Goal: Task Accomplishment & Management: Manage account settings

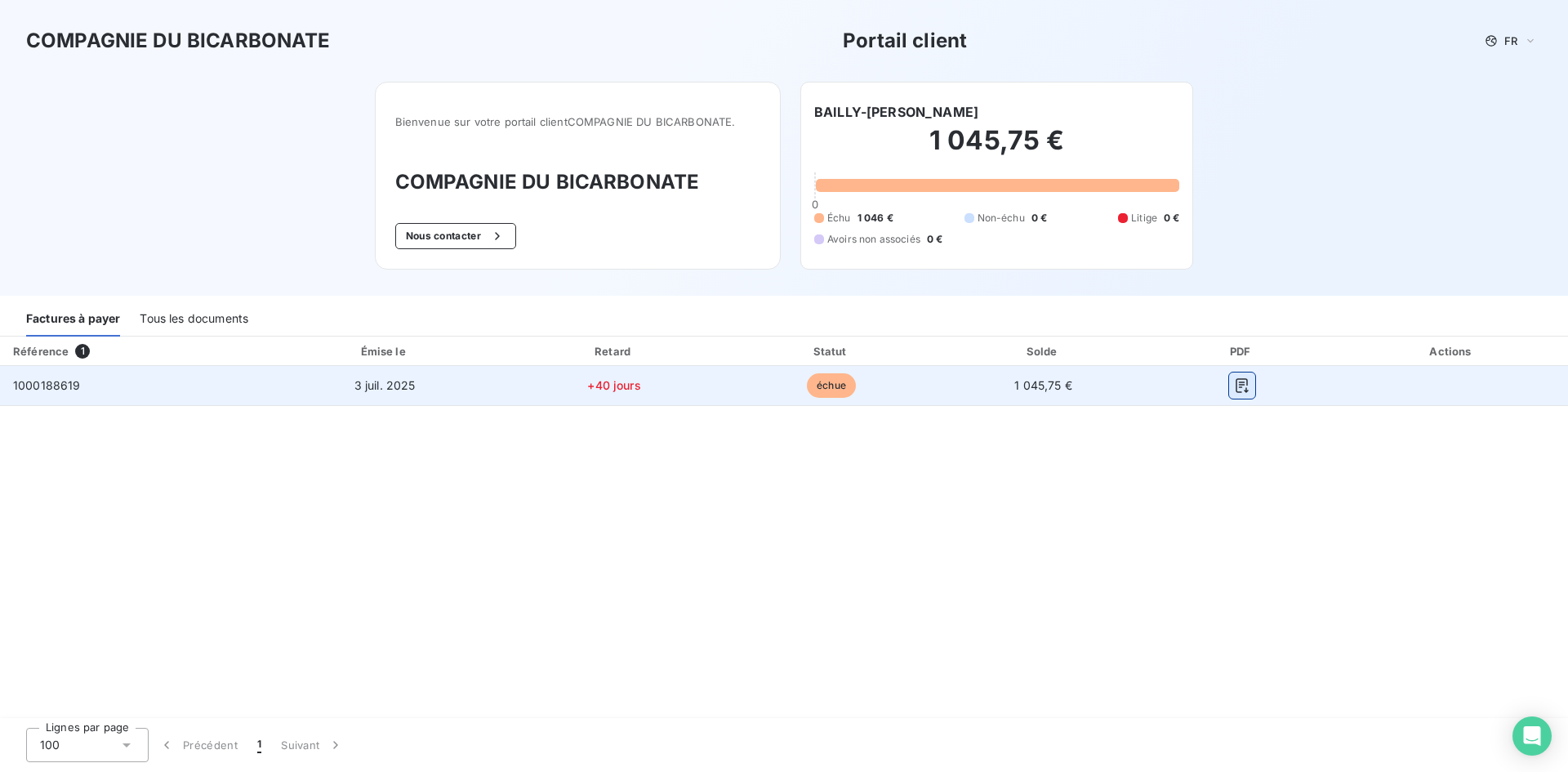
click at [1240, 385] on icon "button" at bounding box center [1241, 385] width 12 height 14
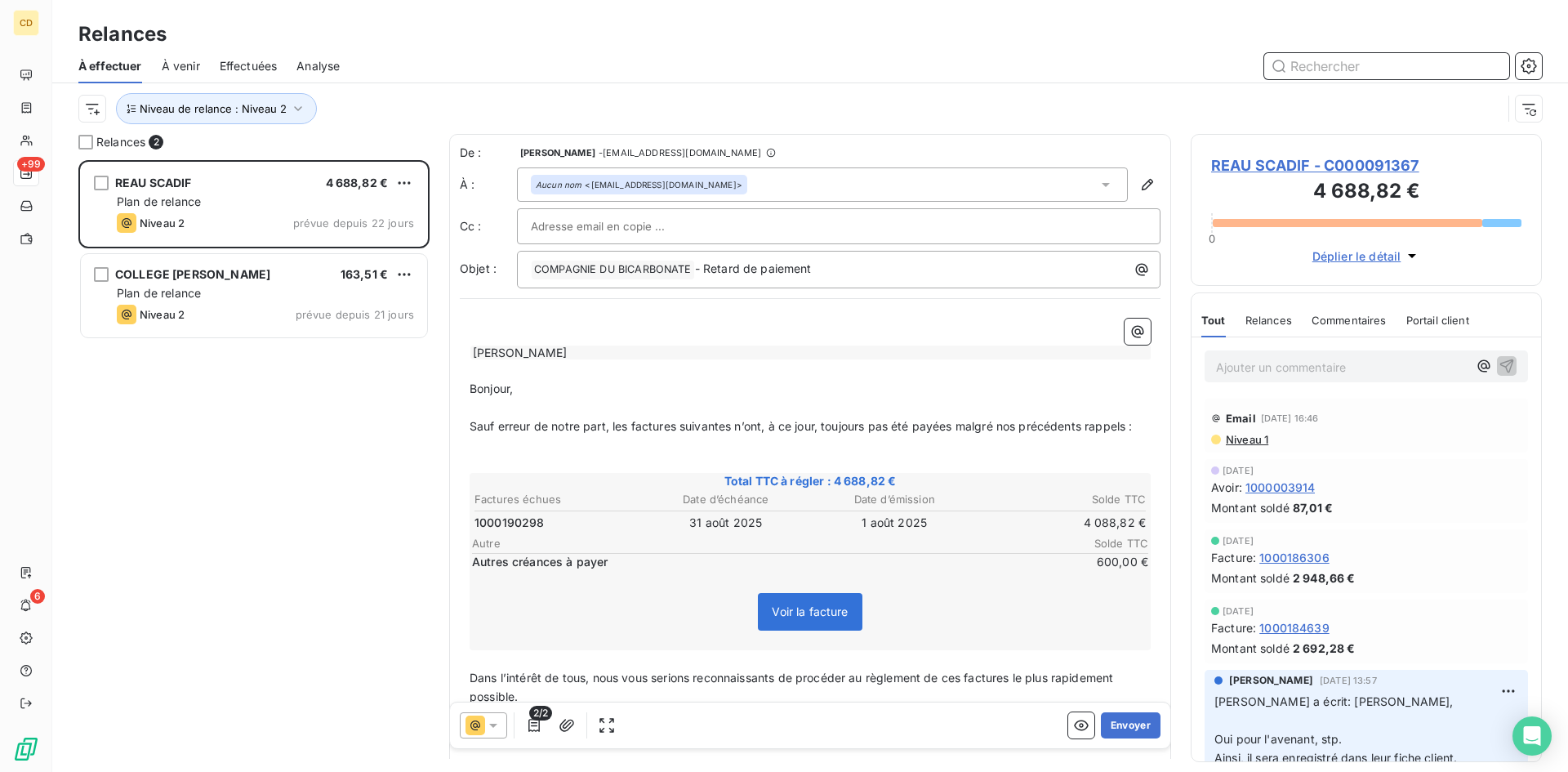
click at [181, 64] on span "À venir" at bounding box center [180, 66] width 38 height 16
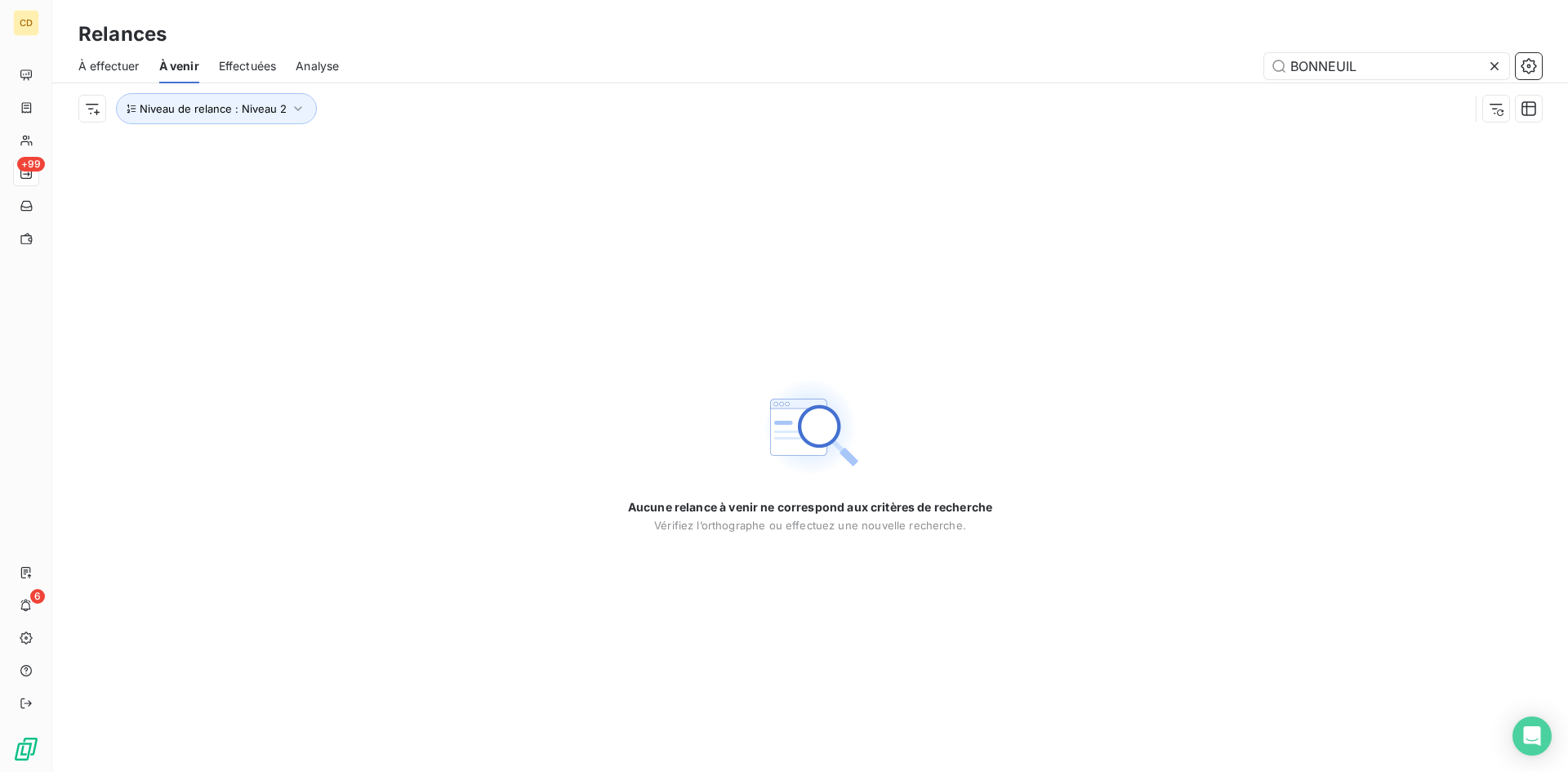
click at [102, 61] on span "À effectuer" at bounding box center [109, 66] width 62 height 16
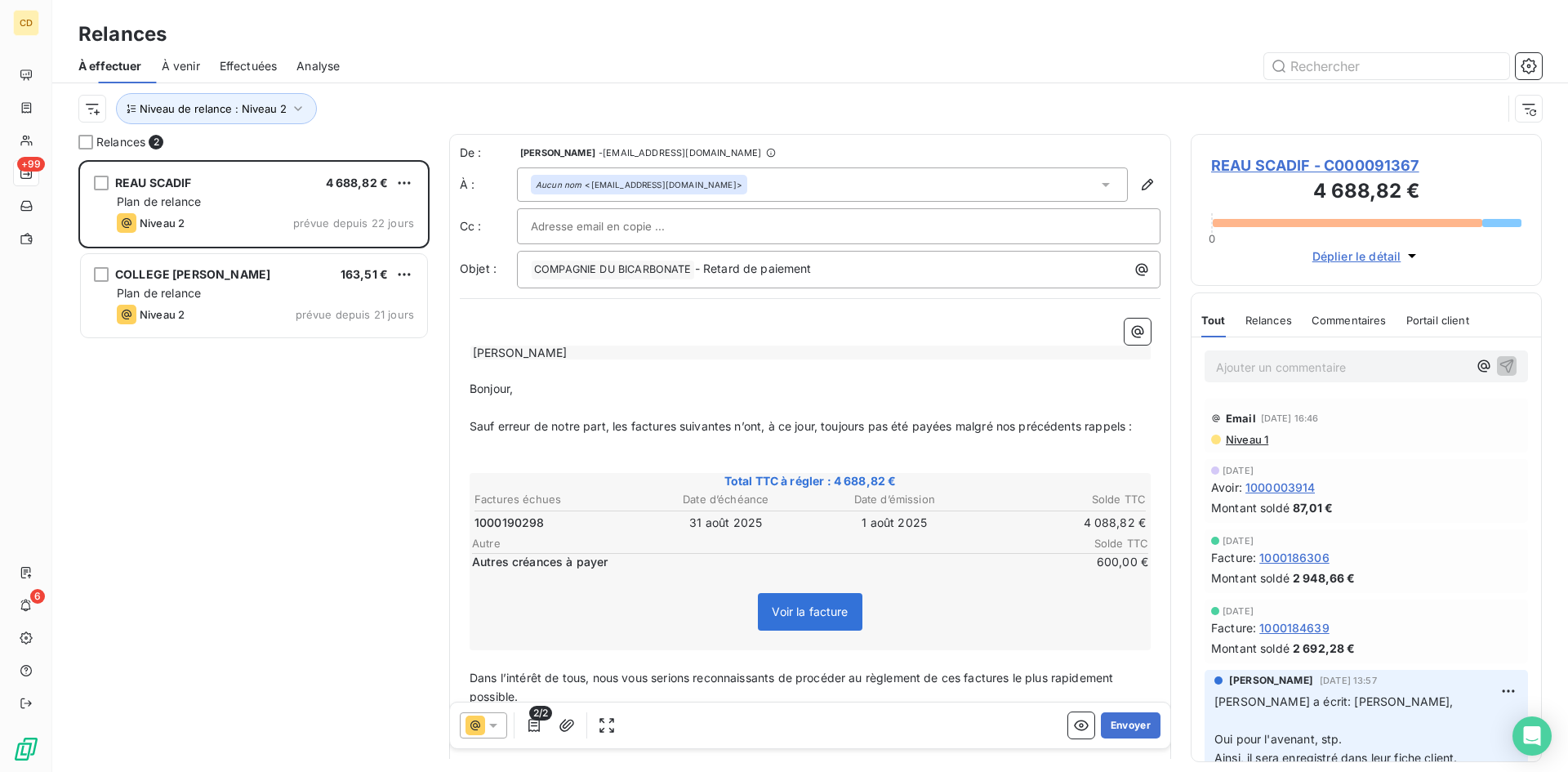
scroll to position [600, 339]
click at [295, 107] on icon "button" at bounding box center [298, 108] width 16 height 16
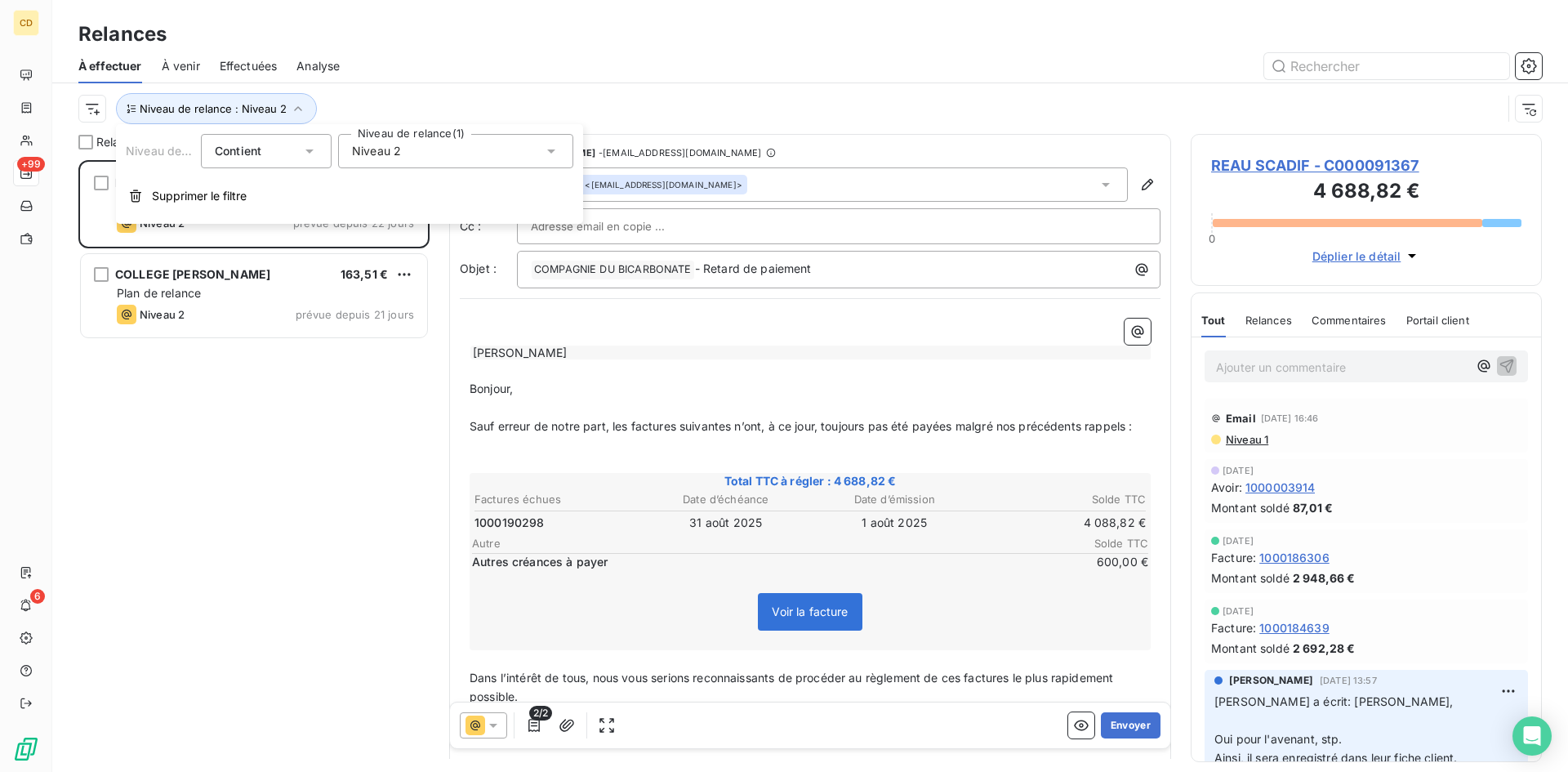
click at [554, 147] on icon at bounding box center [551, 151] width 16 height 16
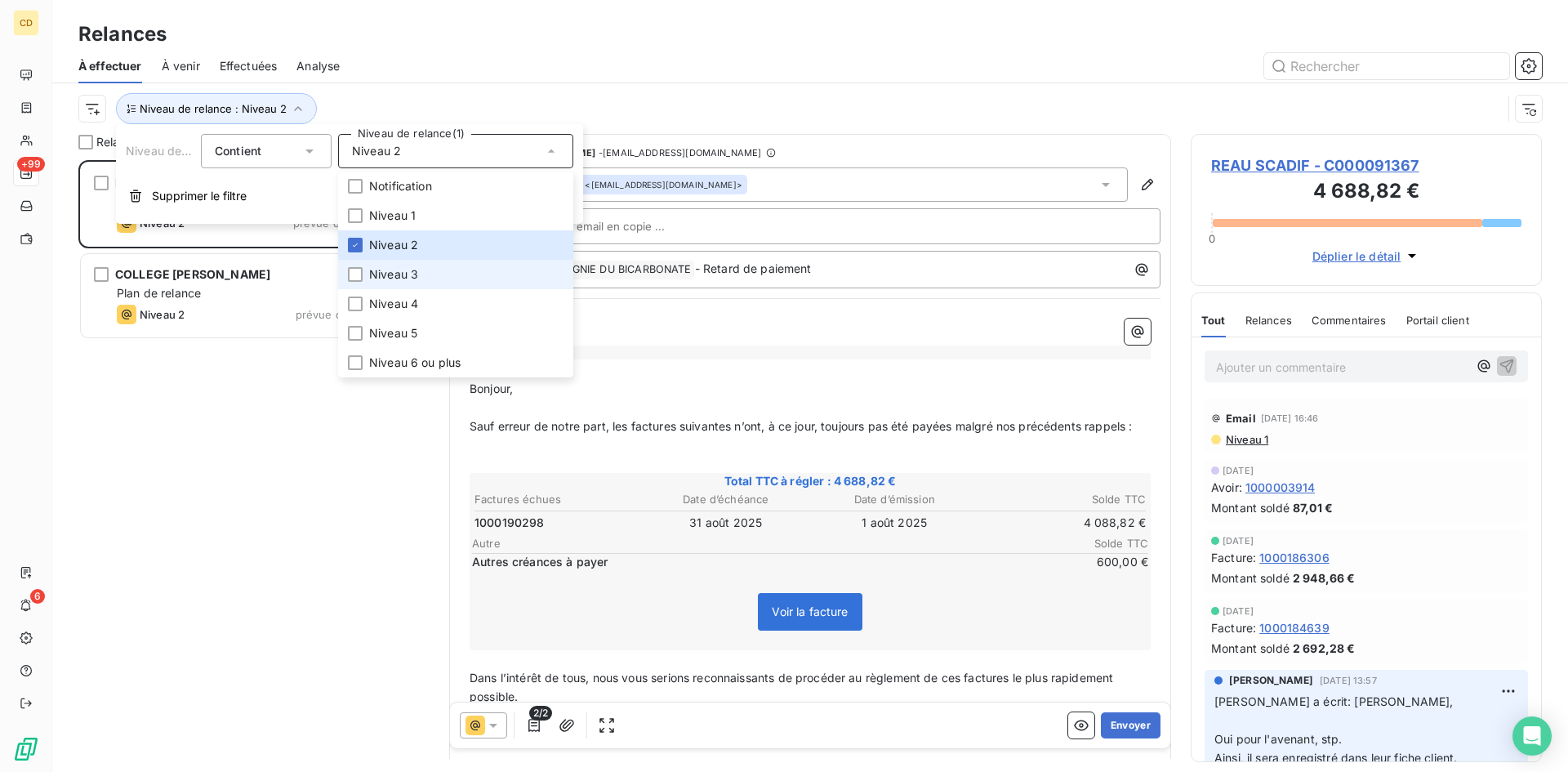
click at [400, 269] on span "Niveau 3" at bounding box center [394, 274] width 49 height 16
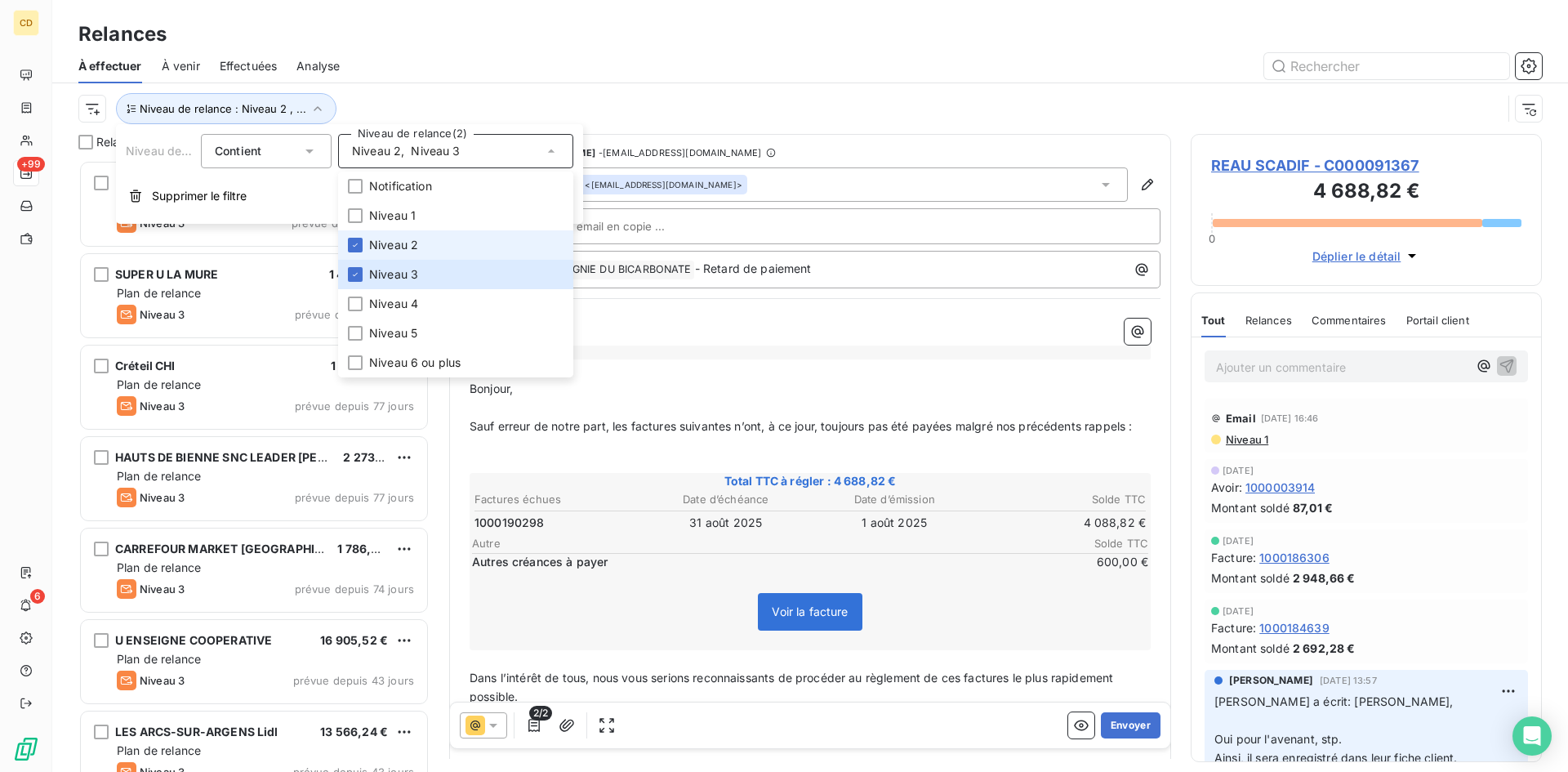
click at [391, 245] on span "Niveau 2" at bounding box center [394, 245] width 49 height 16
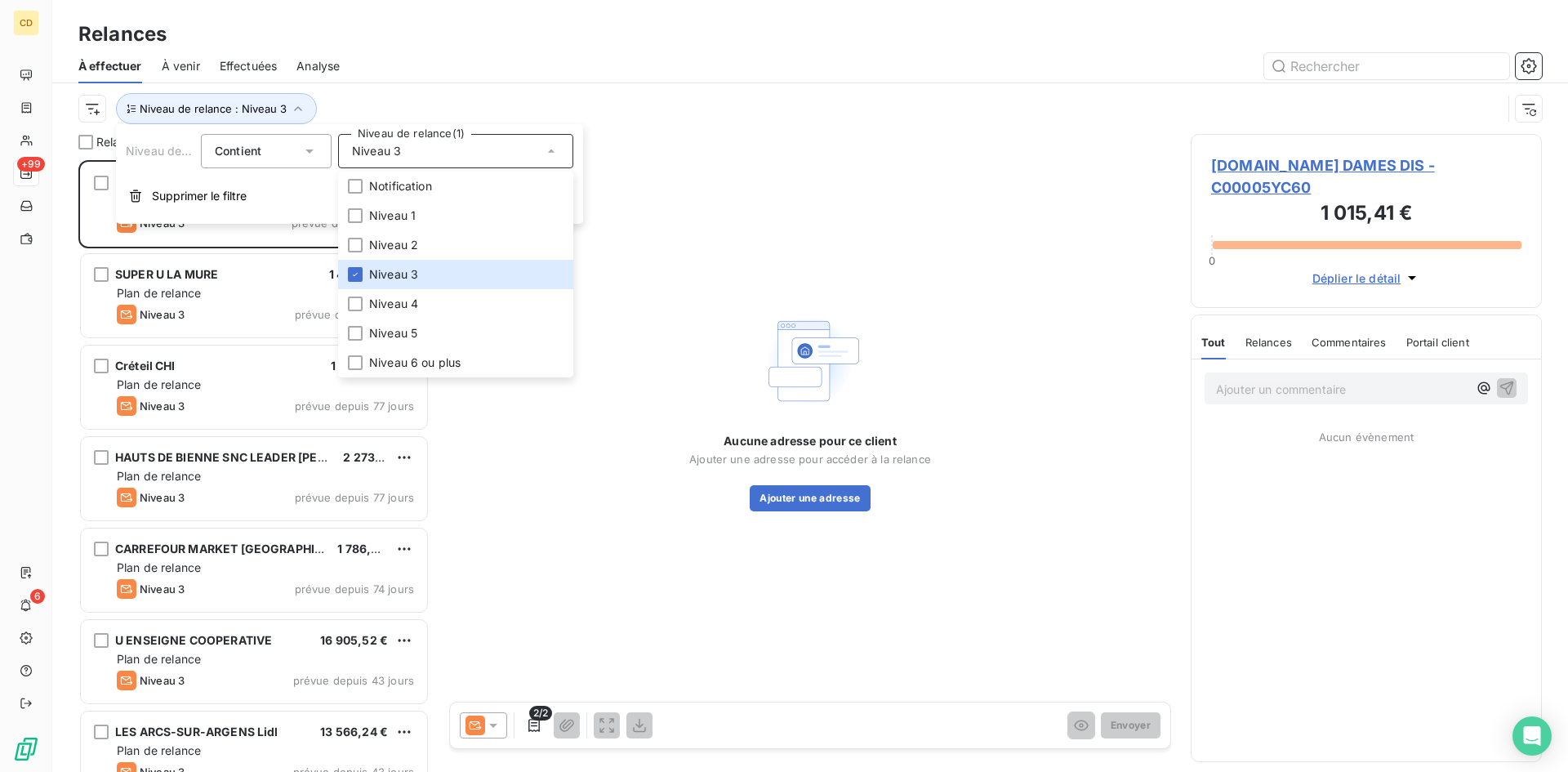
scroll to position [600, 339]
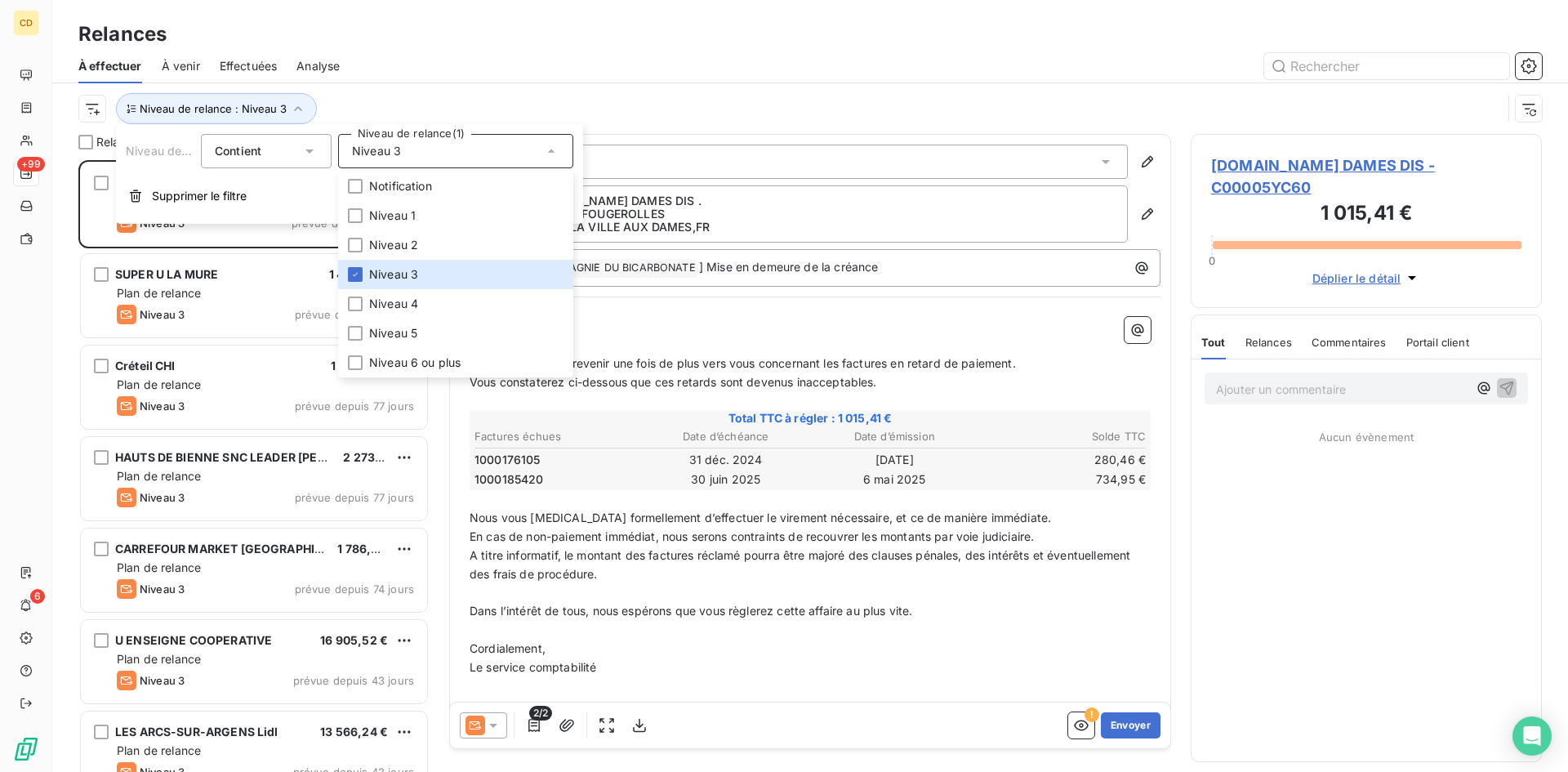
click at [566, 93] on div "Niveau de relance : Niveau 3" at bounding box center [791, 108] width 1424 height 31
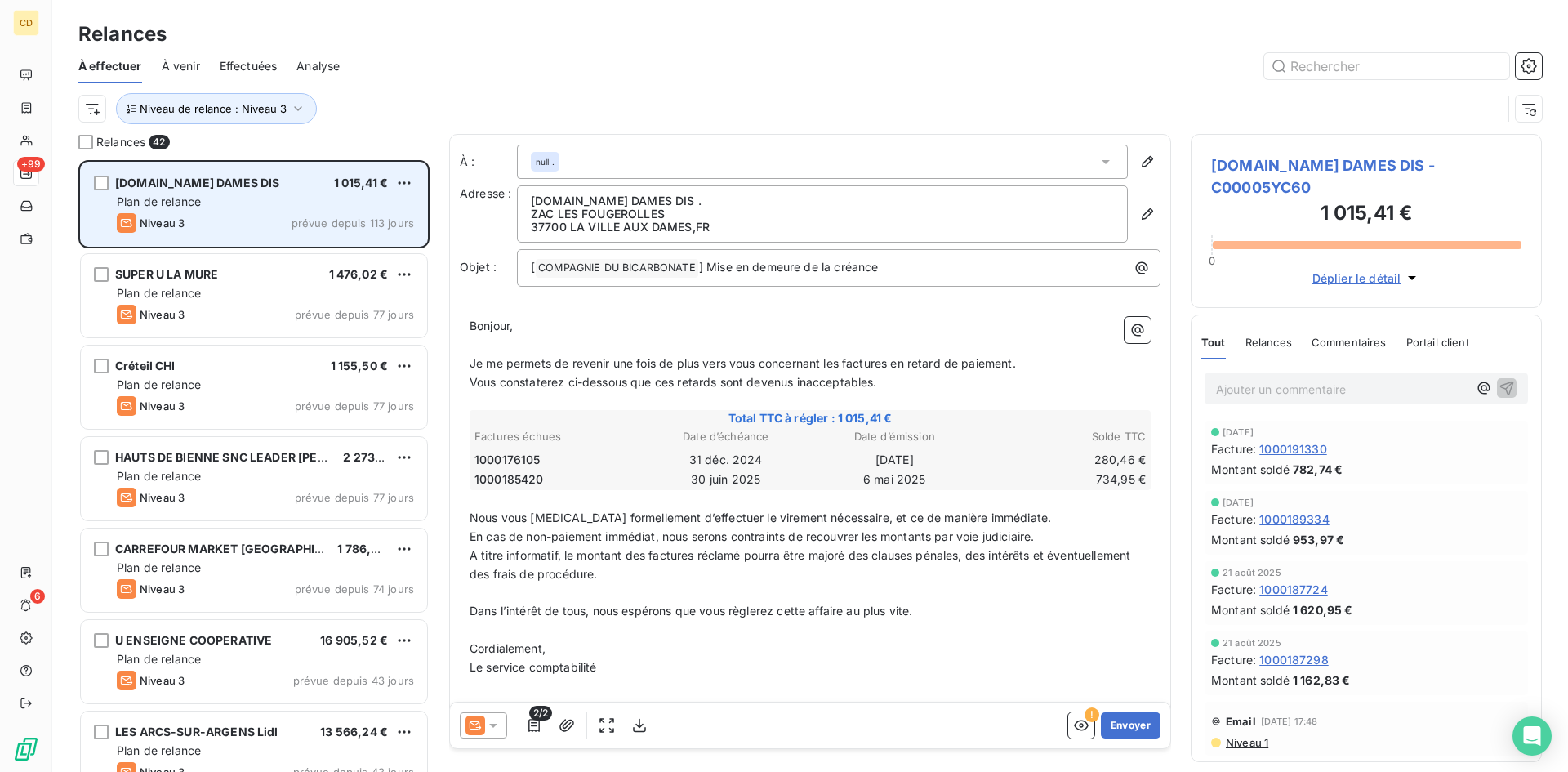
click at [214, 196] on div "Plan de relance" at bounding box center [265, 201] width 297 height 16
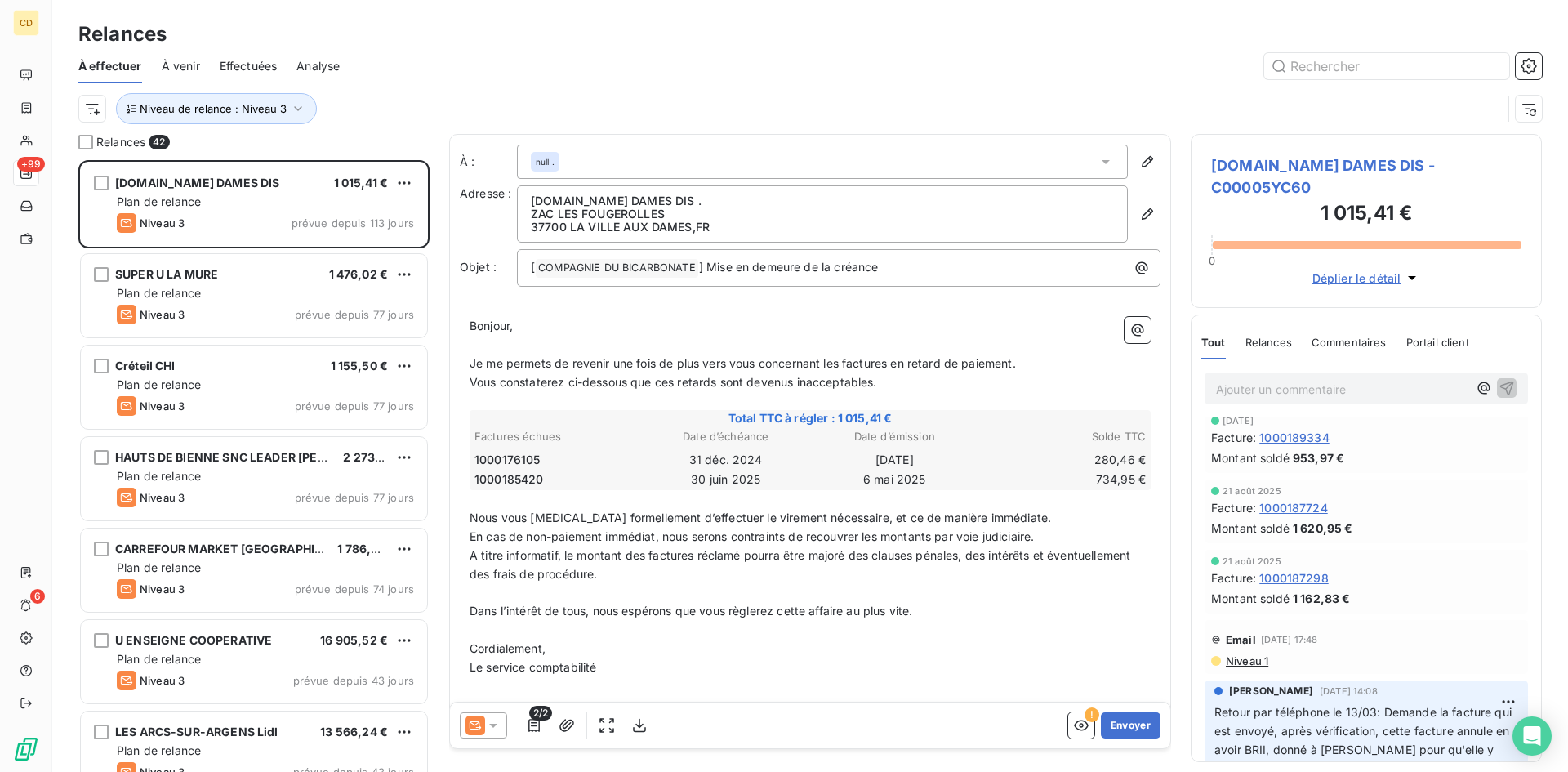
scroll to position [0, 0]
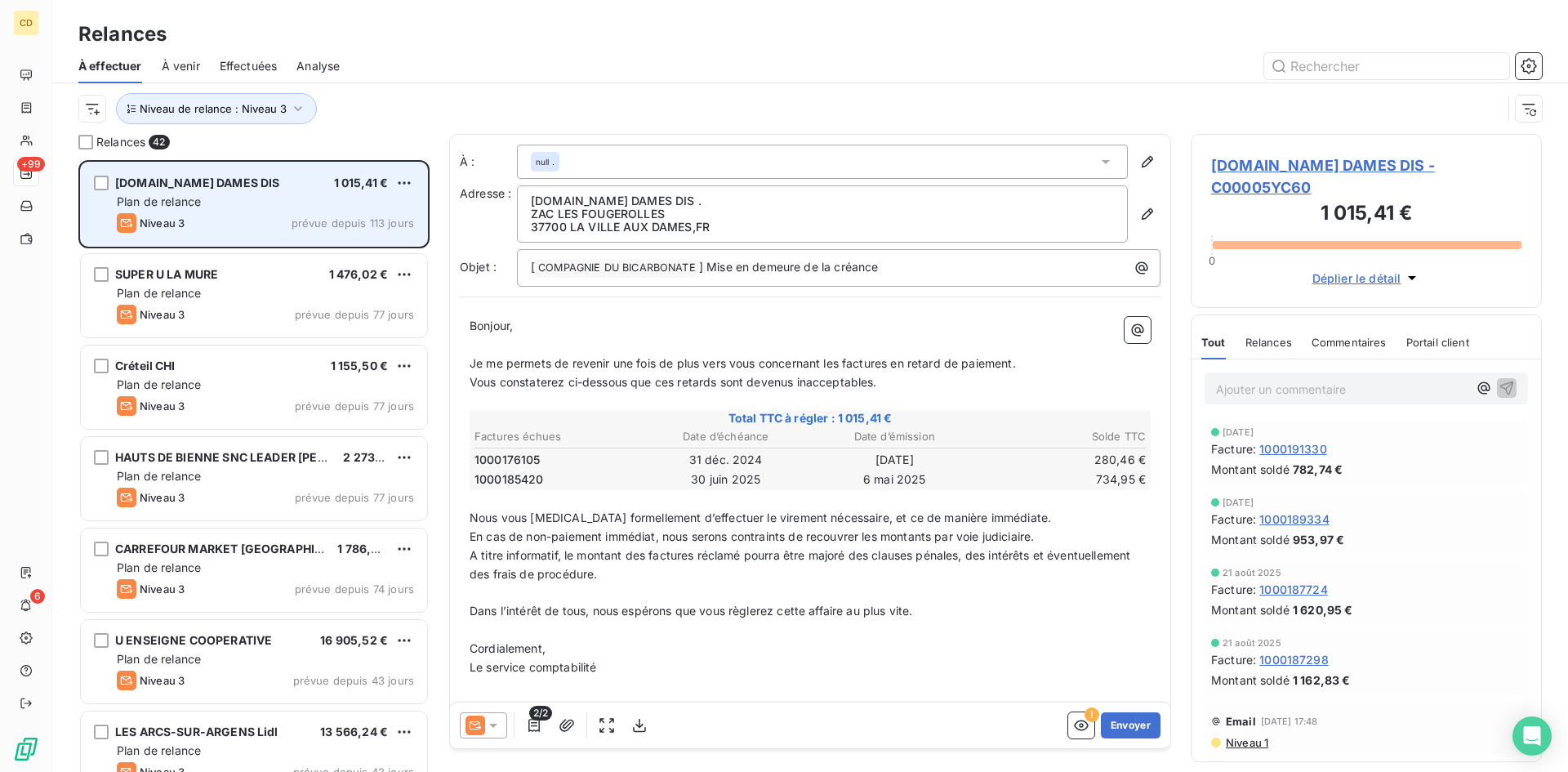
click at [274, 190] on div "E.LECLERC DAMES DIS 1 015,41 €" at bounding box center [265, 182] width 297 height 14
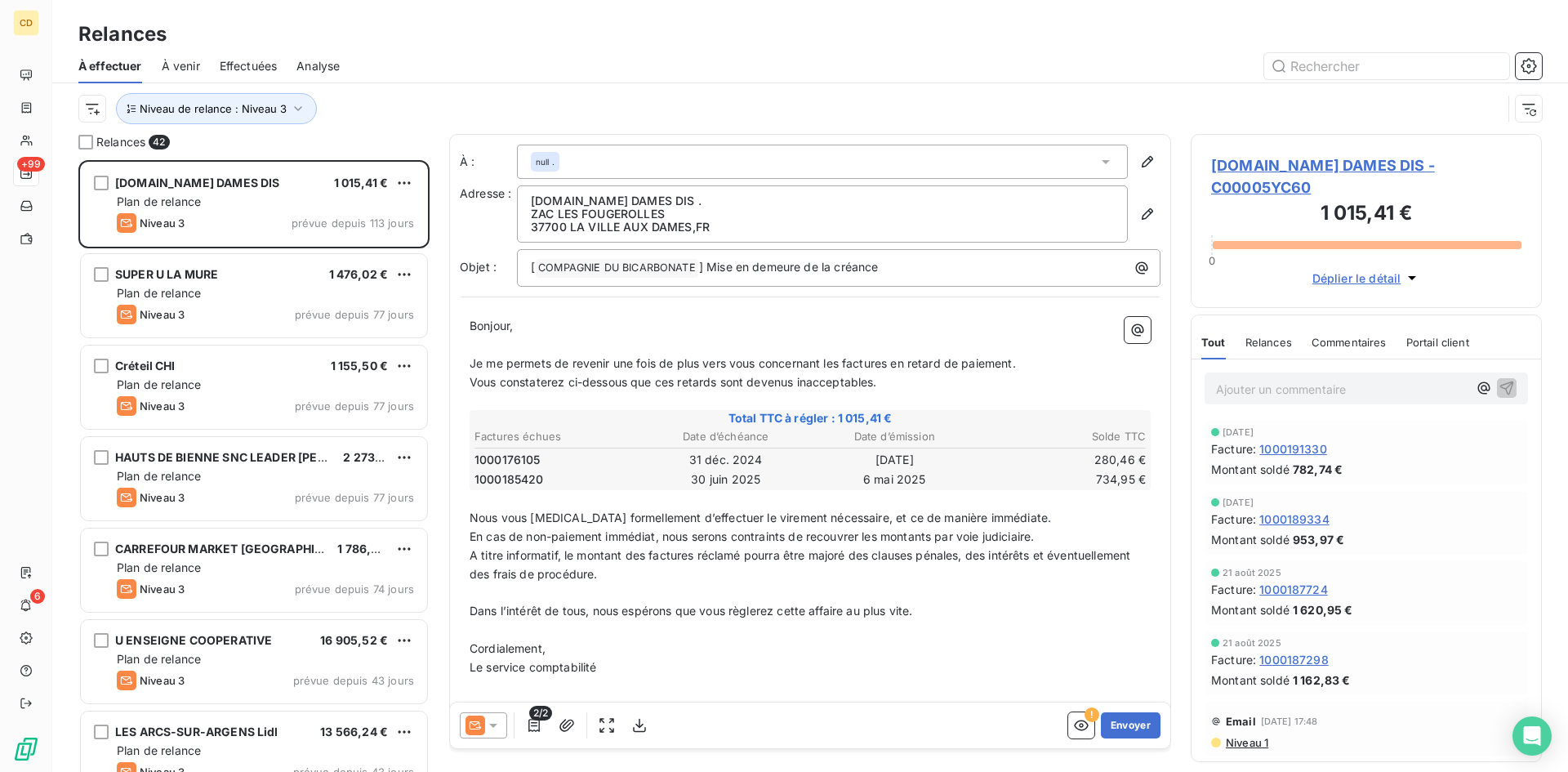
click at [493, 726] on icon at bounding box center [493, 725] width 9 height 4
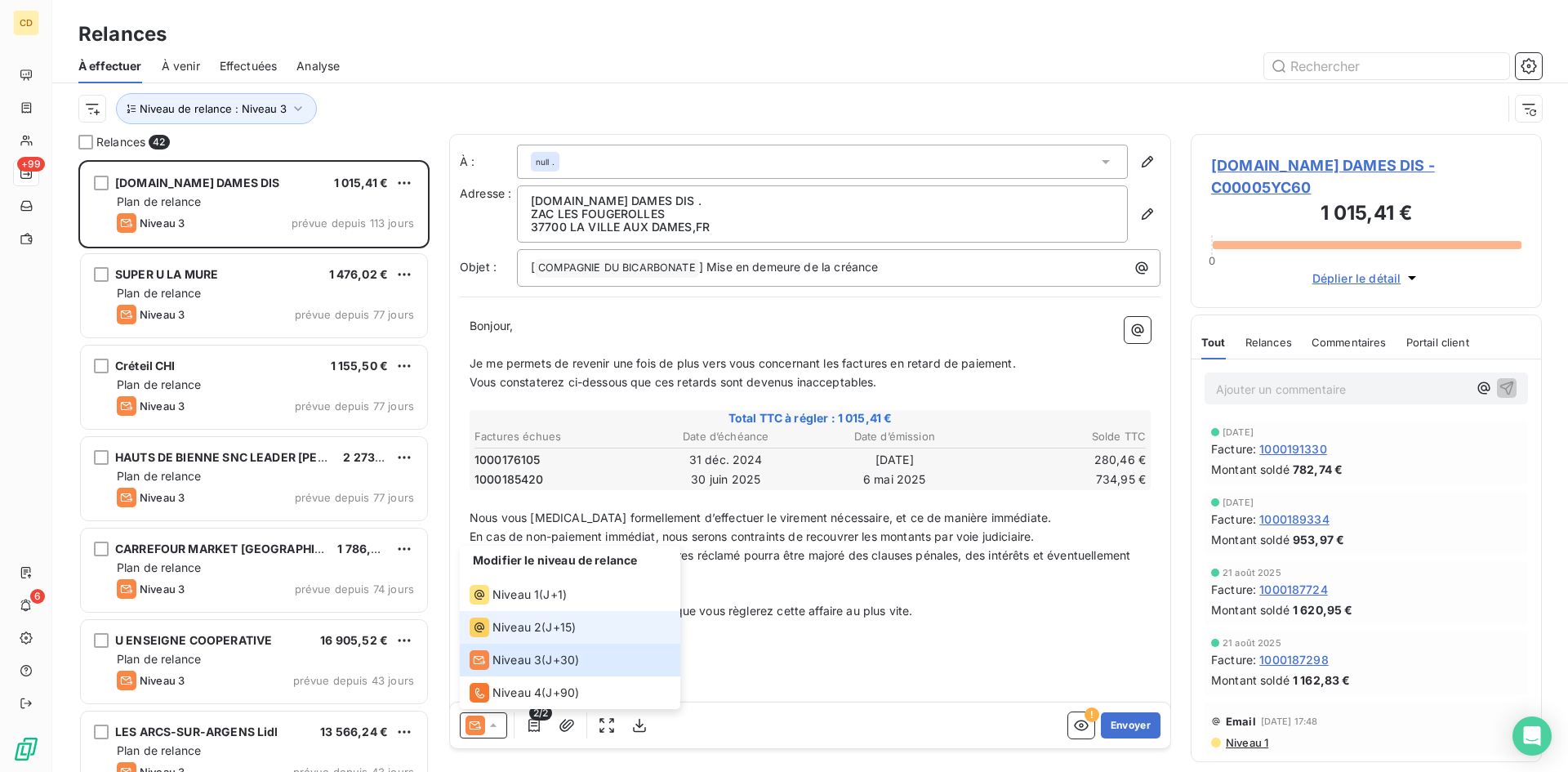
click at [503, 626] on span "Niveau 2" at bounding box center [517, 627] width 49 height 16
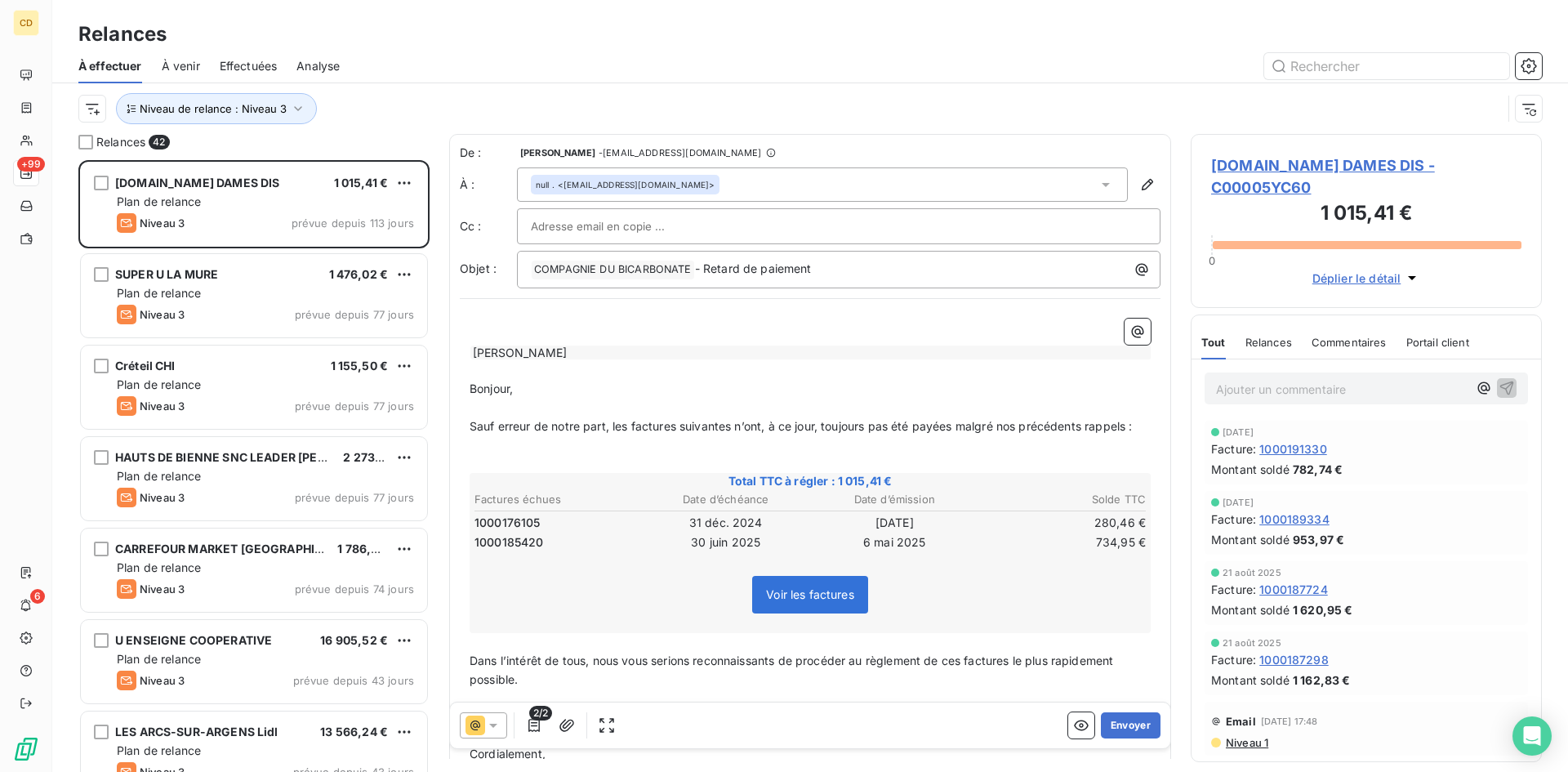
click at [1254, 379] on p "Ajouter un commentaire ﻿" at bounding box center [1341, 389] width 252 height 21
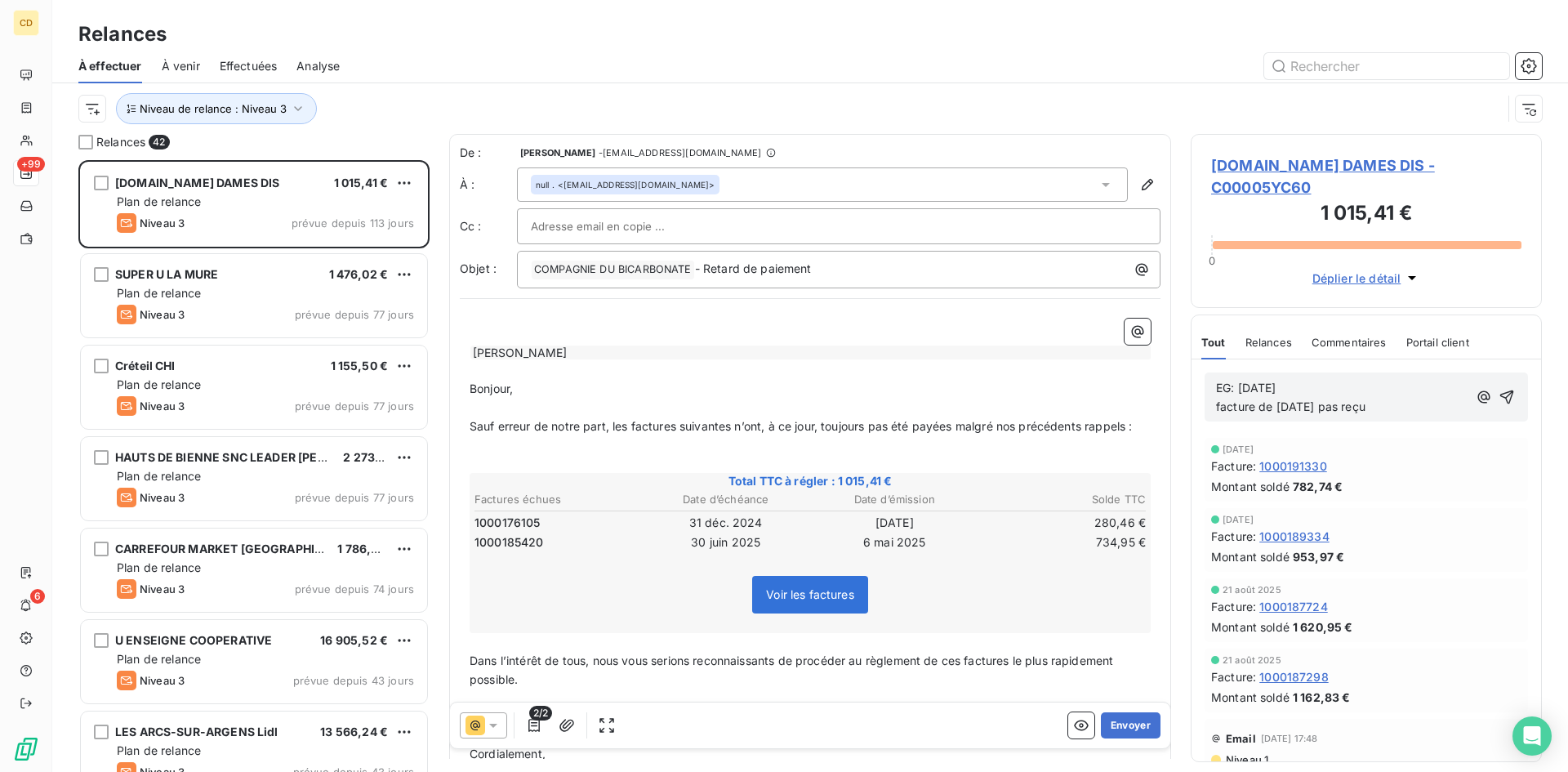
click at [1216, 381] on span "EG: 10/10/25 facture de mai 2025 pas reçu" at bounding box center [1290, 397] width 149 height 32
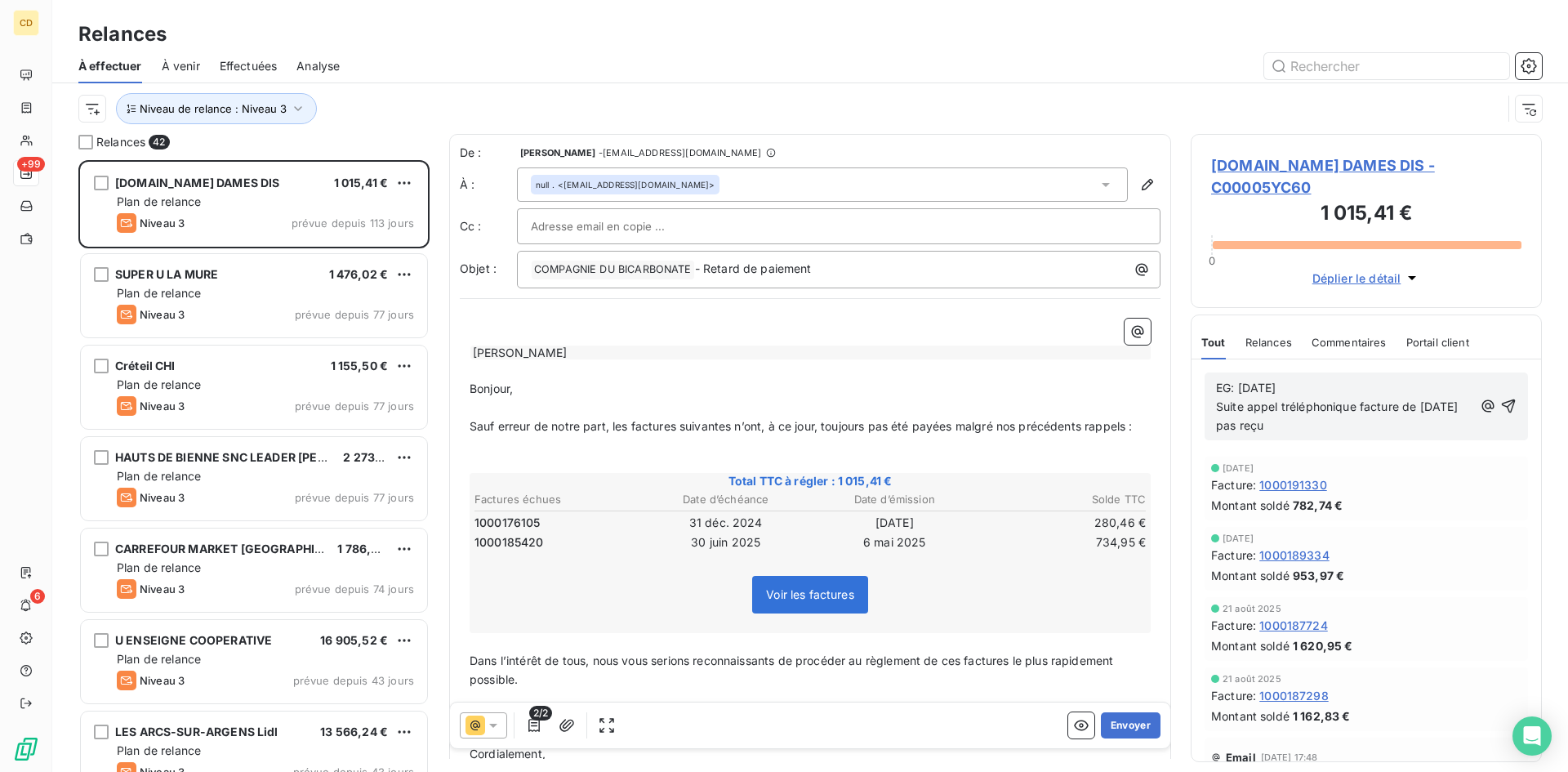
click at [1287, 384] on span "EG: 10/10/25 Suite appel tréléphonique facture de mai 2025 pas reçu" at bounding box center [1338, 406] width 246 height 51
click at [1314, 401] on p "EG: 10/10/25 Suite appel téléphonique facture de mai 2025 pas reçu" at bounding box center [1343, 406] width 255 height 56
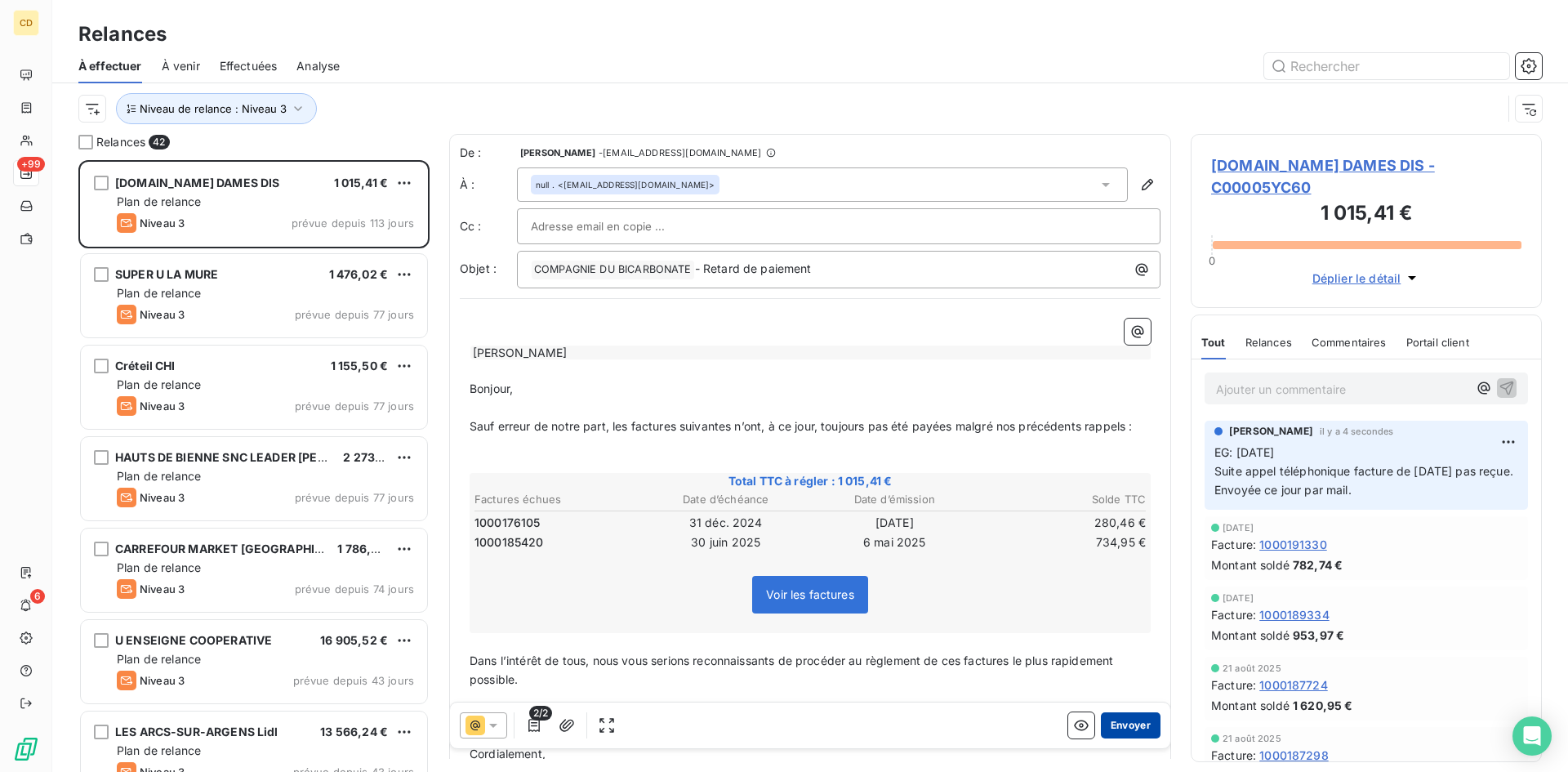
click at [1118, 725] on button "Envoyer" at bounding box center [1130, 725] width 60 height 27
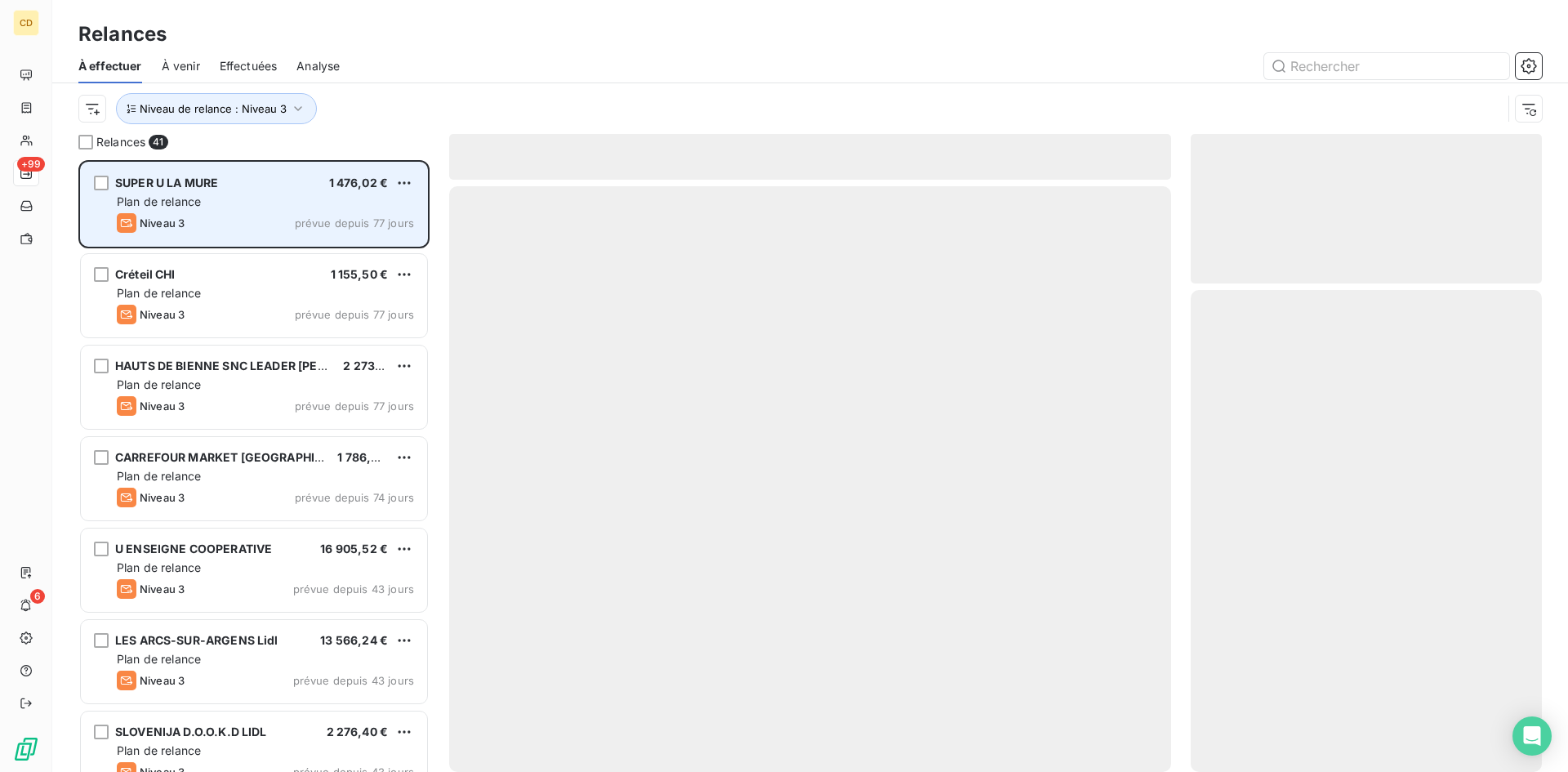
click at [228, 210] on div "SUPER U LA MURE 1 476,02 € Plan de relance Niveau 3 prévue depuis 77 jours" at bounding box center [253, 204] width 346 height 84
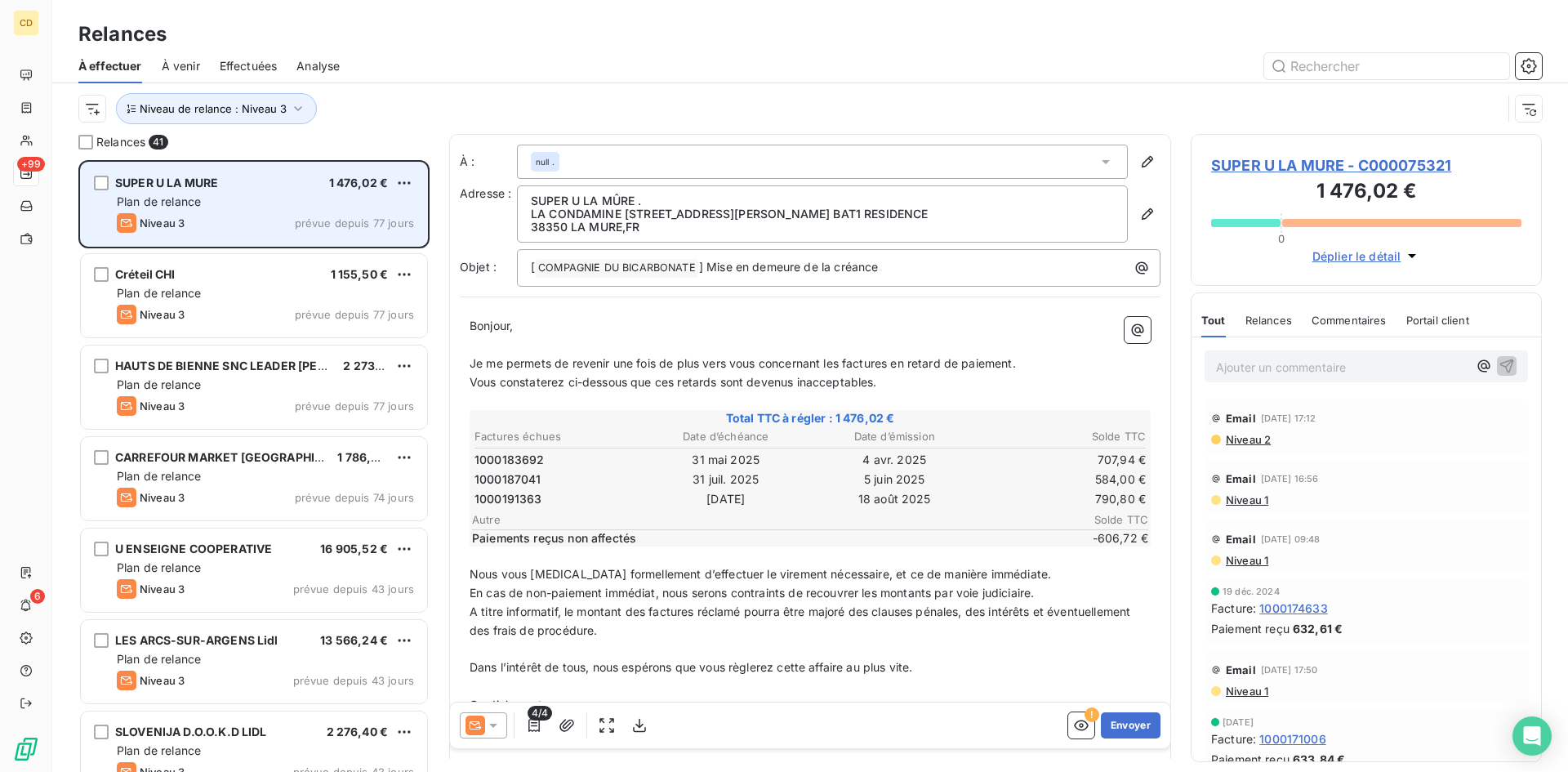
click at [235, 204] on div "Plan de relance" at bounding box center [265, 201] width 297 height 16
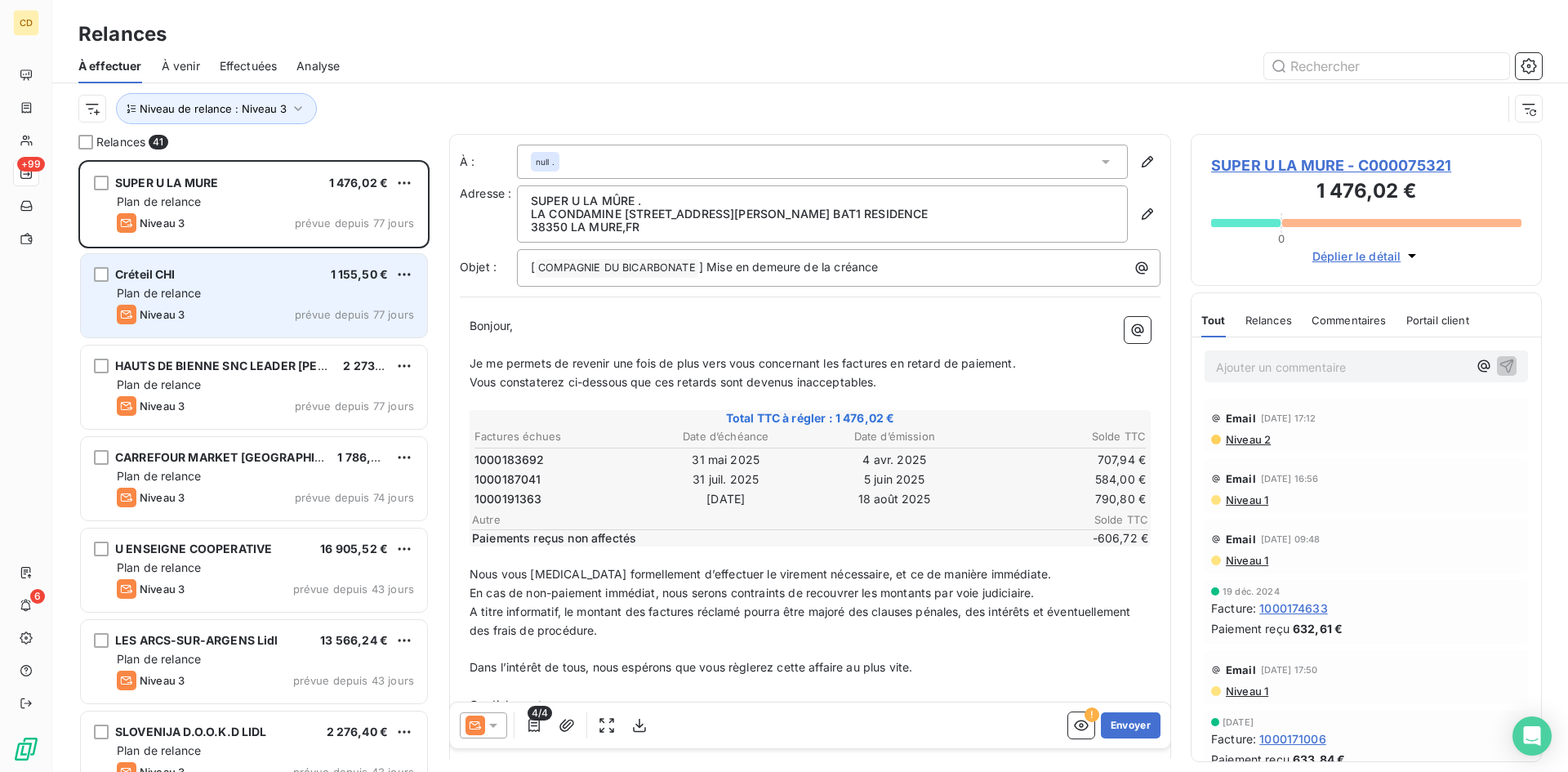
click at [213, 282] on div "Créteil CHI 1 155,50 € Plan de relance Niveau 3 prévue depuis 77 jours" at bounding box center [253, 296] width 346 height 84
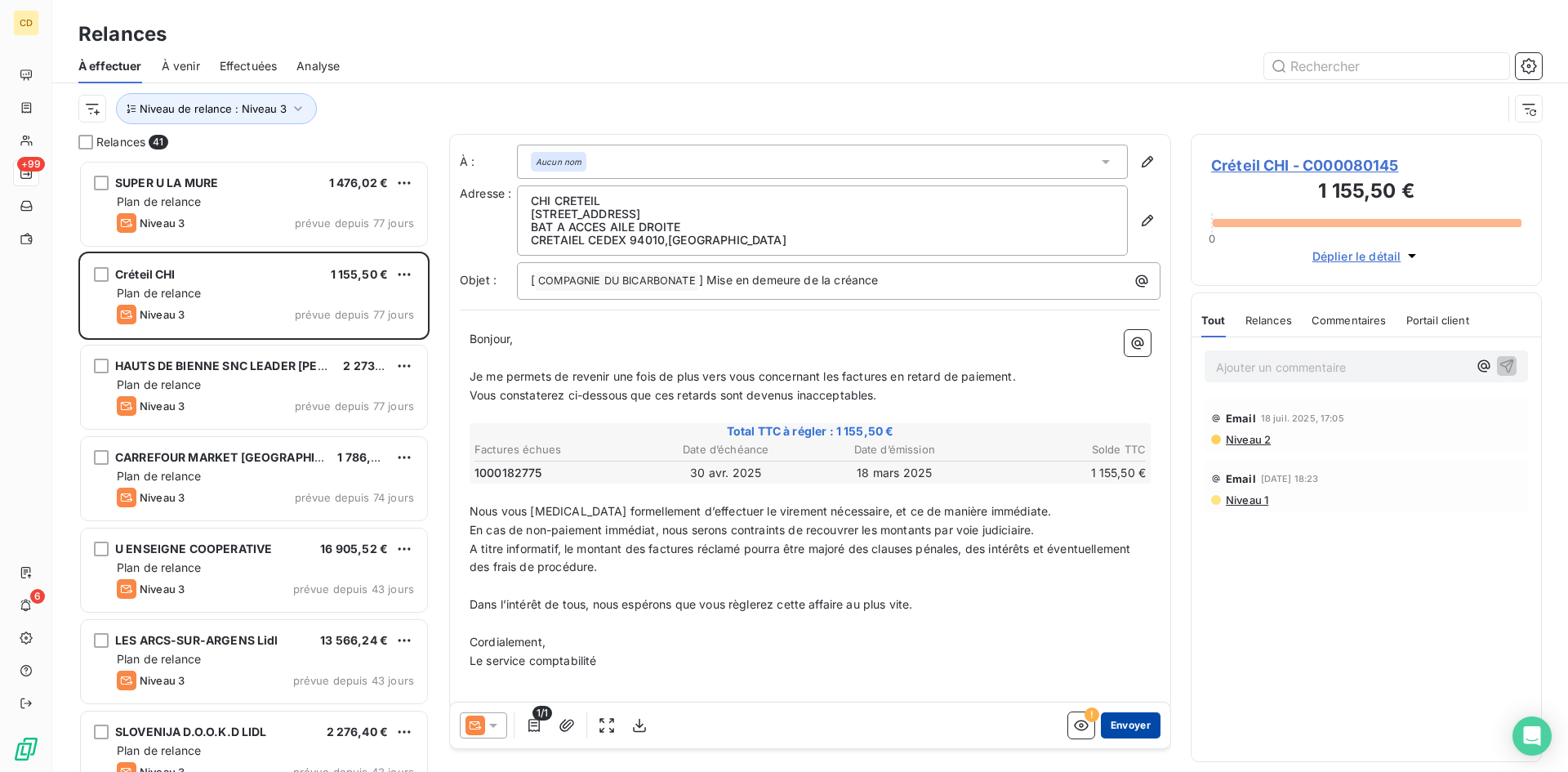
click at [1117, 726] on button "Envoyer" at bounding box center [1130, 725] width 60 height 27
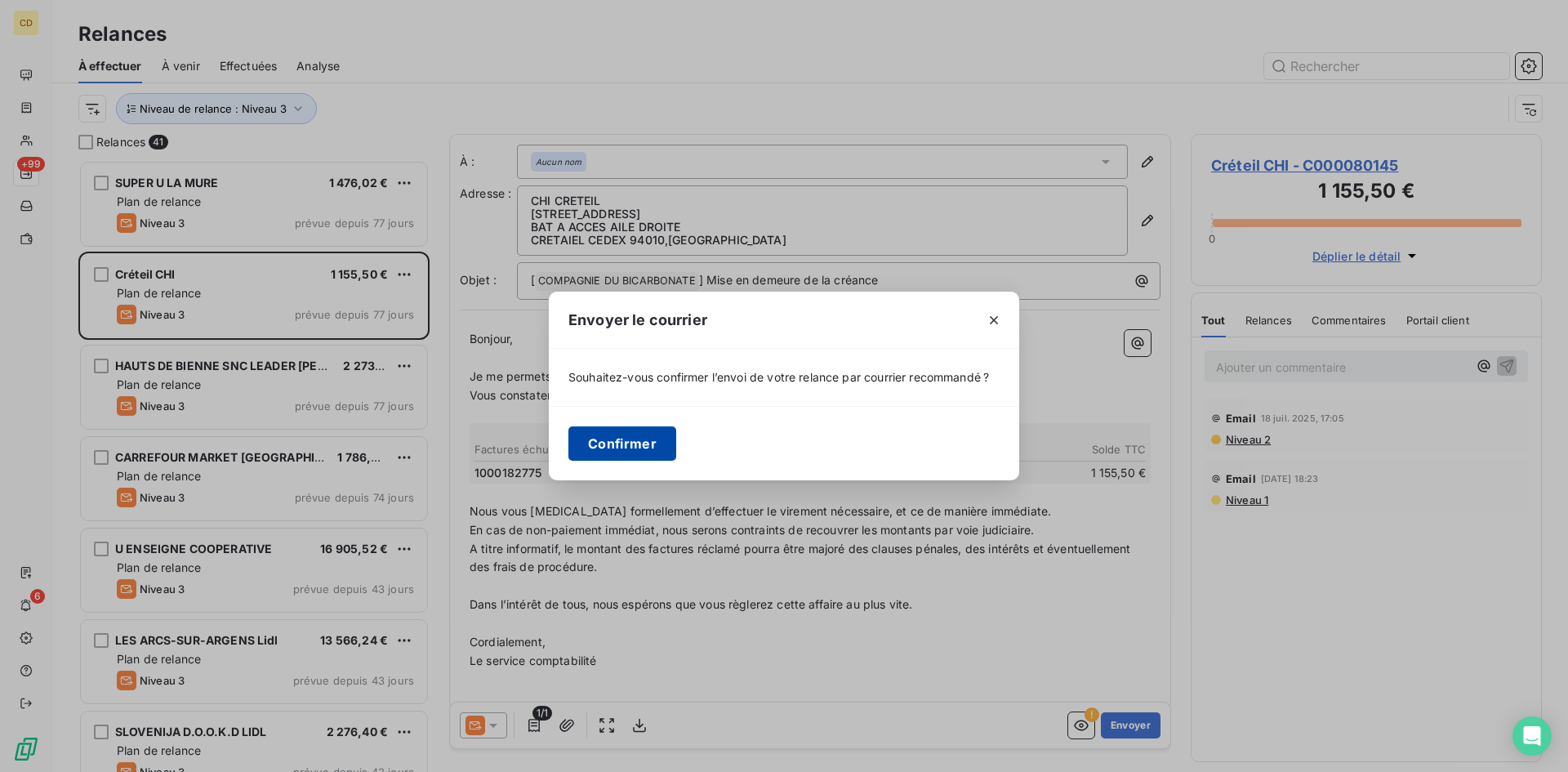
click at [607, 446] on button "Confirmer" at bounding box center [623, 443] width 108 height 34
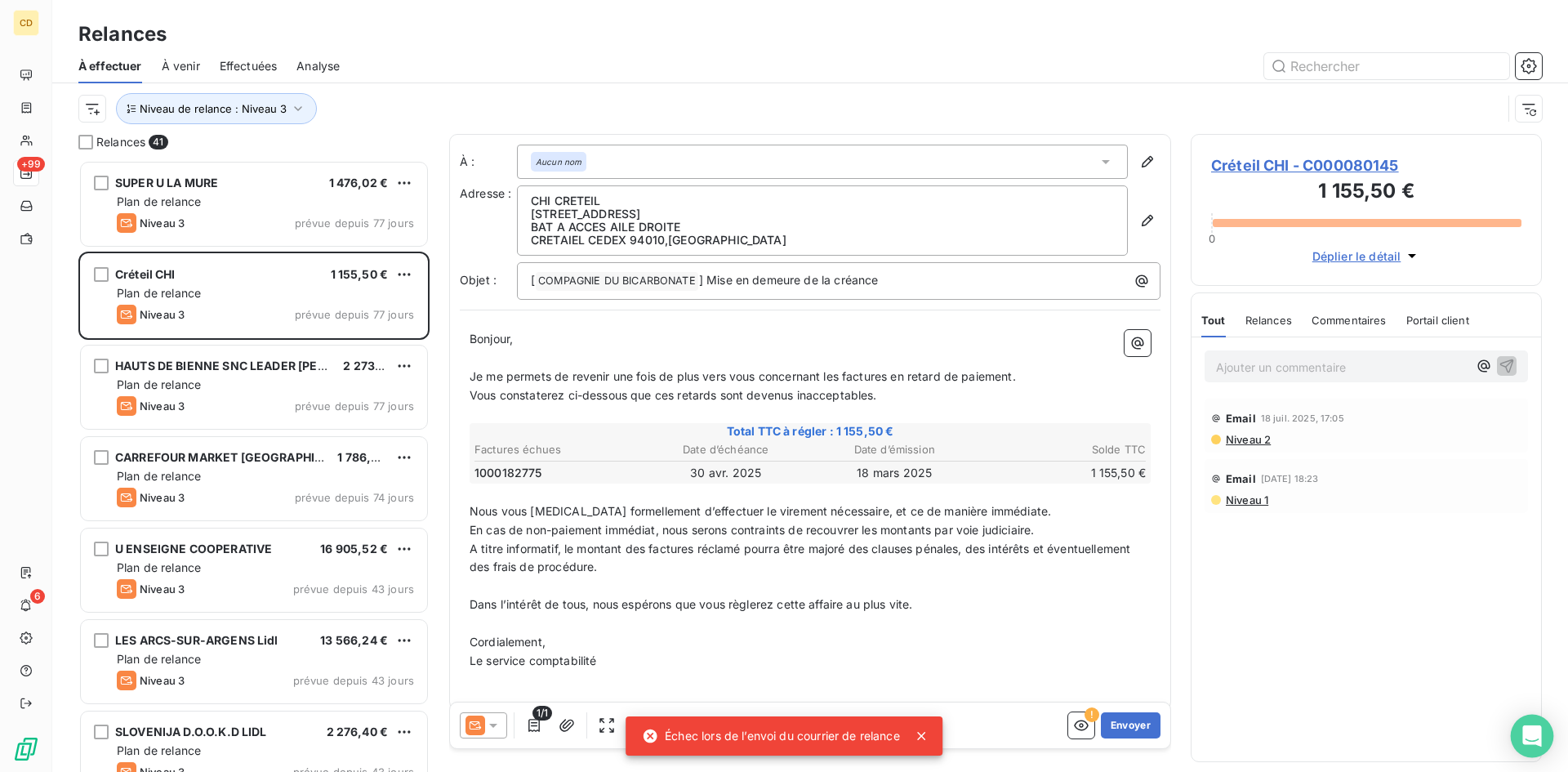
click at [1529, 730] on icon "Open Intercom Messenger" at bounding box center [1532, 736] width 19 height 21
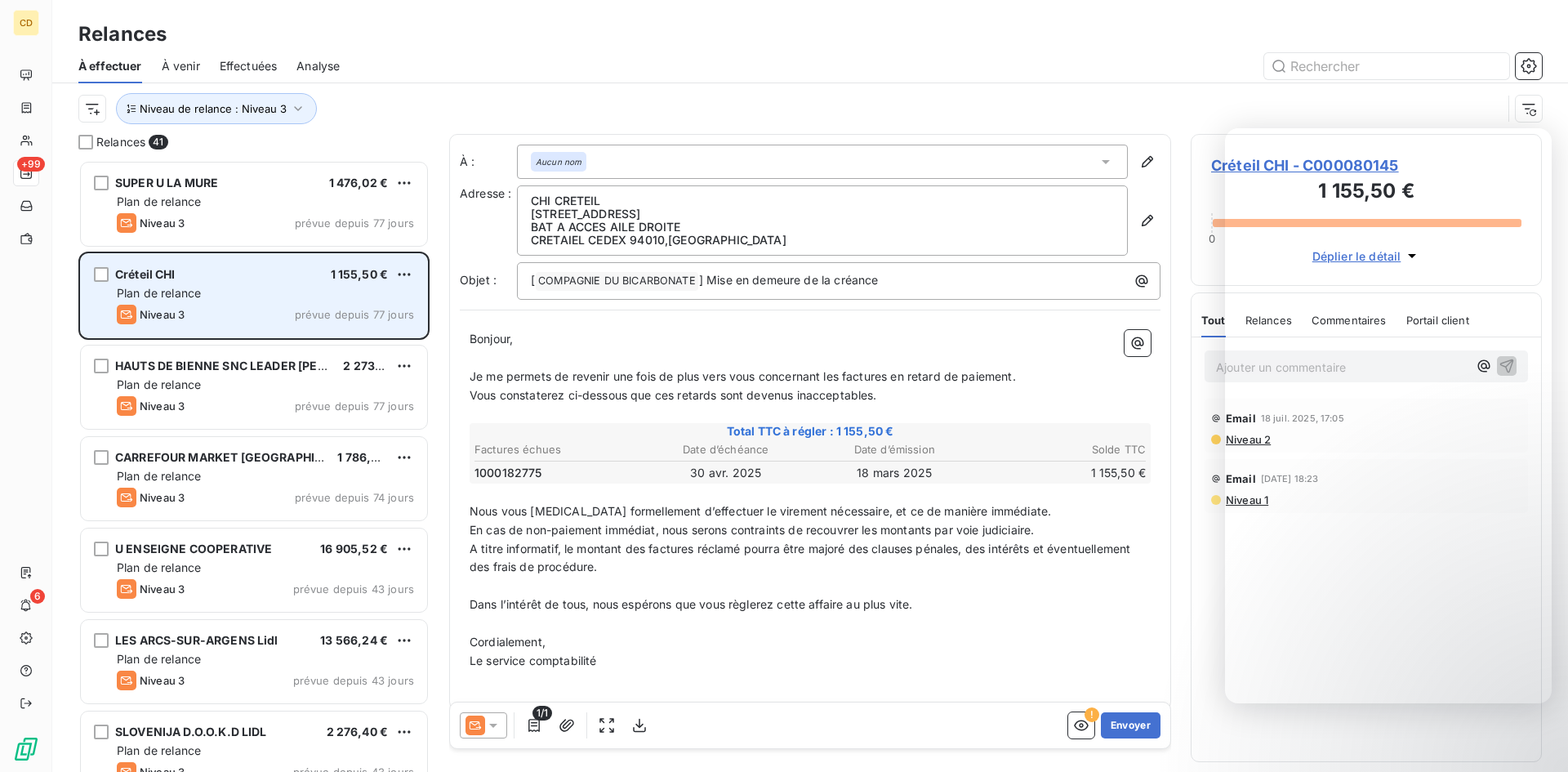
click at [243, 280] on div "Créteil CHI 1 155,50 €" at bounding box center [265, 273] width 297 height 14
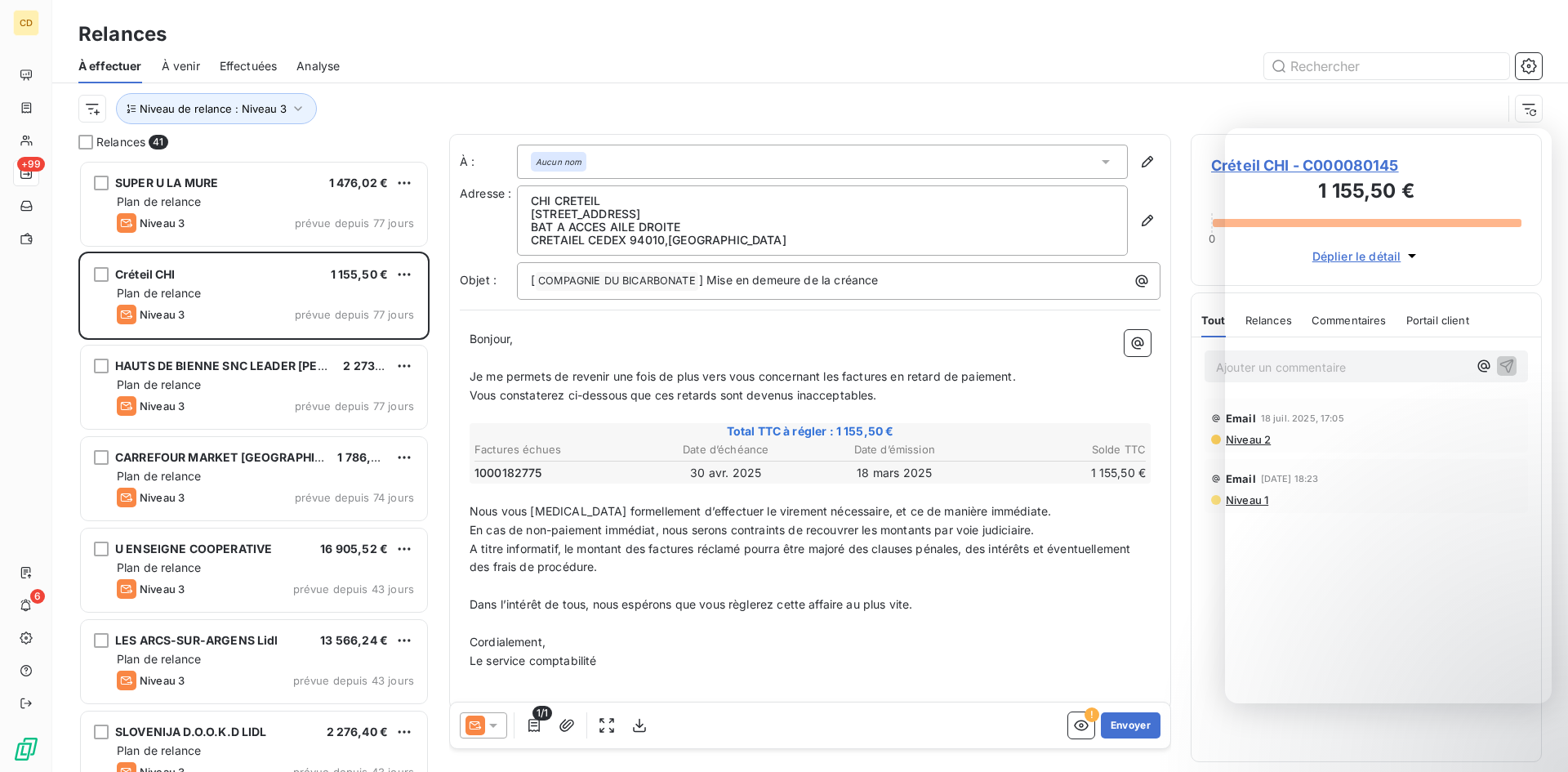
click at [1407, 108] on div "Niveau de relance : Niveau 3" at bounding box center [791, 108] width 1424 height 31
click at [1174, 272] on div "Relances 41 SUPER U LA MURE 1 476,02 € Plan de relance Niveau 3 prévue depuis 7…" at bounding box center [810, 453] width 1516 height 638
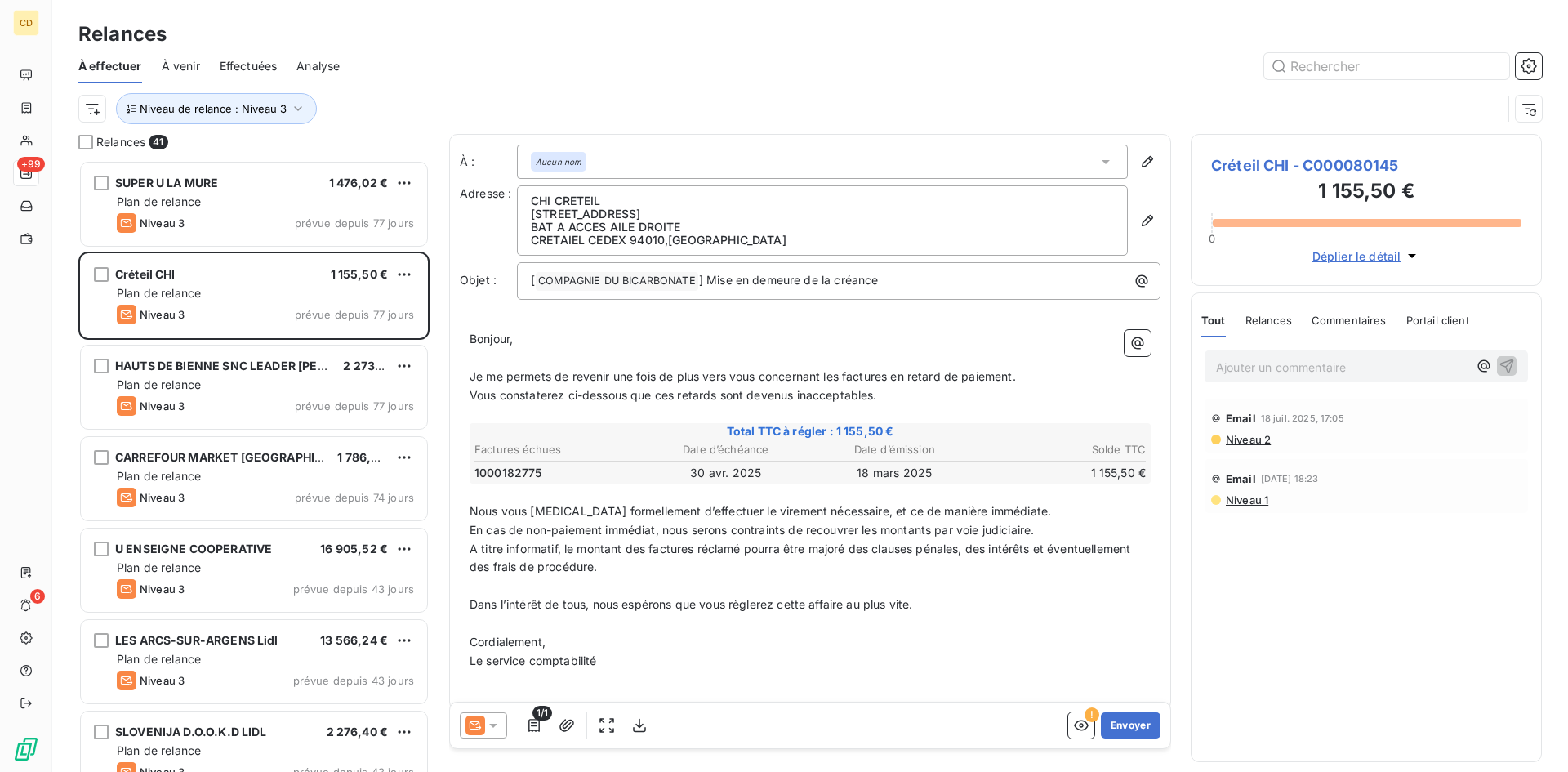
click at [497, 722] on icon at bounding box center [493, 725] width 16 height 16
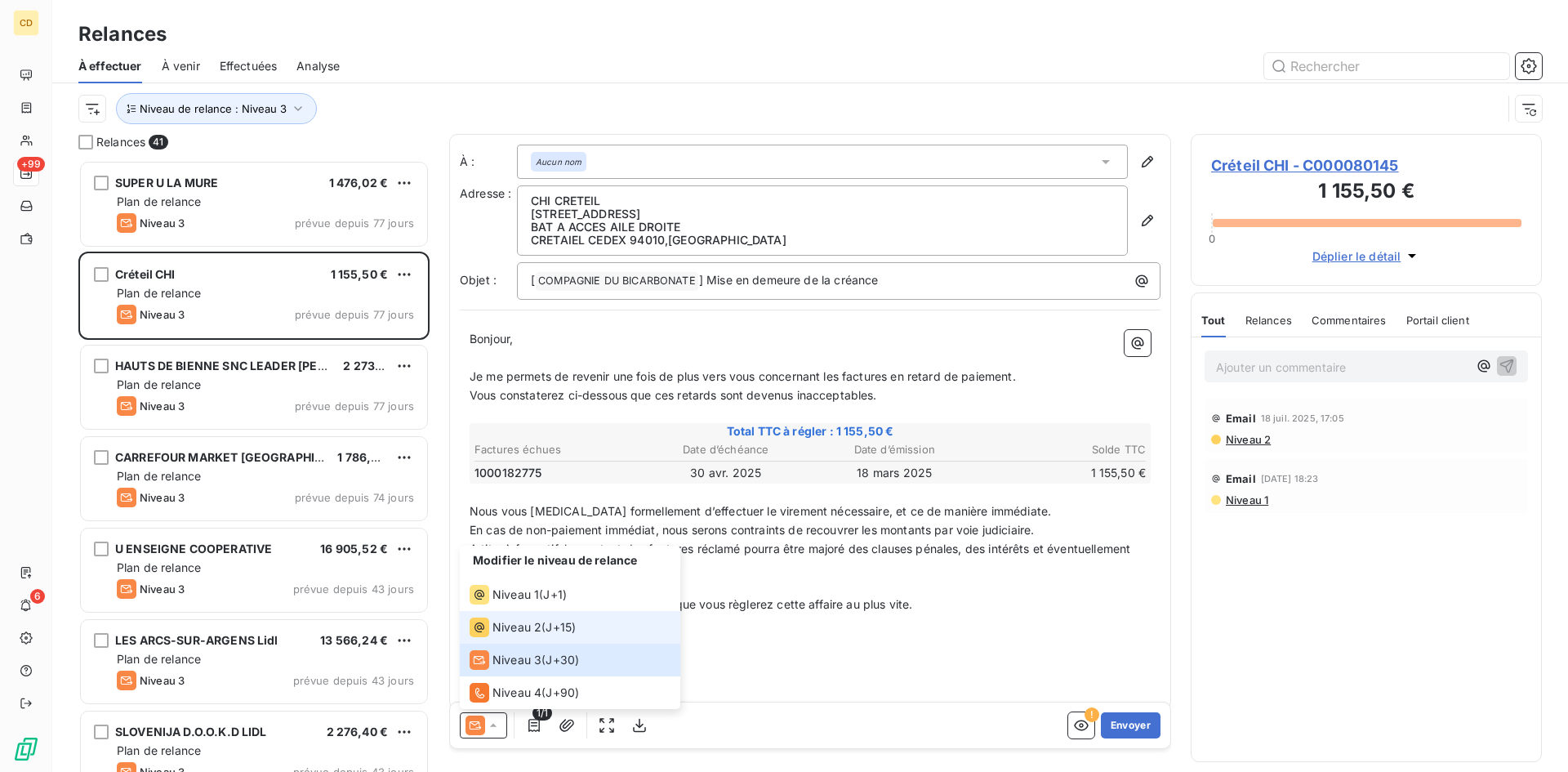
click at [518, 631] on span "Niveau 2" at bounding box center [517, 627] width 49 height 16
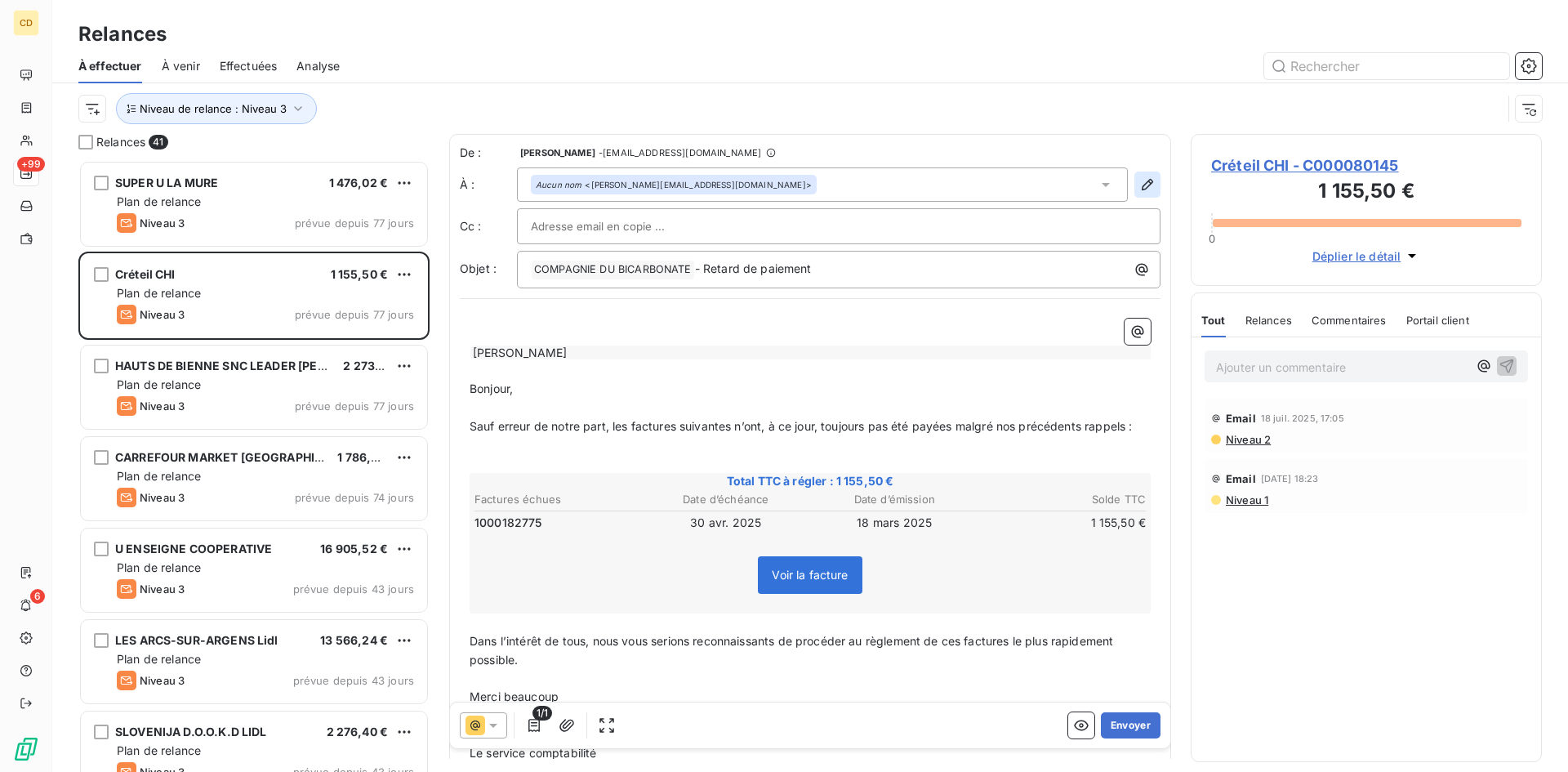
click at [1140, 180] on icon "button" at bounding box center [1148, 184] width 16 height 16
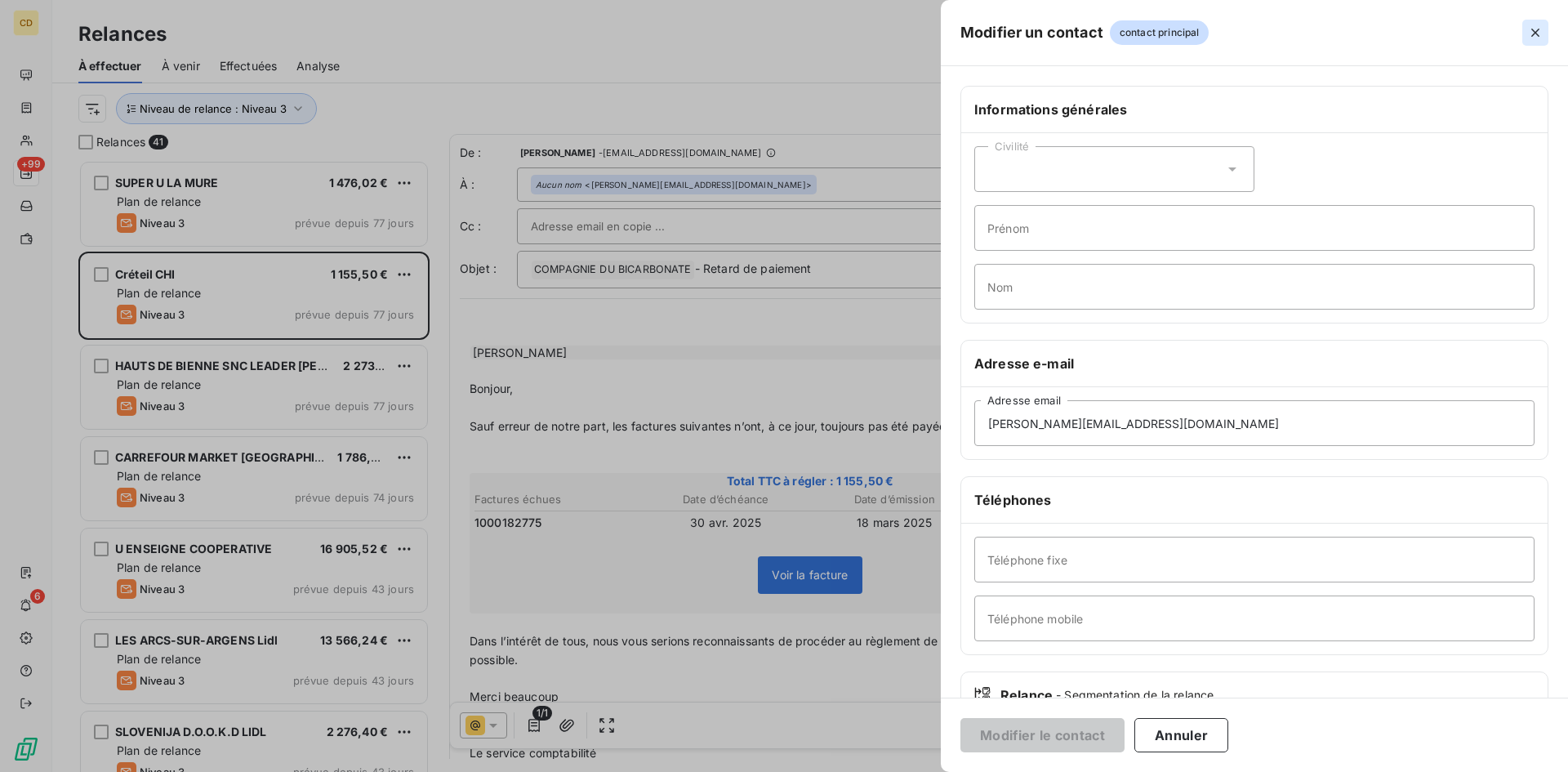
click at [1527, 30] on icon "button" at bounding box center [1535, 32] width 16 height 16
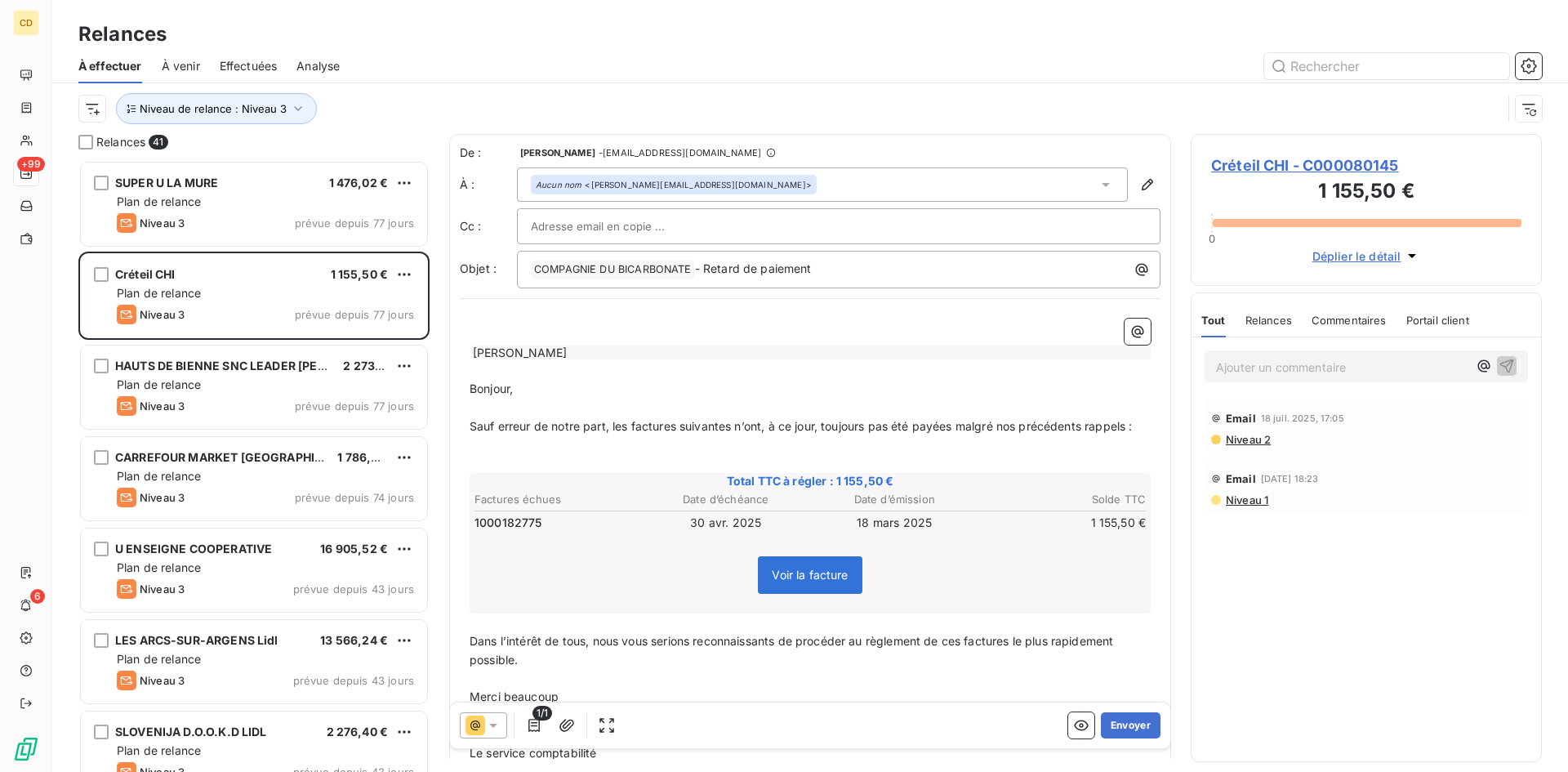
click at [1297, 166] on span "Créteil CHI - C000080145" at bounding box center [1366, 165] width 310 height 22
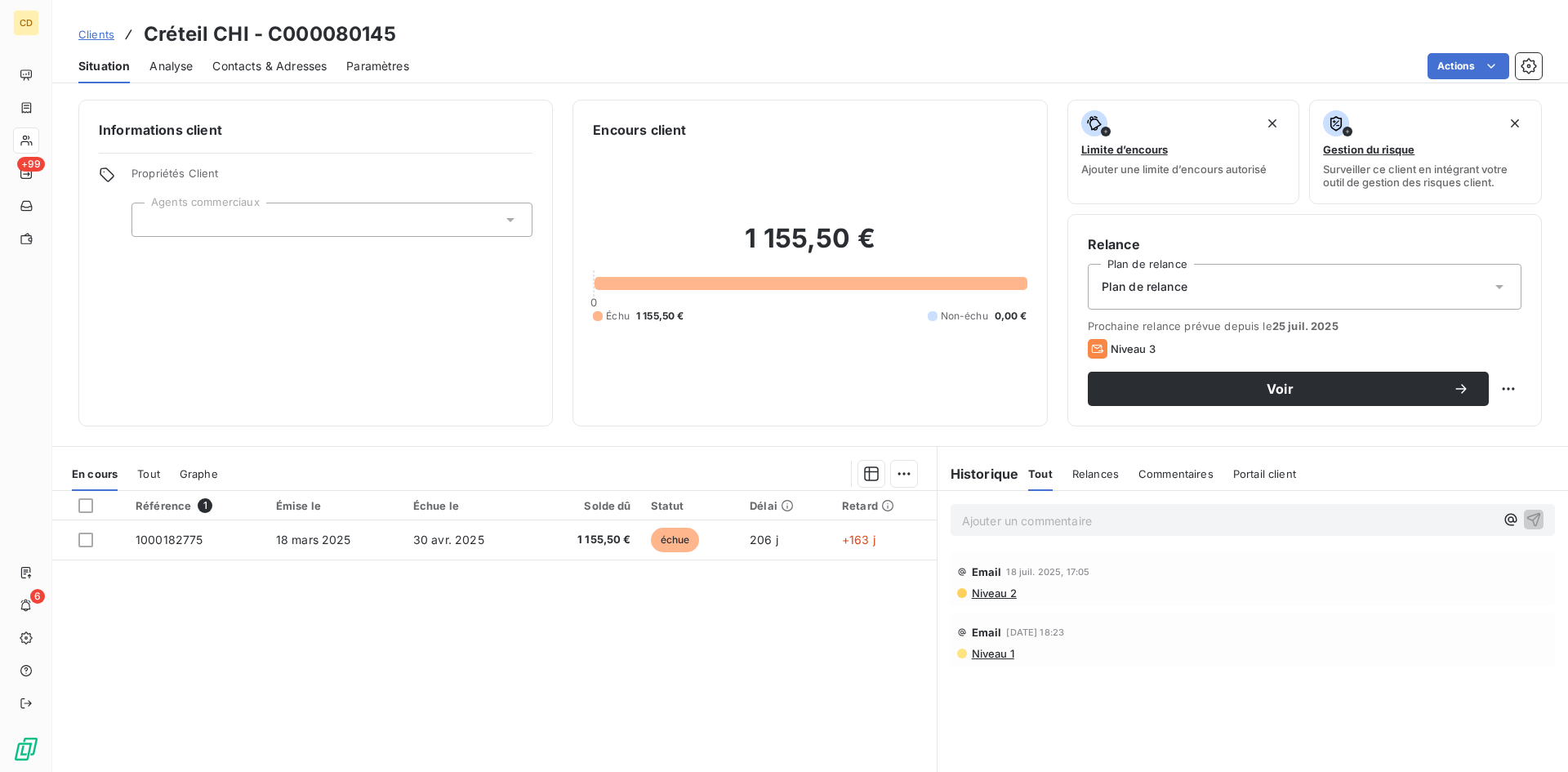
click at [262, 65] on span "Contacts & Adresses" at bounding box center [270, 66] width 114 height 16
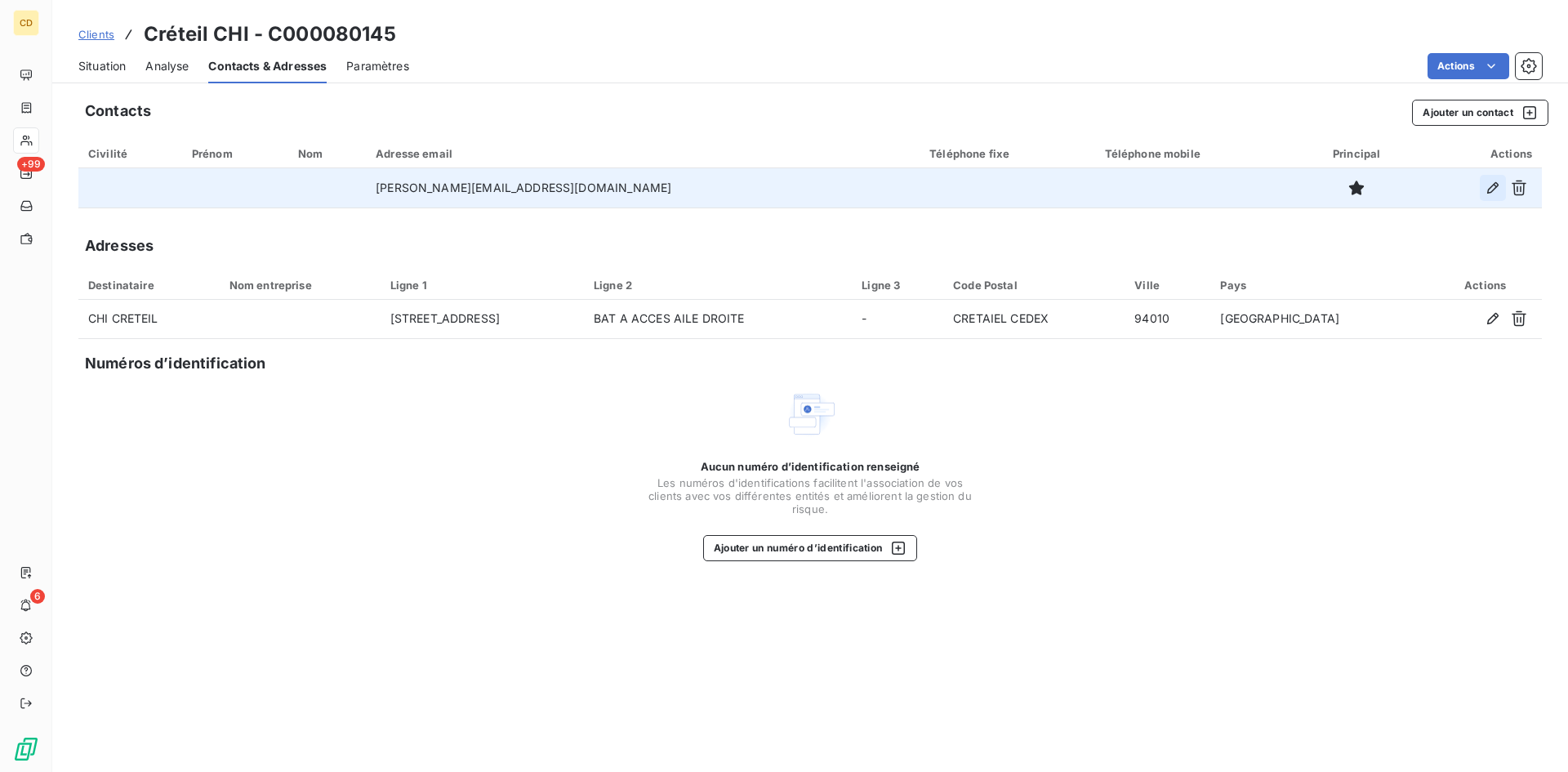
click at [1493, 187] on icon "button" at bounding box center [1493, 187] width 16 height 16
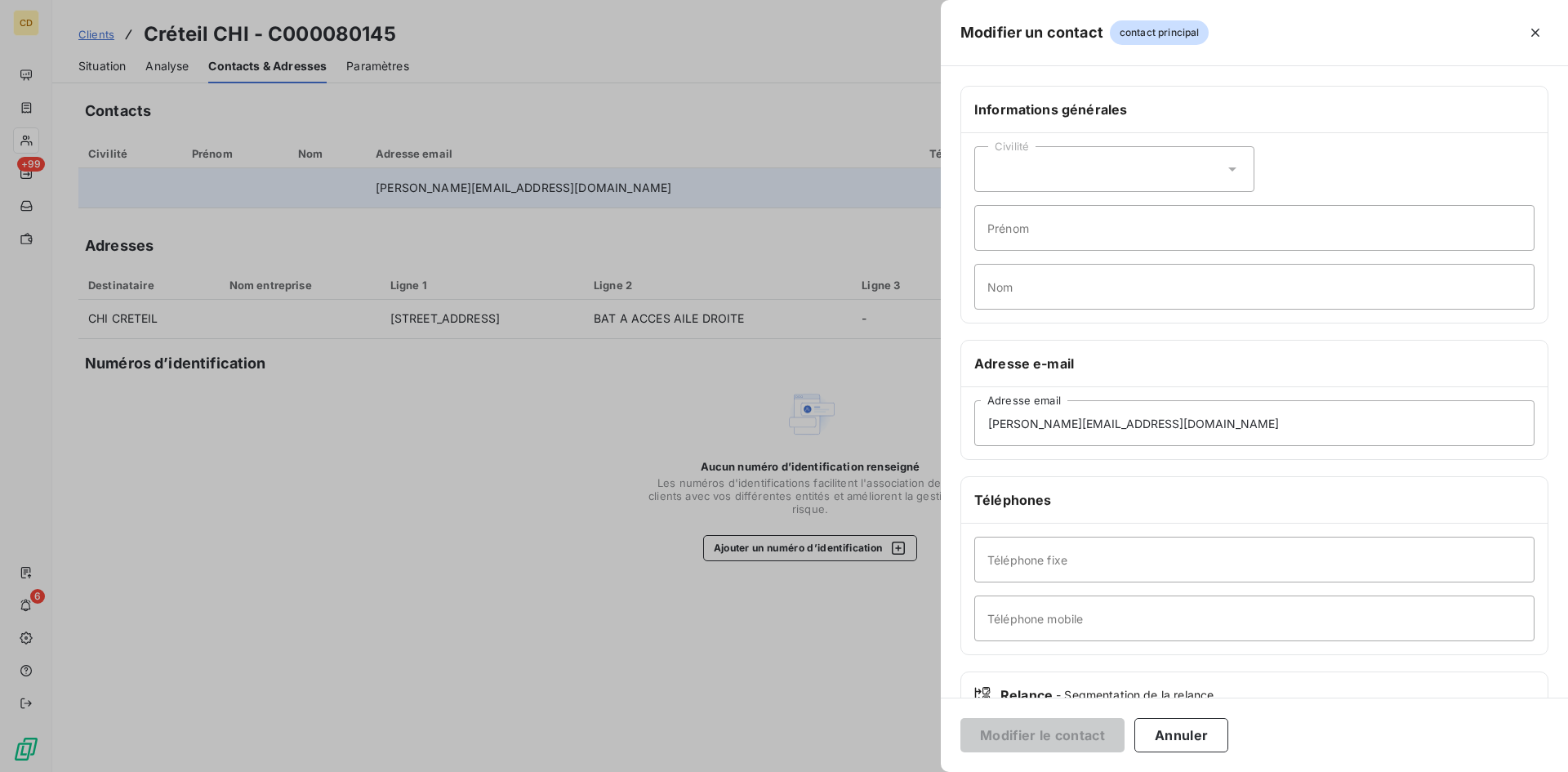
click at [606, 96] on div at bounding box center [784, 386] width 1568 height 772
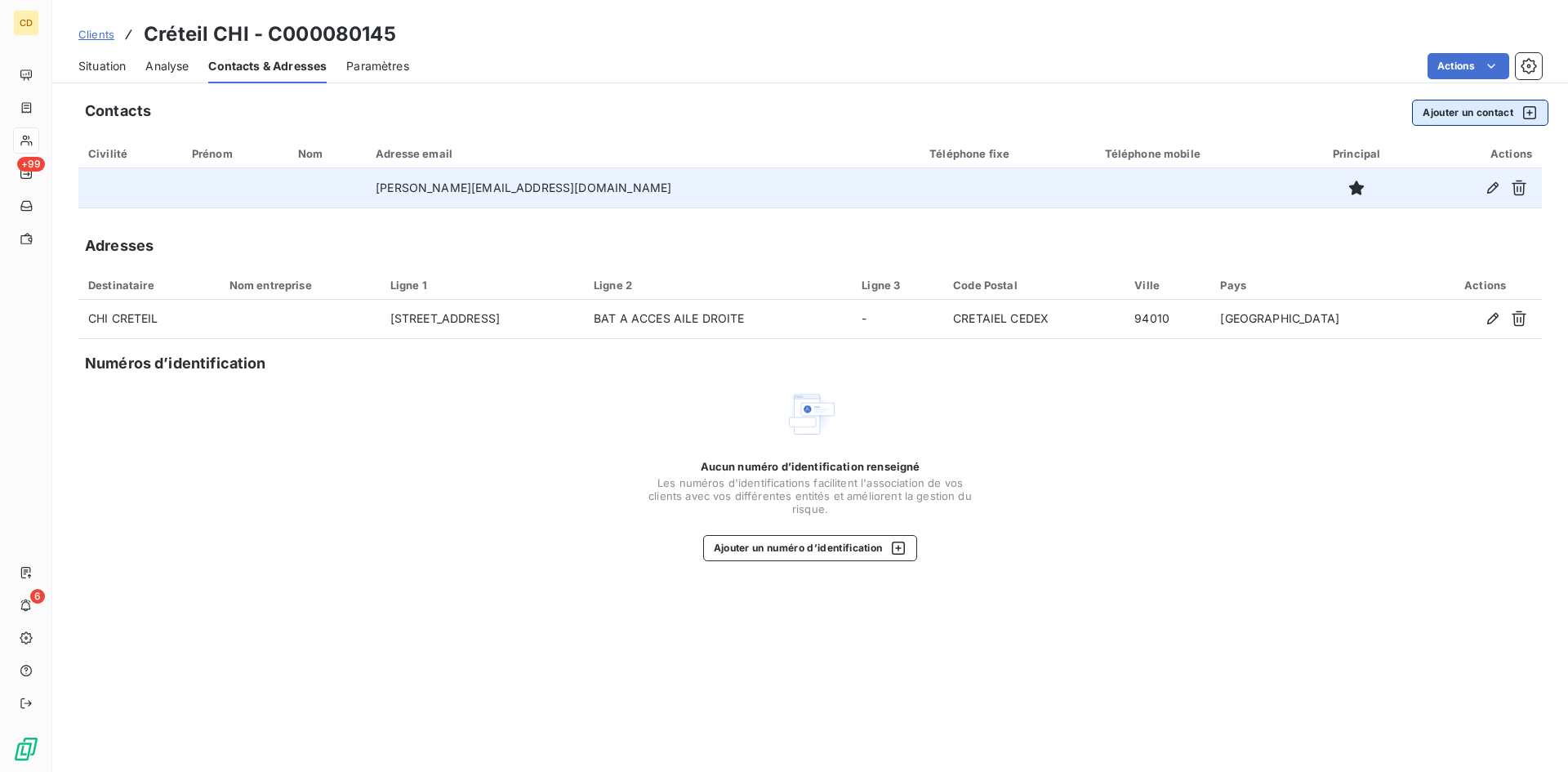
click at [1459, 110] on button "Ajouter un contact" at bounding box center [1481, 113] width 137 height 27
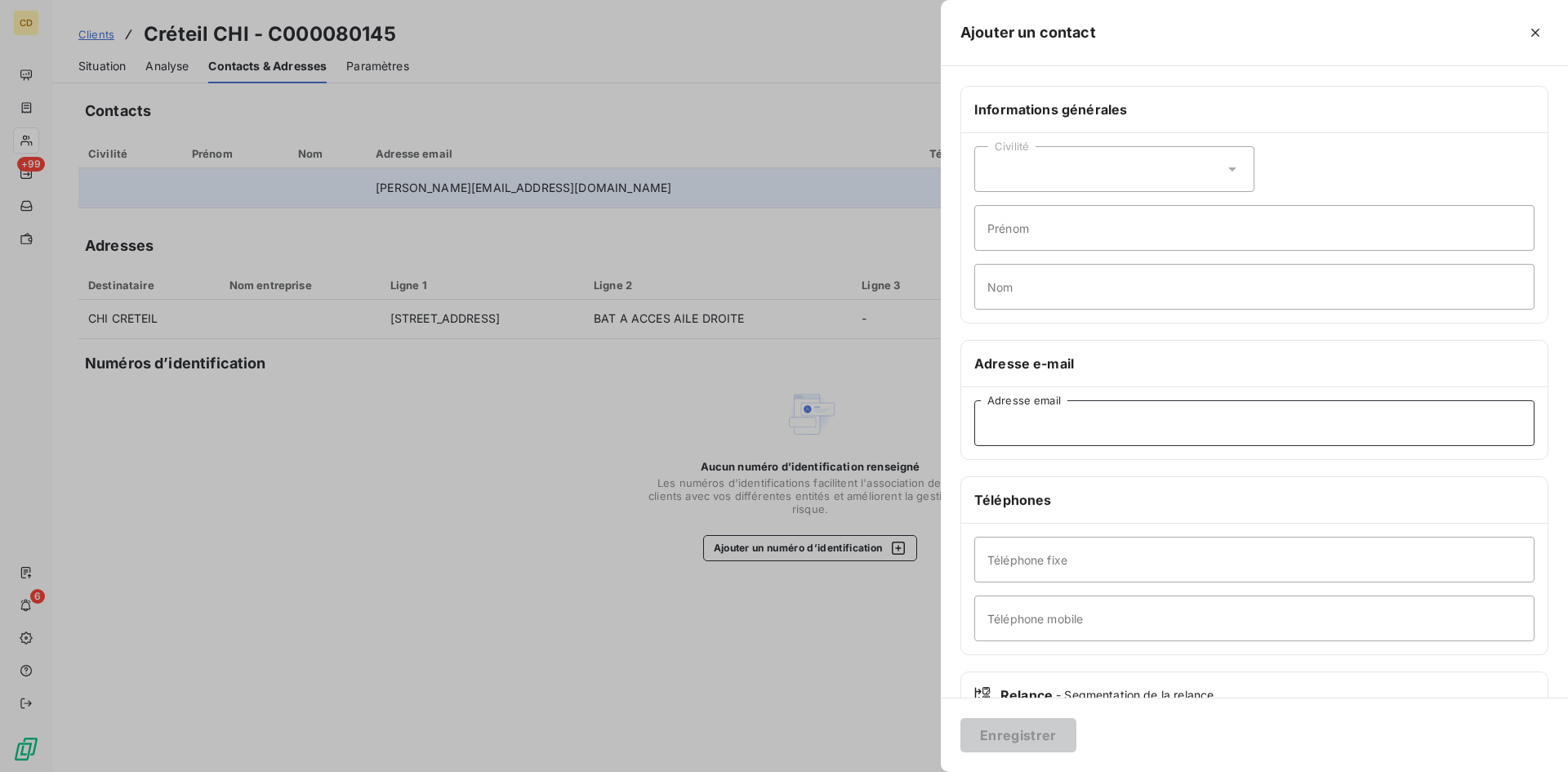
click at [1112, 423] on input "Adresse email" at bounding box center [1255, 424] width 560 height 46
paste input "daf.depenses@chicreteil.fr"
type input "daf.depenses@chicreteil.fr"
click at [961, 718] on button "Enregistrer" at bounding box center [1018, 735] width 116 height 34
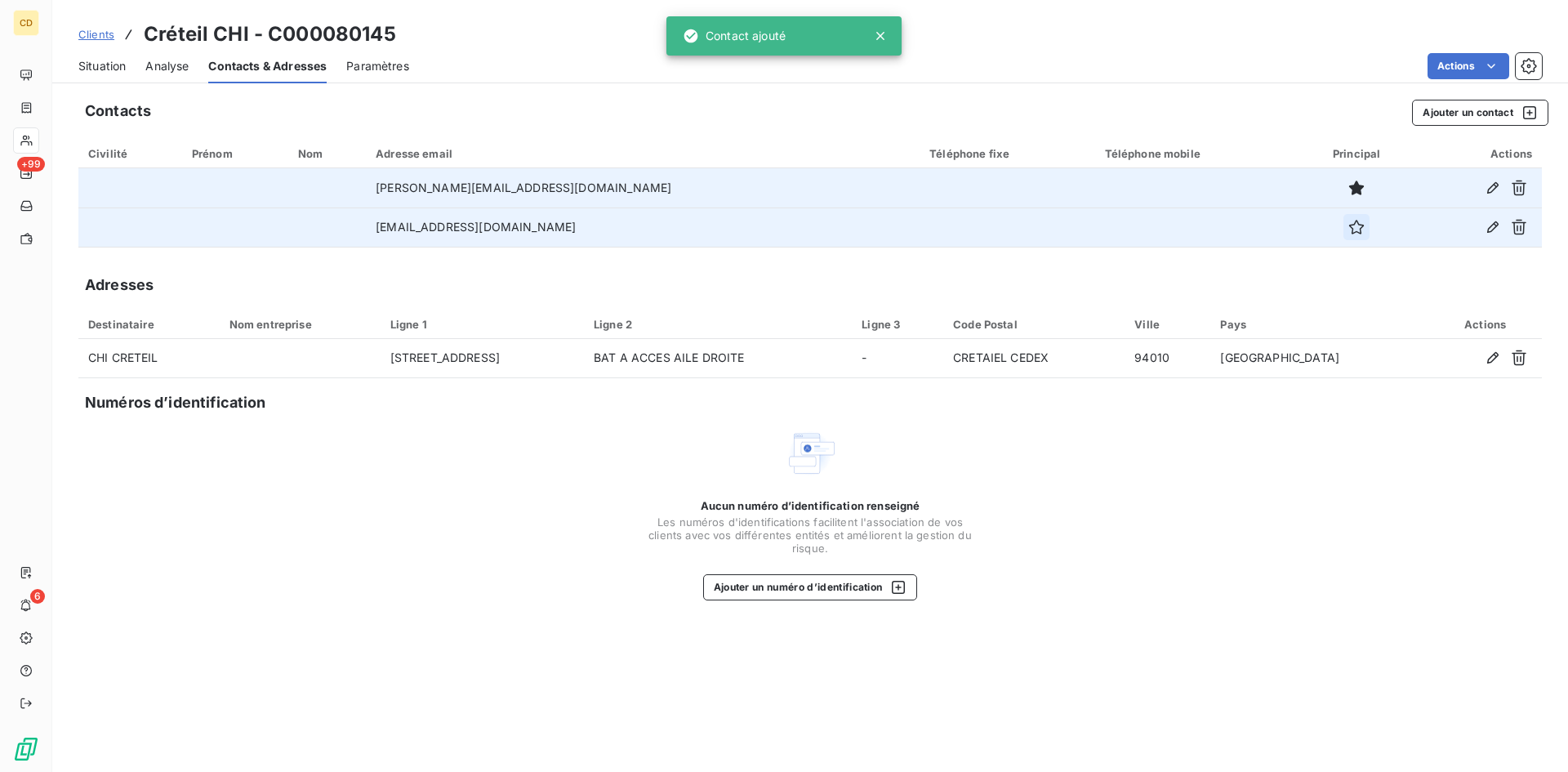
click at [1349, 225] on icon "button" at bounding box center [1356, 227] width 16 height 16
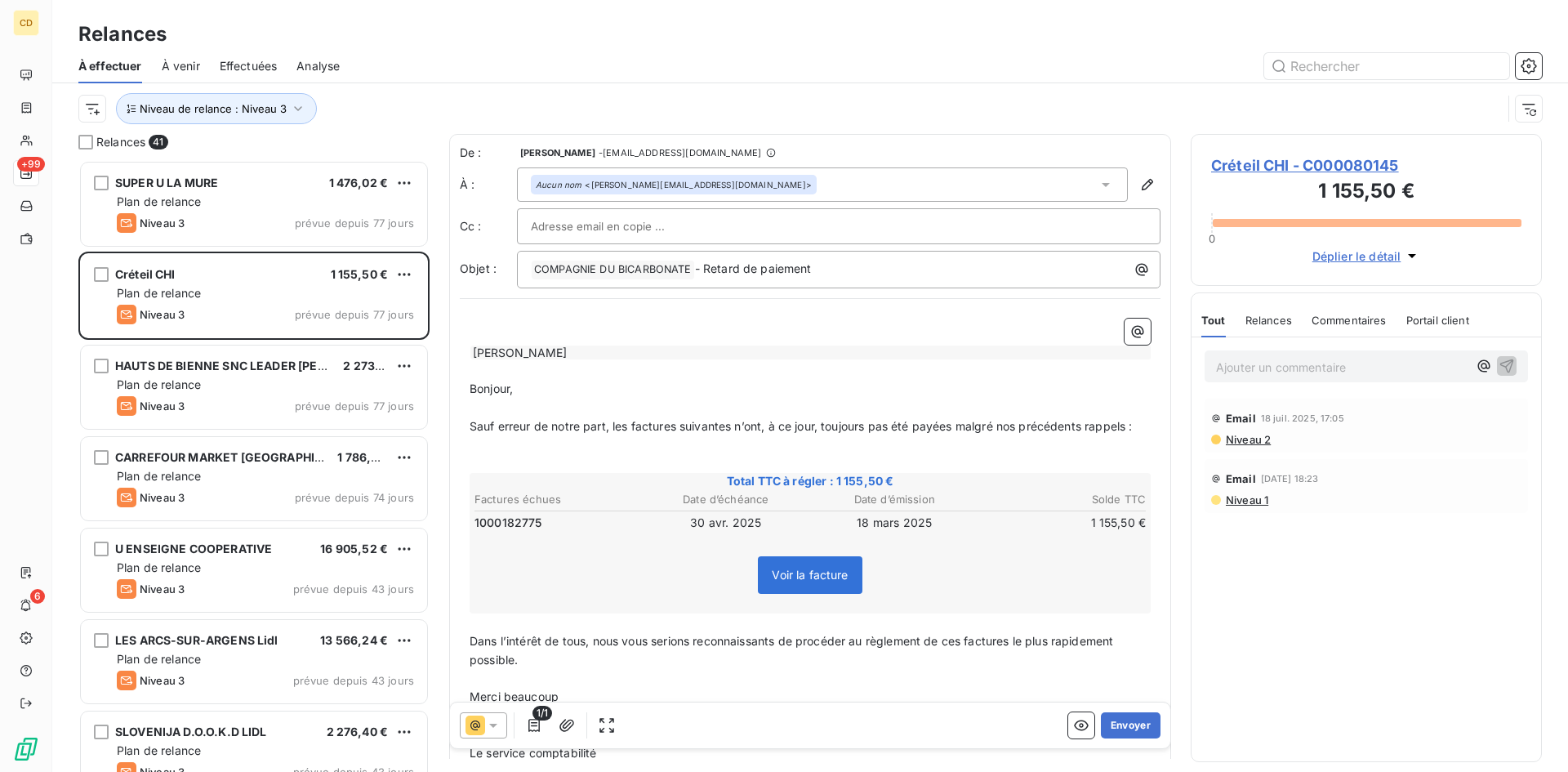
scroll to position [600, 339]
click at [1244, 372] on p "Ajouter un commentaire ﻿" at bounding box center [1341, 367] width 252 height 21
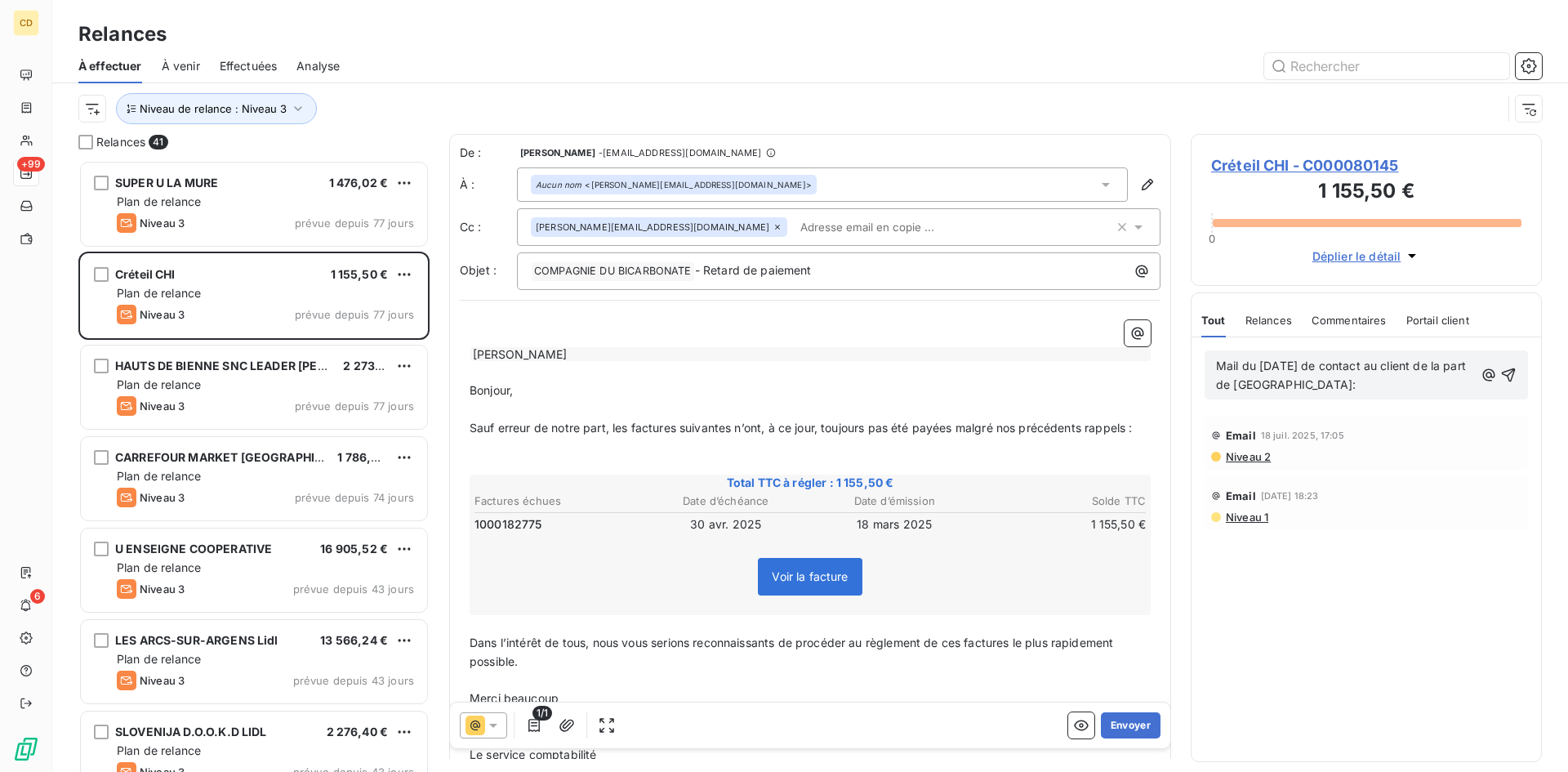
click at [1249, 395] on p "Mail du 01/10/2025 de contact au client de la part de Gilliane:" at bounding box center [1345, 376] width 258 height 38
click at [1296, 370] on p "Ajouter un commentaire ﻿" at bounding box center [1341, 367] width 252 height 21
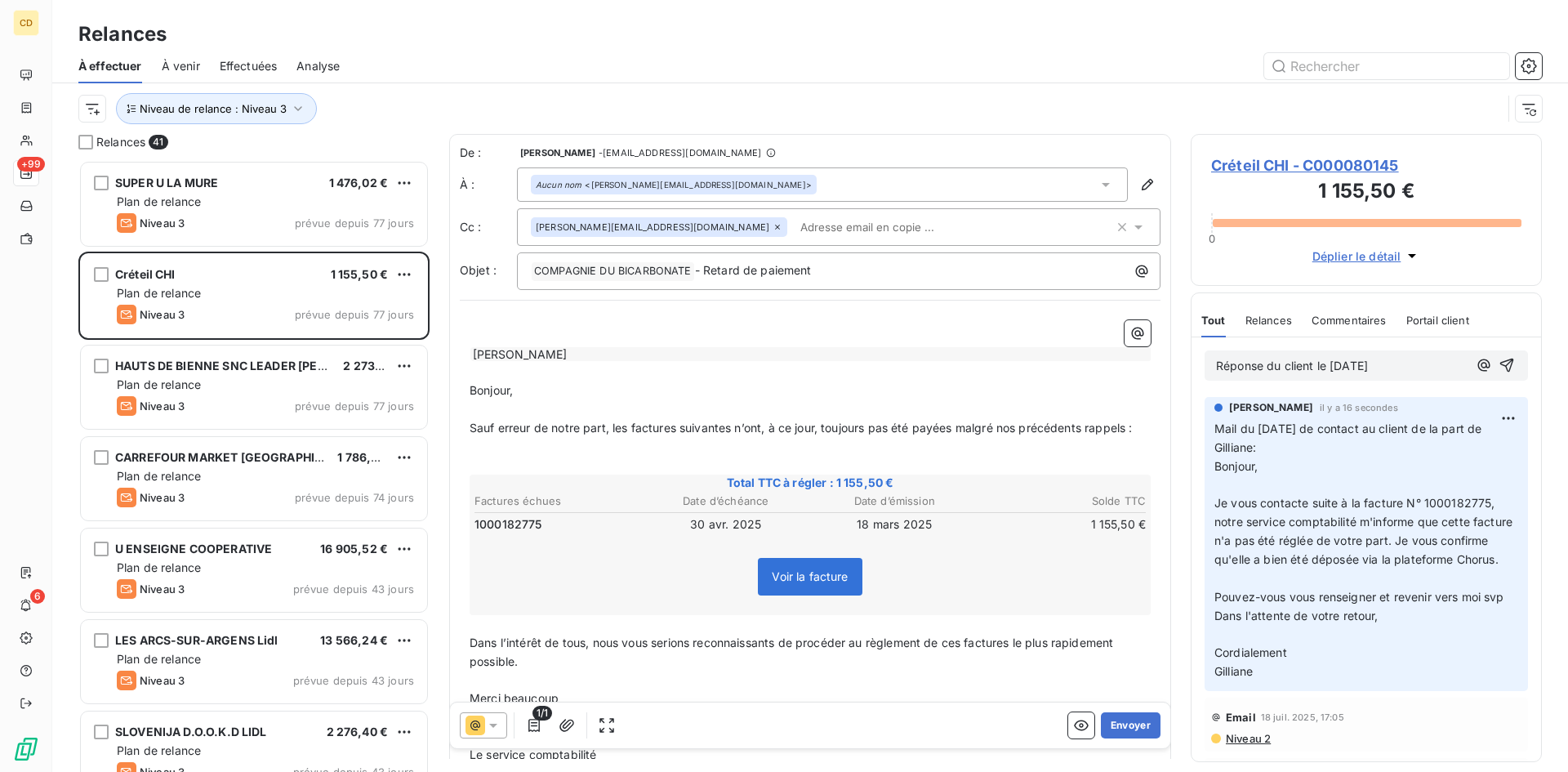
click at [1249, 376] on p "Réponse du client le 02/10/2025" at bounding box center [1341, 367] width 252 height 19
click at [1241, 366] on p "Ajouter un commentaire ﻿" at bounding box center [1341, 367] width 252 height 21
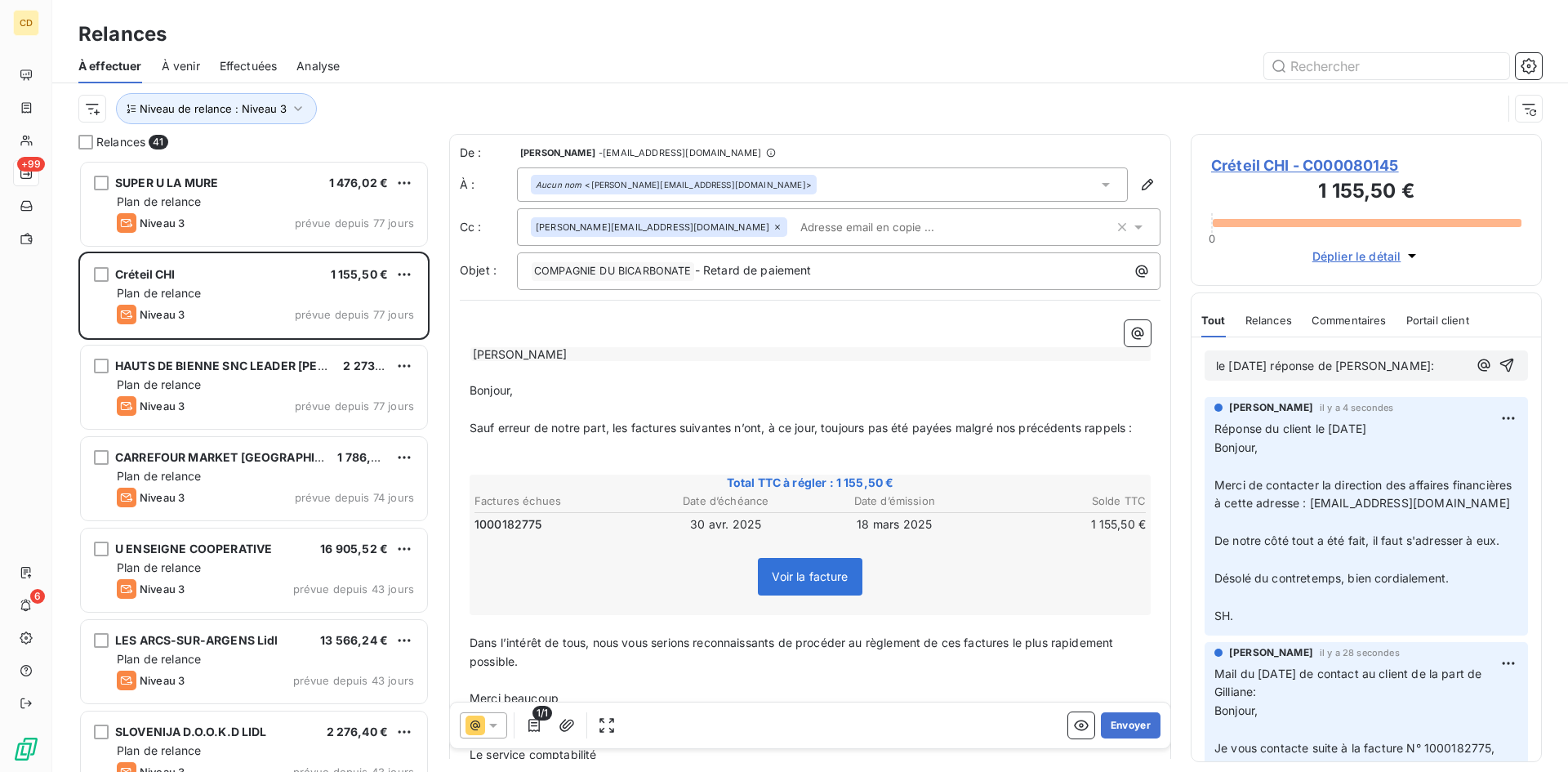
click at [1237, 381] on div "le 03/10/2025 réponse de Gilliane:" at bounding box center [1366, 366] width 324 height 30
click at [1238, 376] on p "le 03/10/2025 réponse de Gilliane:" at bounding box center [1341, 367] width 252 height 19
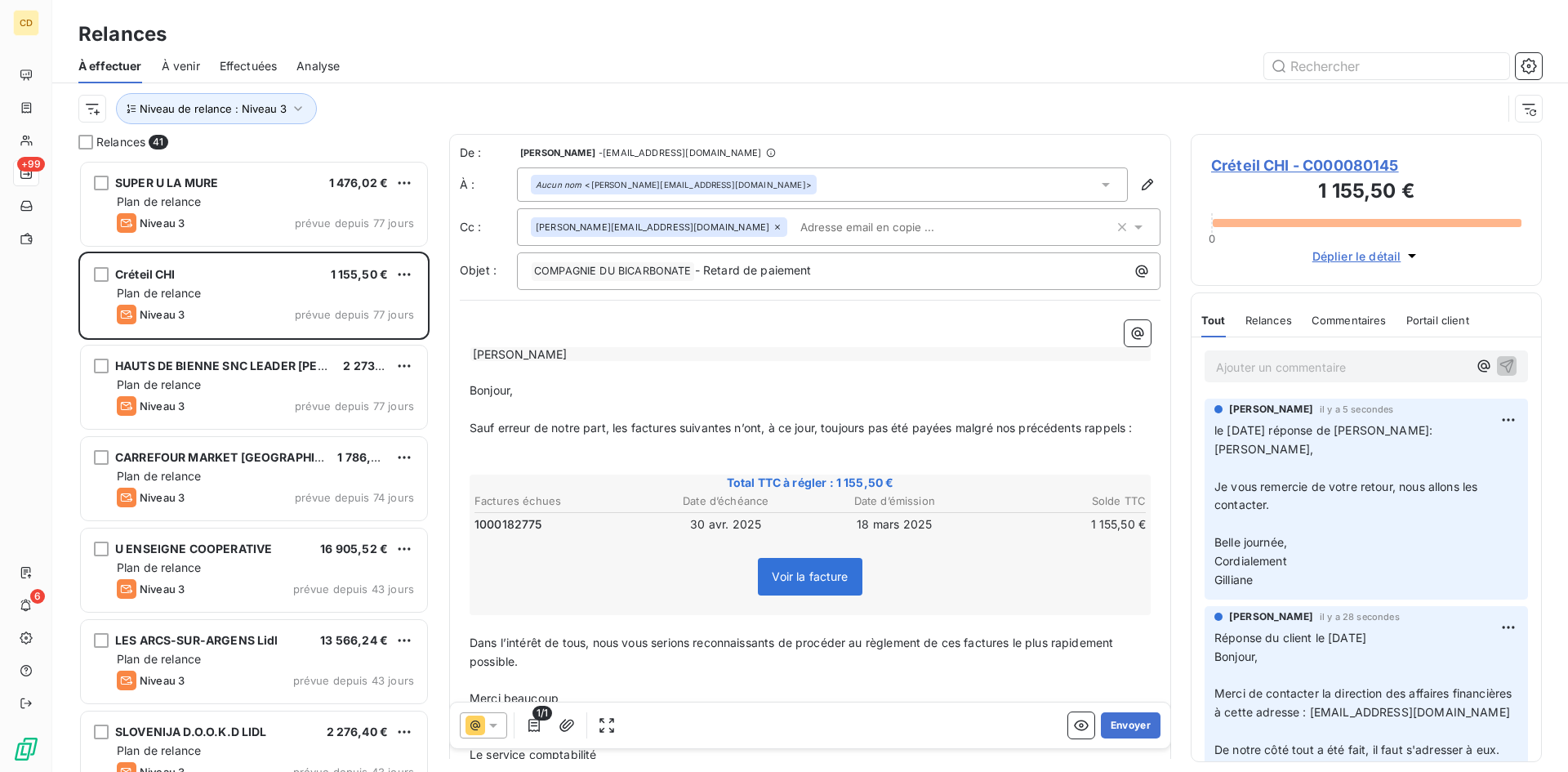
click at [1257, 368] on p "Ajouter un commentaire ﻿" at bounding box center [1341, 367] width 252 height 21
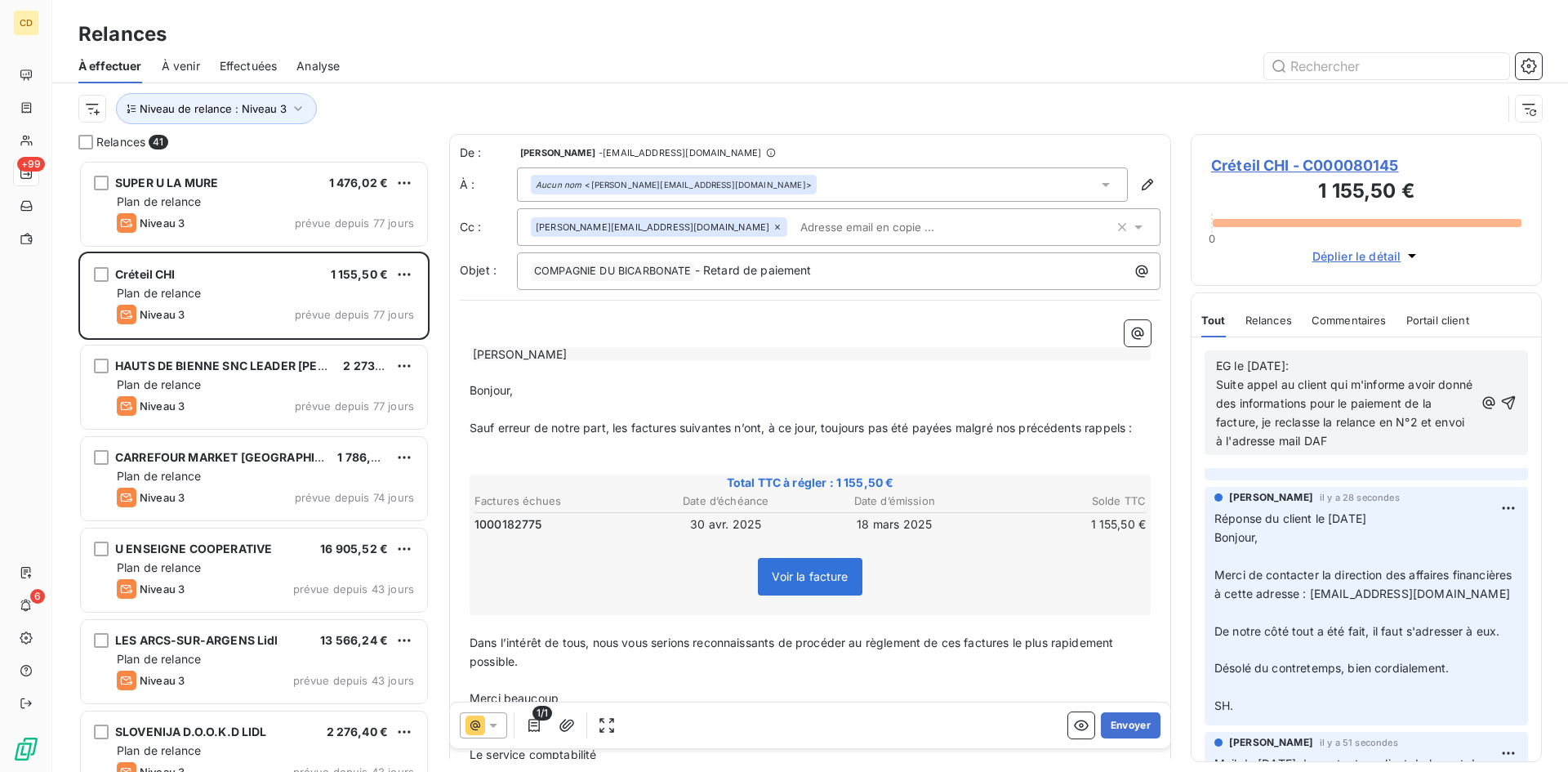
scroll to position [163, 0]
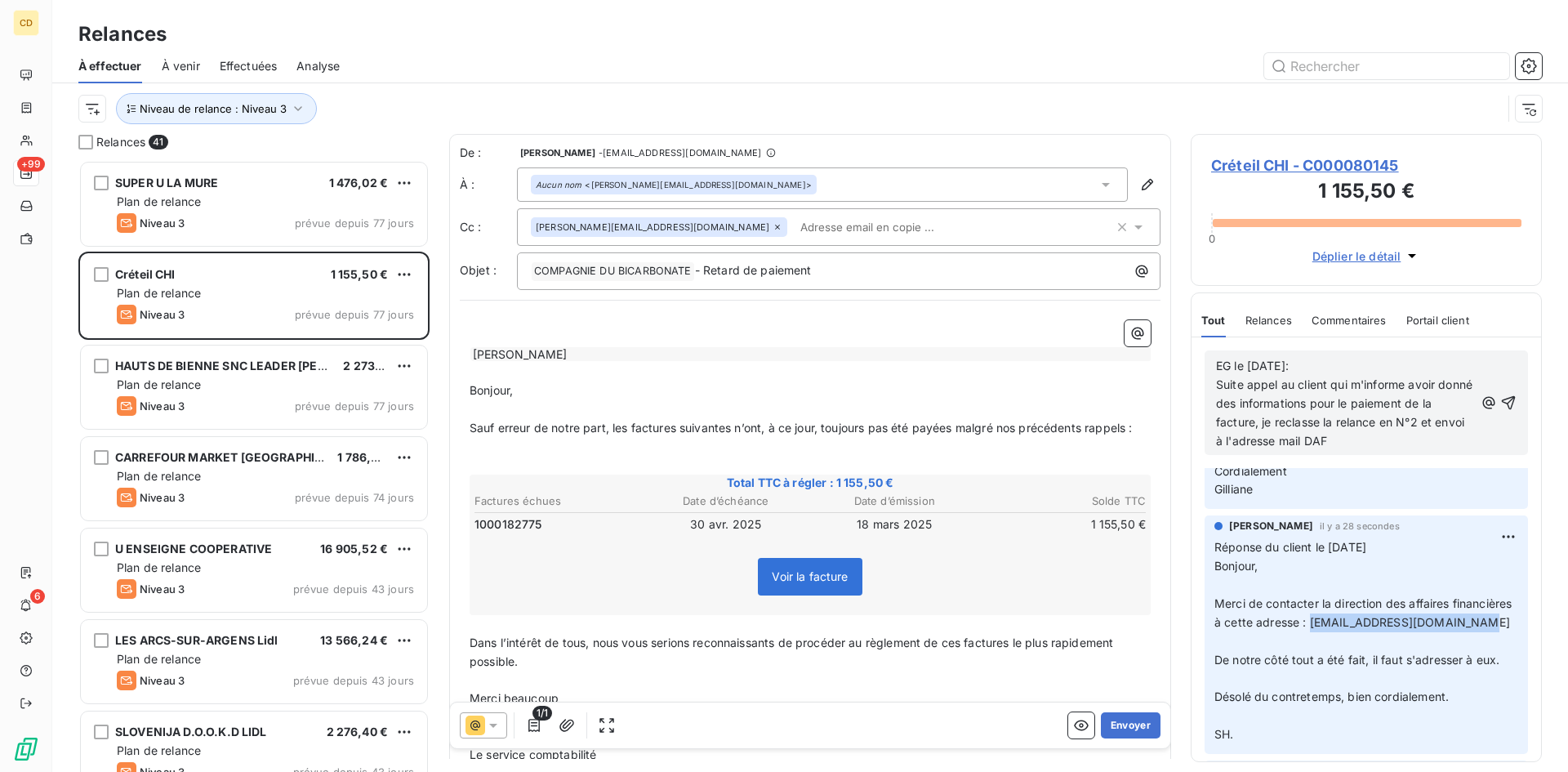
drag, startPoint x: 1366, startPoint y: 641, endPoint x: 1207, endPoint y: 645, distance: 159.1
click at [1207, 645] on div "DORINE BOUCHEZ il y a 28 secondes Réponse du client le 02/10/2025 Bonjour, ﻿ Me…" at bounding box center [1366, 634] width 324 height 238
copy span "daf.depenses@chicreteil.fr"
drag, startPoint x: 1372, startPoint y: 437, endPoint x: 1339, endPoint y: 437, distance: 33.0
click at [1339, 437] on p "EG le 10/10/2025: Suite appel au client qui m'informe avoir donné des informati…" at bounding box center [1345, 404] width 258 height 93
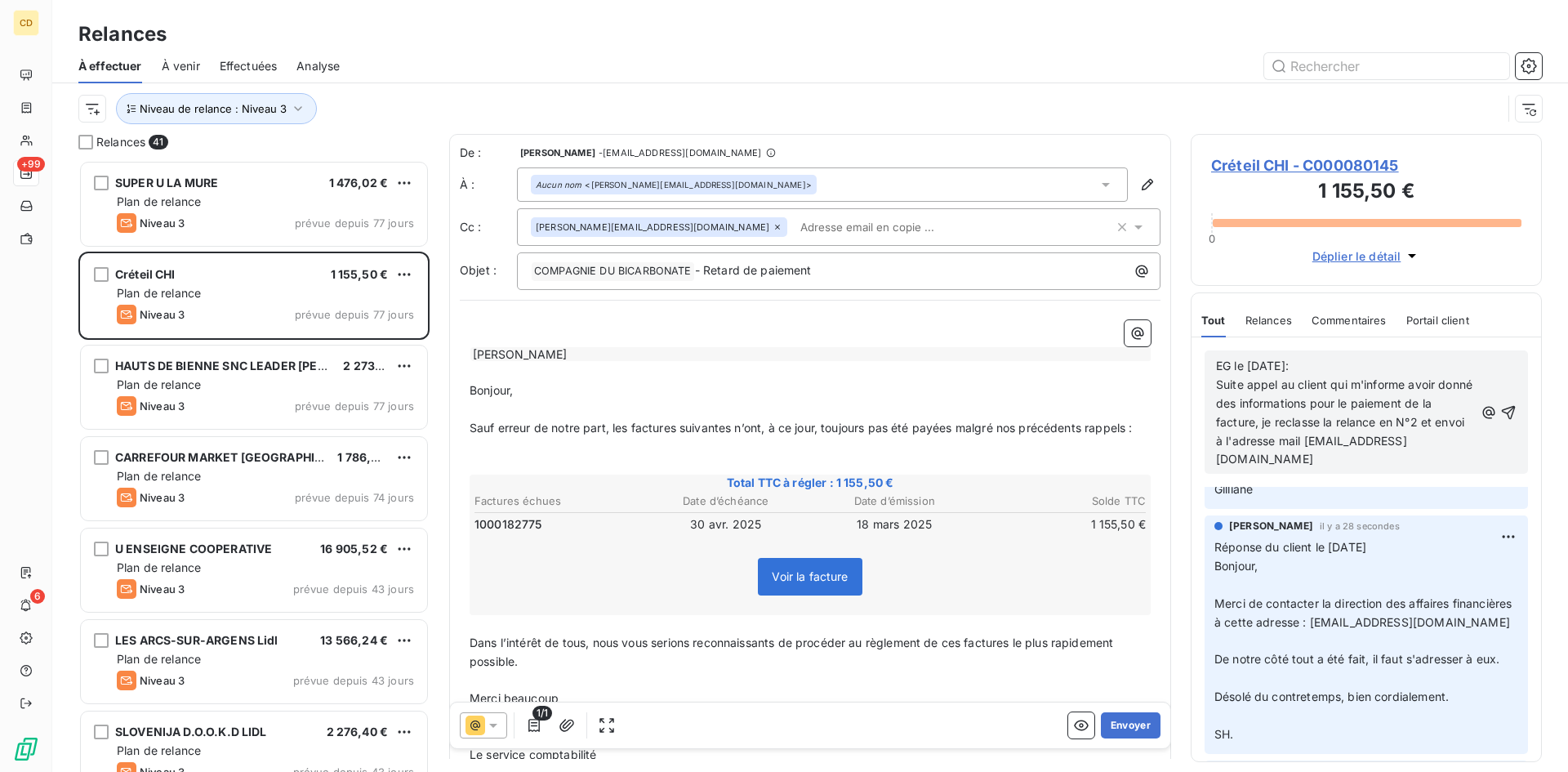
scroll to position [91, 0]
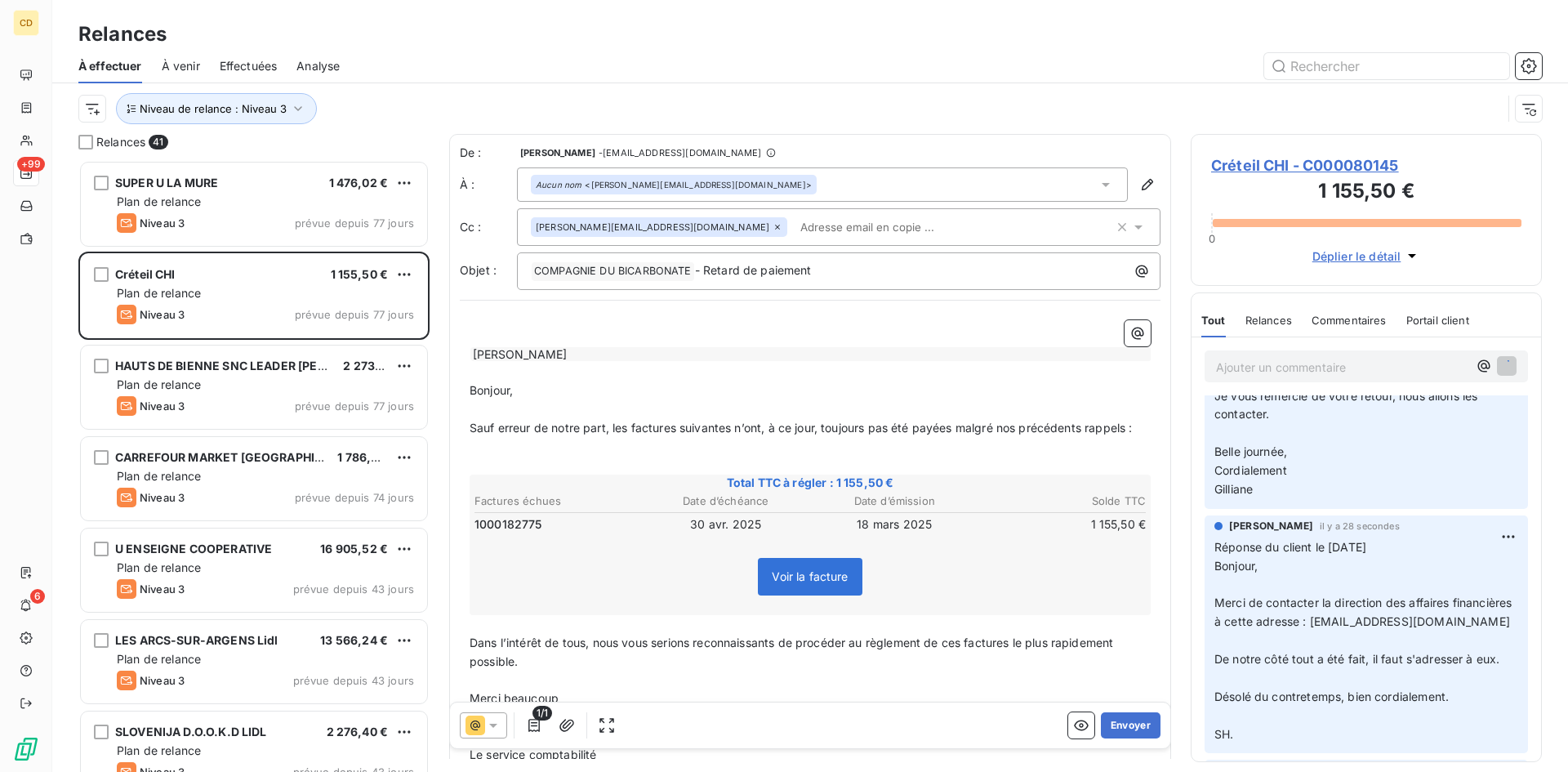
click at [1030, 184] on div "Aucun nom <sylvain.heller@chicreteil.fr>" at bounding box center [823, 184] width 611 height 34
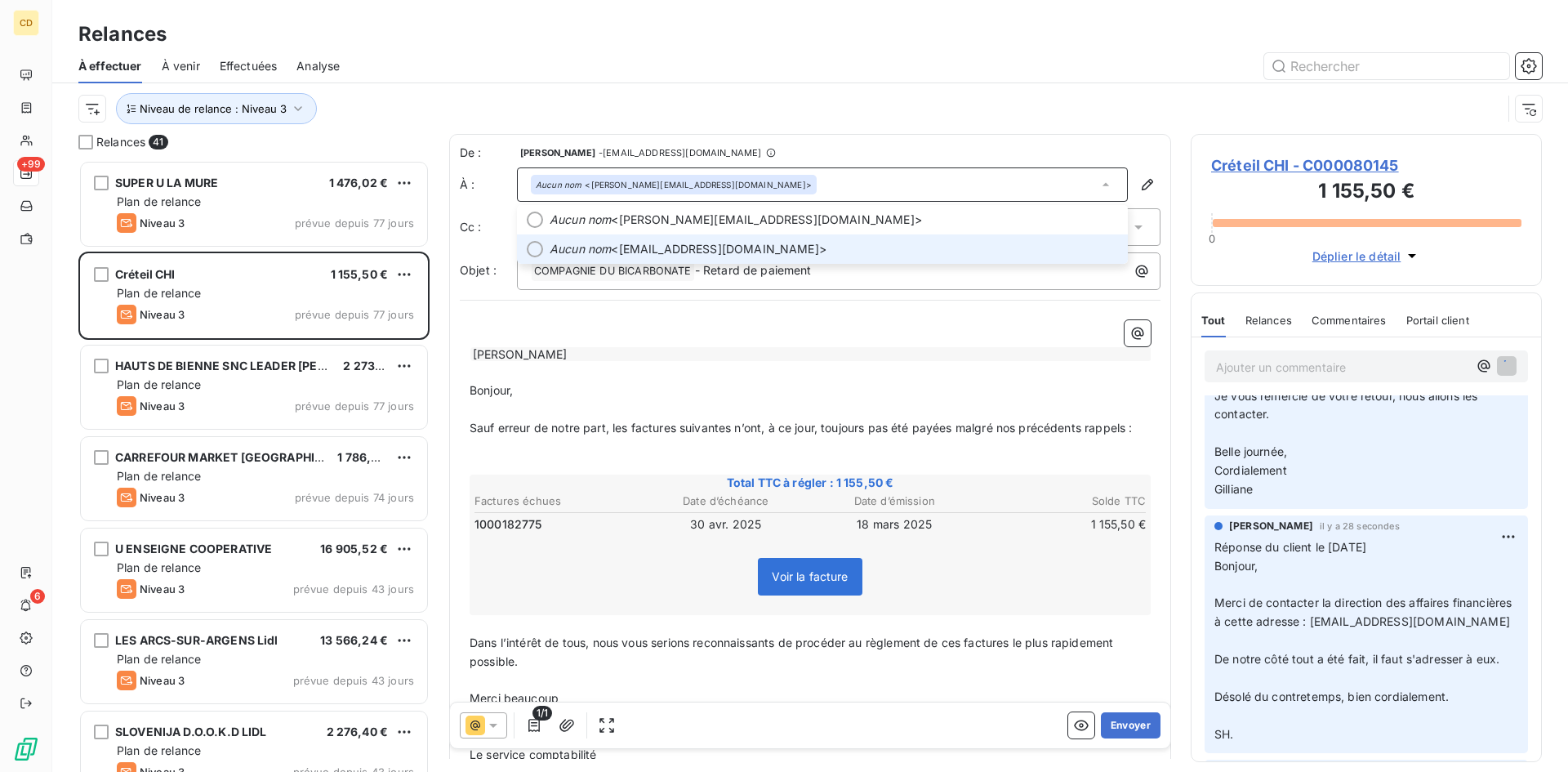
click at [751, 244] on span "Aucun nom <daf.depenses@chicreteil.fr>" at bounding box center [833, 249] width 569 height 16
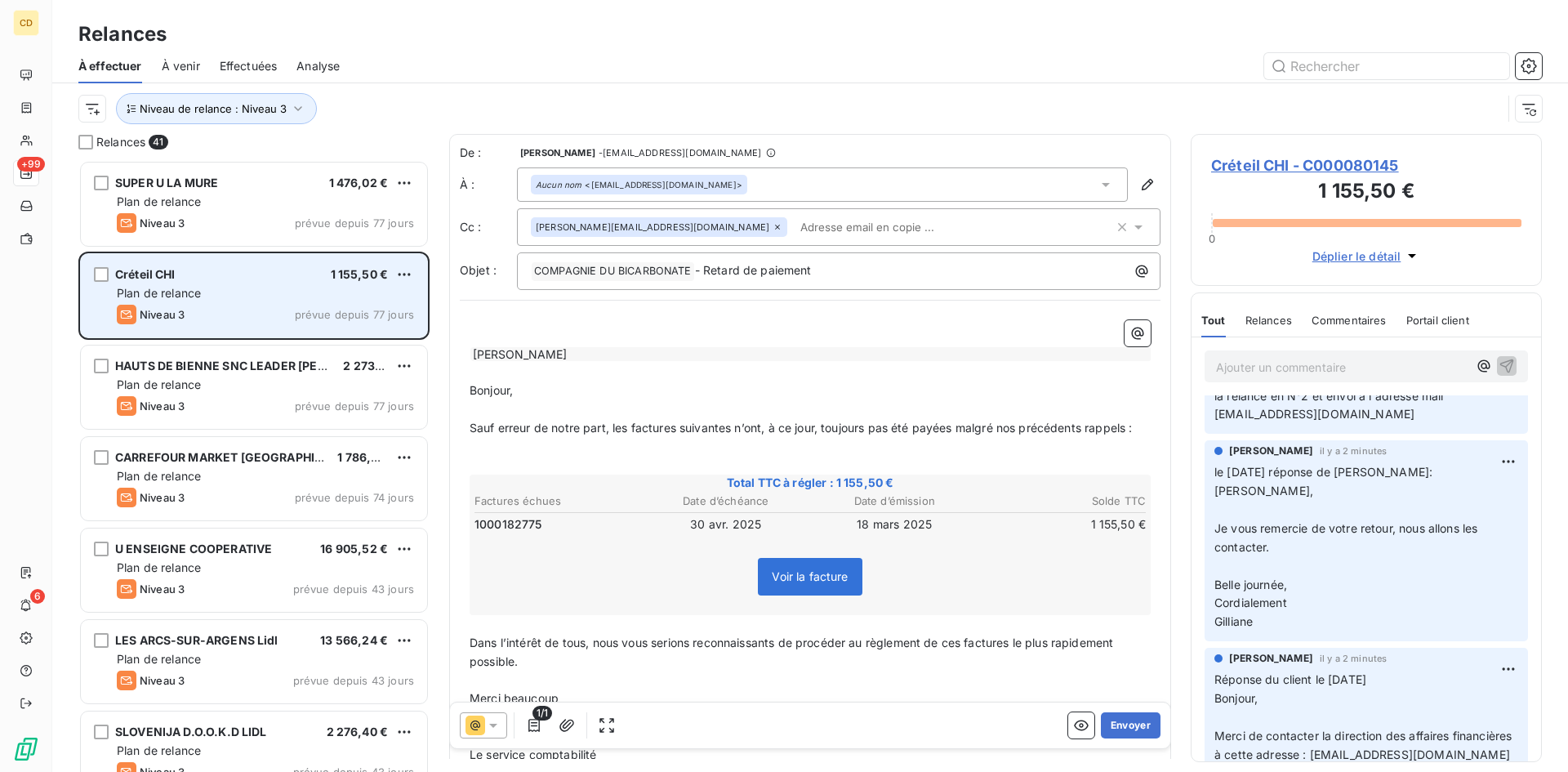
scroll to position [223, 0]
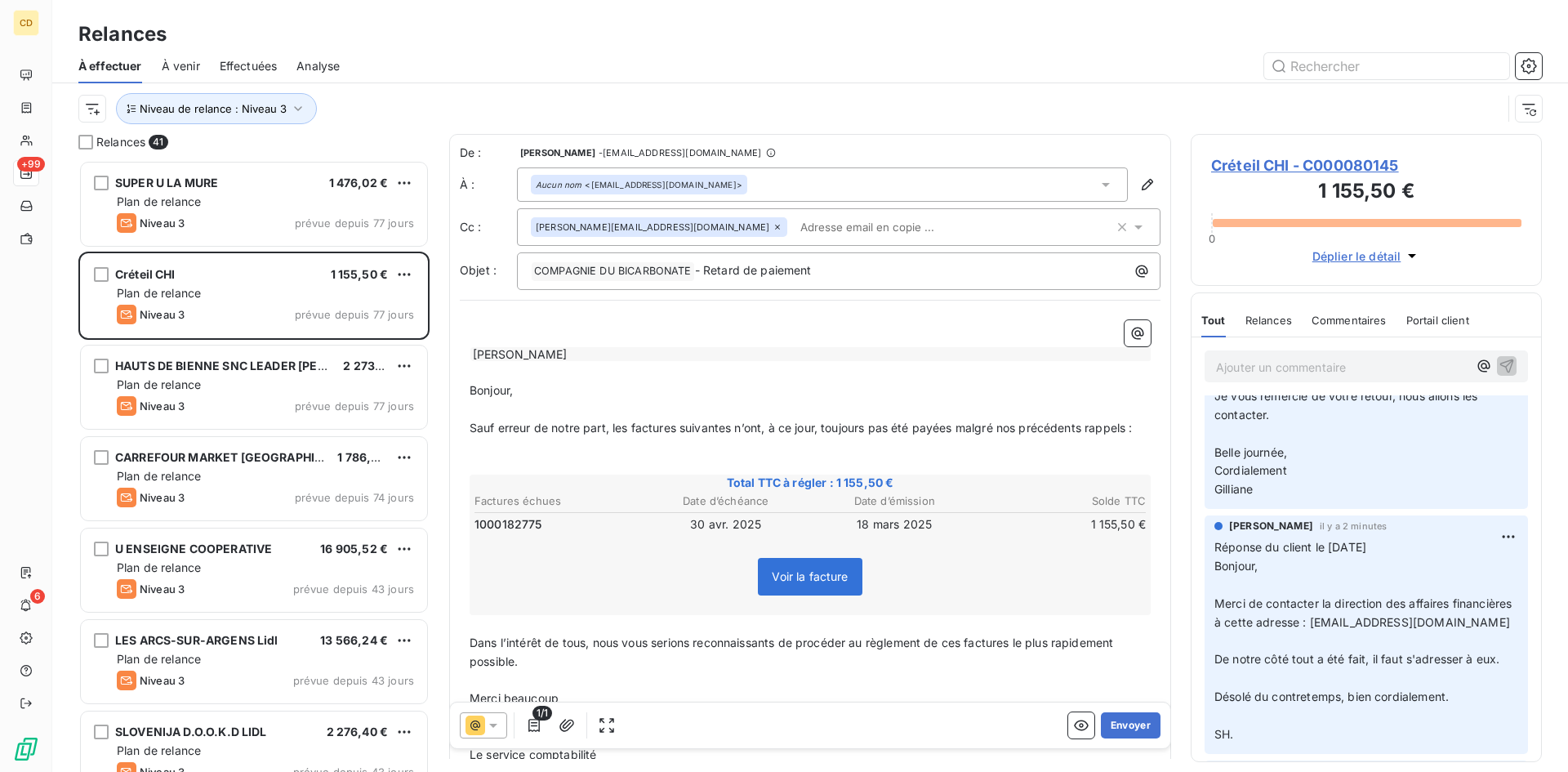
click at [494, 727] on icon at bounding box center [493, 725] width 9 height 4
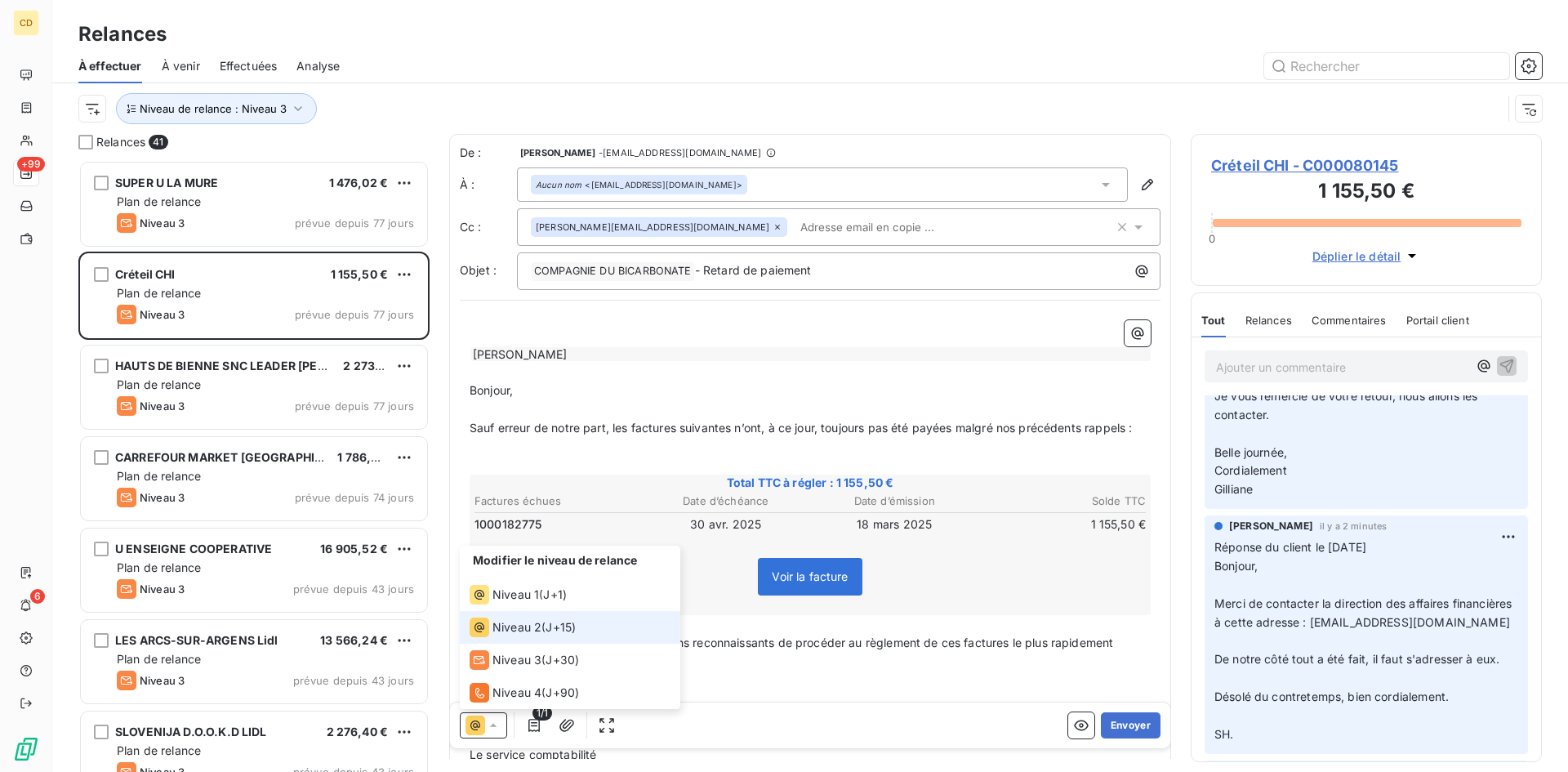
click at [521, 626] on span "Niveau 2" at bounding box center [517, 627] width 49 height 16
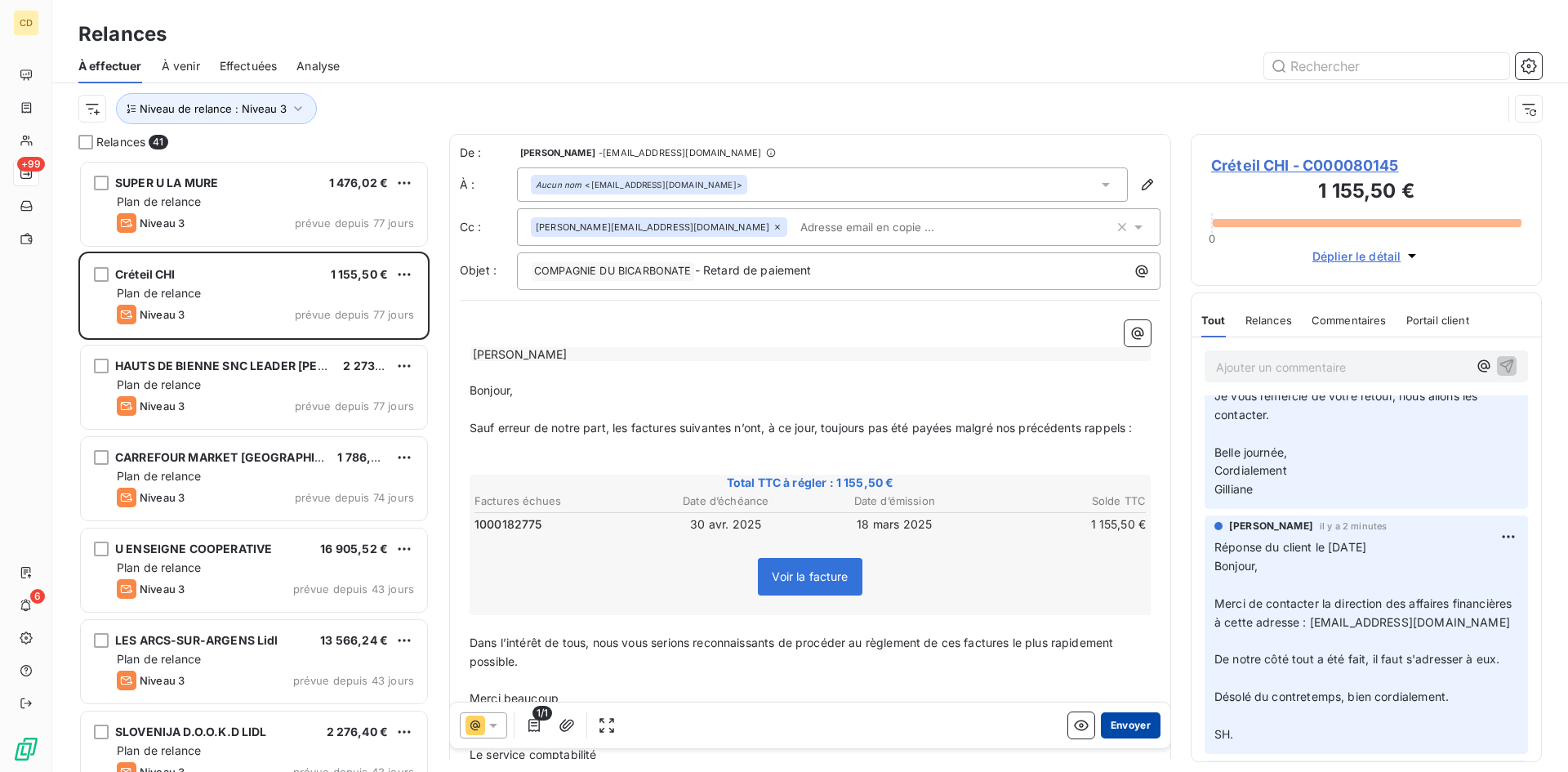
click at [1119, 724] on button "Envoyer" at bounding box center [1130, 725] width 60 height 27
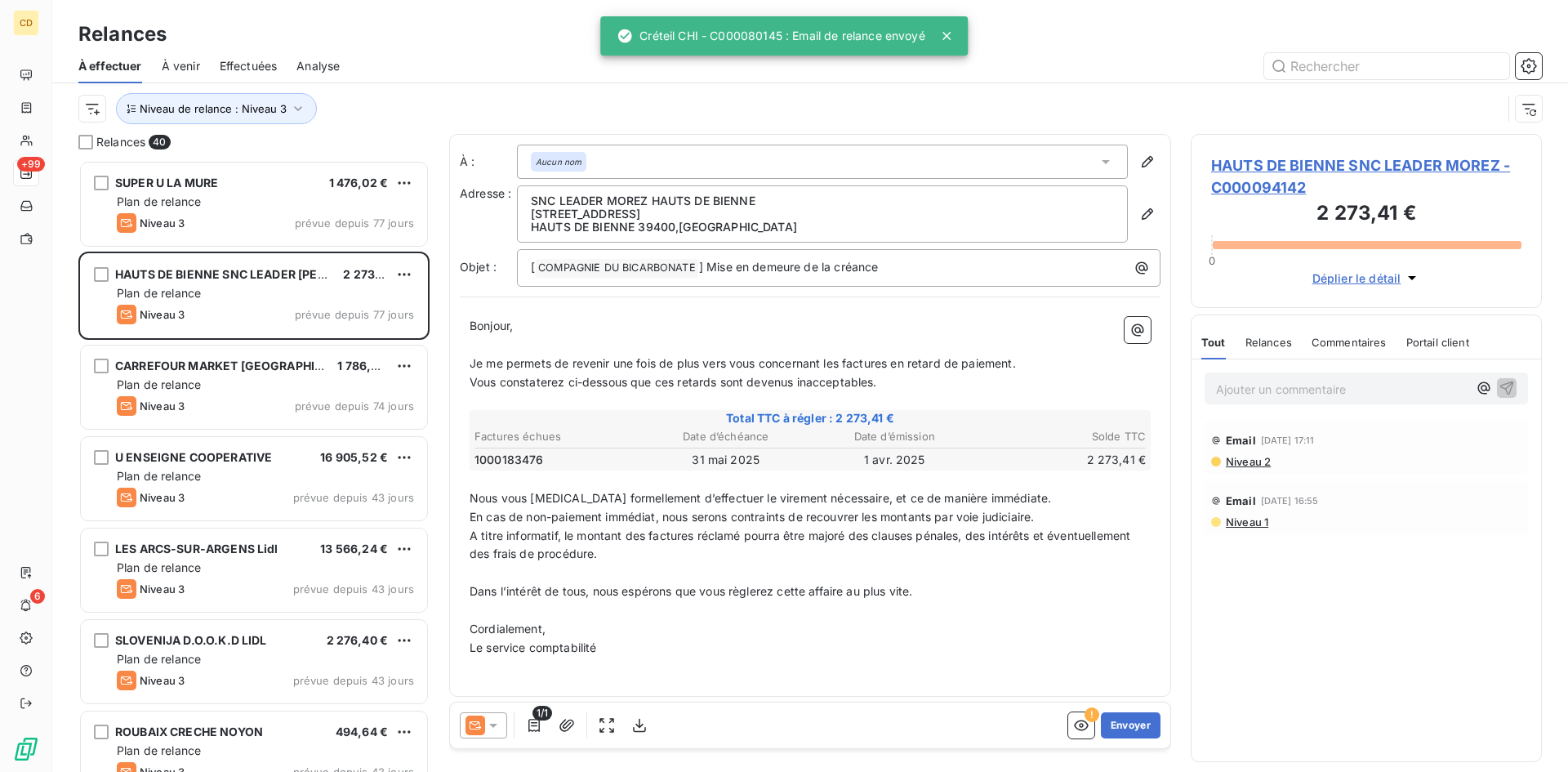
click at [251, 66] on span "Effectuées" at bounding box center [249, 66] width 58 height 16
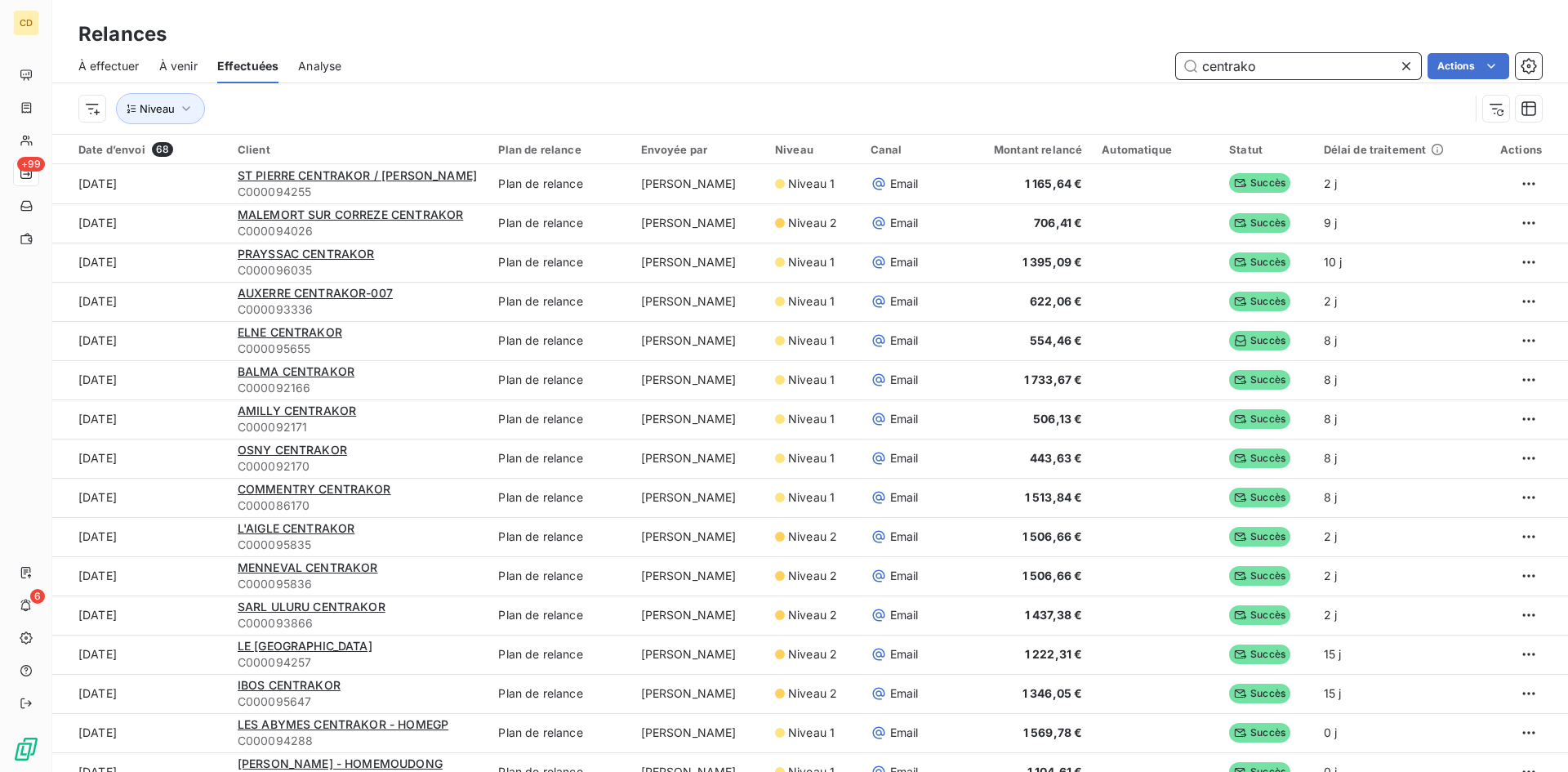
drag, startPoint x: 1168, startPoint y: 67, endPoint x: 990, endPoint y: 73, distance: 178.1
click at [990, 73] on div "centrako Actions" at bounding box center [951, 66] width 1181 height 27
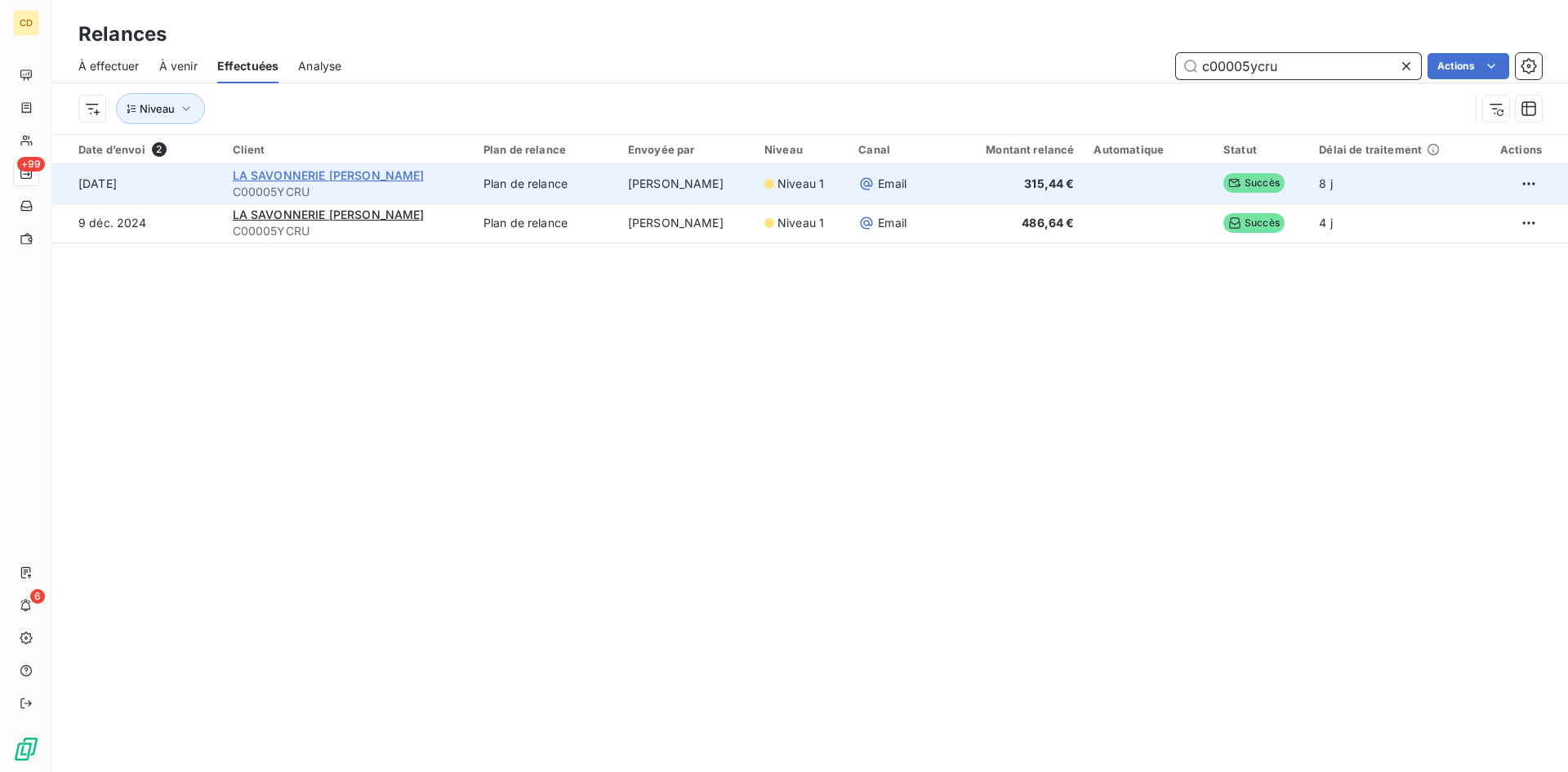
type input "c00005ycru"
click at [302, 177] on span "LA SAVONNERIE DE MAMIE FABIENNE SCH" at bounding box center [328, 175] width 192 height 14
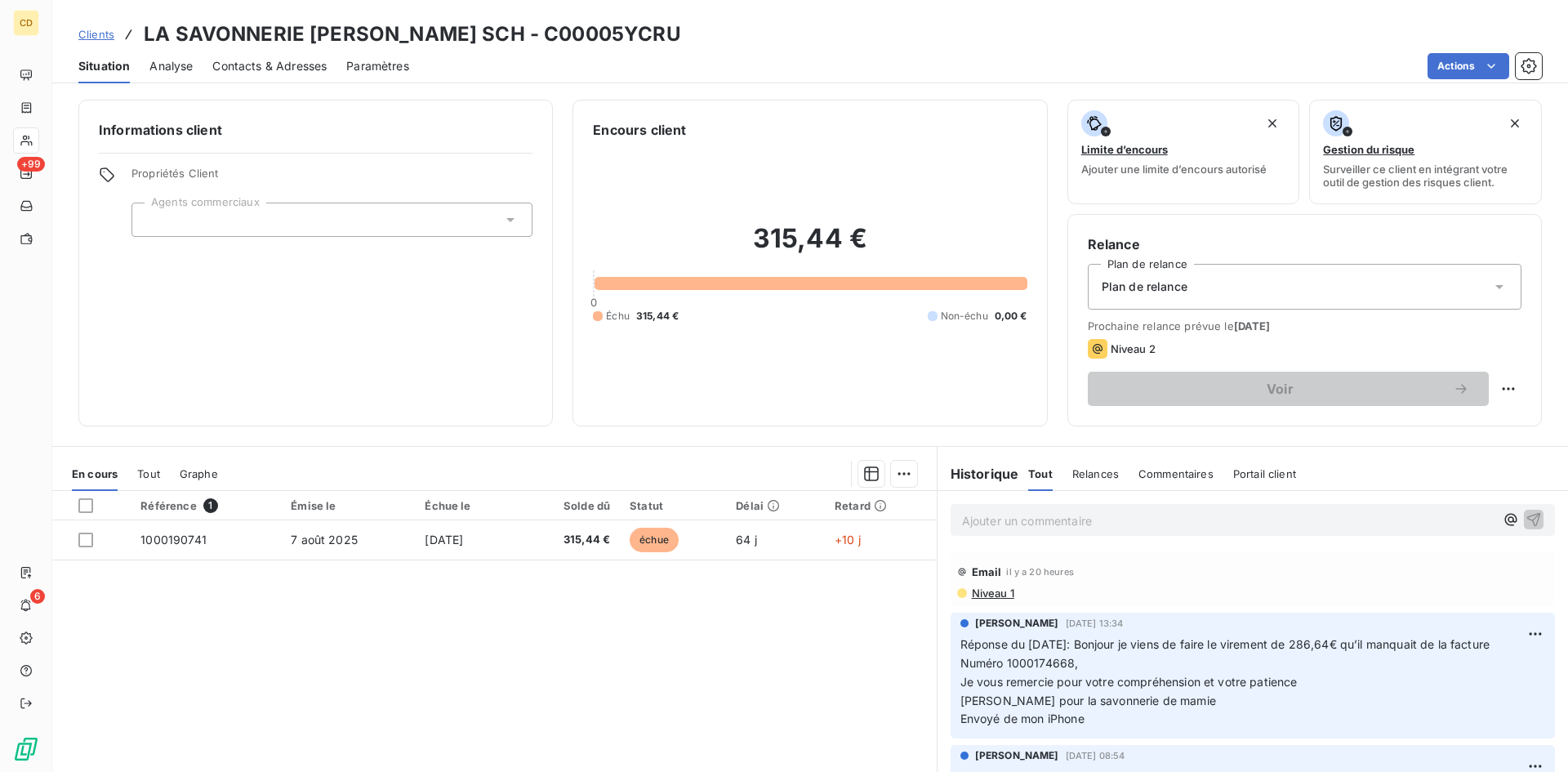
click at [1022, 526] on p "Ajouter un commentaire ﻿" at bounding box center [1228, 521] width 532 height 21
click at [975, 530] on p "EG: retour du client" at bounding box center [1228, 520] width 532 height 19
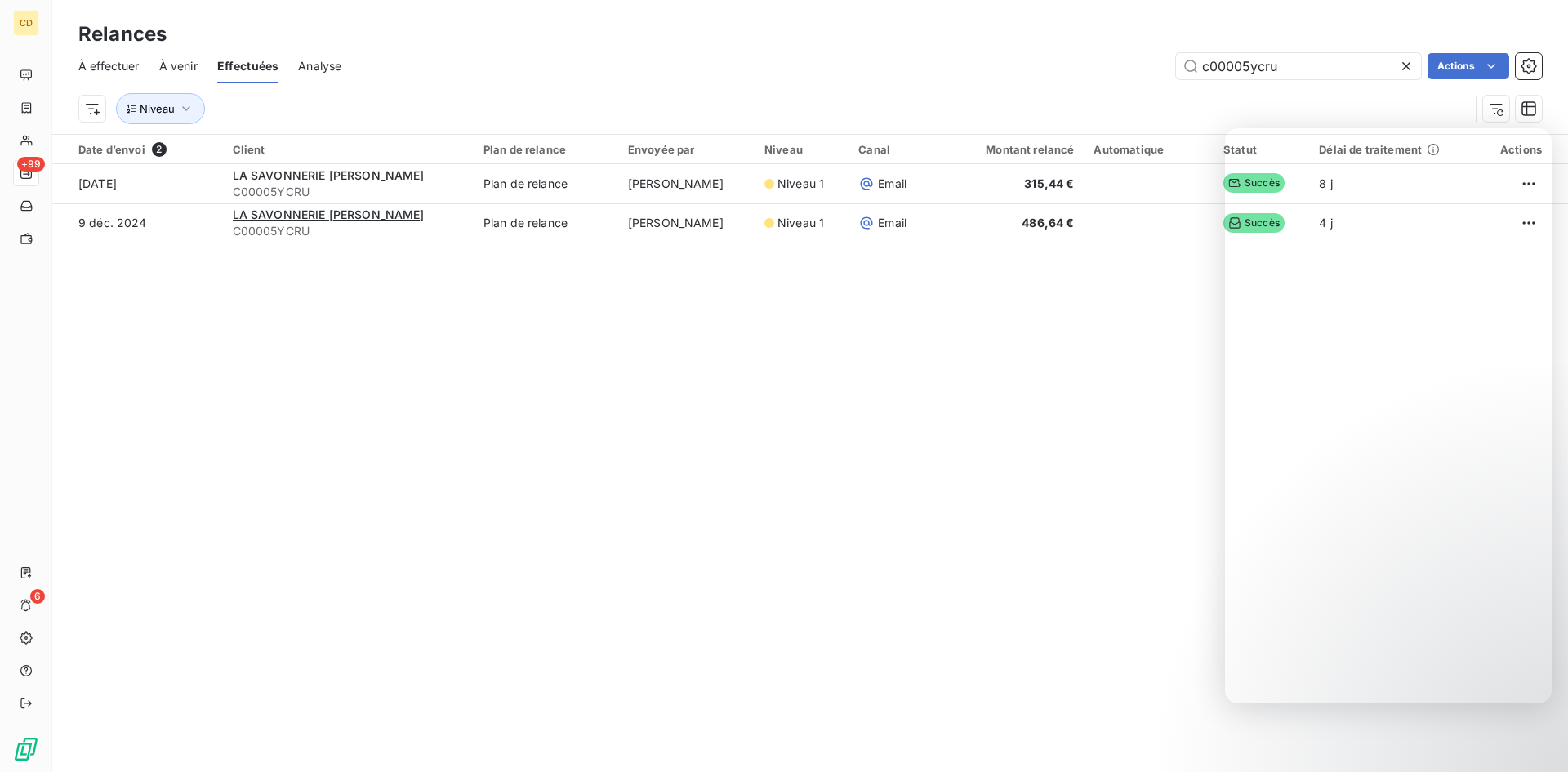
click at [1052, 562] on div "Relances À effectuer À venir Effectuées Analyse c00005ycru Actions Niveau Date …" at bounding box center [810, 386] width 1516 height 772
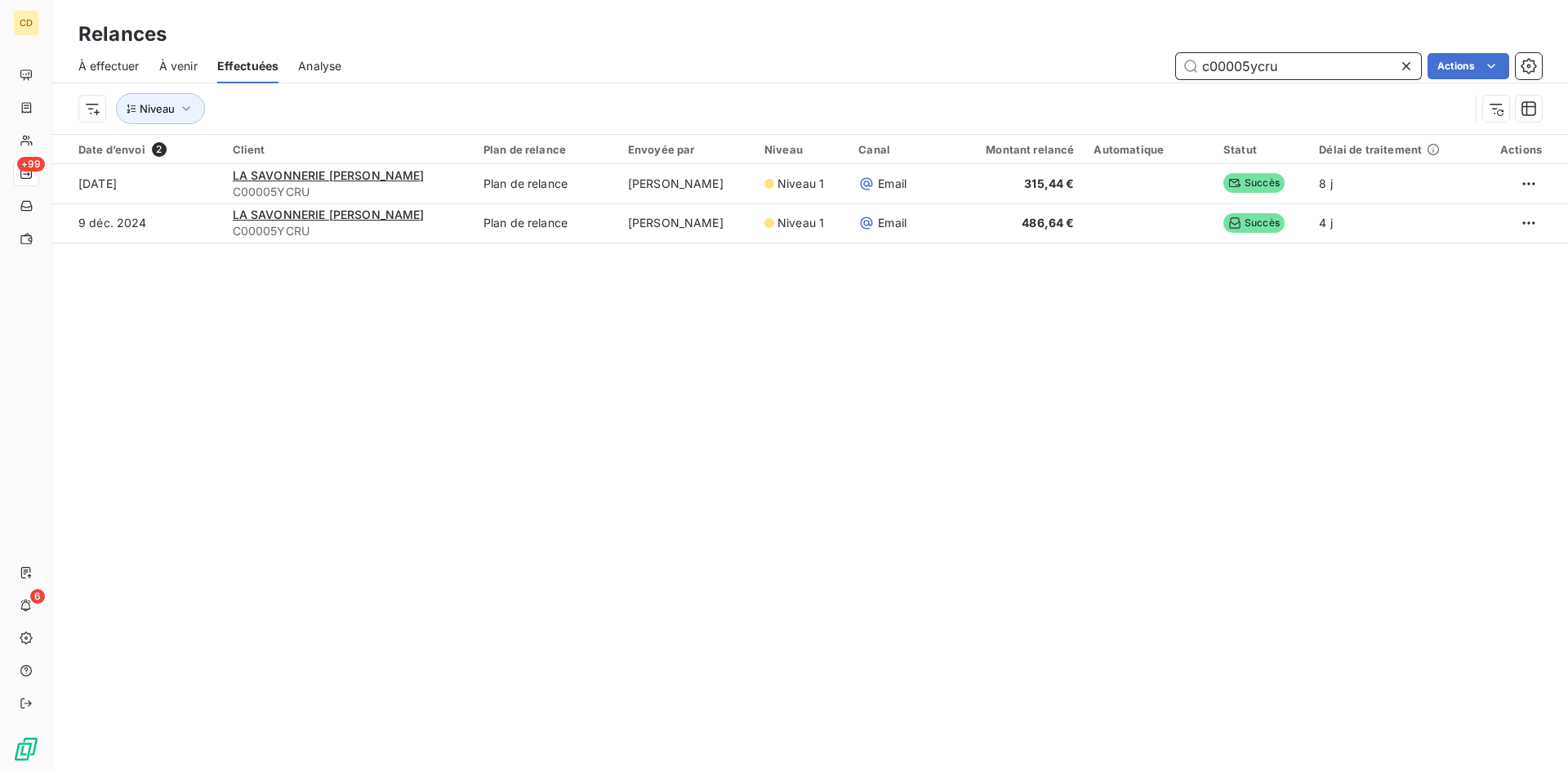
click at [1314, 63] on input "c00005ycru" at bounding box center [1298, 66] width 245 height 27
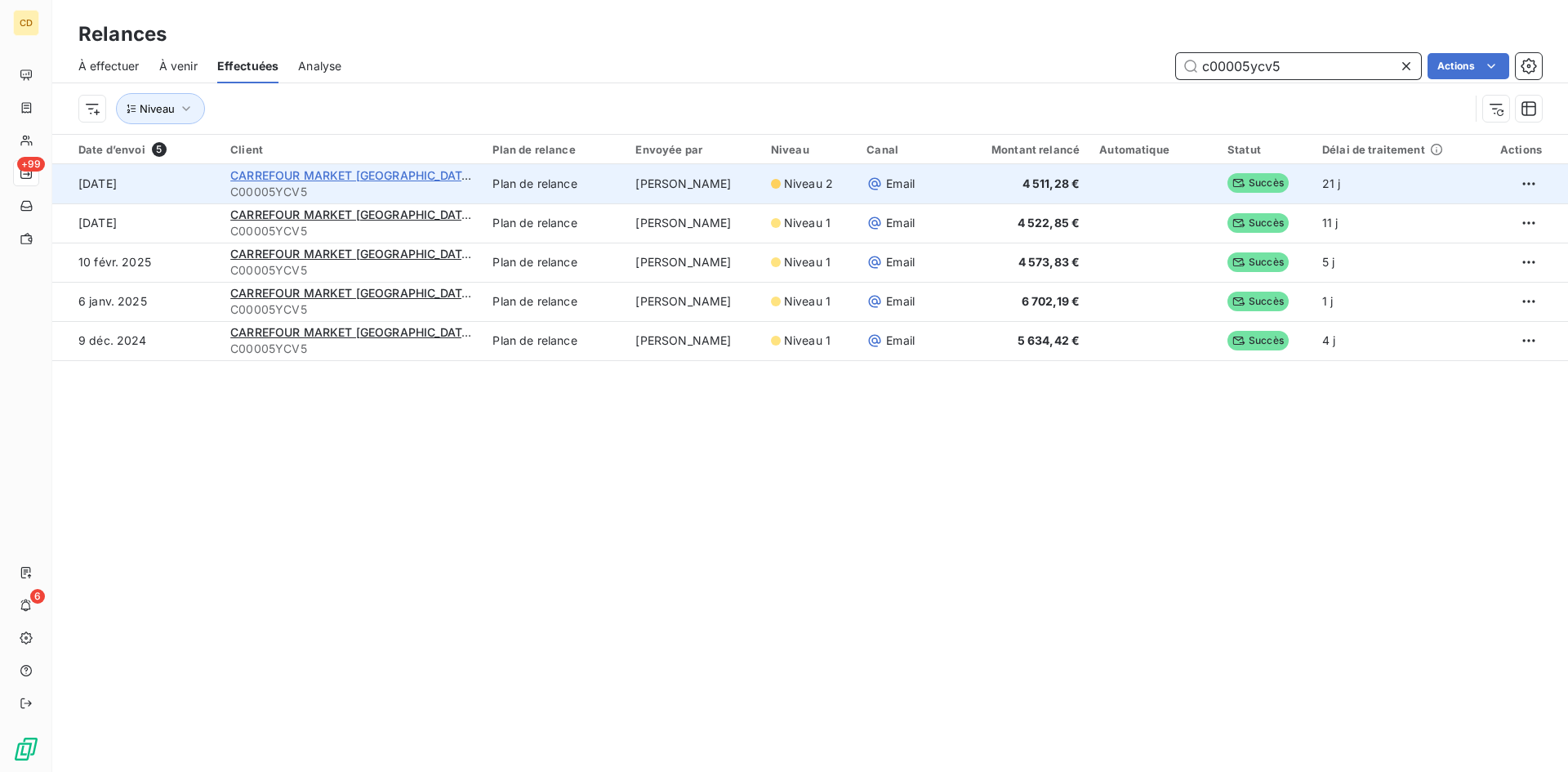
type input "c00005ycv5"
click at [278, 175] on span "CARREFOUR MARKET DIVONNE LES BAINS" at bounding box center [352, 175] width 243 height 14
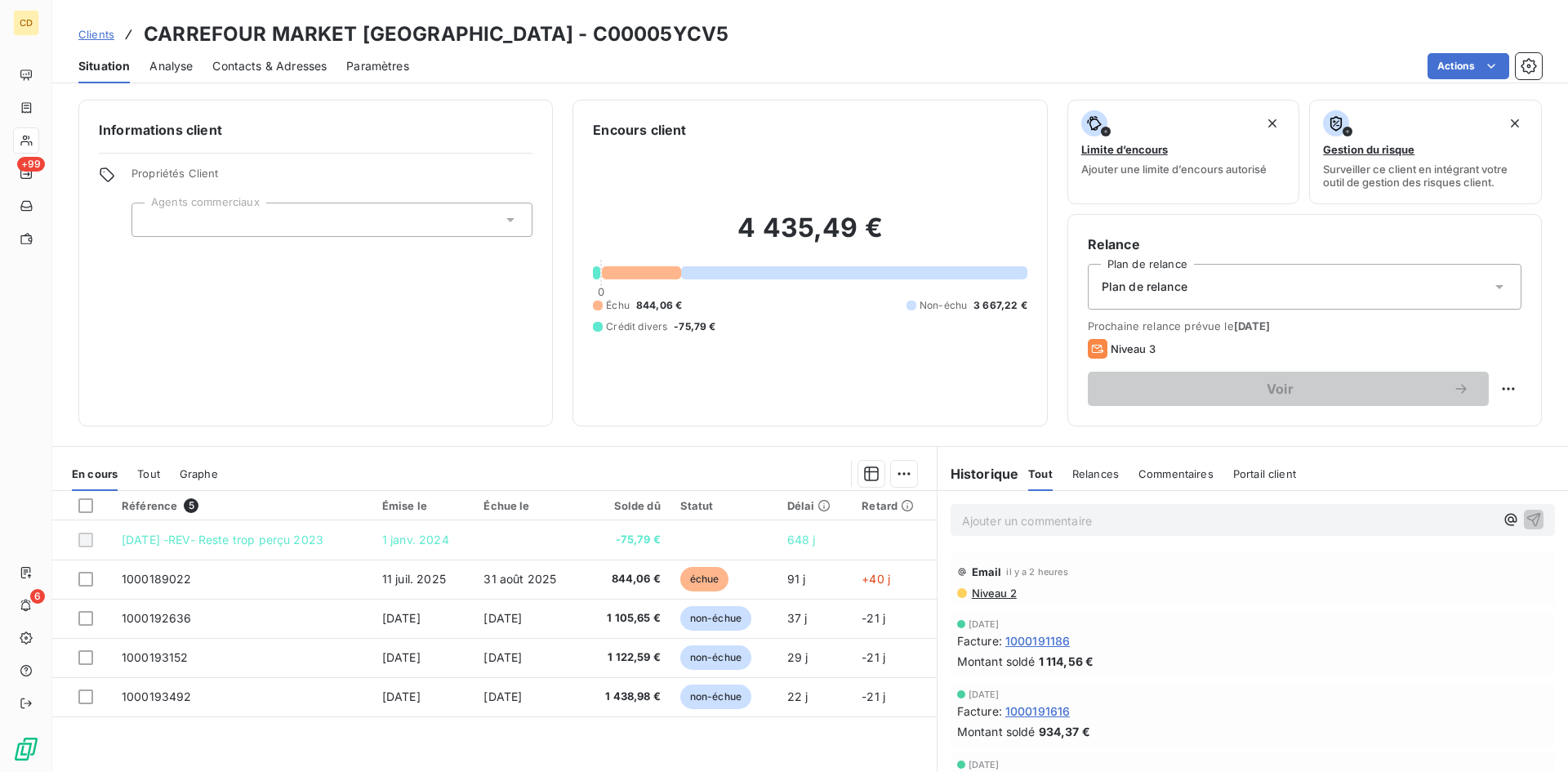
click at [993, 528] on p "Ajouter un commentaire ﻿" at bounding box center [1228, 521] width 532 height 21
click at [1008, 530] on p "EG: retour du 10/10/25" at bounding box center [1228, 520] width 532 height 19
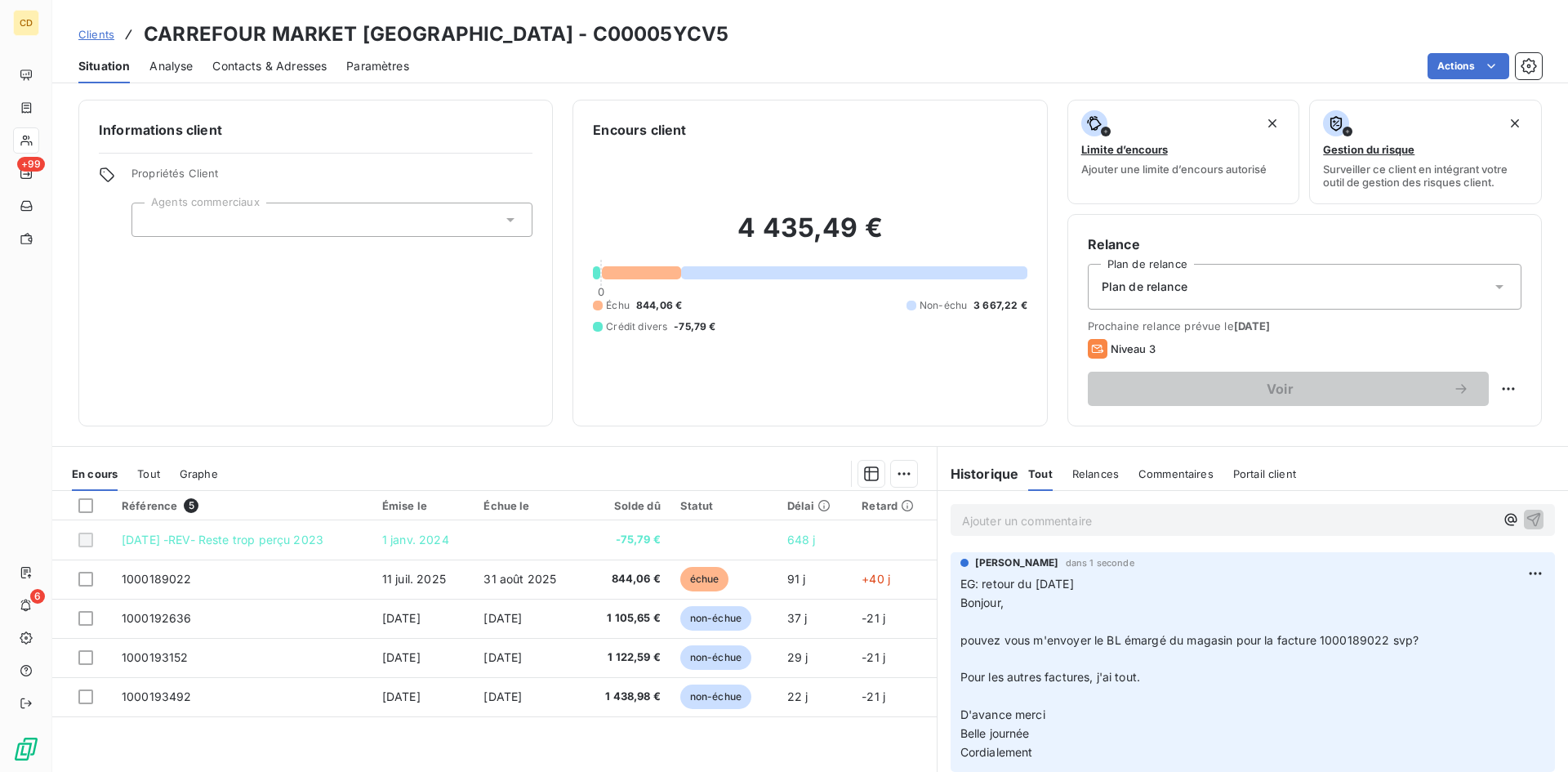
click at [1045, 528] on p "Ajouter un commentaire ﻿" at bounding box center [1228, 521] width 532 height 21
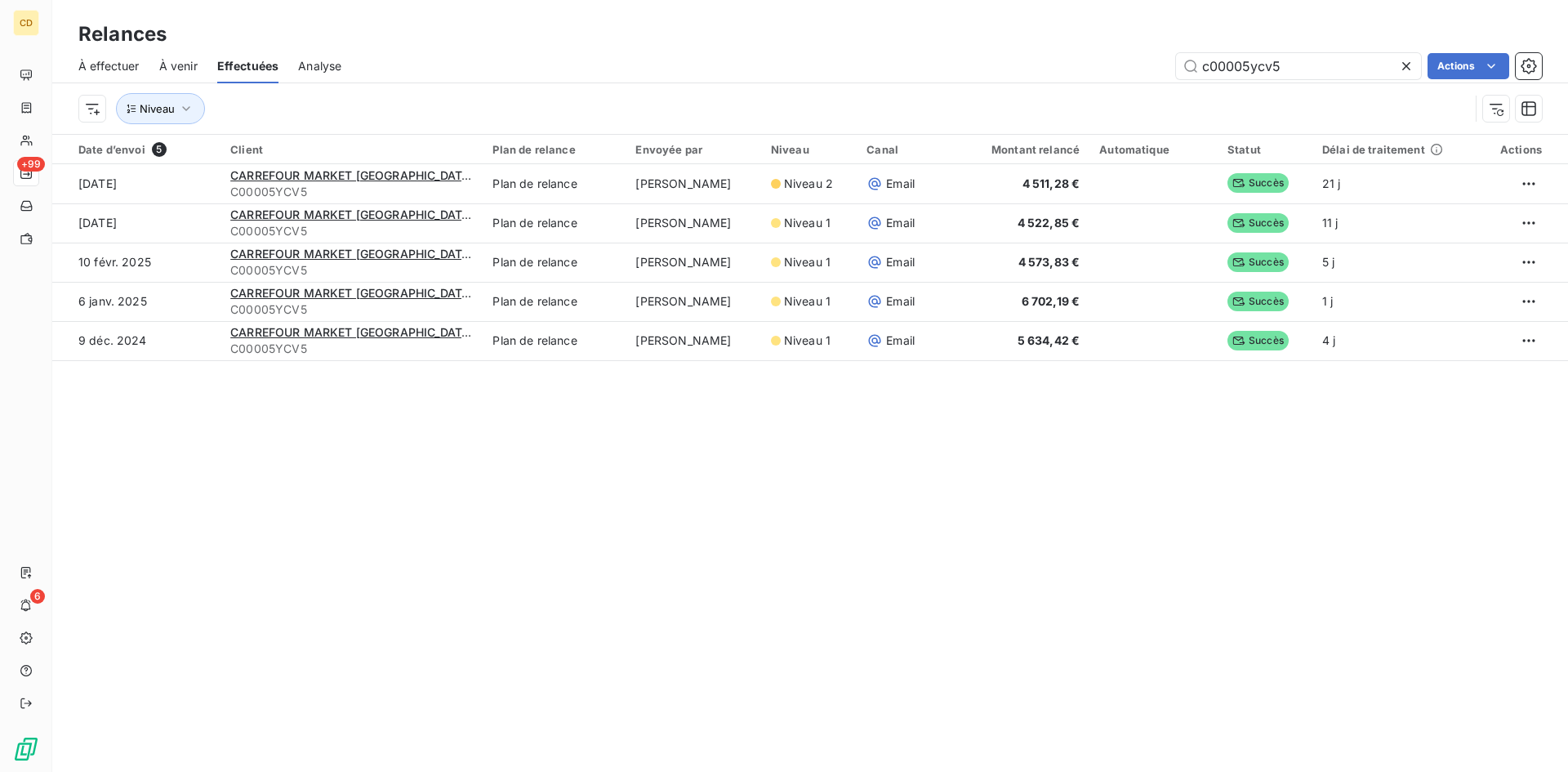
click at [98, 67] on span "À effectuer" at bounding box center [109, 66] width 62 height 16
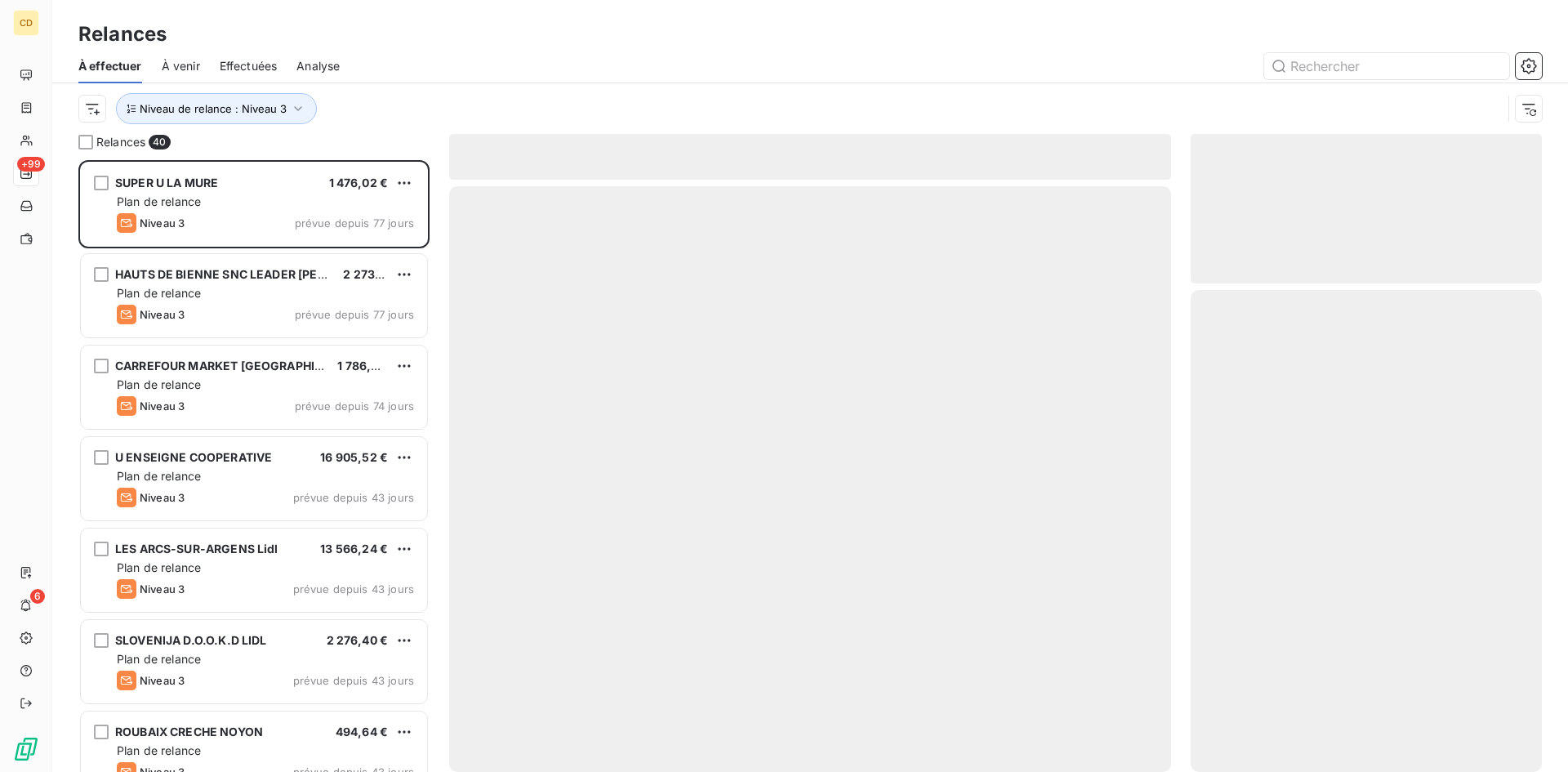
scroll to position [600, 339]
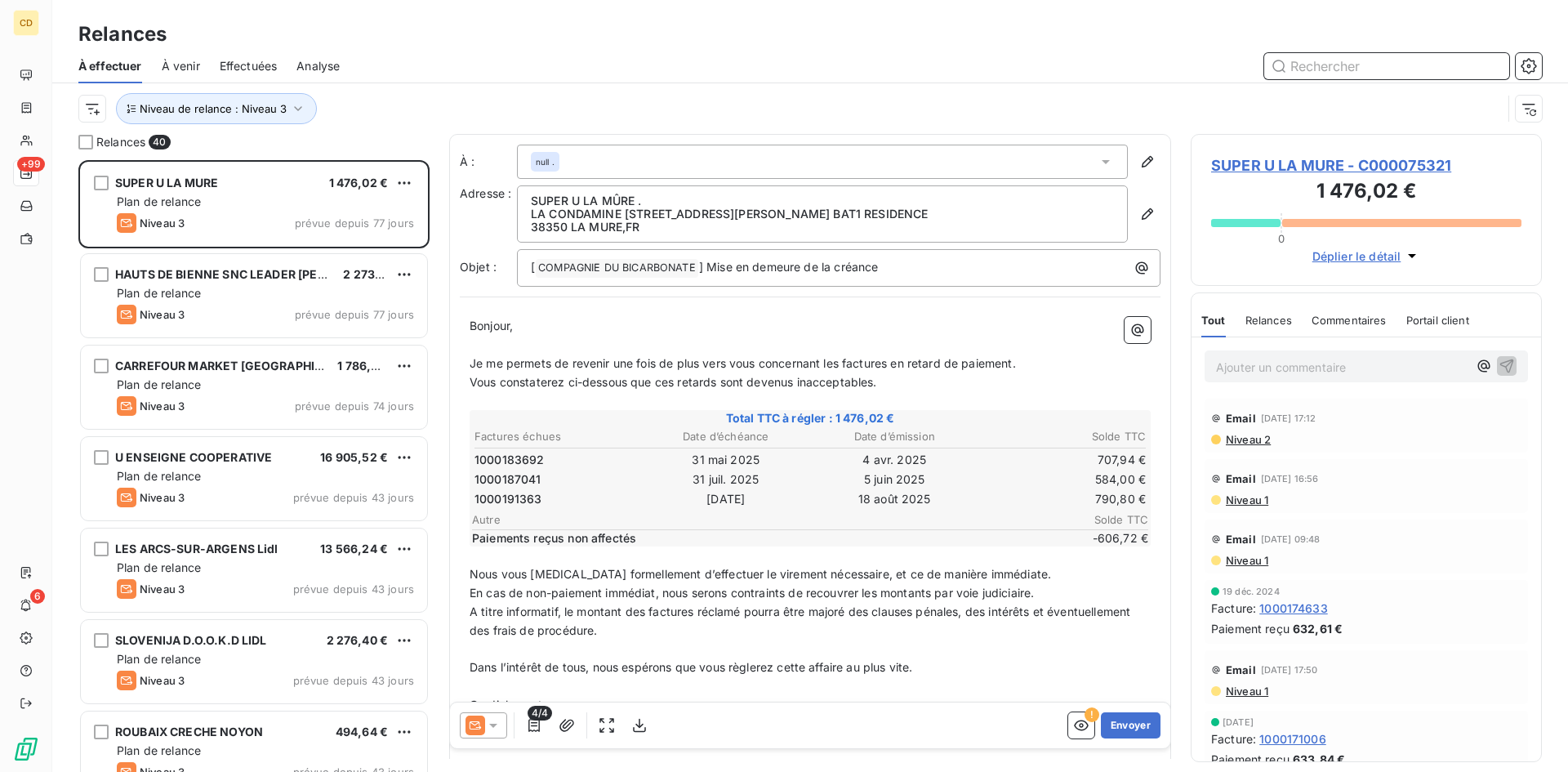
click at [254, 61] on span "Effectuées" at bounding box center [249, 66] width 58 height 16
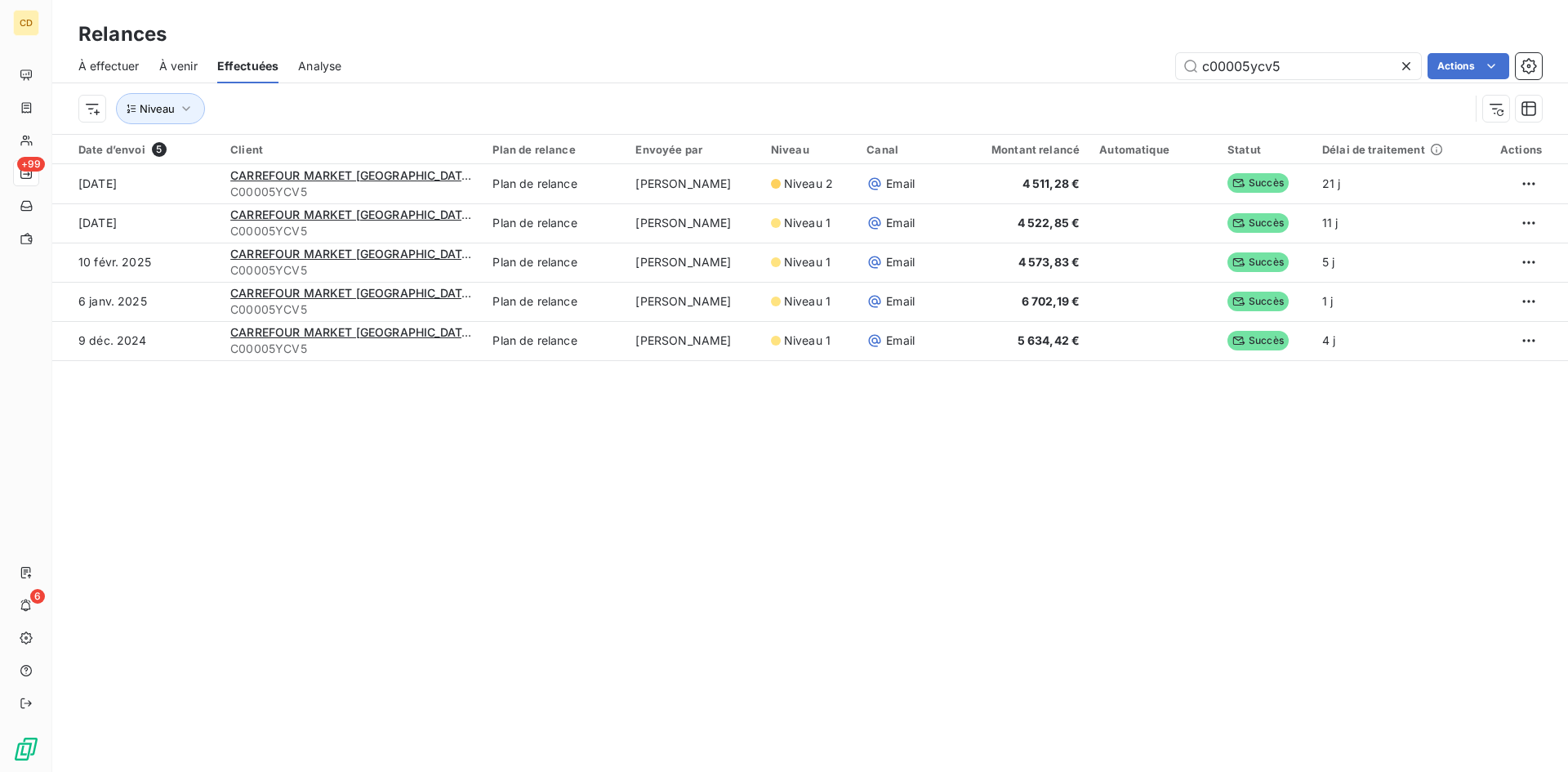
drag, startPoint x: 1303, startPoint y: 67, endPoint x: 977, endPoint y: 71, distance: 326.0
click at [977, 71] on div "c00005ycv5 Actions" at bounding box center [951, 66] width 1181 height 27
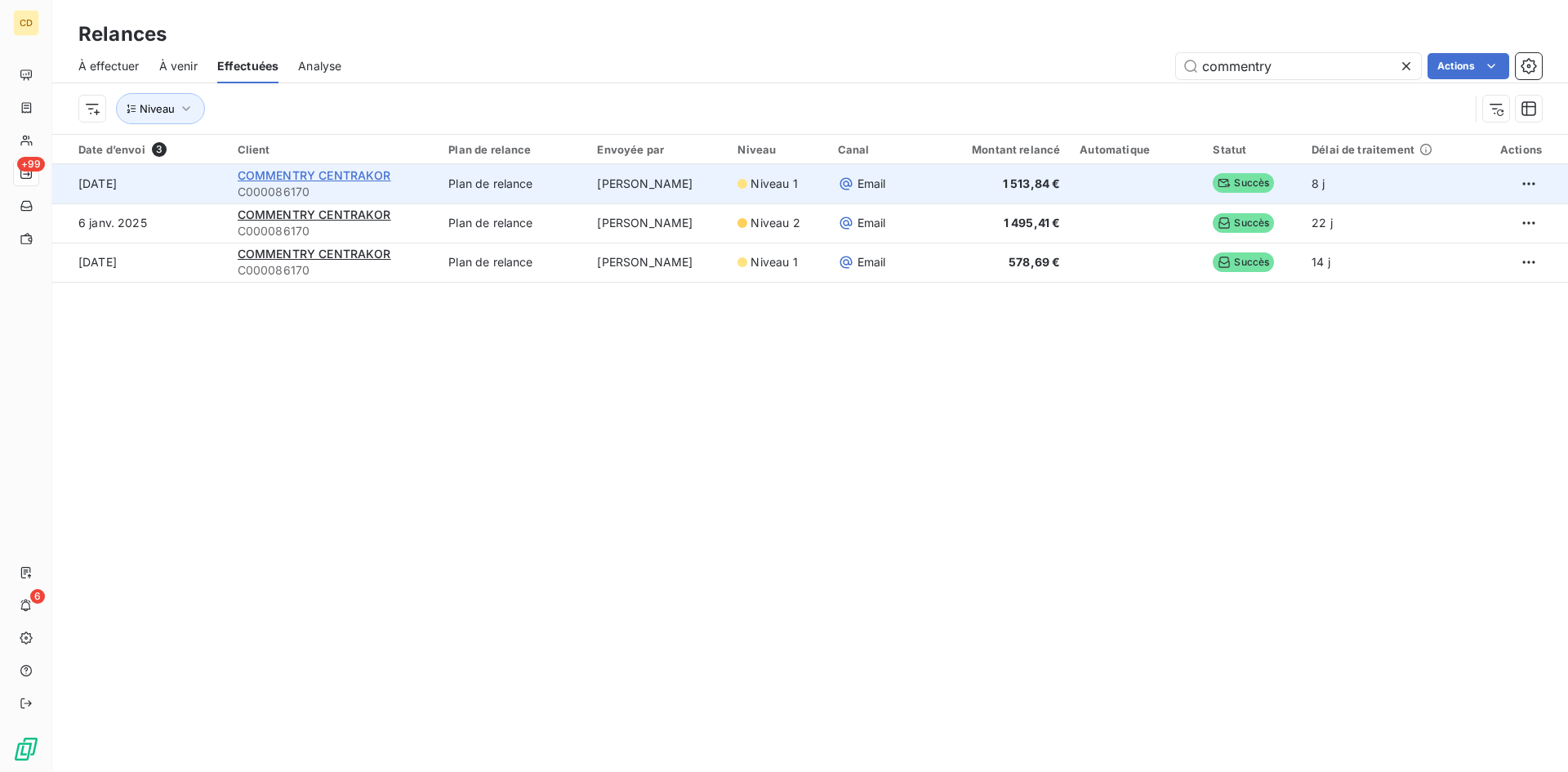
type input "commentry"
click at [311, 177] on span "COMMENTRY CENTRAKOR" at bounding box center [314, 175] width 154 height 14
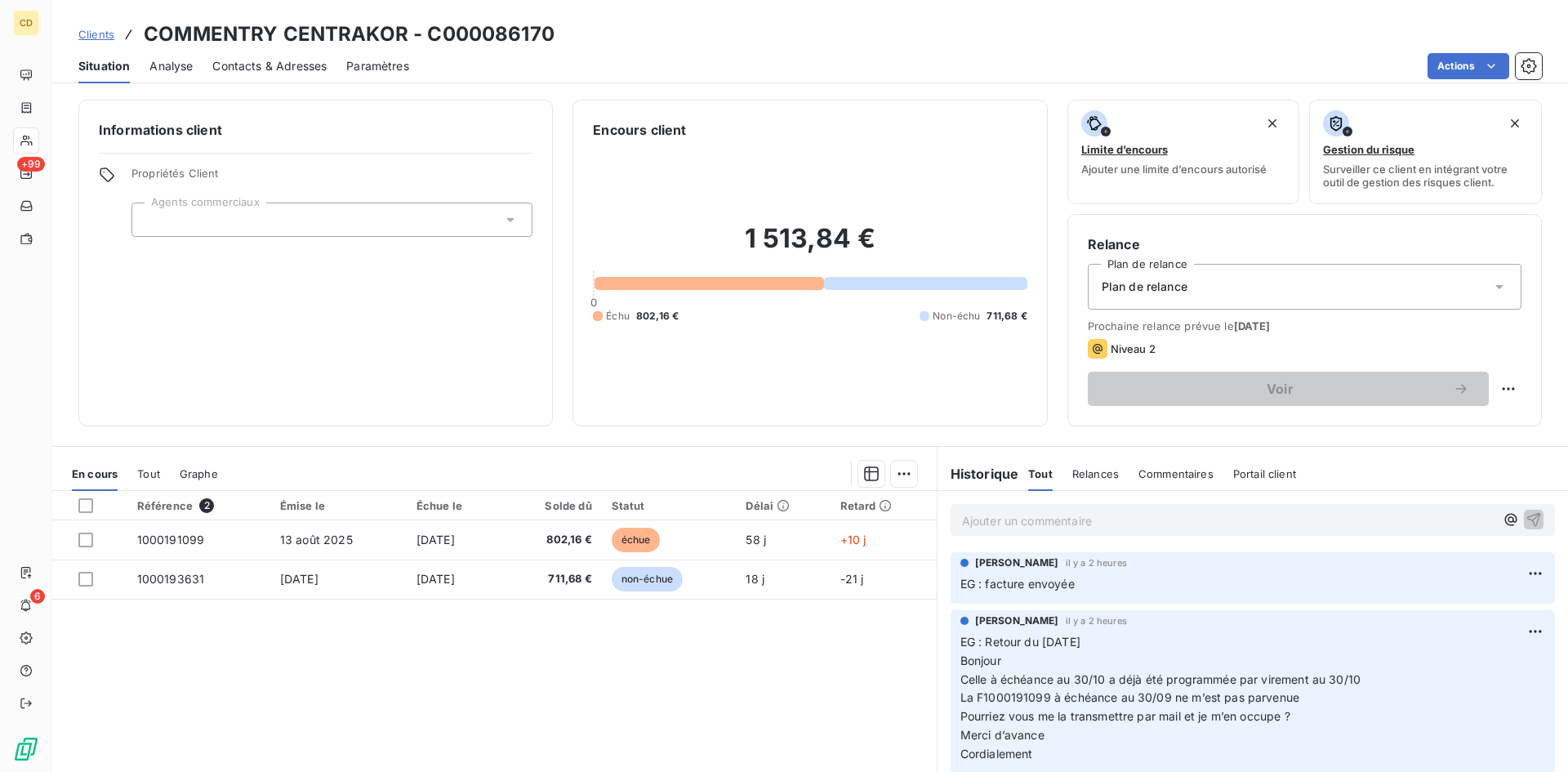
click at [1051, 522] on p "Ajouter un commentaire ﻿" at bounding box center [1228, 521] width 532 height 21
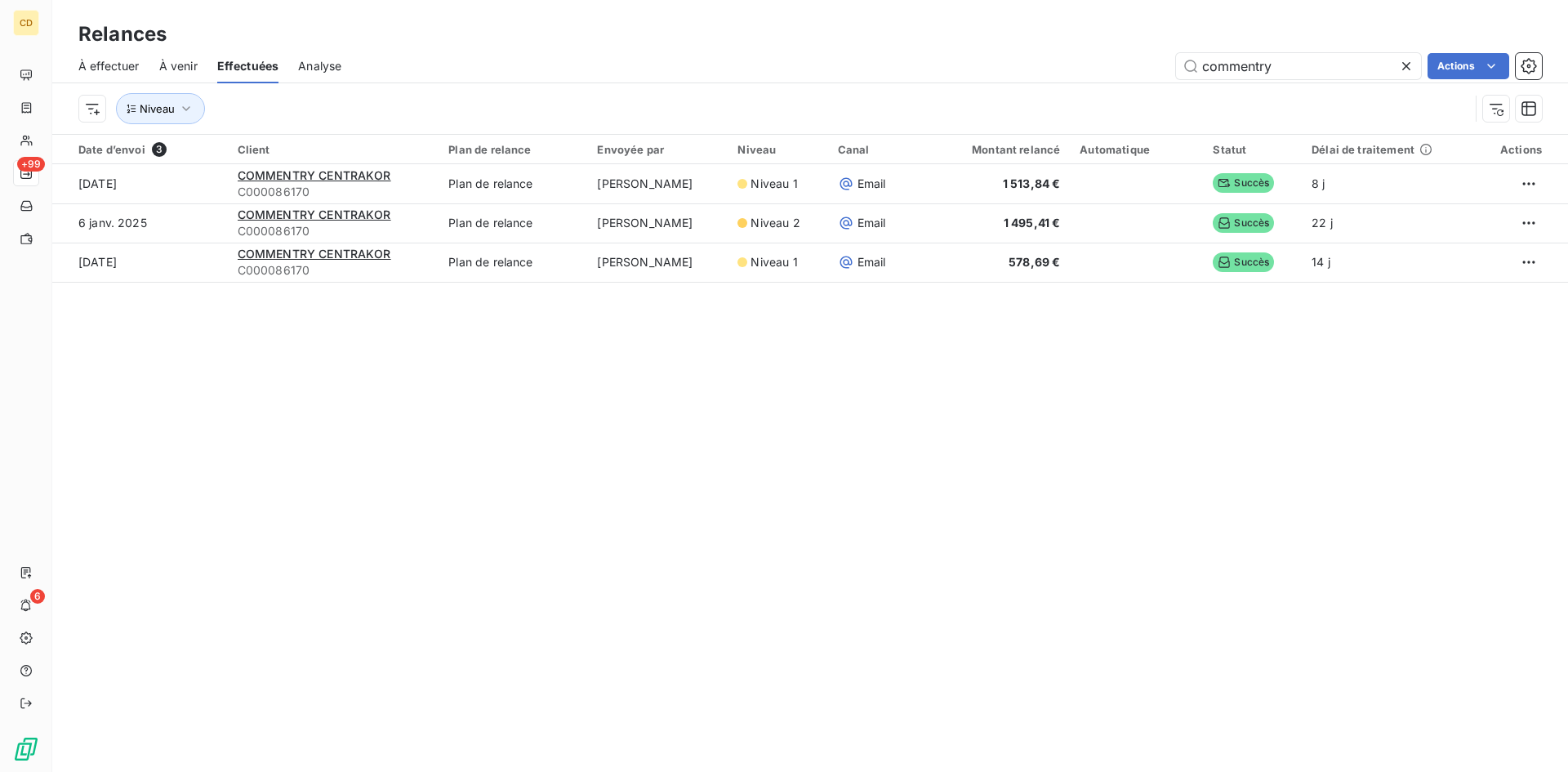
click at [103, 60] on span "À effectuer" at bounding box center [109, 66] width 62 height 16
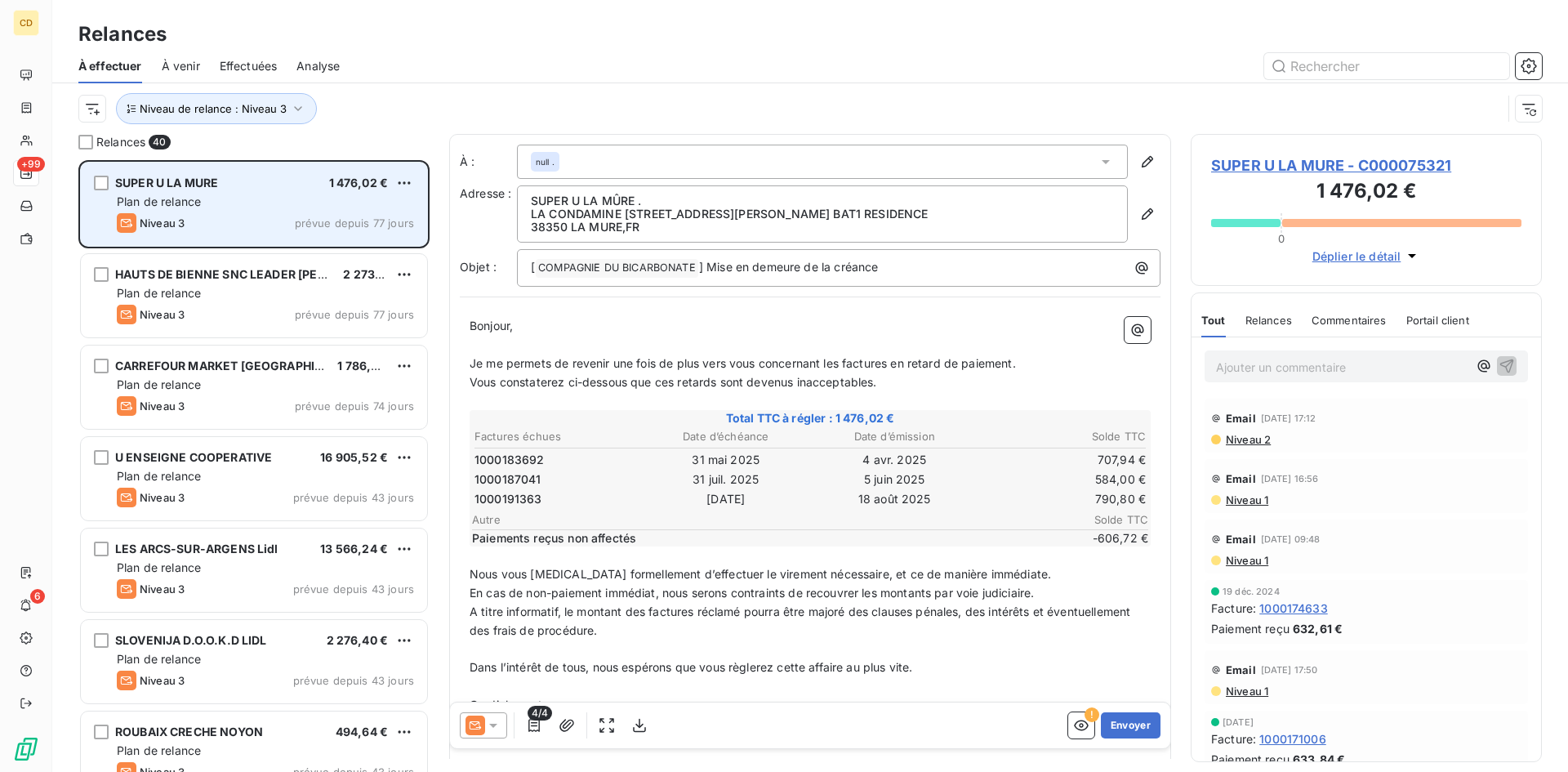
click at [177, 199] on span "Plan de relance" at bounding box center [159, 201] width 84 height 14
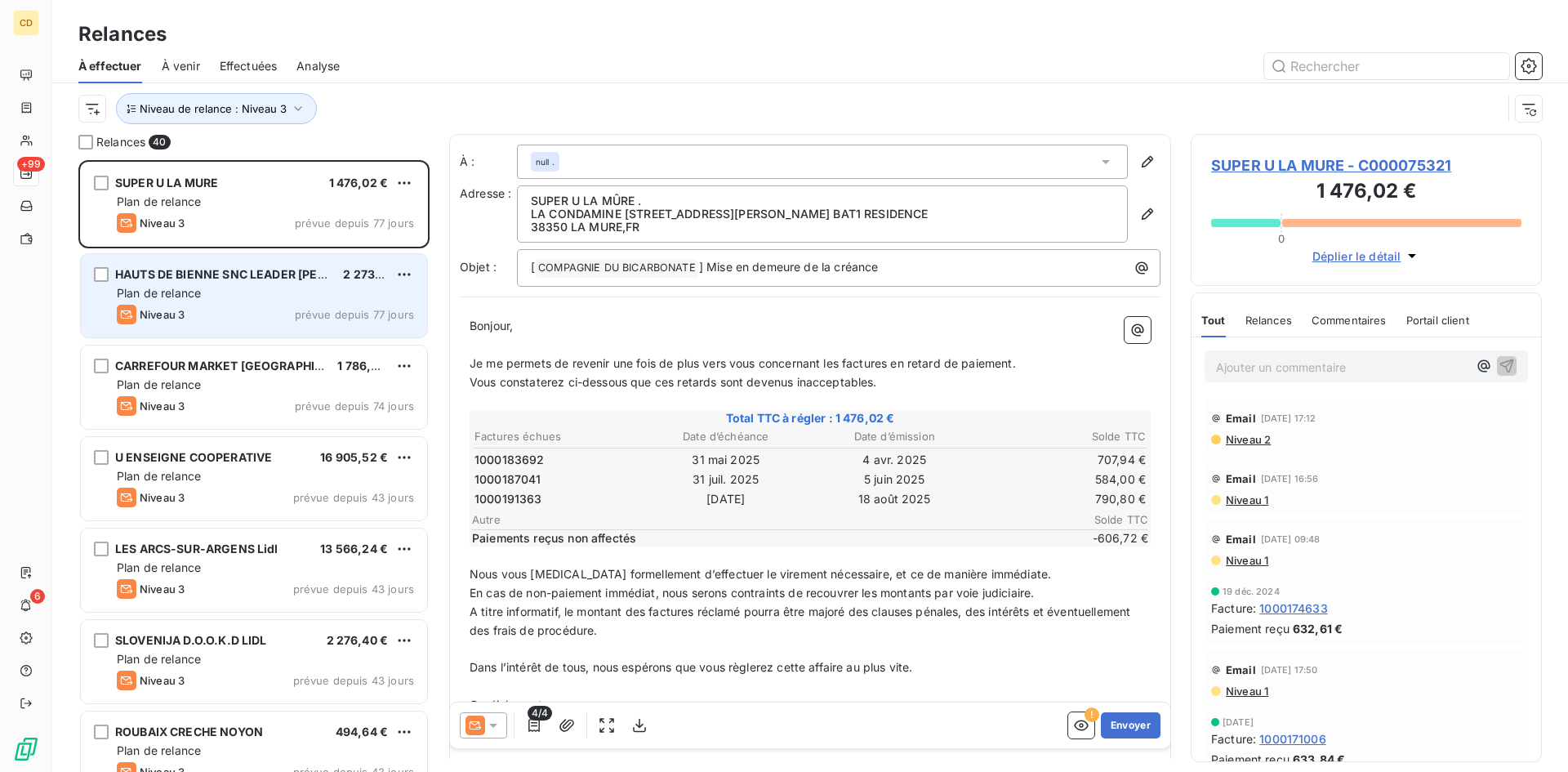
click at [277, 288] on div "Plan de relance" at bounding box center [265, 292] width 297 height 16
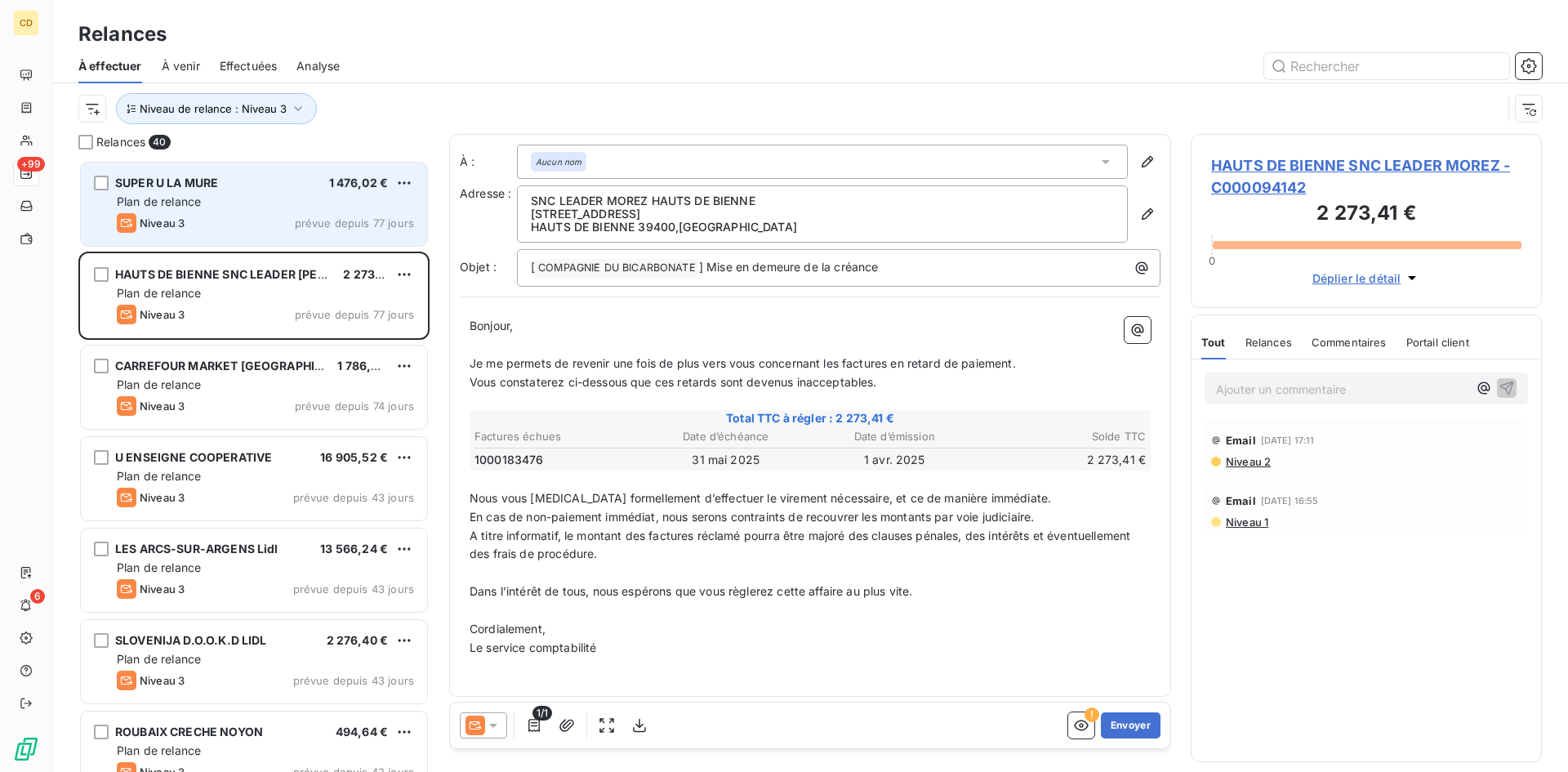
click at [150, 208] on div "Plan de relance" at bounding box center [265, 201] width 297 height 16
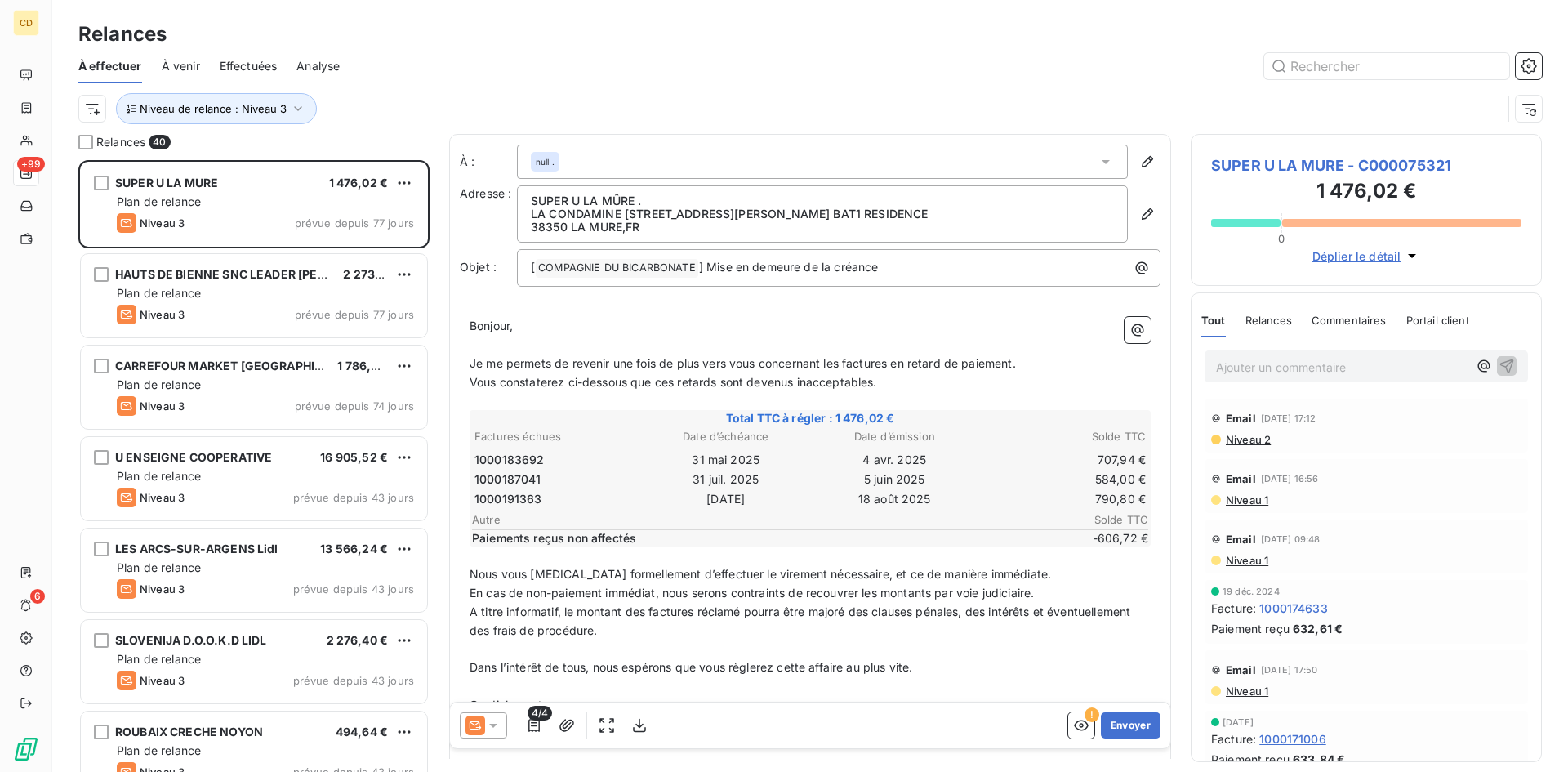
click at [1256, 442] on span "Niveau 2" at bounding box center [1247, 440] width 47 height 13
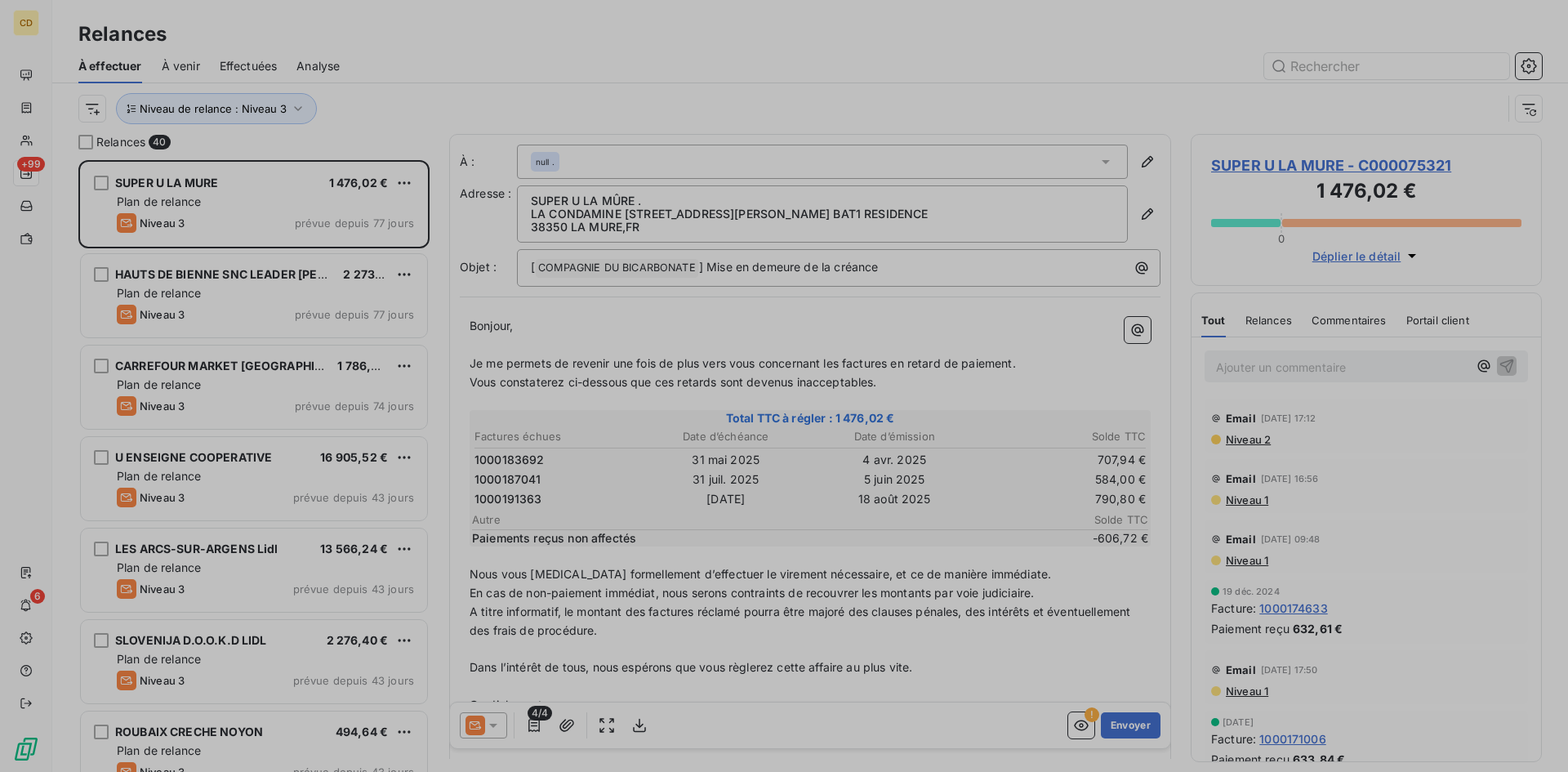
scroll to position [600, 339]
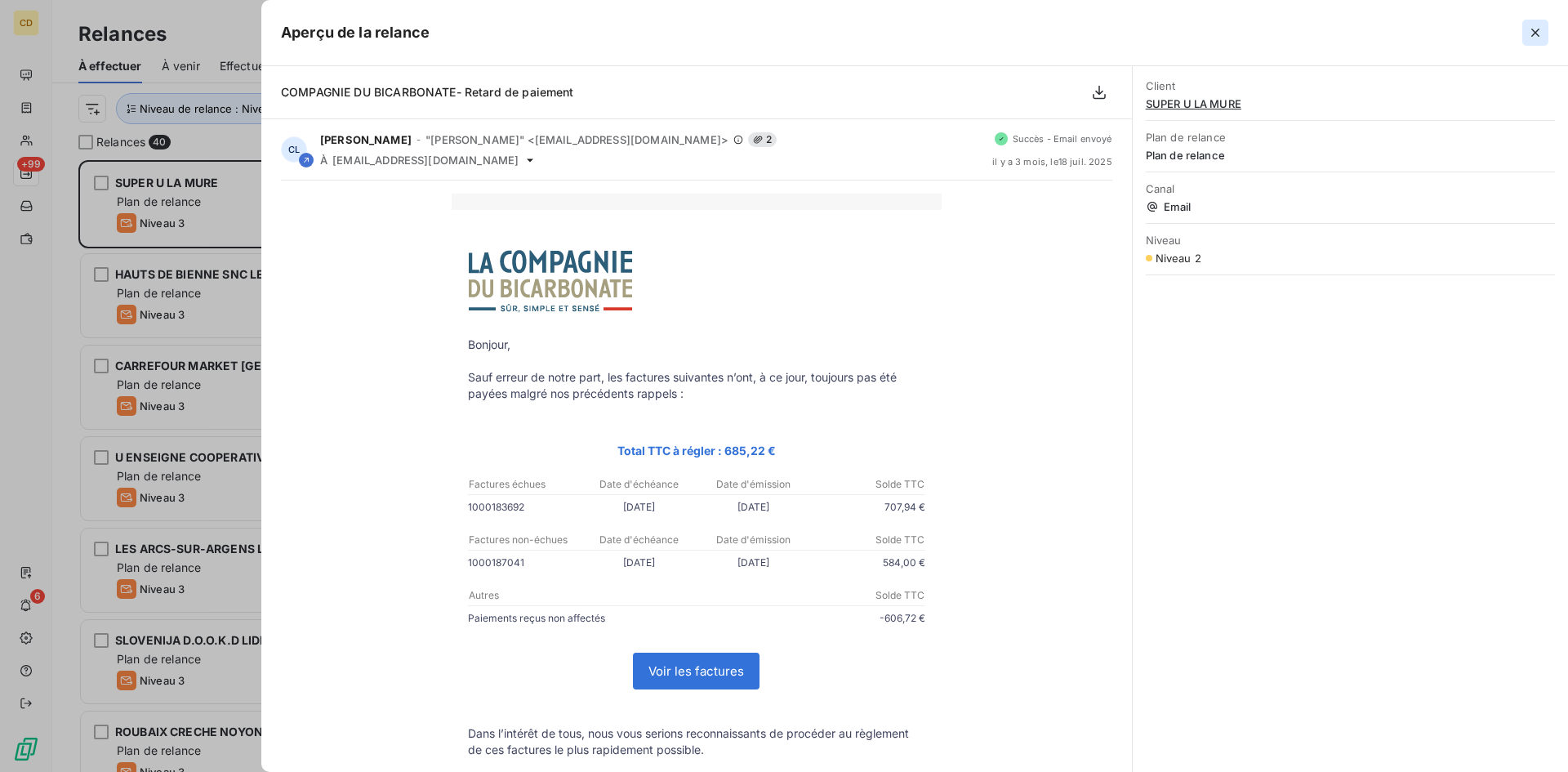
click at [1533, 34] on icon "button" at bounding box center [1536, 32] width 9 height 9
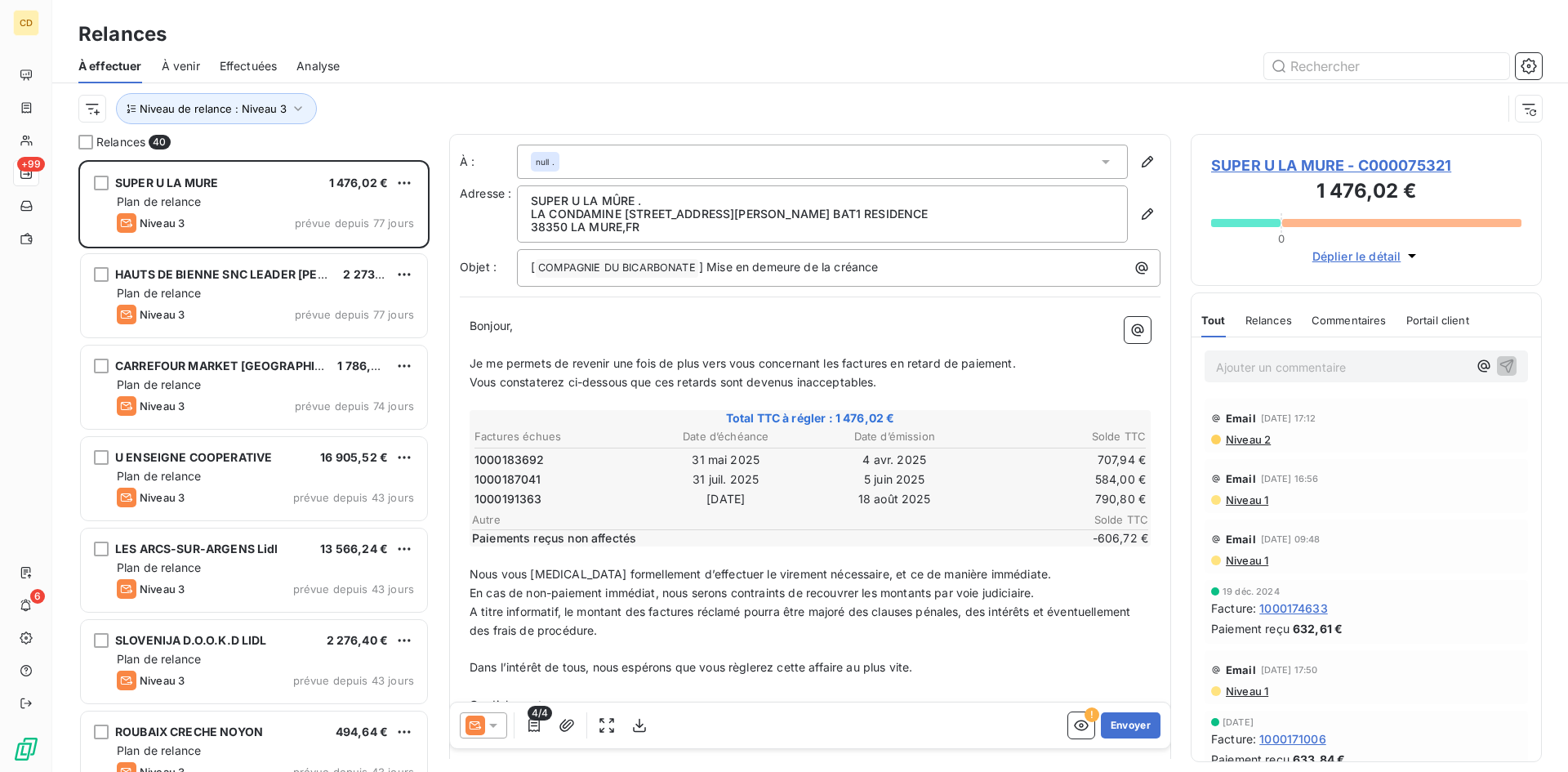
click at [1339, 367] on p "Ajouter un commentaire ﻿" at bounding box center [1341, 367] width 252 height 21
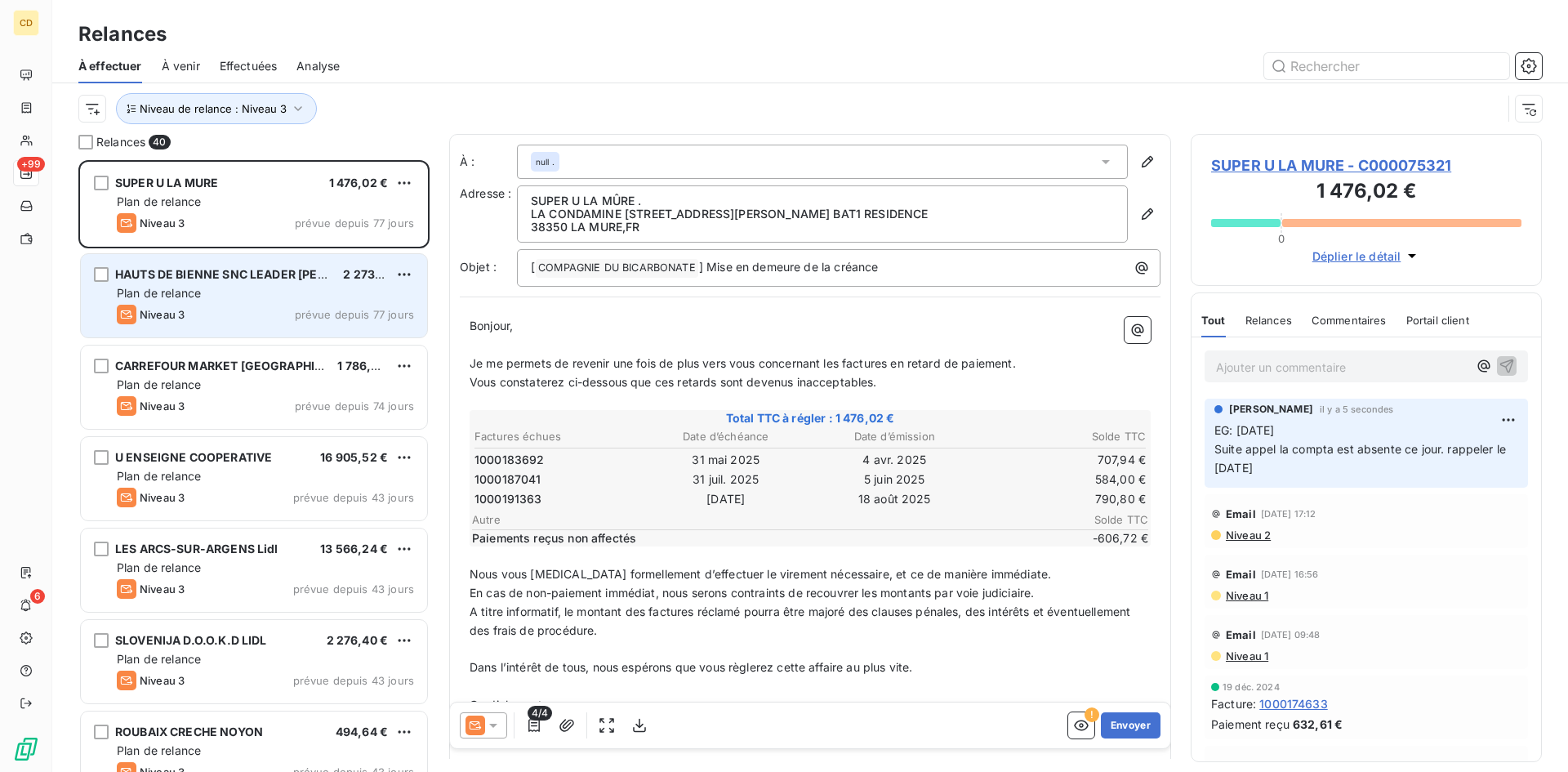
click at [215, 290] on div "Plan de relance" at bounding box center [265, 292] width 297 height 16
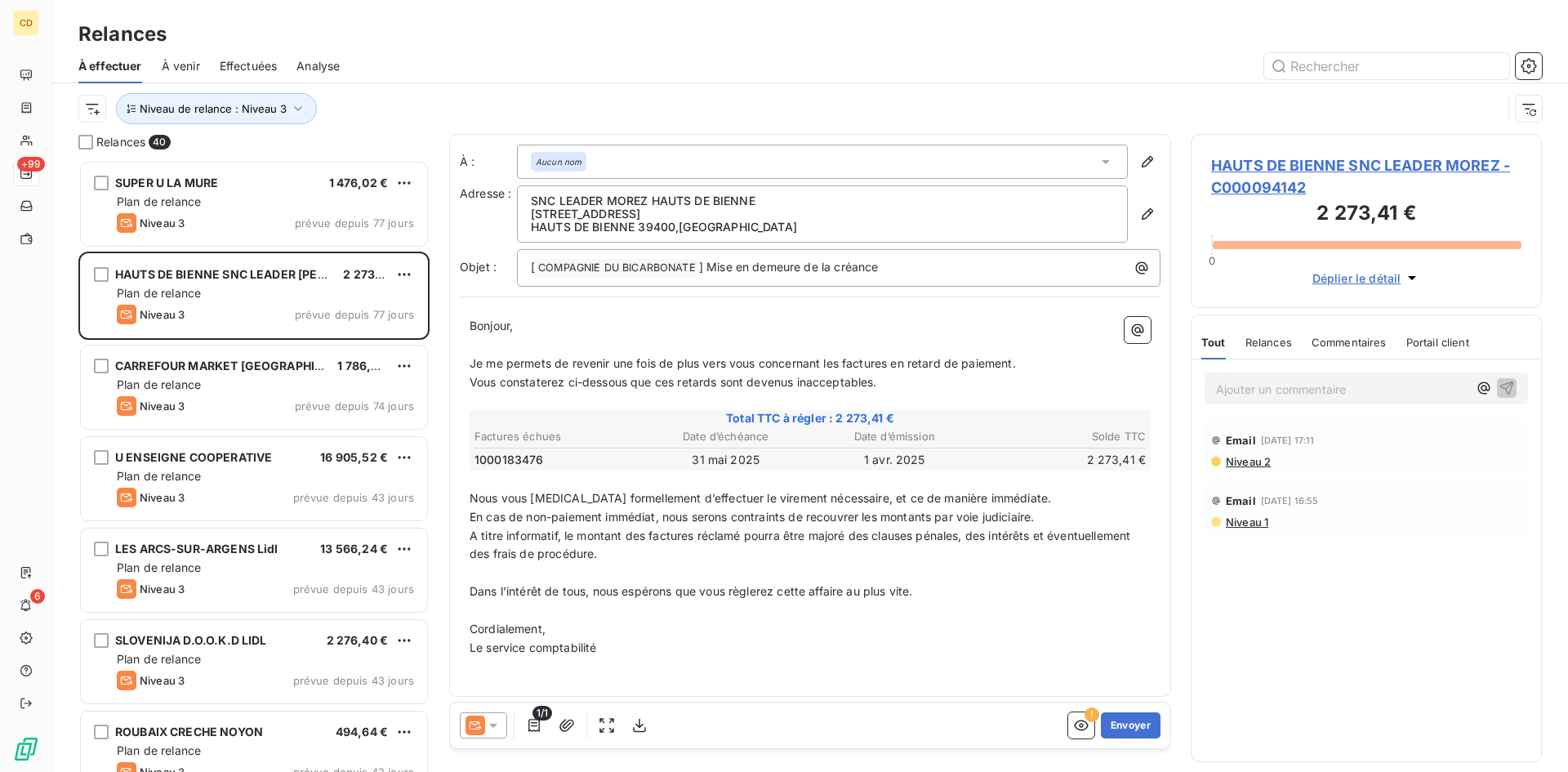
click at [1245, 462] on span "Niveau 2" at bounding box center [1247, 461] width 47 height 13
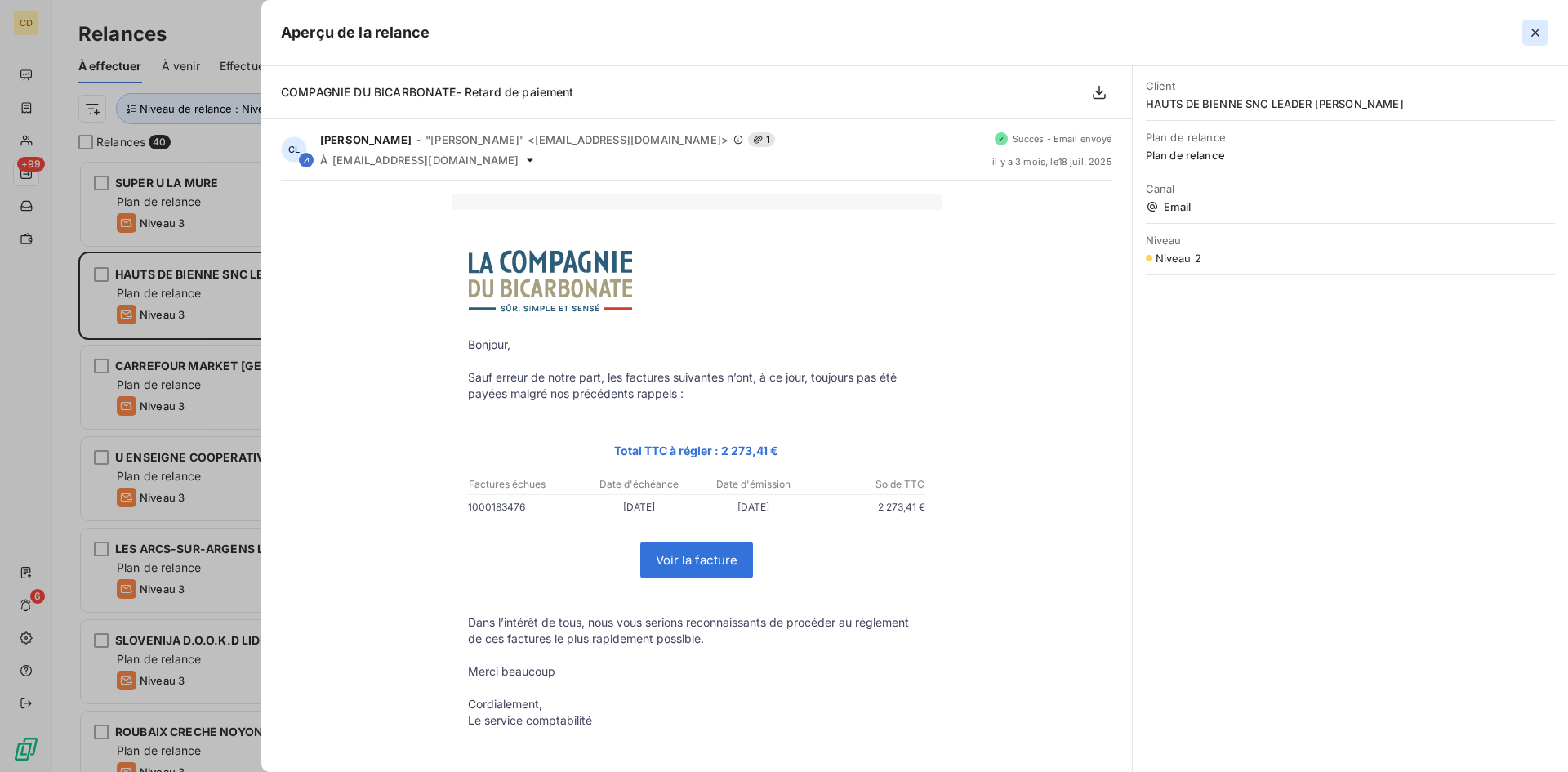
click at [1532, 26] on icon "button" at bounding box center [1535, 32] width 16 height 16
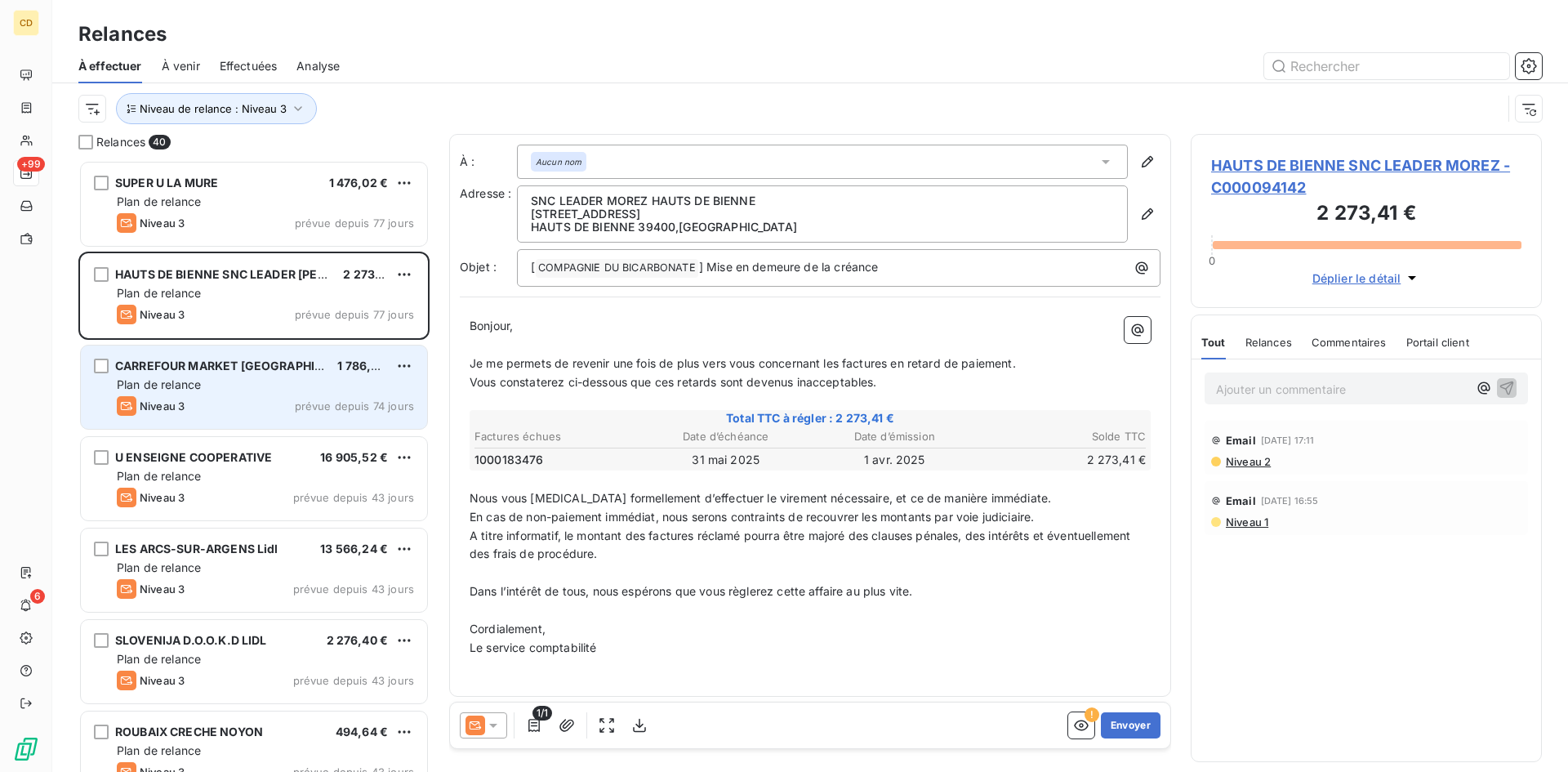
click at [183, 372] on span "CARREFOUR MARKET LE MANS - LA POINT" at bounding box center [238, 366] width 247 height 14
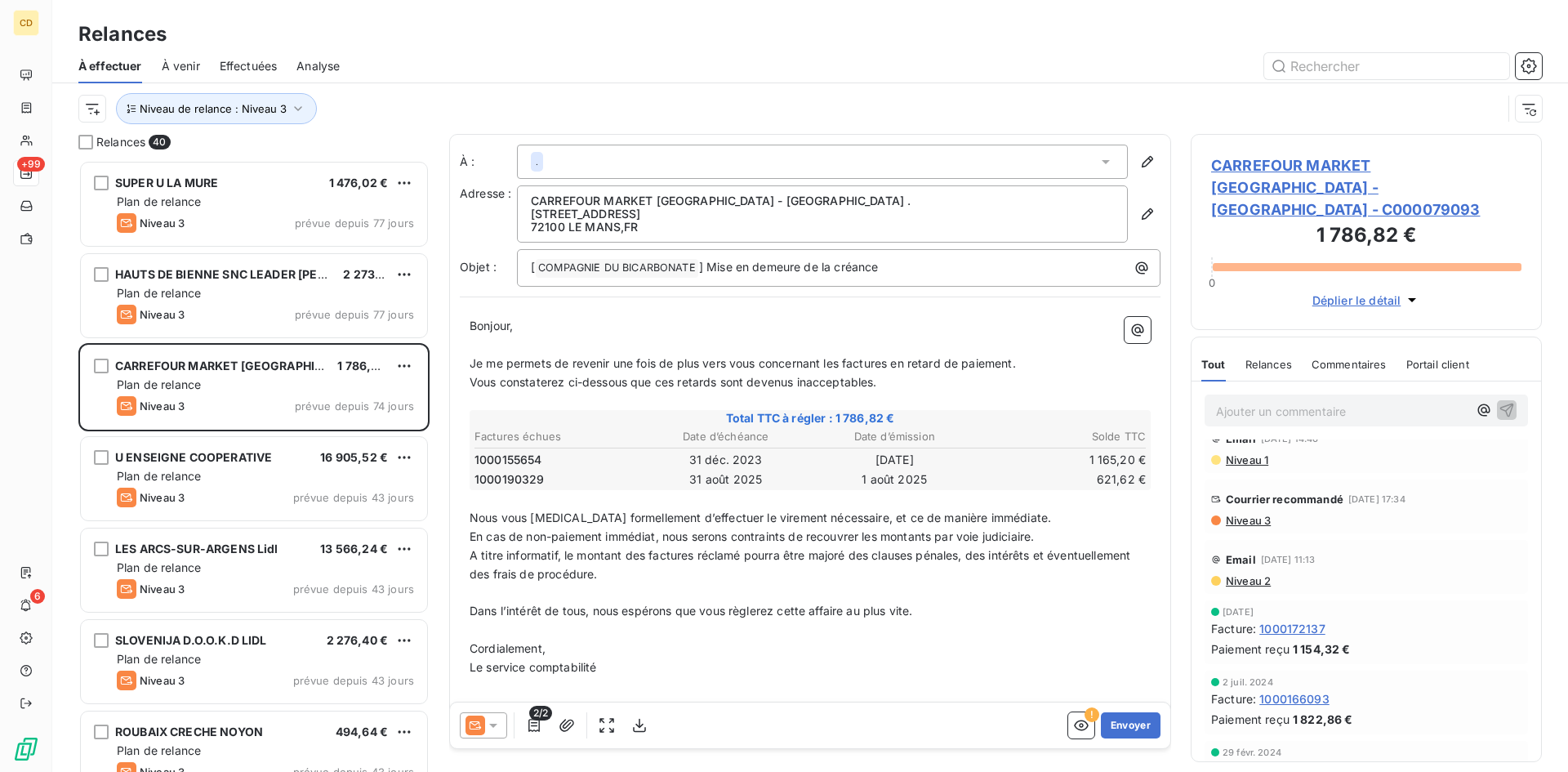
scroll to position [230, 0]
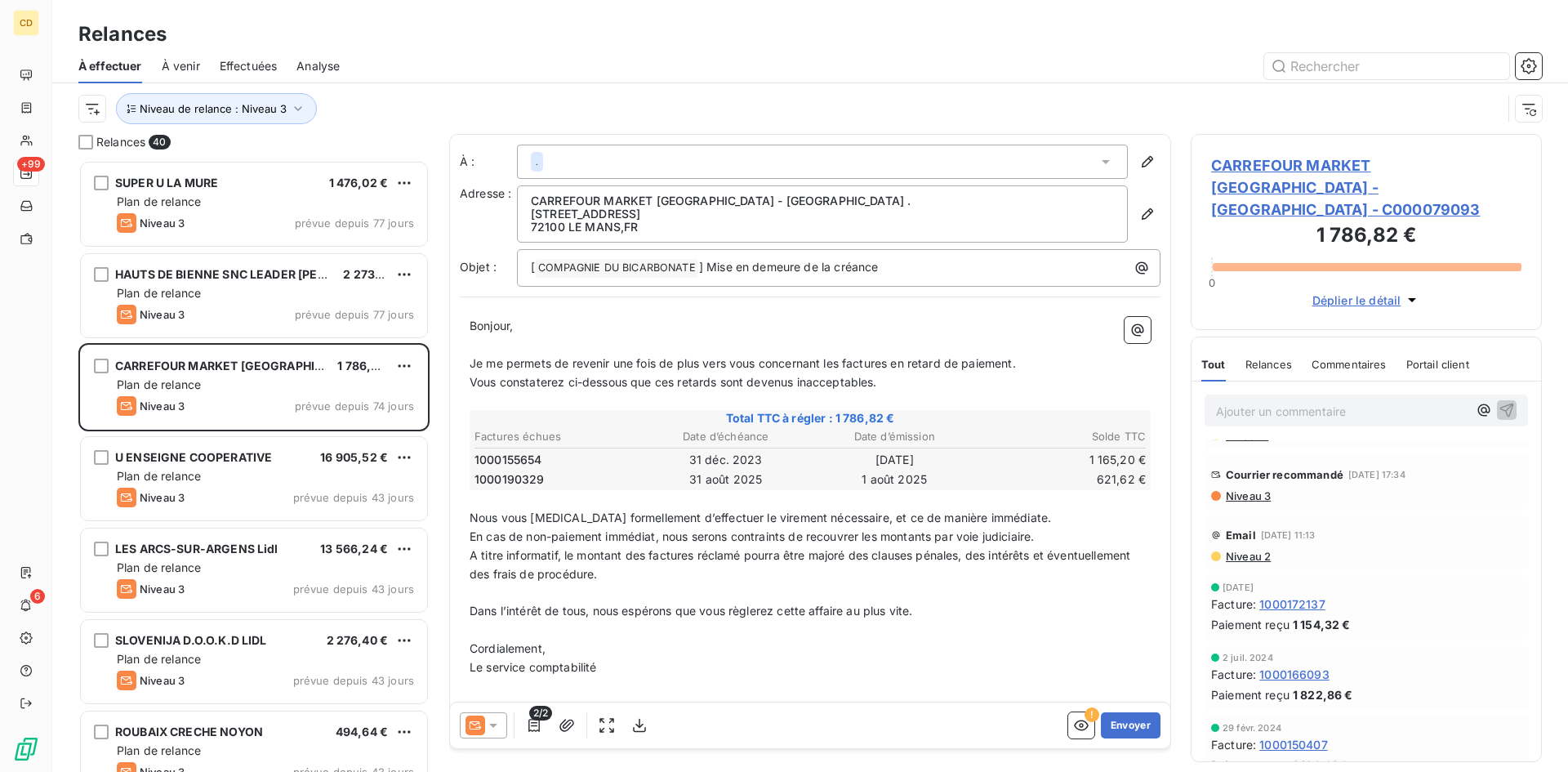
click at [1245, 489] on span "Niveau 3" at bounding box center [1247, 496] width 47 height 13
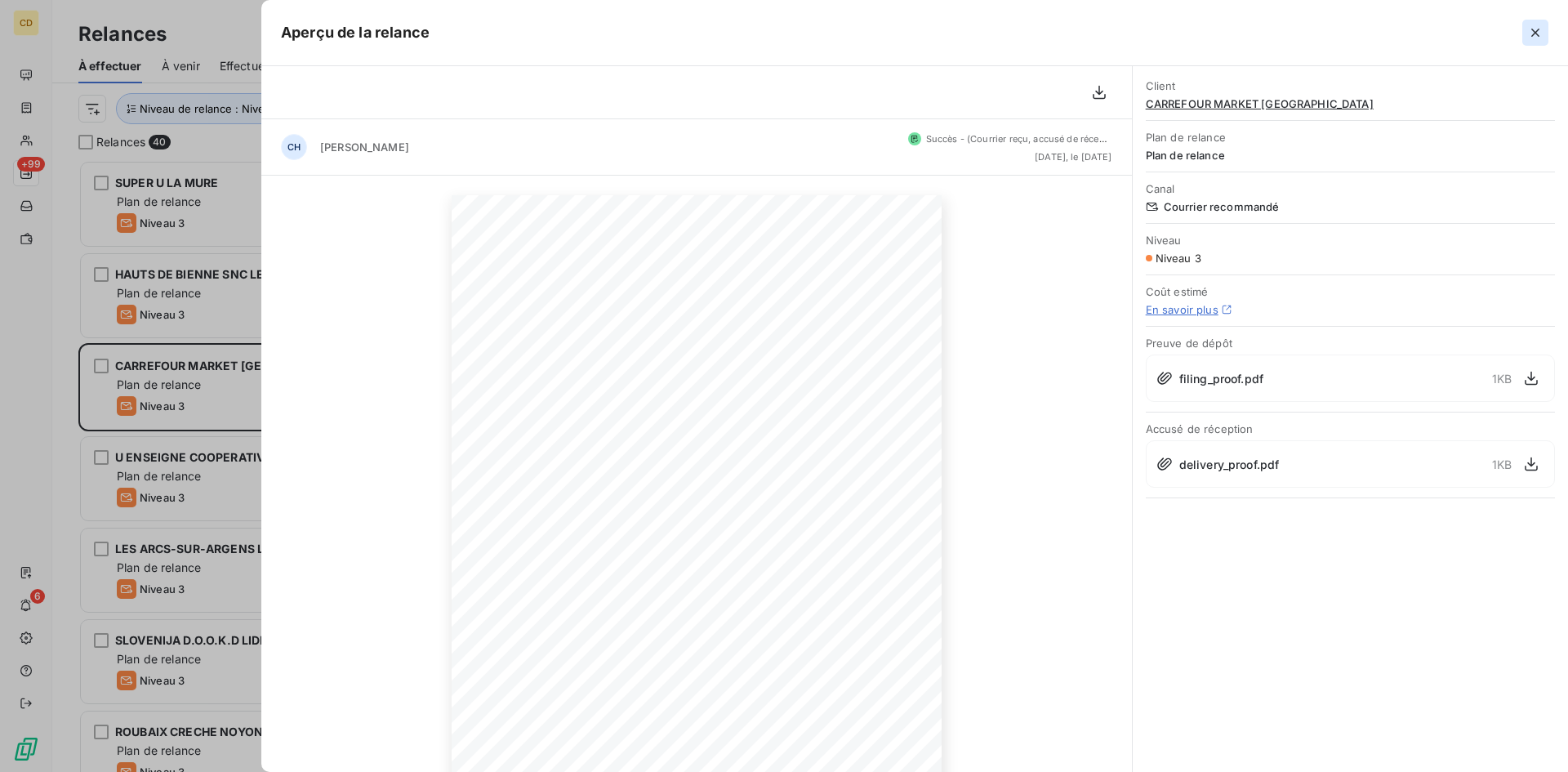
click at [1541, 28] on icon "button" at bounding box center [1535, 32] width 16 height 16
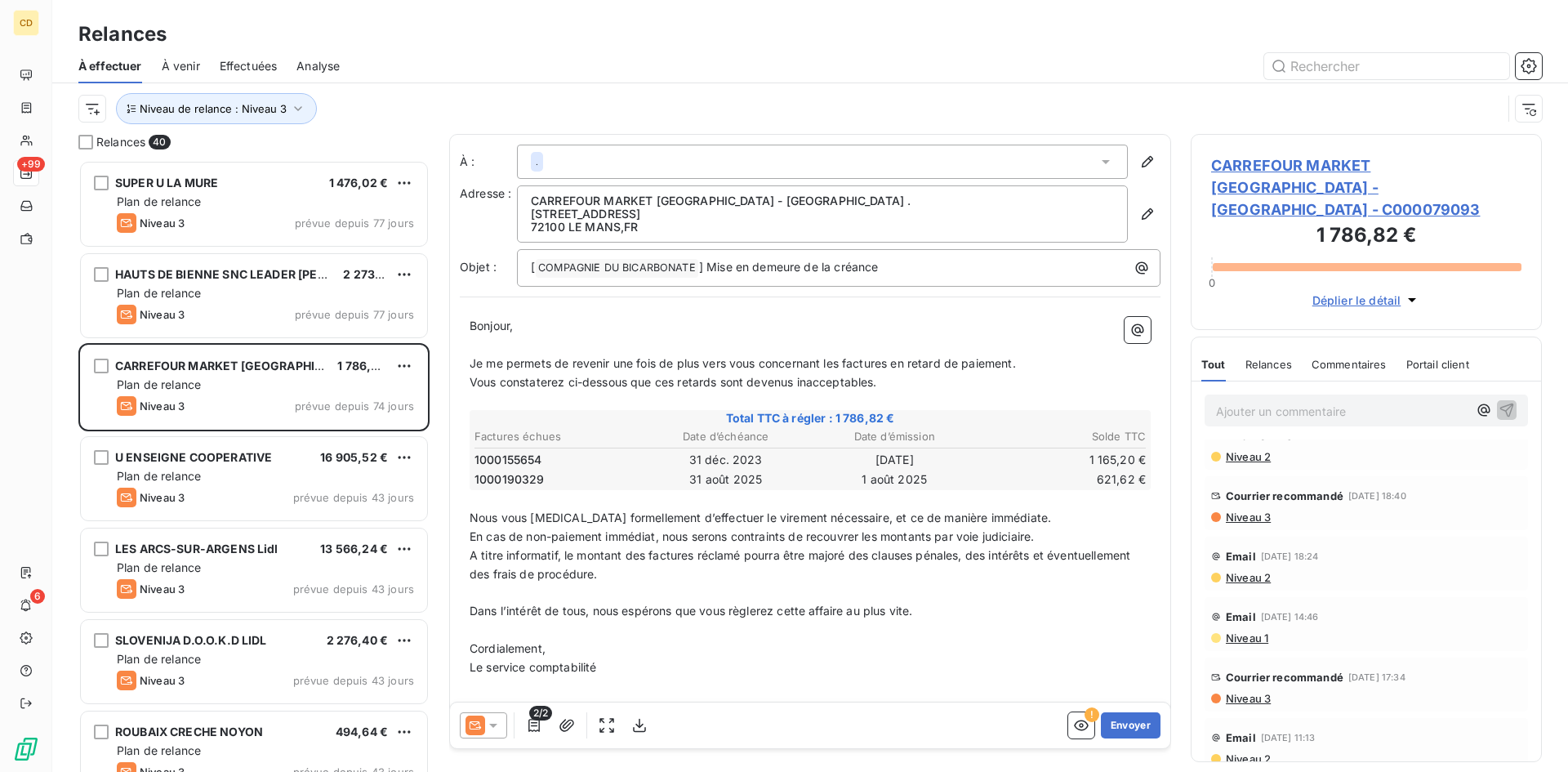
scroll to position [0, 0]
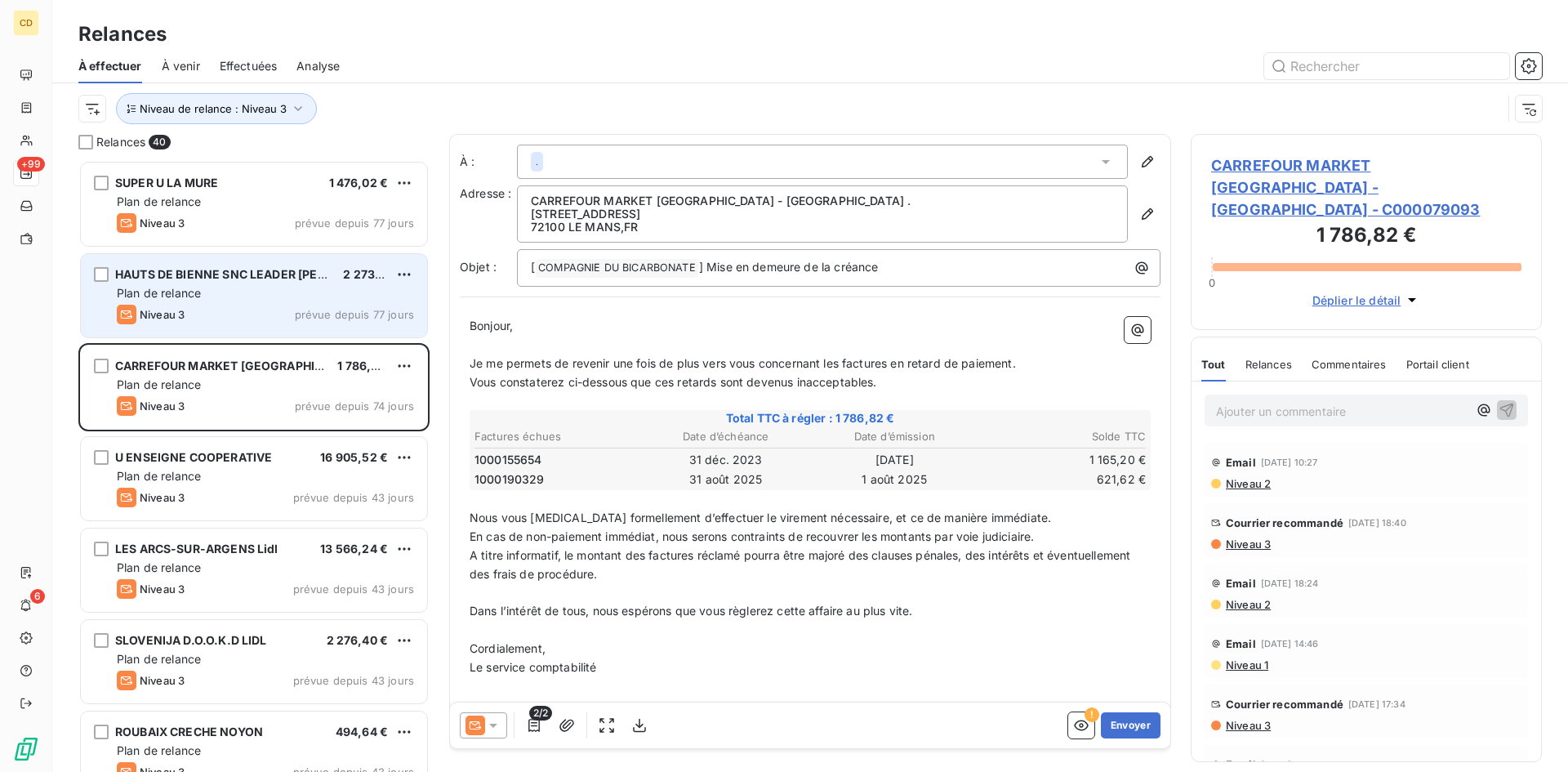
click at [212, 289] on div "Plan de relance" at bounding box center [265, 292] width 297 height 16
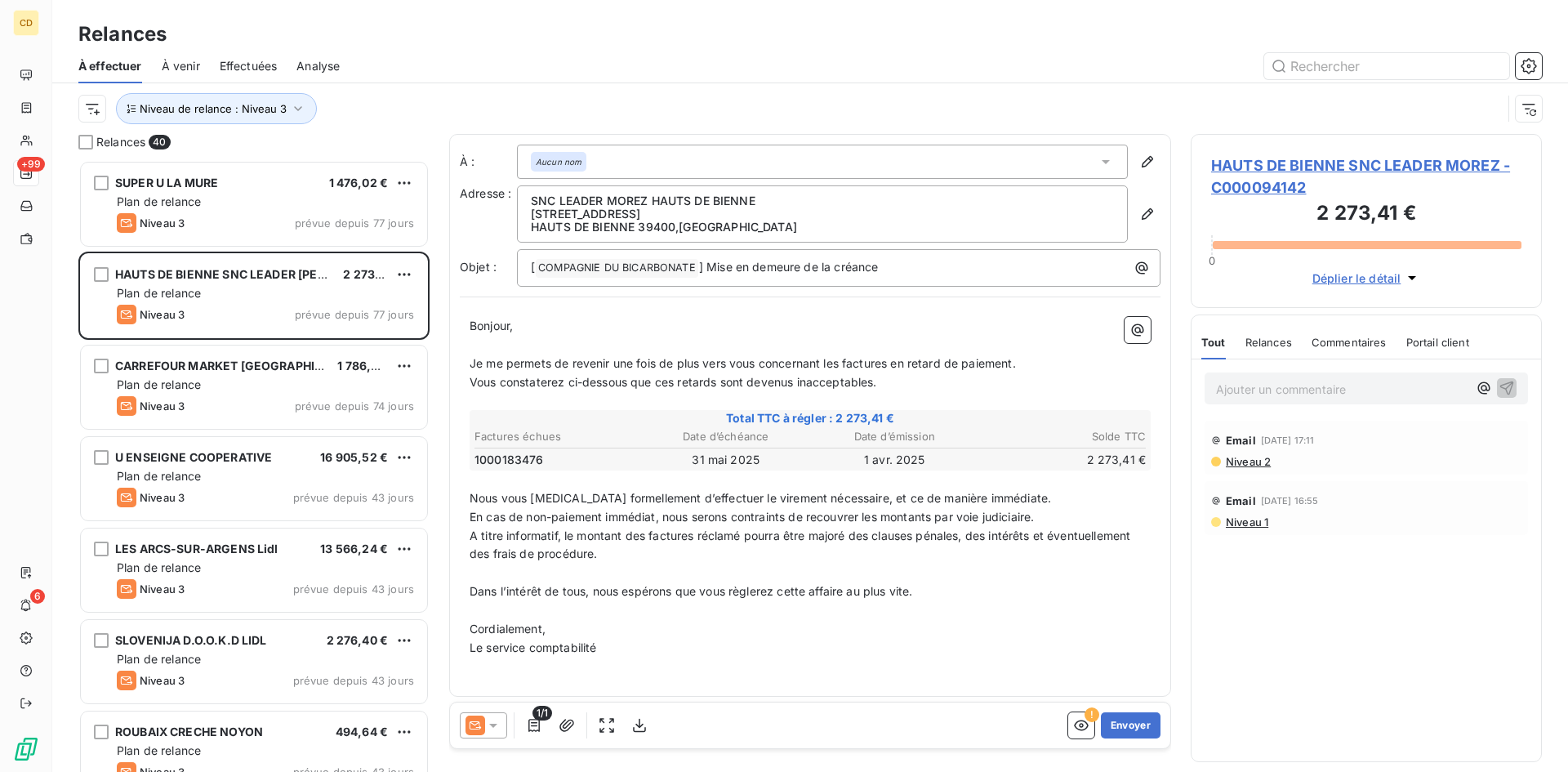
click at [1261, 396] on p "Ajouter un commentaire ﻿" at bounding box center [1341, 389] width 252 height 21
click at [255, 62] on span "Effectuées" at bounding box center [249, 66] width 58 height 16
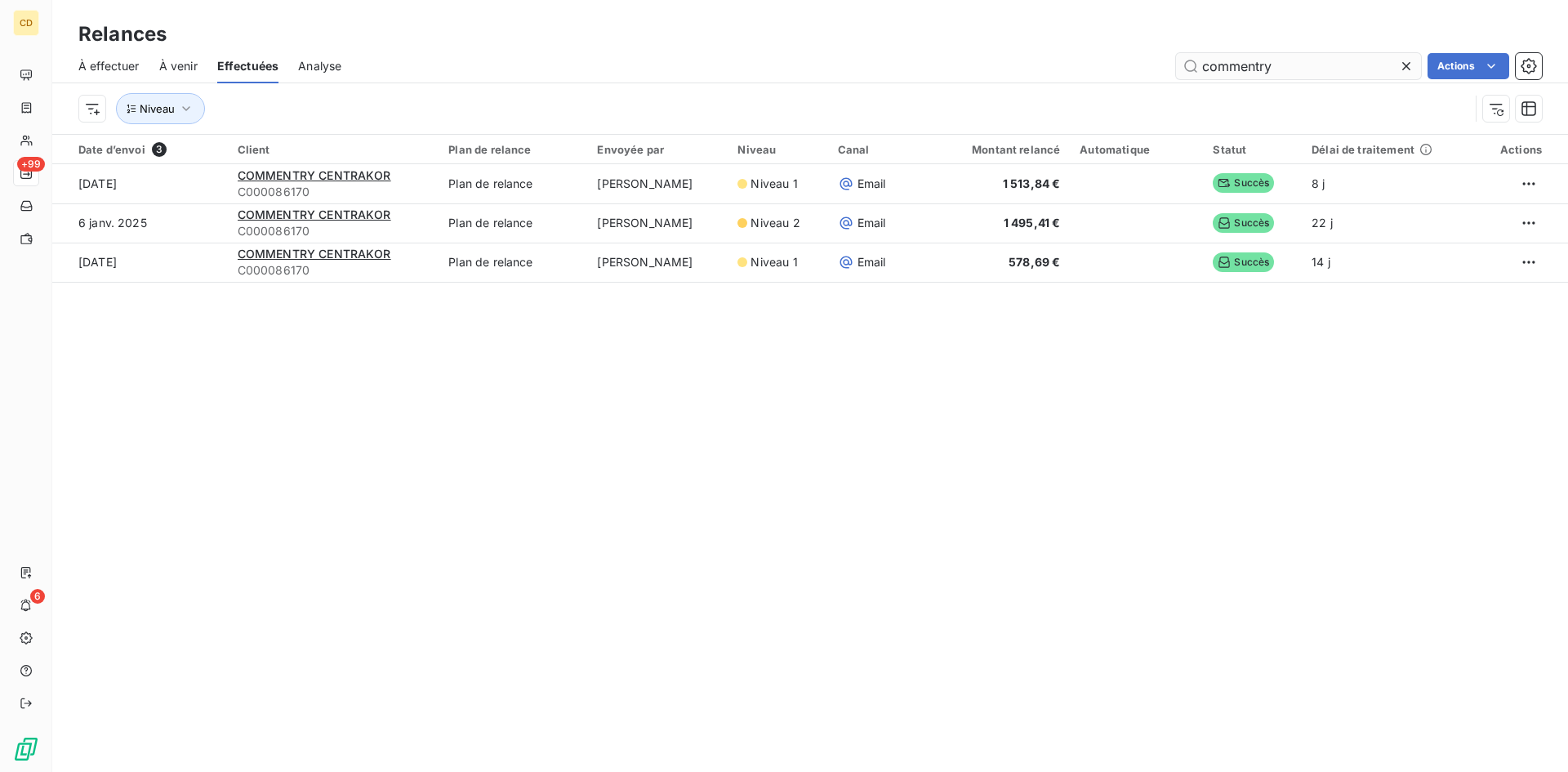
drag, startPoint x: 1299, startPoint y: 67, endPoint x: 1183, endPoint y: 67, distance: 116.0
click at [1181, 67] on input "commentry" at bounding box center [1298, 66] width 245 height 27
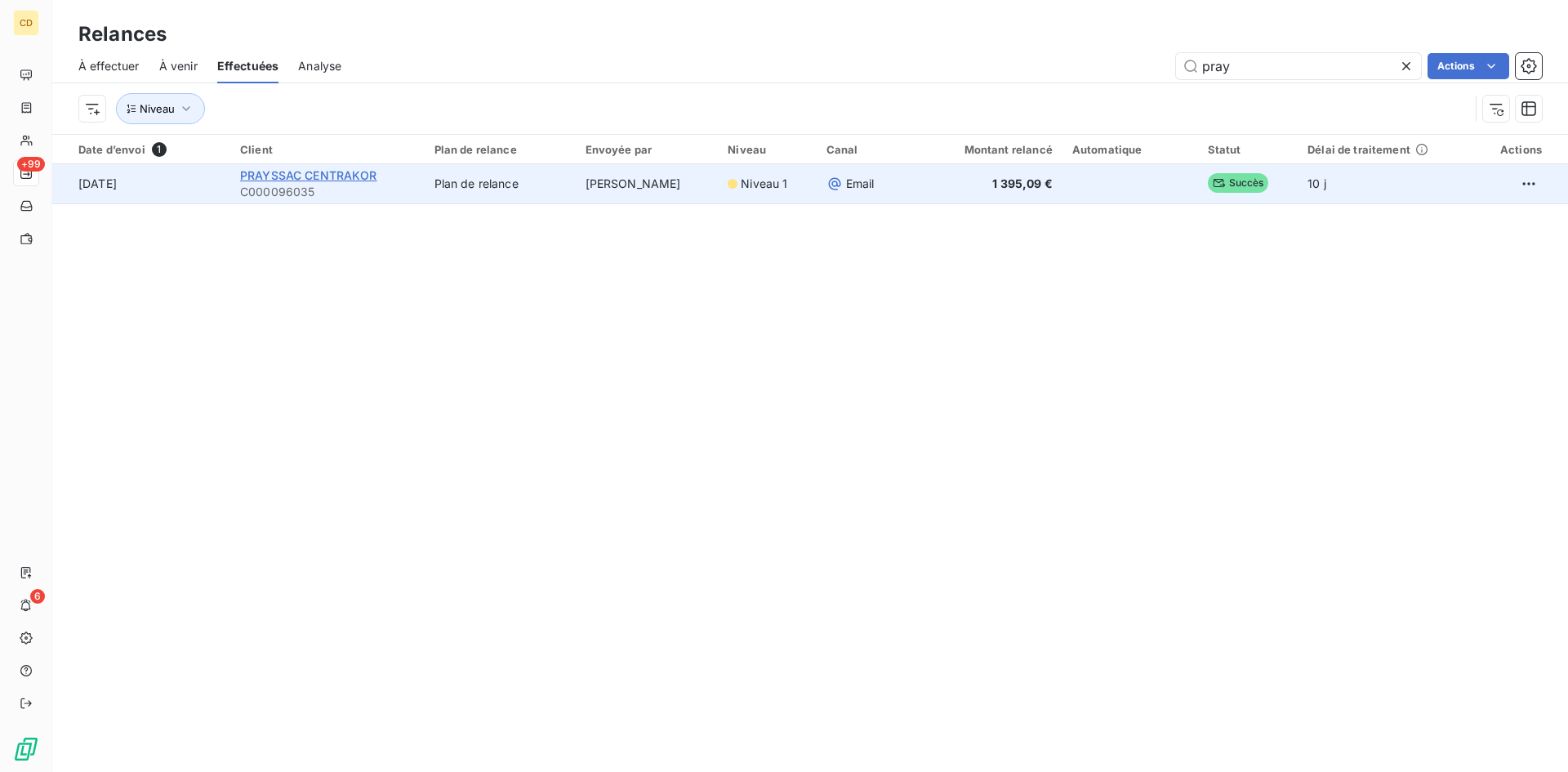
type input "pray"
click at [297, 179] on span "PRAYSSAC CENTRAKOR" at bounding box center [308, 175] width 138 height 14
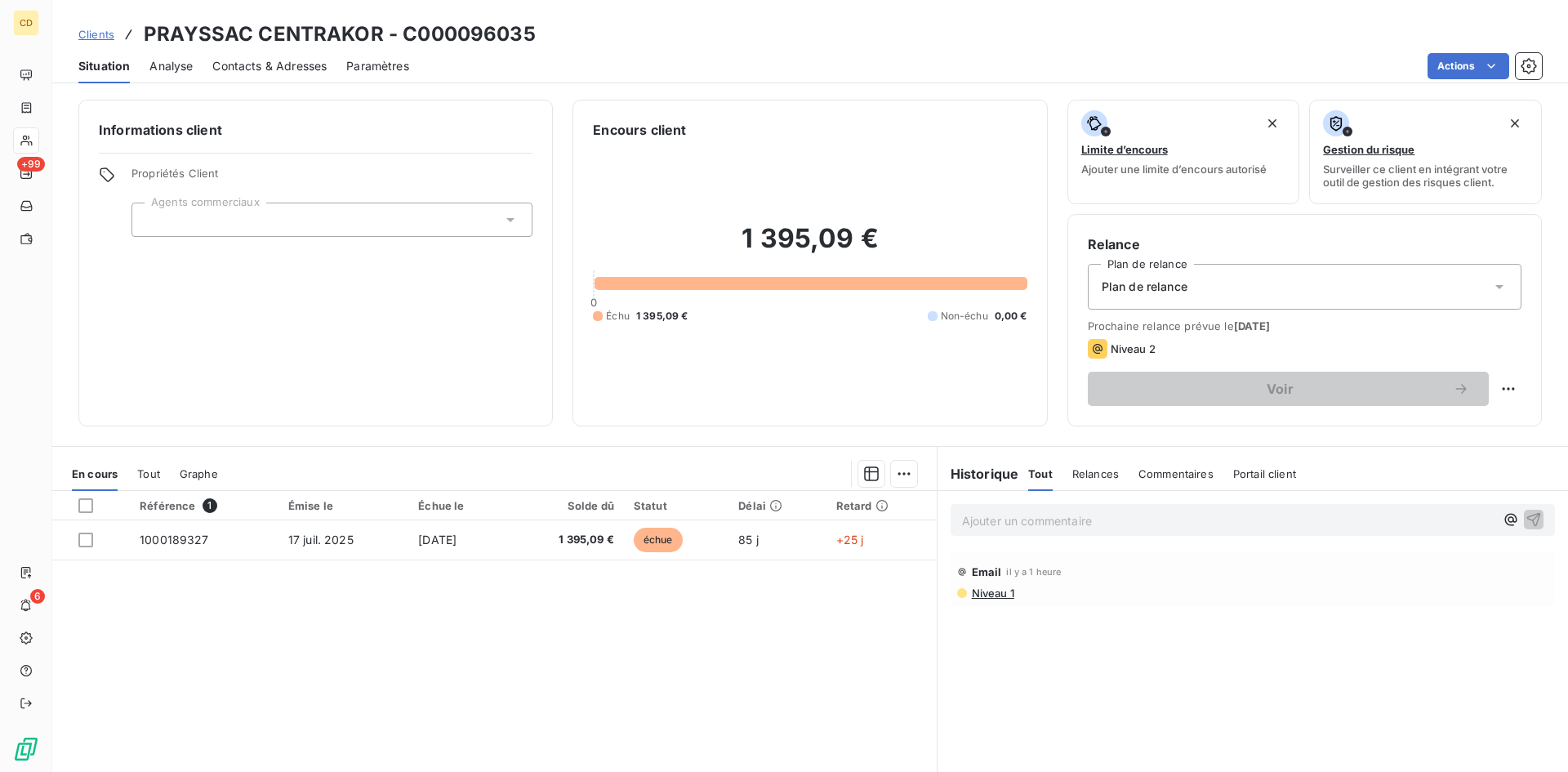
click at [994, 507] on div "Ajouter un commentaire ﻿" at bounding box center [1253, 520] width 605 height 32
click at [997, 525] on p "Ajouter un commentaire ﻿" at bounding box center [1228, 521] width 532 height 21
click at [1011, 530] on p "EG: retour le 10/10/25" at bounding box center [1228, 520] width 532 height 19
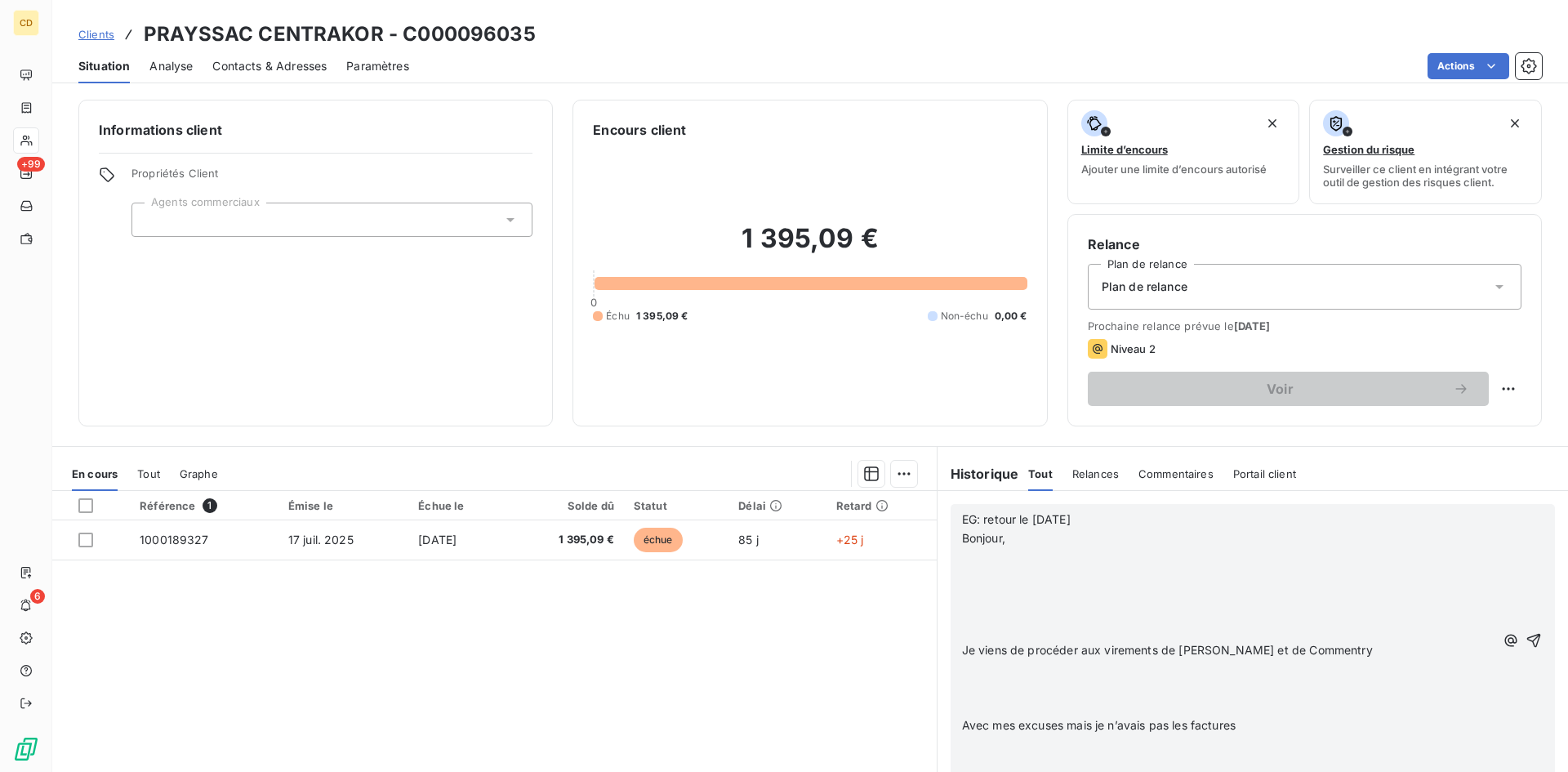
click at [962, 562] on p "﻿" at bounding box center [1228, 557] width 532 height 19
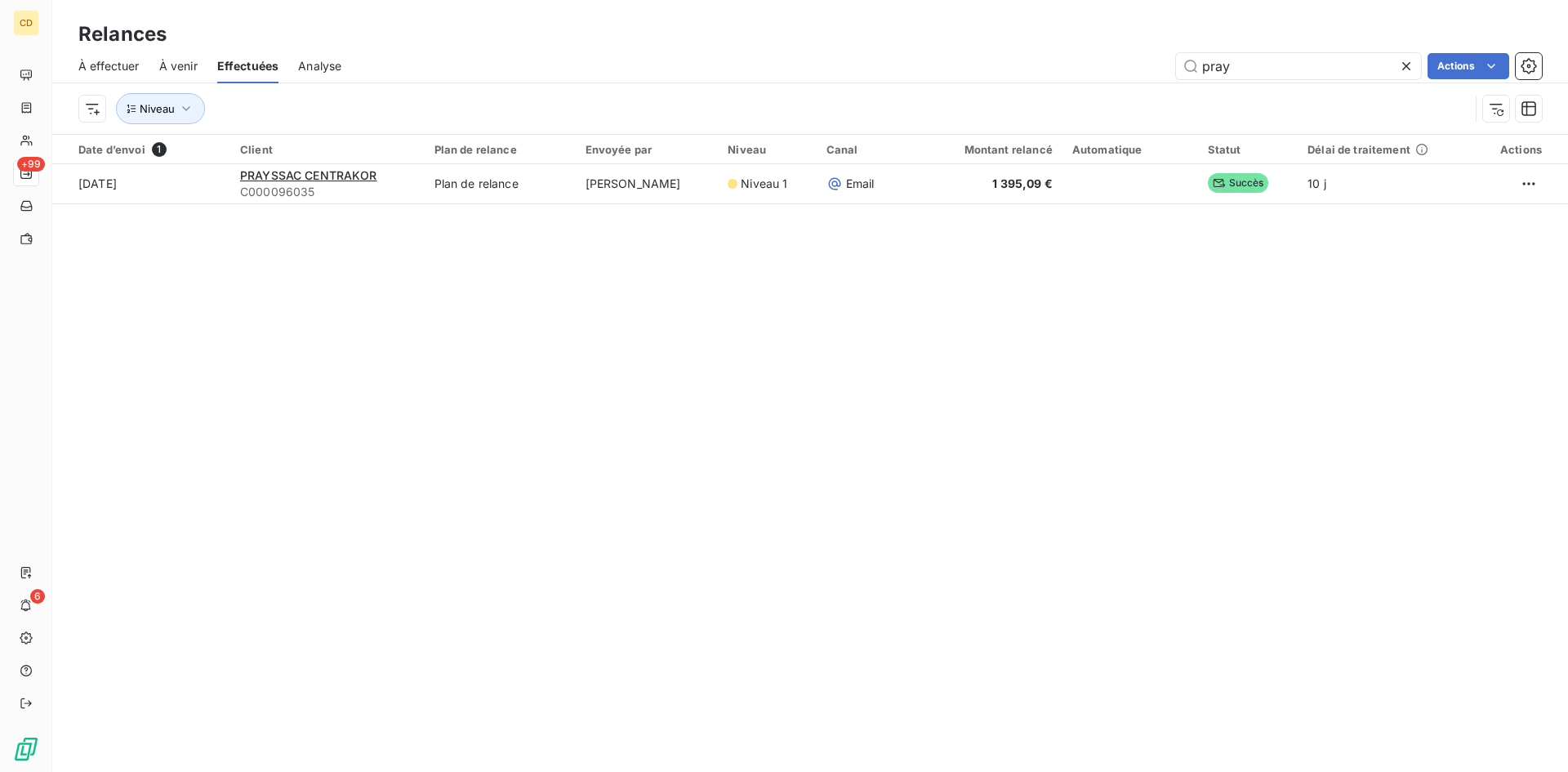
click at [121, 66] on span "À effectuer" at bounding box center [109, 66] width 62 height 16
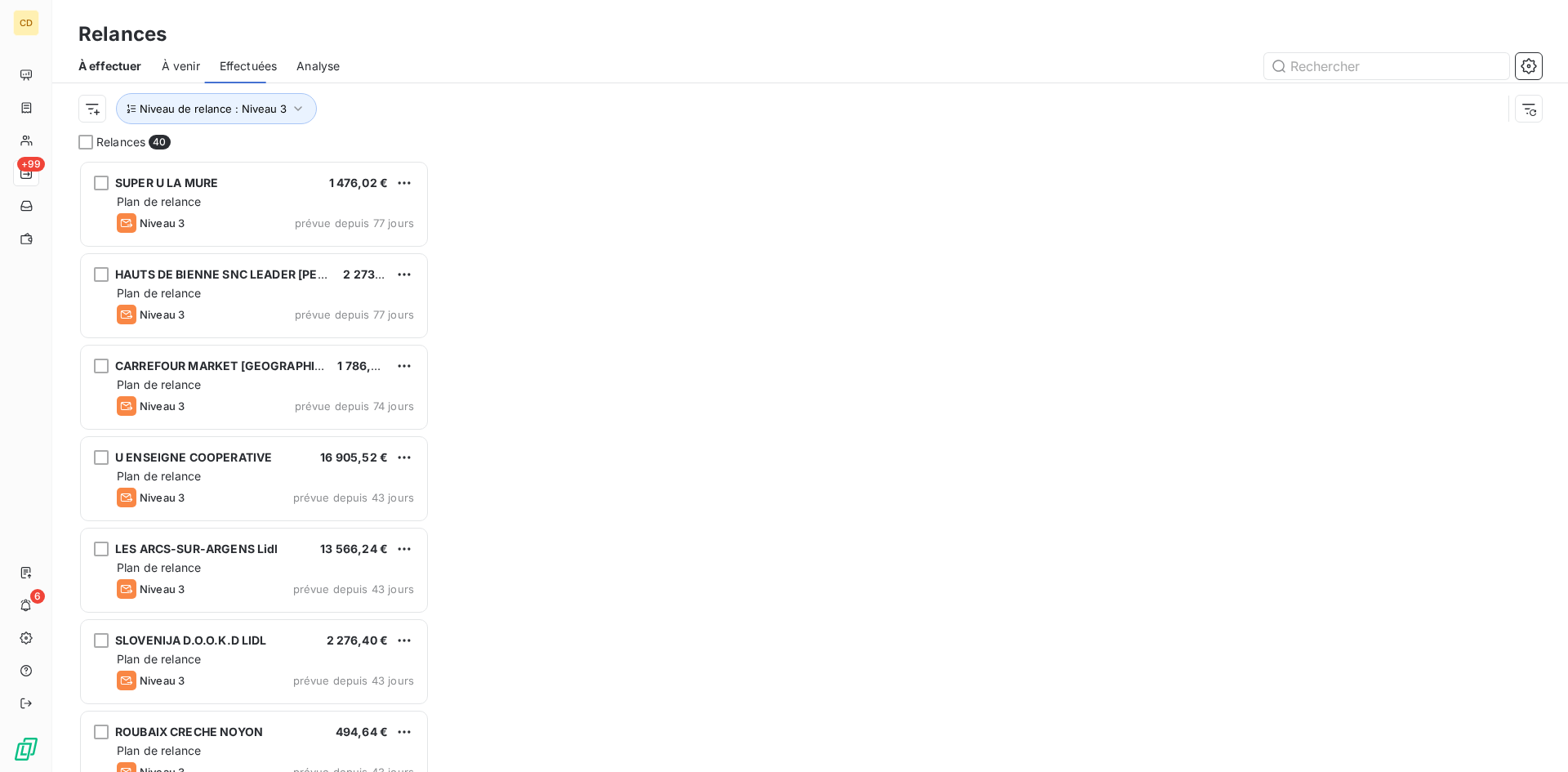
scroll to position [600, 339]
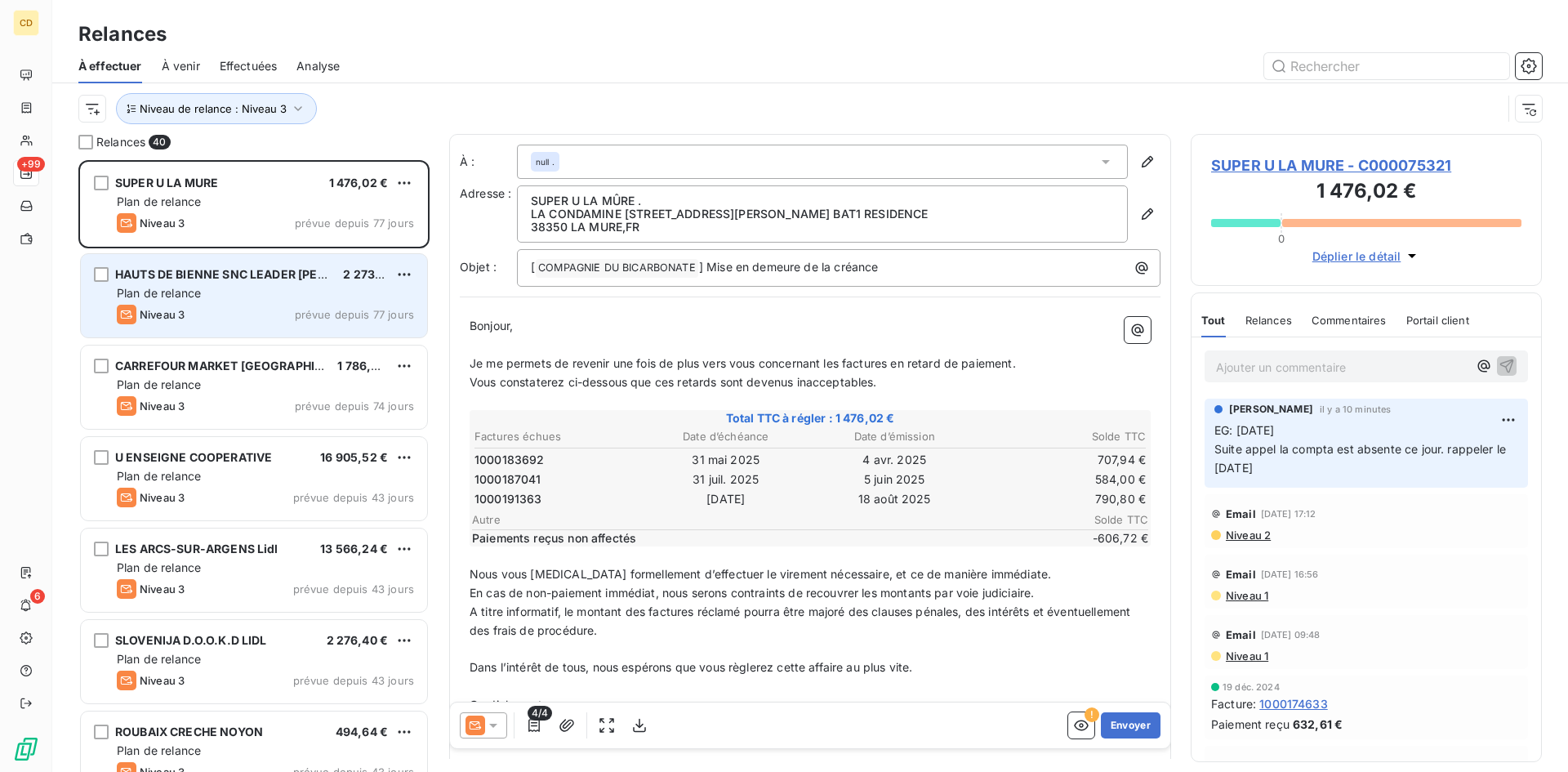
click at [261, 295] on div "Plan de relance" at bounding box center [265, 292] width 297 height 16
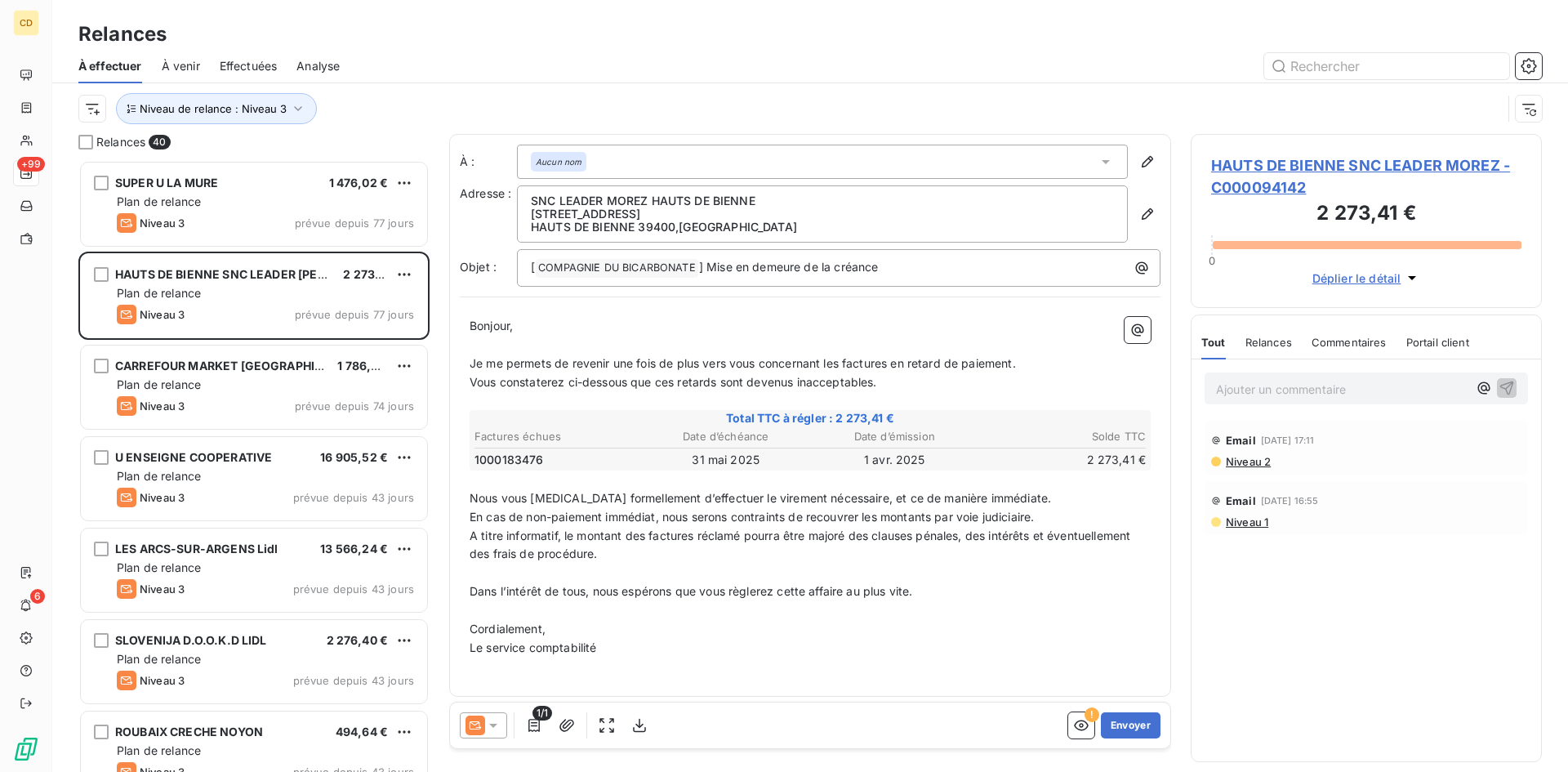
click at [1241, 381] on p "Ajouter un commentaire ﻿" at bounding box center [1341, 389] width 252 height 21
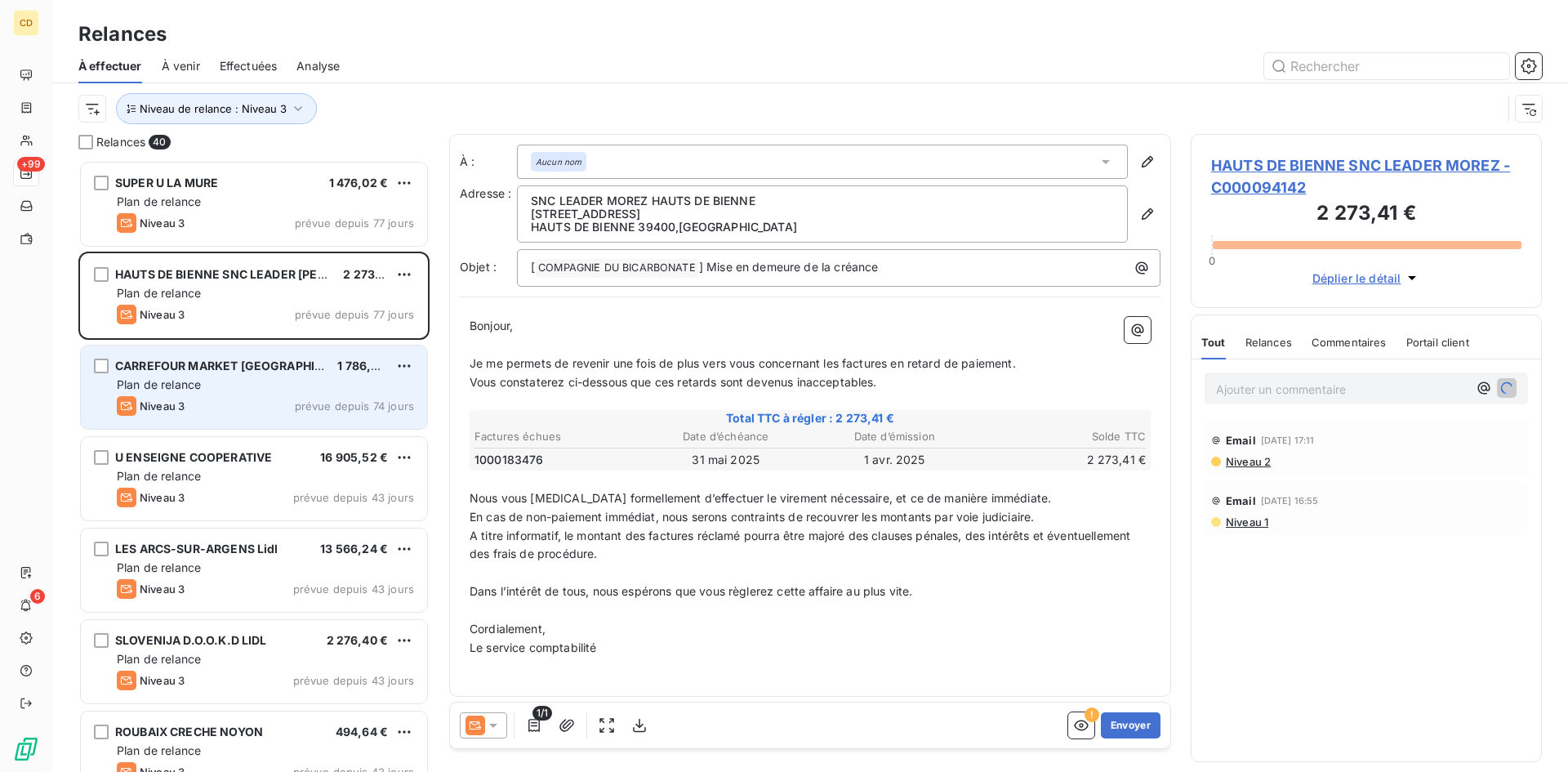
click at [199, 369] on span "CARREFOUR MARKET LE MANS - LA POINT" at bounding box center [238, 366] width 247 height 14
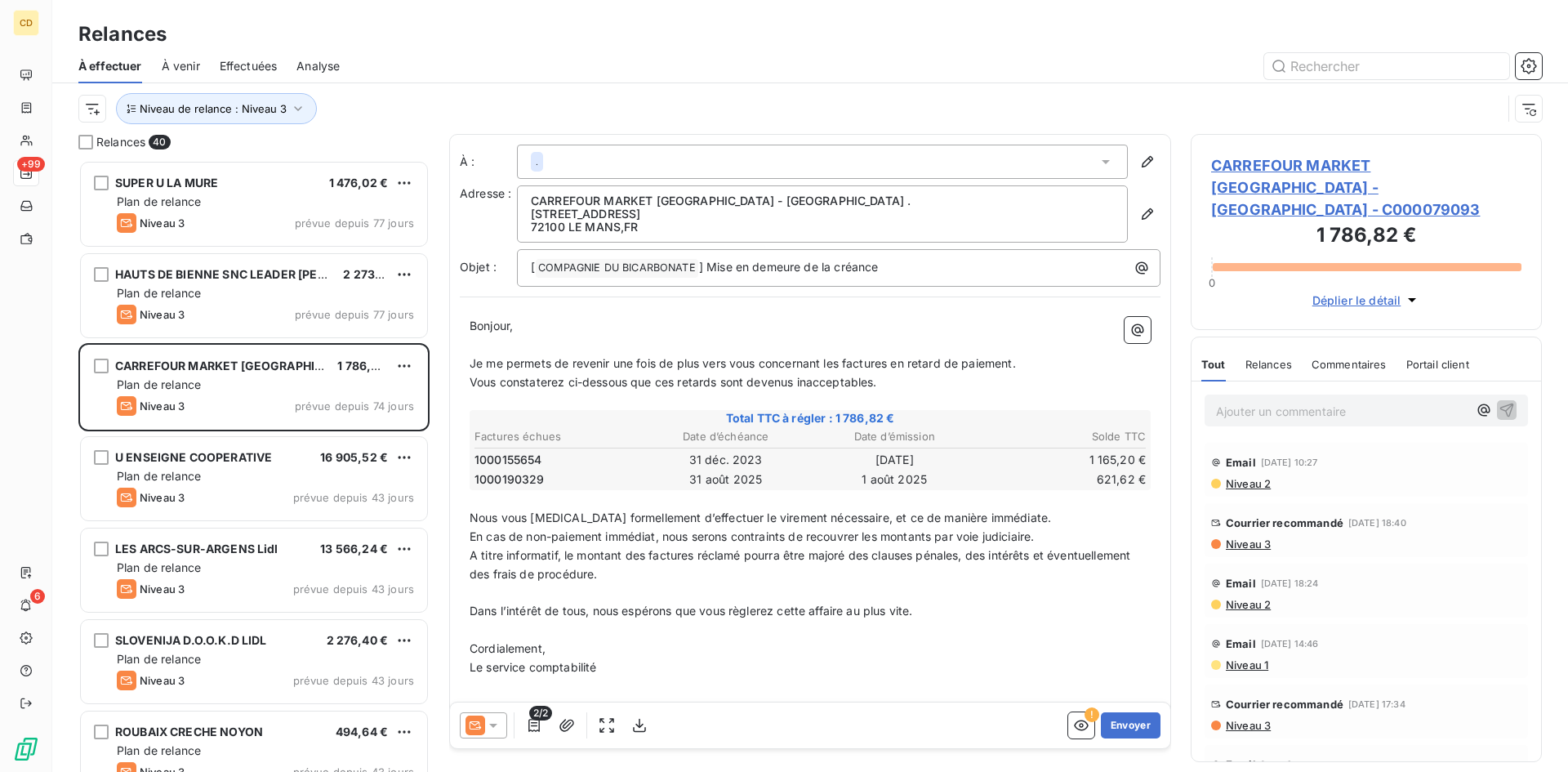
click at [1250, 537] on span "Niveau 3" at bounding box center [1247, 544] width 47 height 13
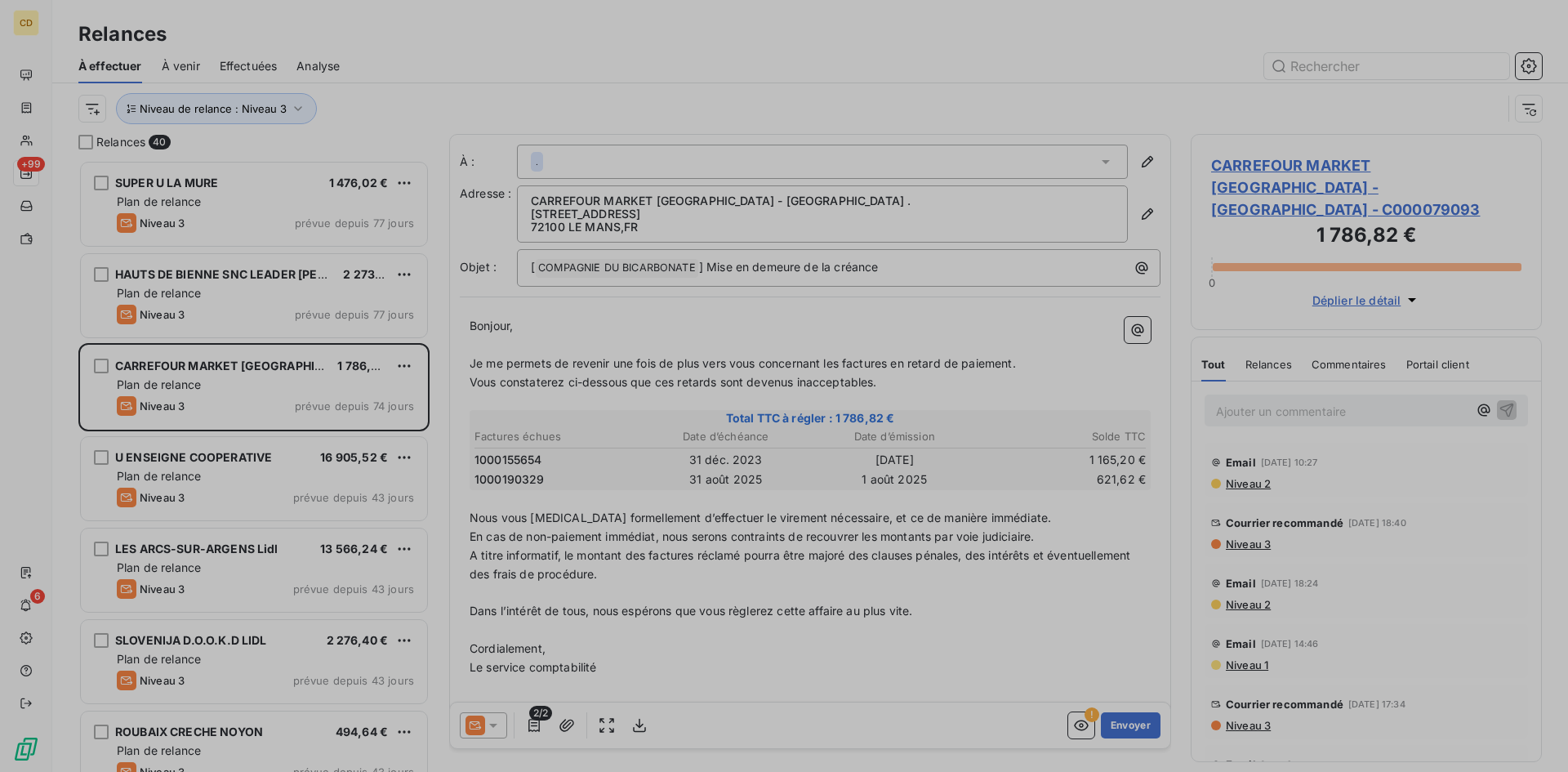
scroll to position [600, 339]
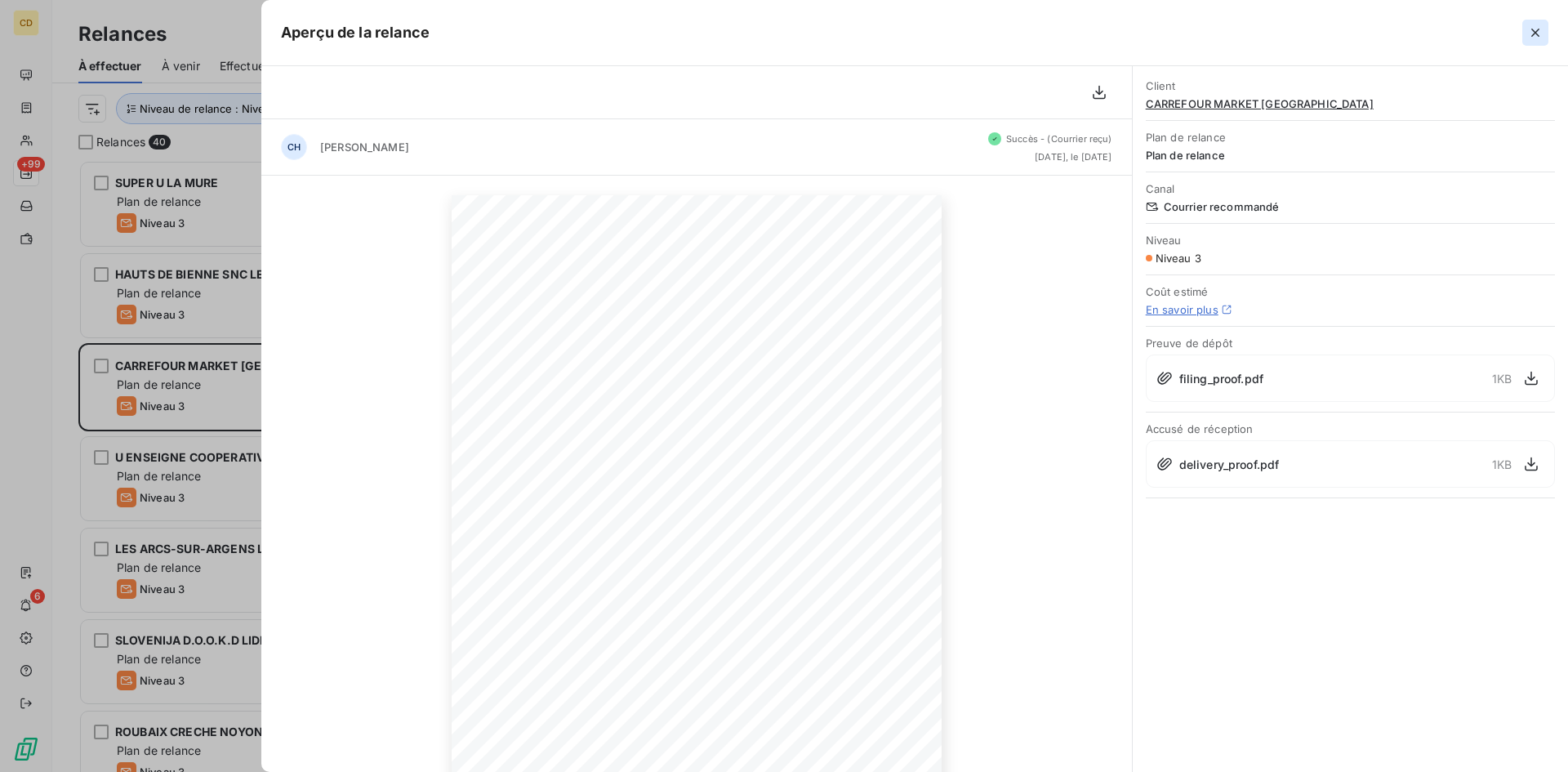
click at [1540, 23] on button "button" at bounding box center [1536, 33] width 27 height 27
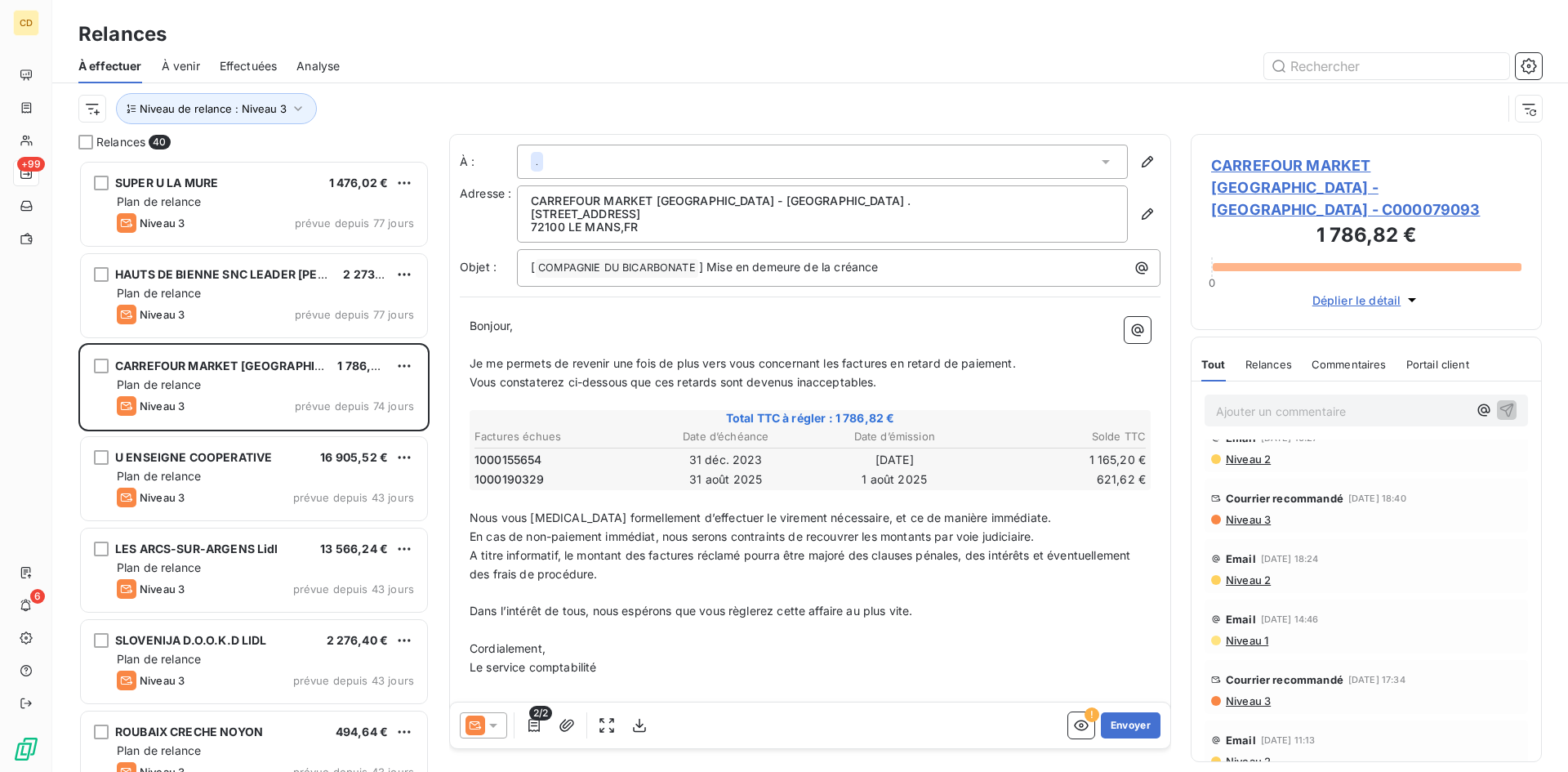
scroll to position [0, 0]
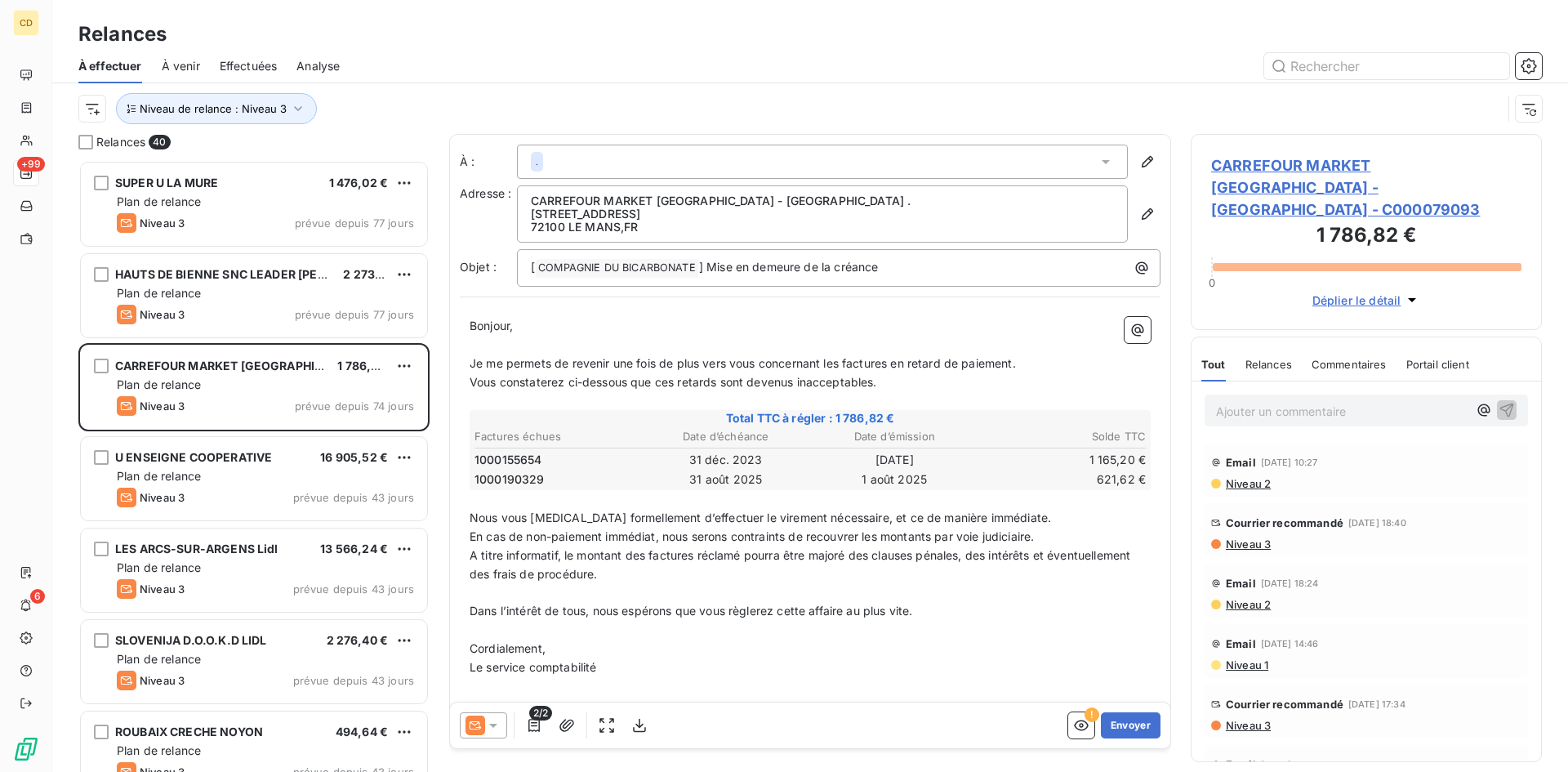
click at [1297, 402] on p "Ajouter un commentaire ﻿" at bounding box center [1341, 412] width 252 height 21
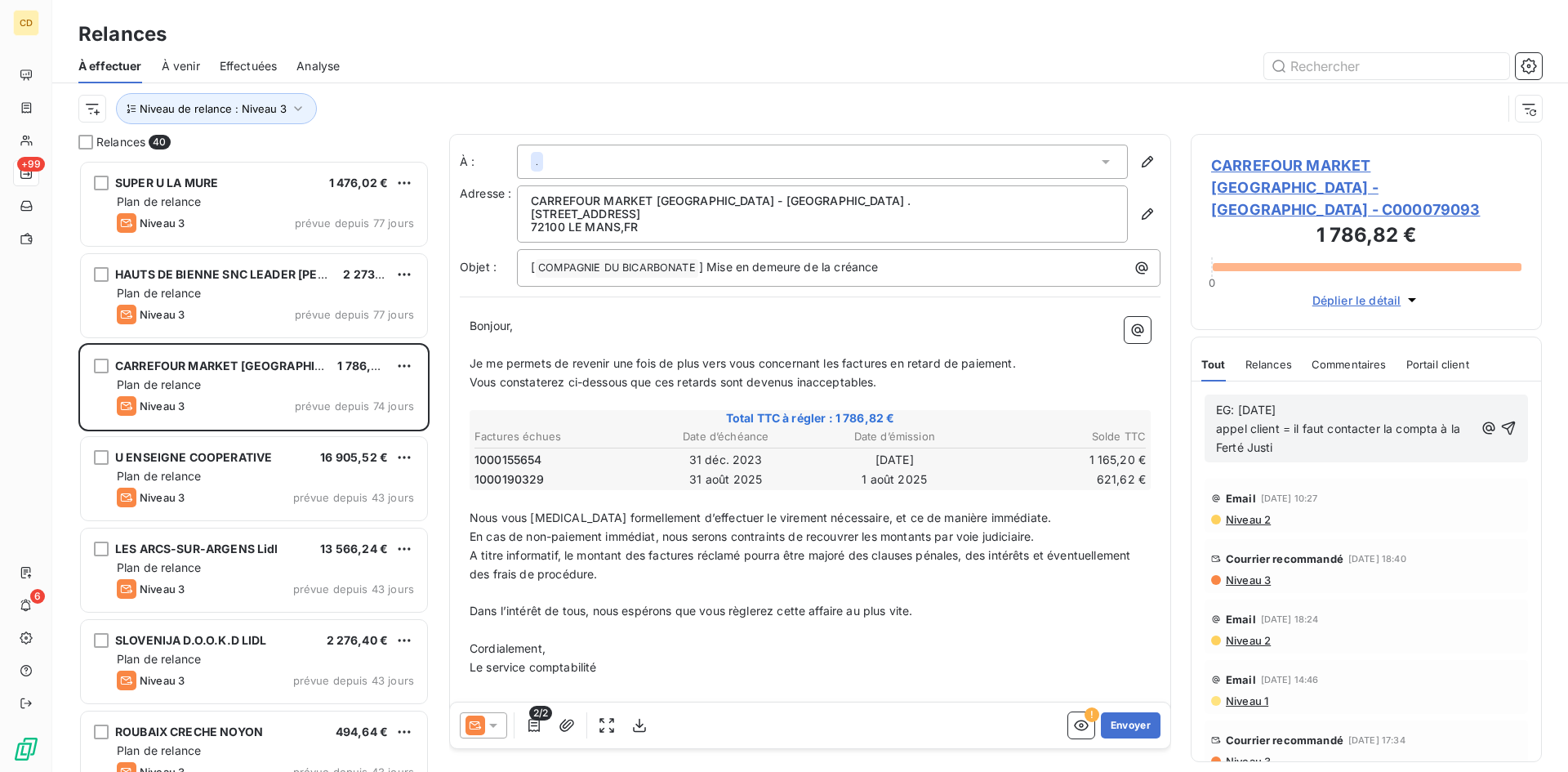
drag, startPoint x: 1280, startPoint y: 424, endPoint x: 1245, endPoint y: 424, distance: 35.0
click at [1245, 424] on p "EG: 10/10/25 appel client = il faut contacter la compta à la Ferté Justi" at bounding box center [1344, 429] width 257 height 56
click at [1384, 403] on span "EG: 10/10/25 appel client = il faut contacter la compta à la Ferté" at bounding box center [1339, 428] width 248 height 51
click at [1327, 427] on p "EG: 10/10/25 appel client = il faut contacter Justine à la compta à la Ferté" at bounding box center [1345, 429] width 258 height 56
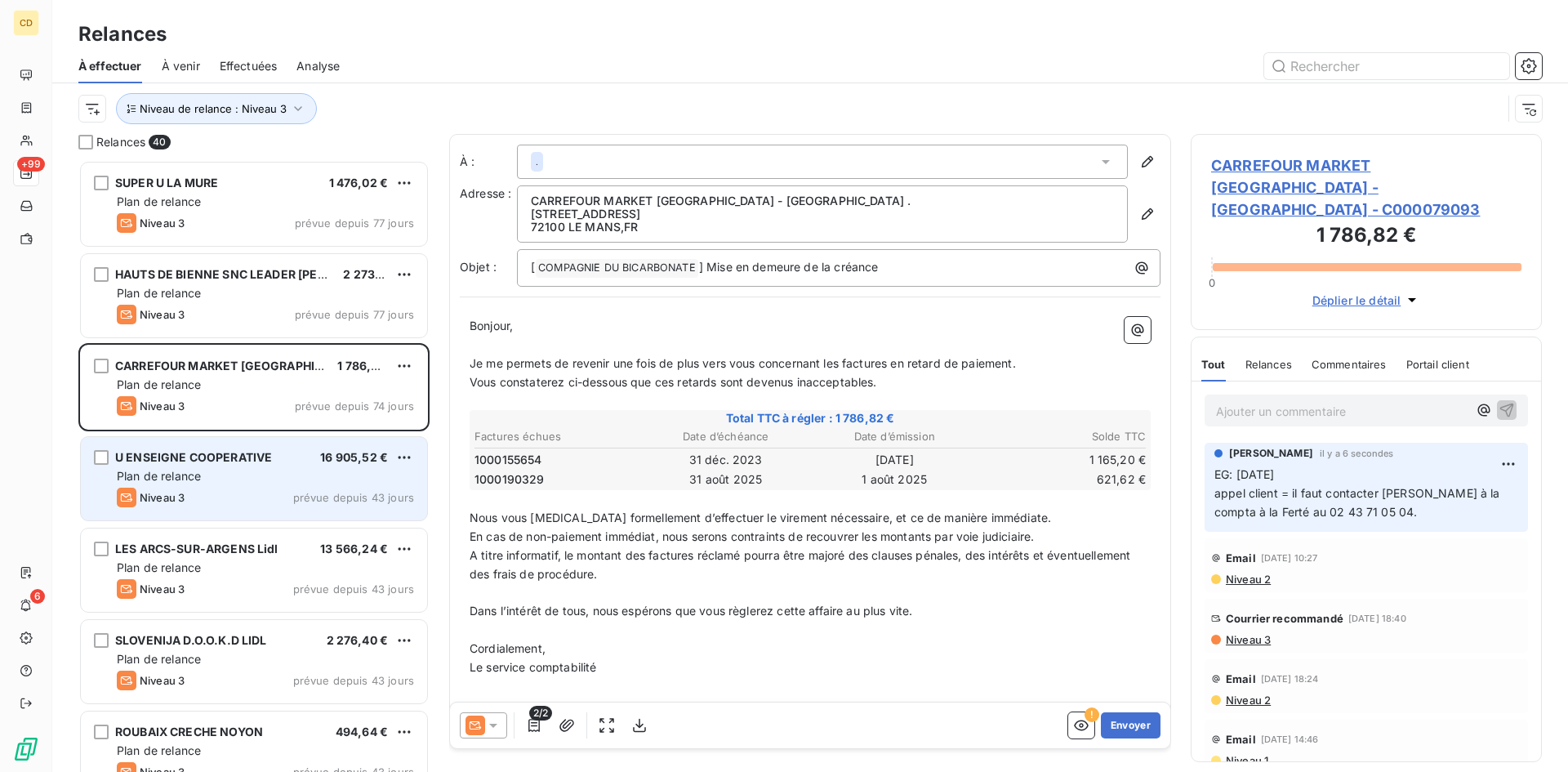
click at [201, 461] on span "U ENSEIGNE COOPERATIVE" at bounding box center [193, 457] width 157 height 14
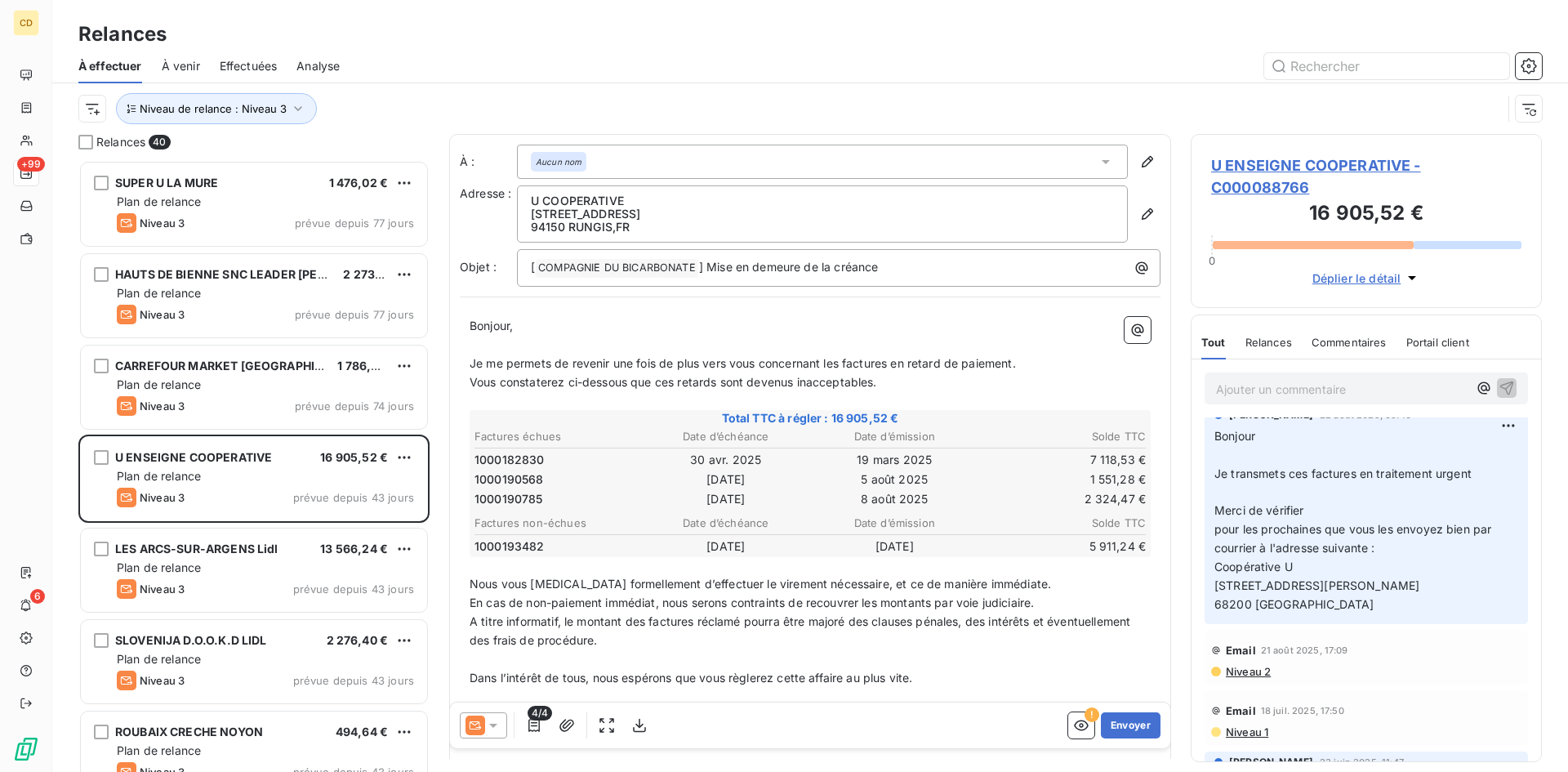
scroll to position [327, 0]
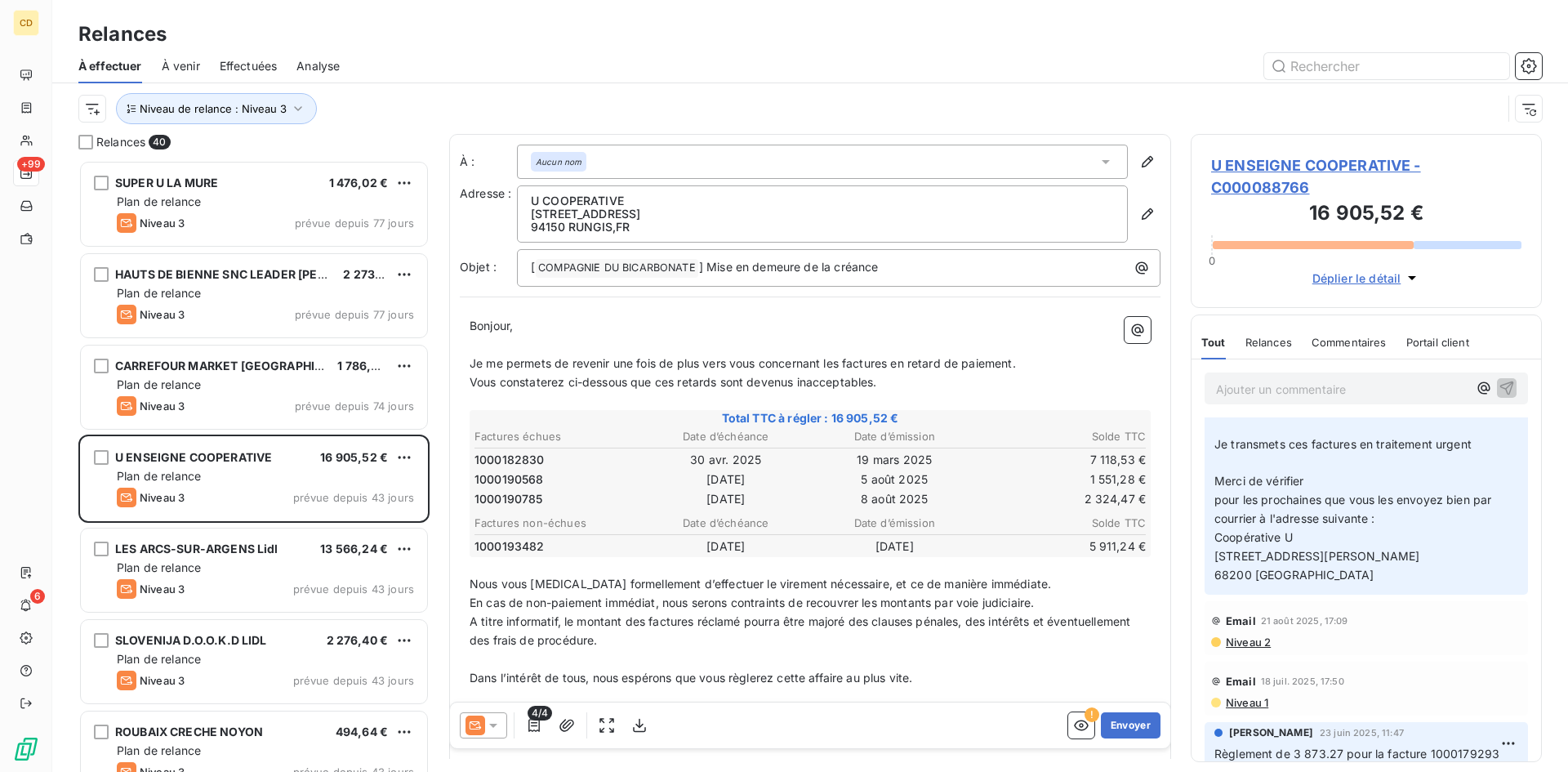
click at [1236, 641] on span "Niveau 2" at bounding box center [1247, 643] width 47 height 13
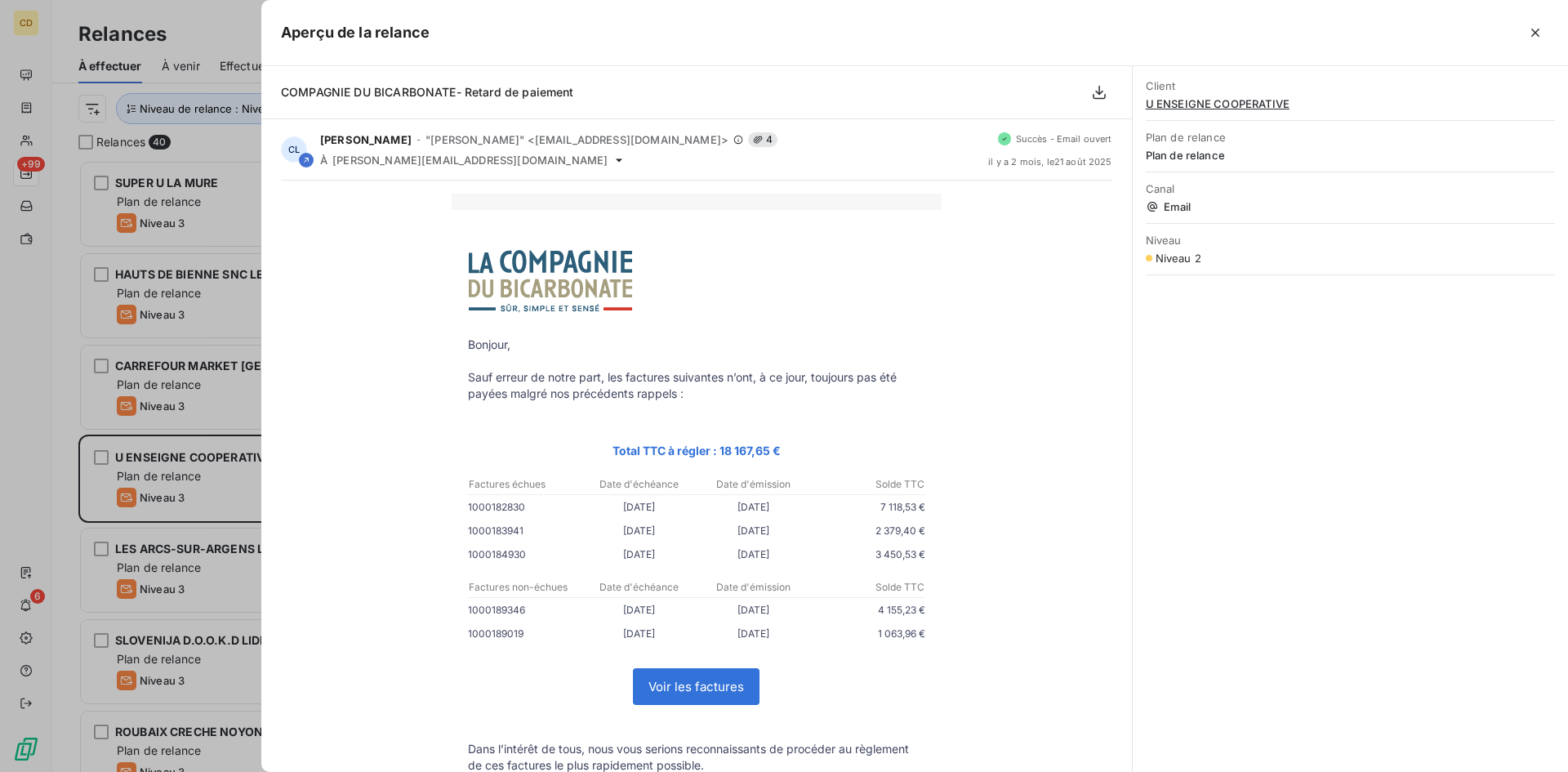
drag, startPoint x: 1533, startPoint y: 34, endPoint x: 1541, endPoint y: 38, distance: 8.9
click at [1533, 34] on icon "button" at bounding box center [1536, 32] width 9 height 9
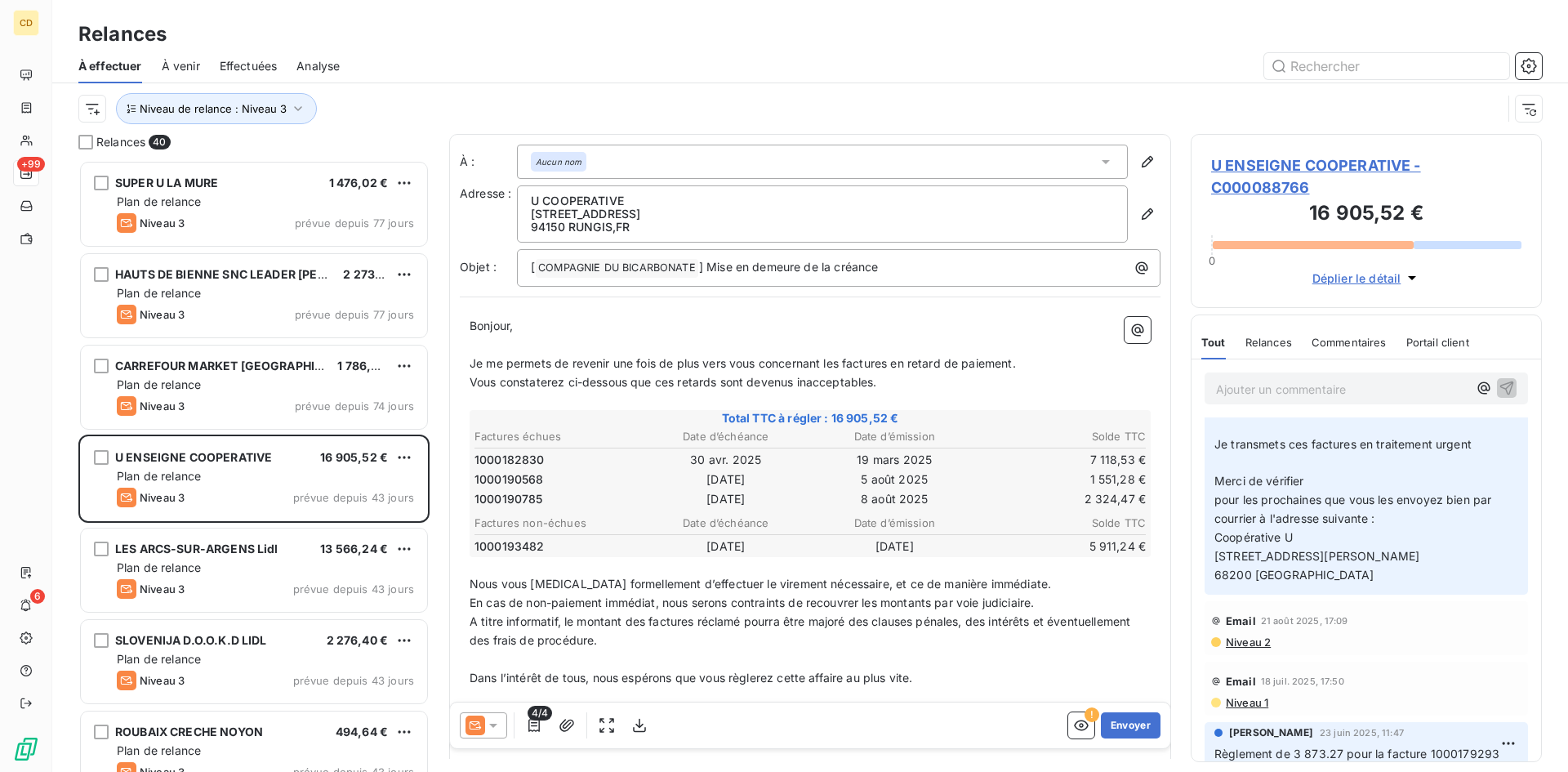
click at [235, 66] on span "Effectuées" at bounding box center [249, 66] width 58 height 16
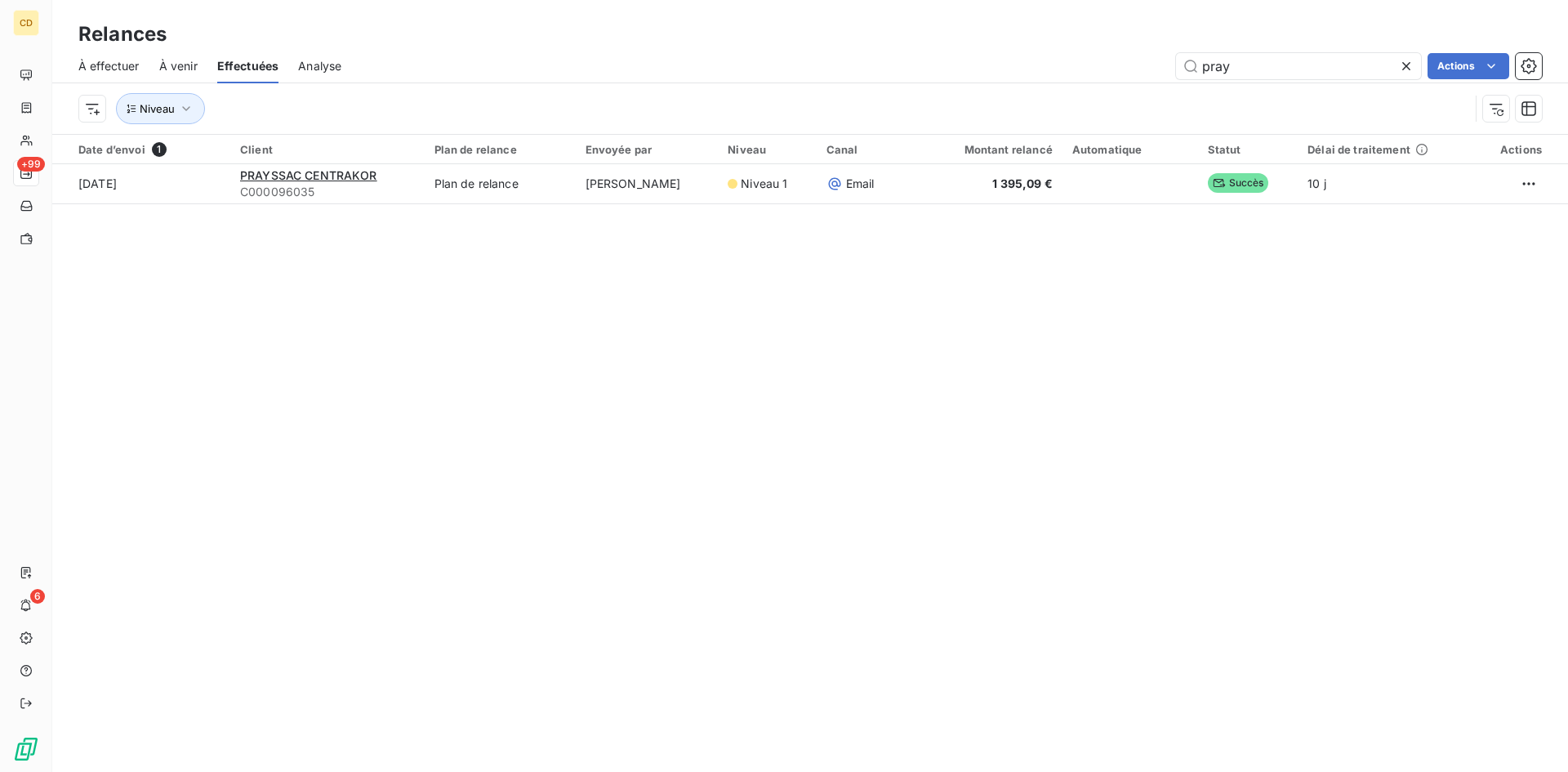
click at [1404, 65] on icon at bounding box center [1407, 66] width 9 height 9
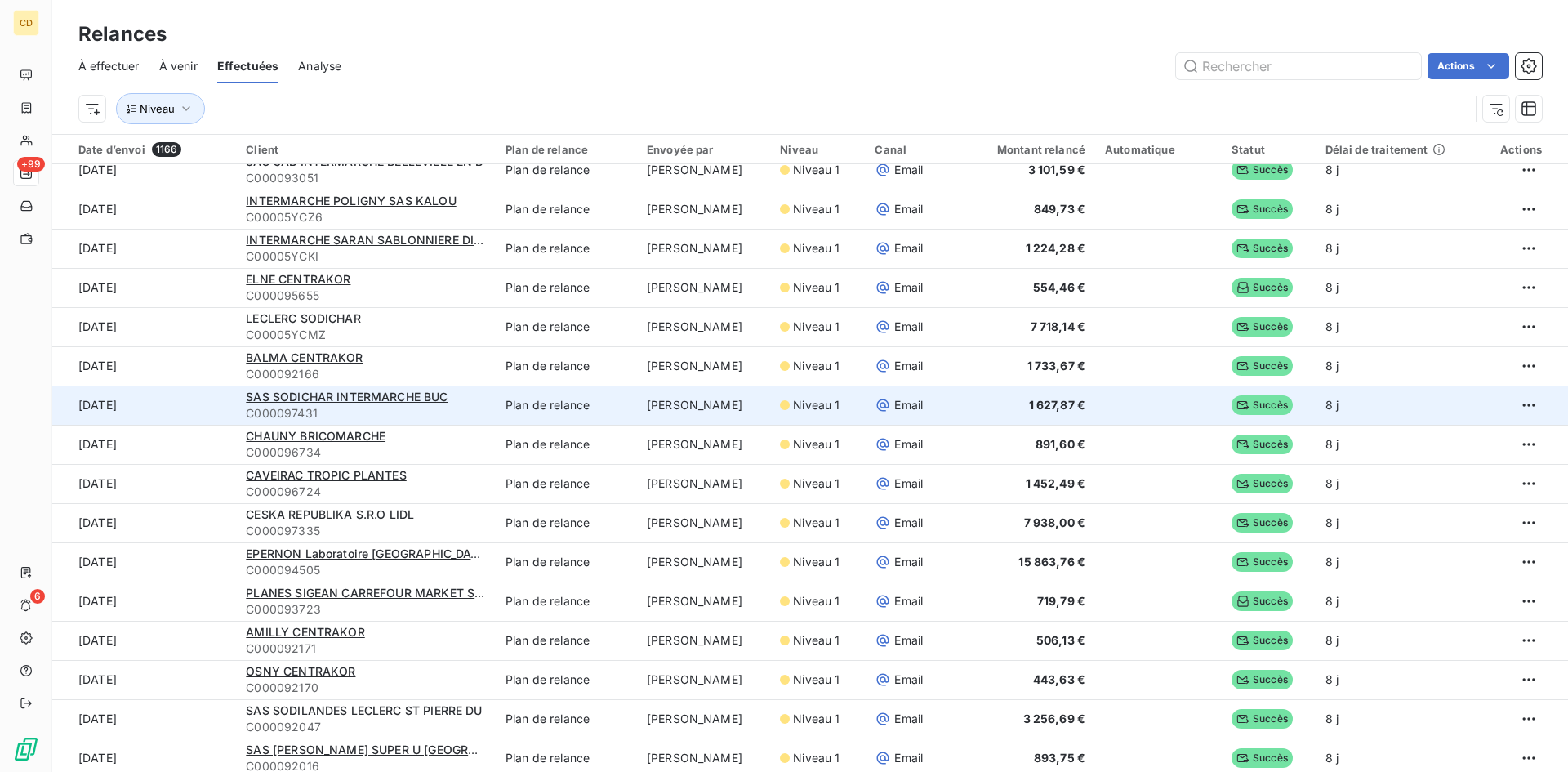
scroll to position [1634, 0]
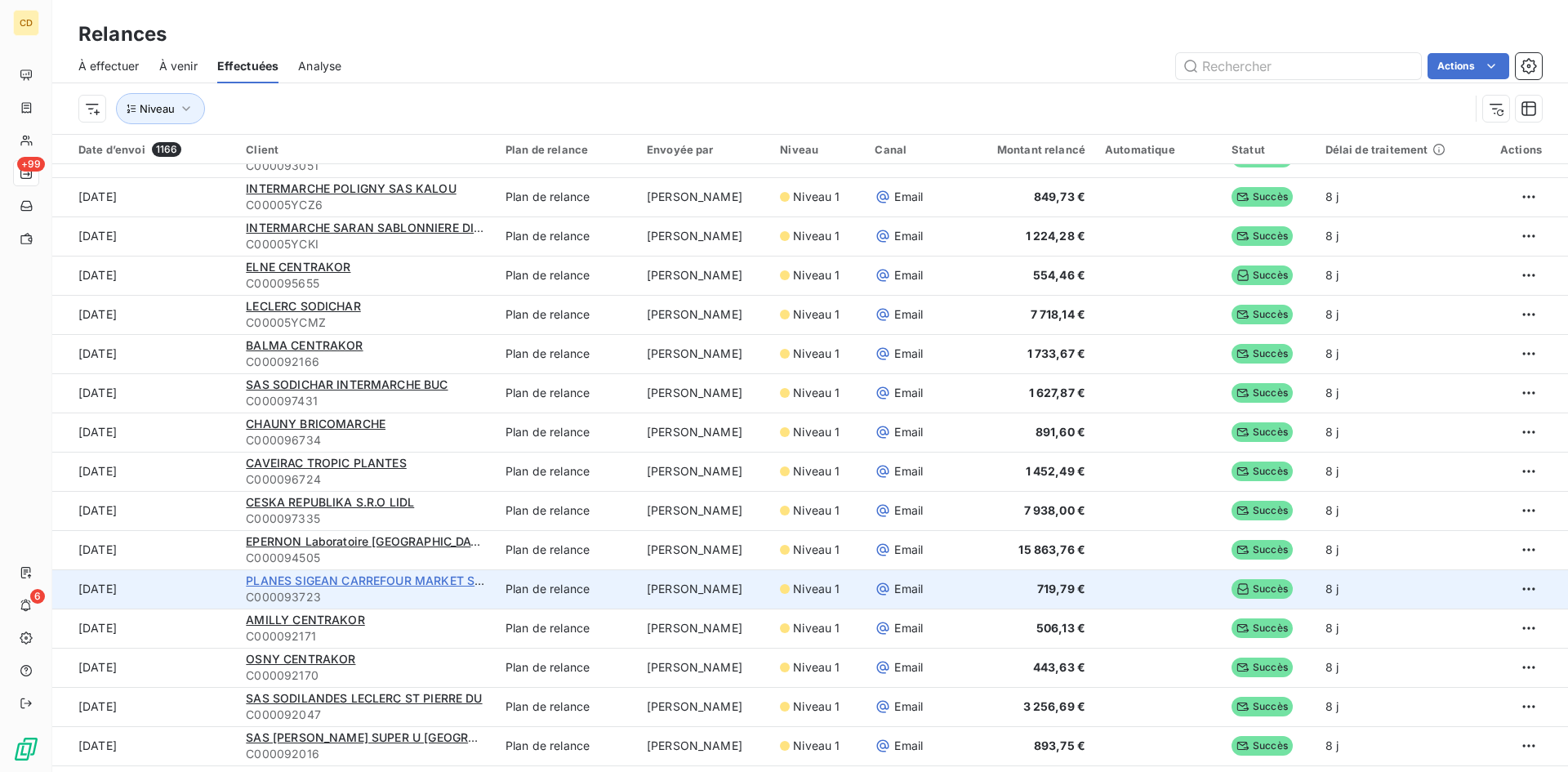
click at [388, 584] on span "PLANES SIGEAN CARREFOUR MARKET SIGE" at bounding box center [369, 580] width 247 height 14
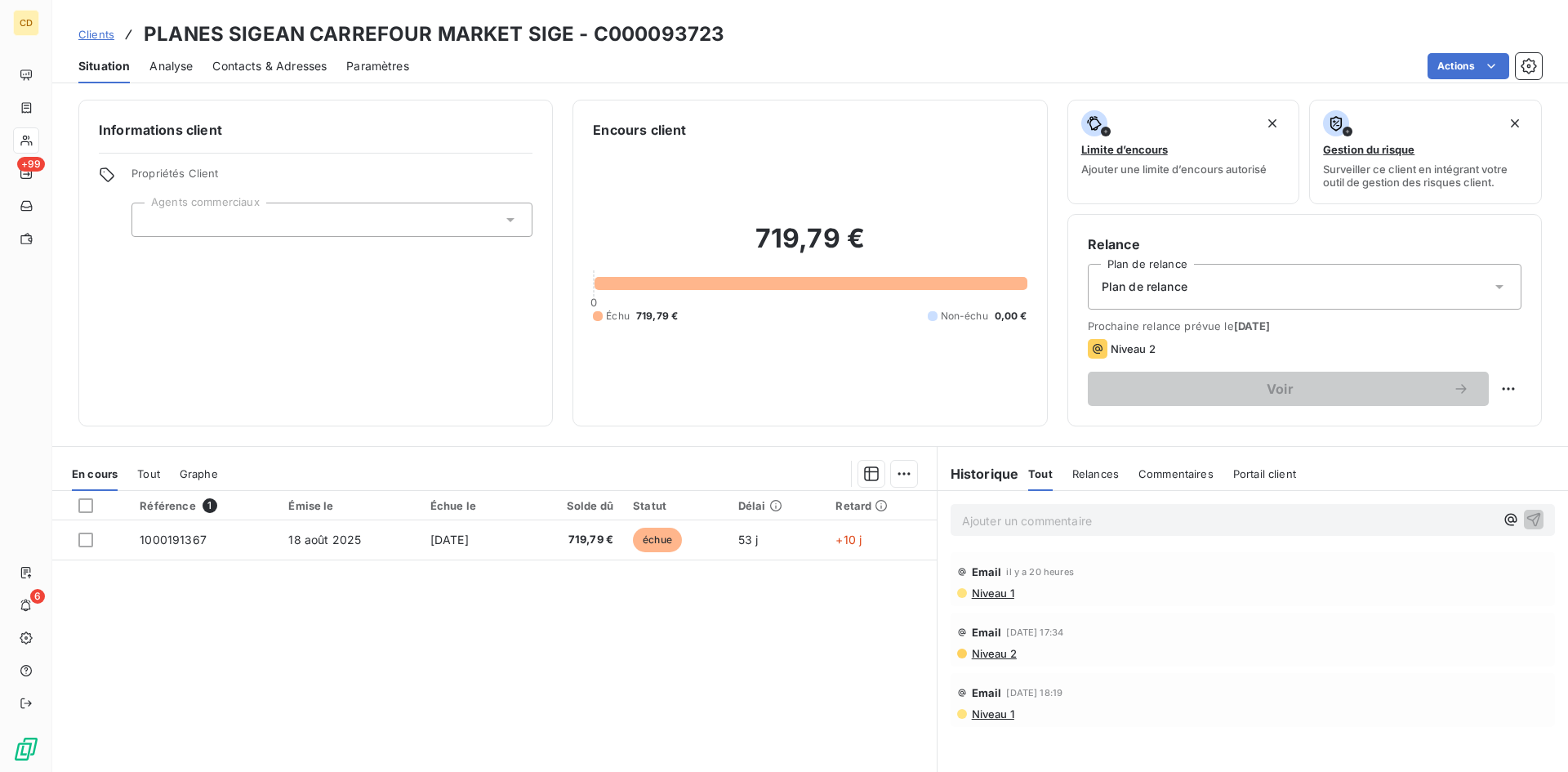
click at [972, 520] on p "Ajouter un commentaire ﻿" at bounding box center [1228, 521] width 532 height 21
click at [976, 530] on p "EG: retour le 10/10/25" at bounding box center [1228, 520] width 532 height 19
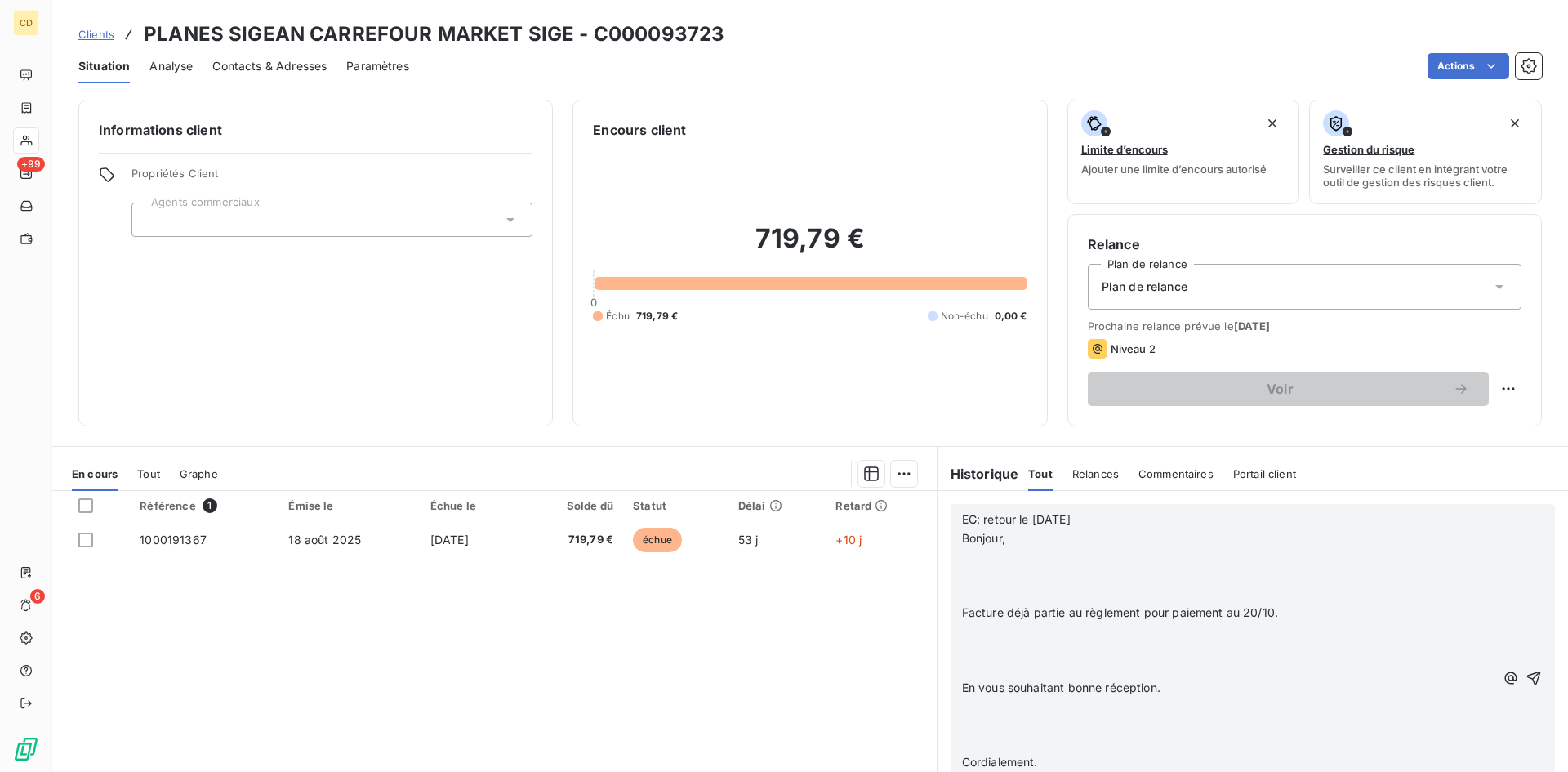
click at [954, 558] on div "EG: retour le 10/10/25 Bonjour, ﻿ ﻿ Facture déjà partie au règlement pour paiem…" at bounding box center [1253, 678] width 605 height 348
click at [962, 555] on p "﻿" at bounding box center [1228, 557] width 532 height 19
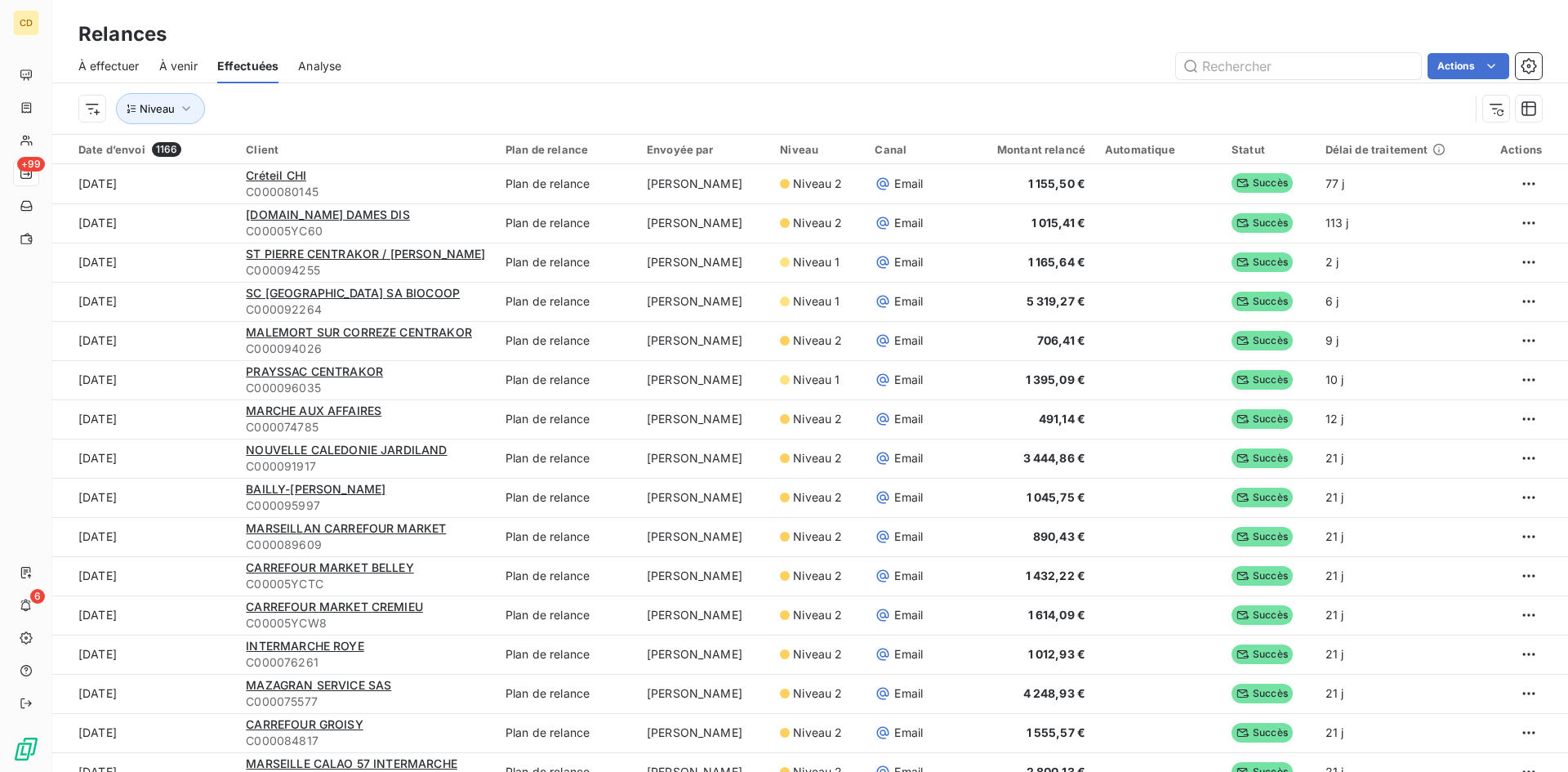
click at [110, 67] on span "À effectuer" at bounding box center [109, 66] width 62 height 16
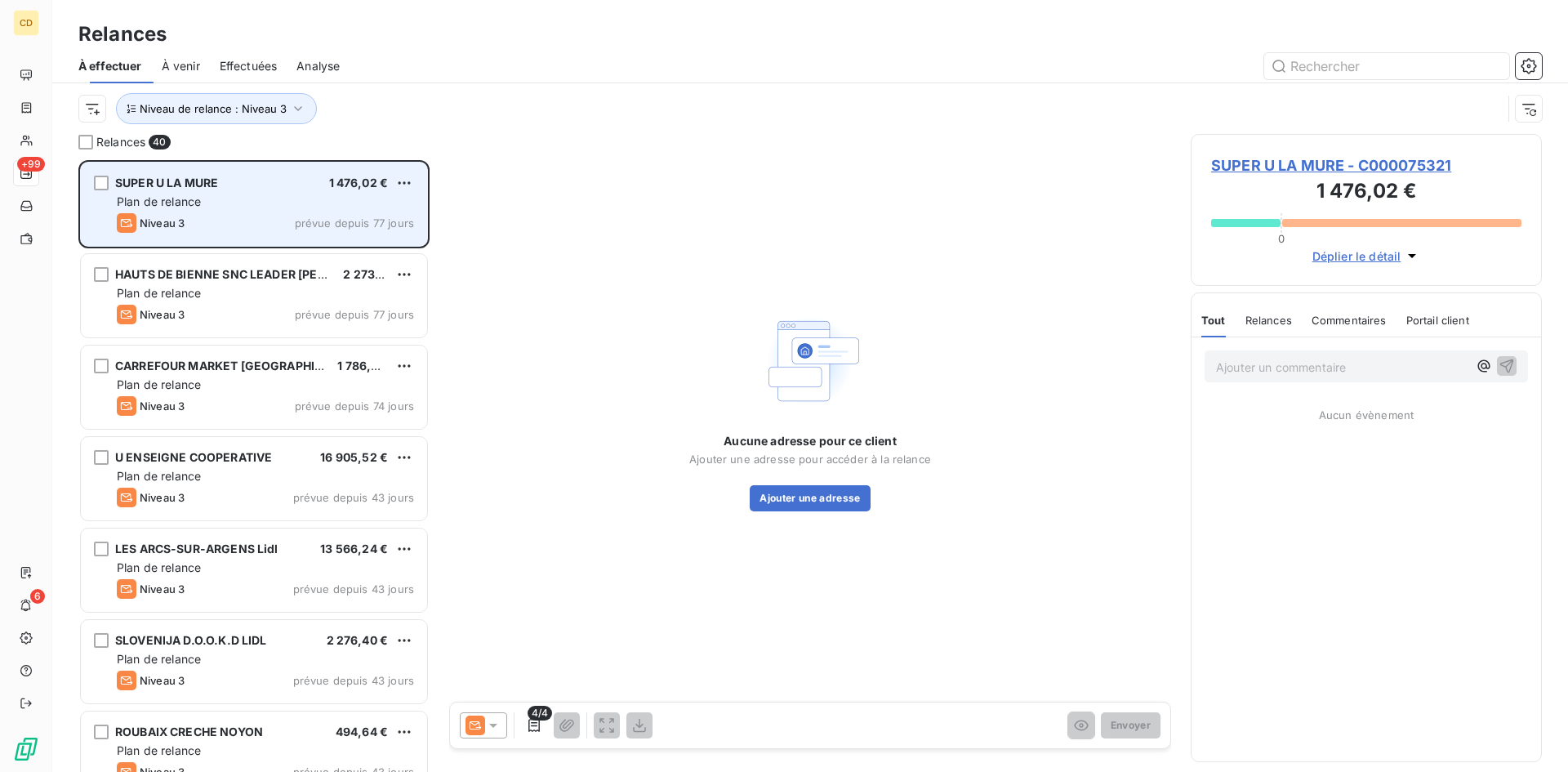
scroll to position [600, 339]
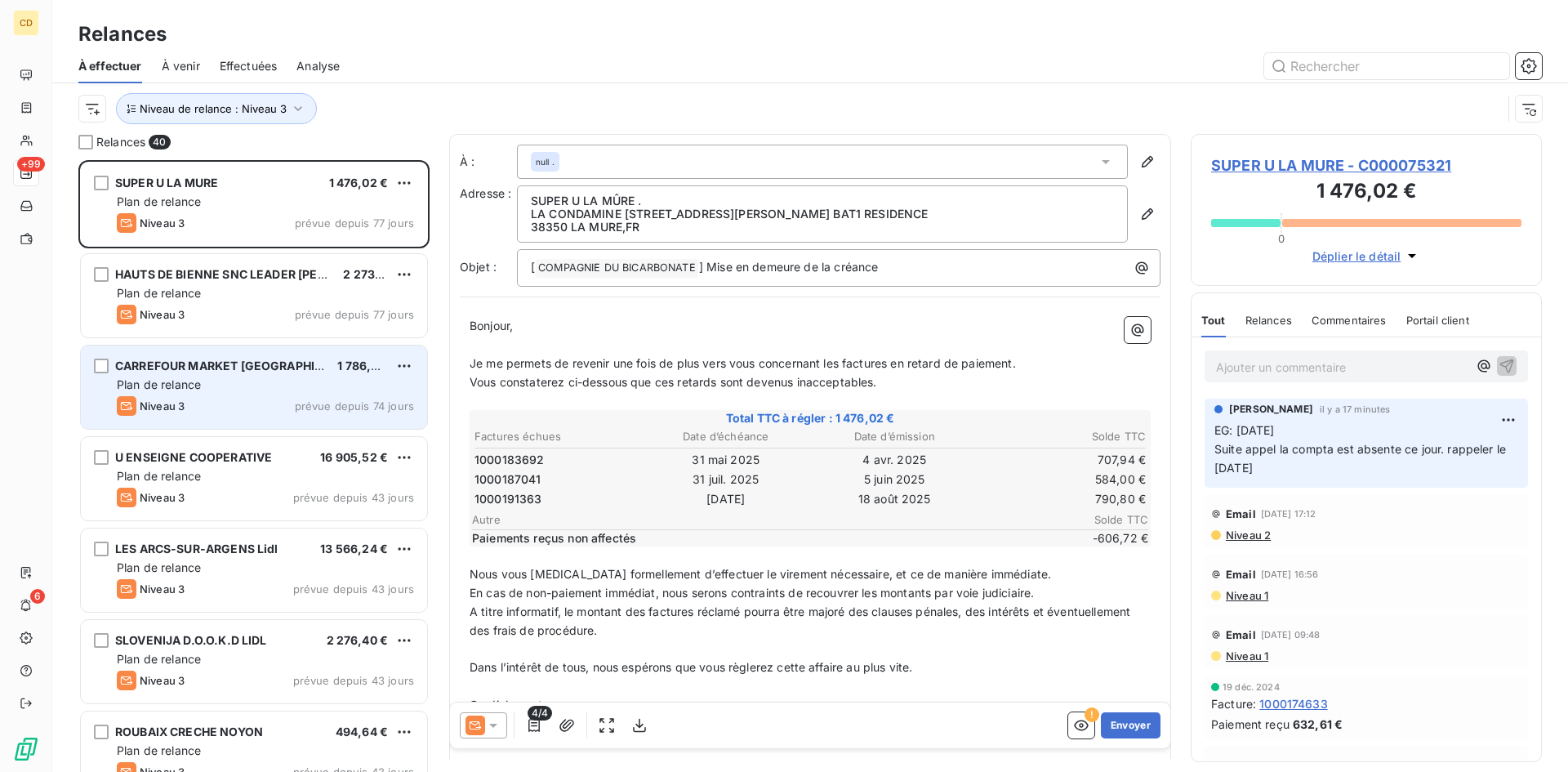
click at [172, 384] on span "Plan de relance" at bounding box center [159, 385] width 84 height 14
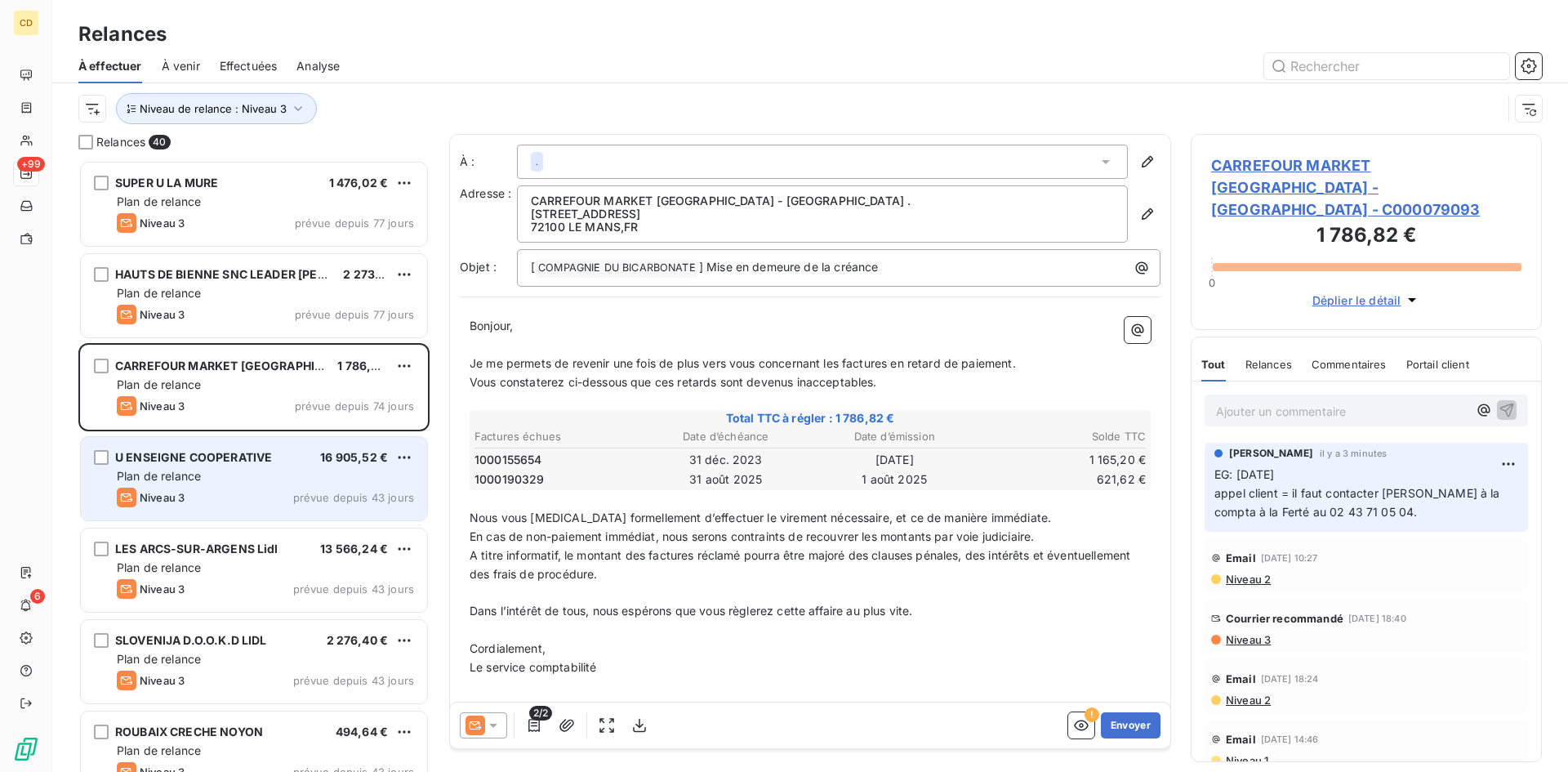
click at [180, 475] on span "Plan de relance" at bounding box center [159, 476] width 84 height 14
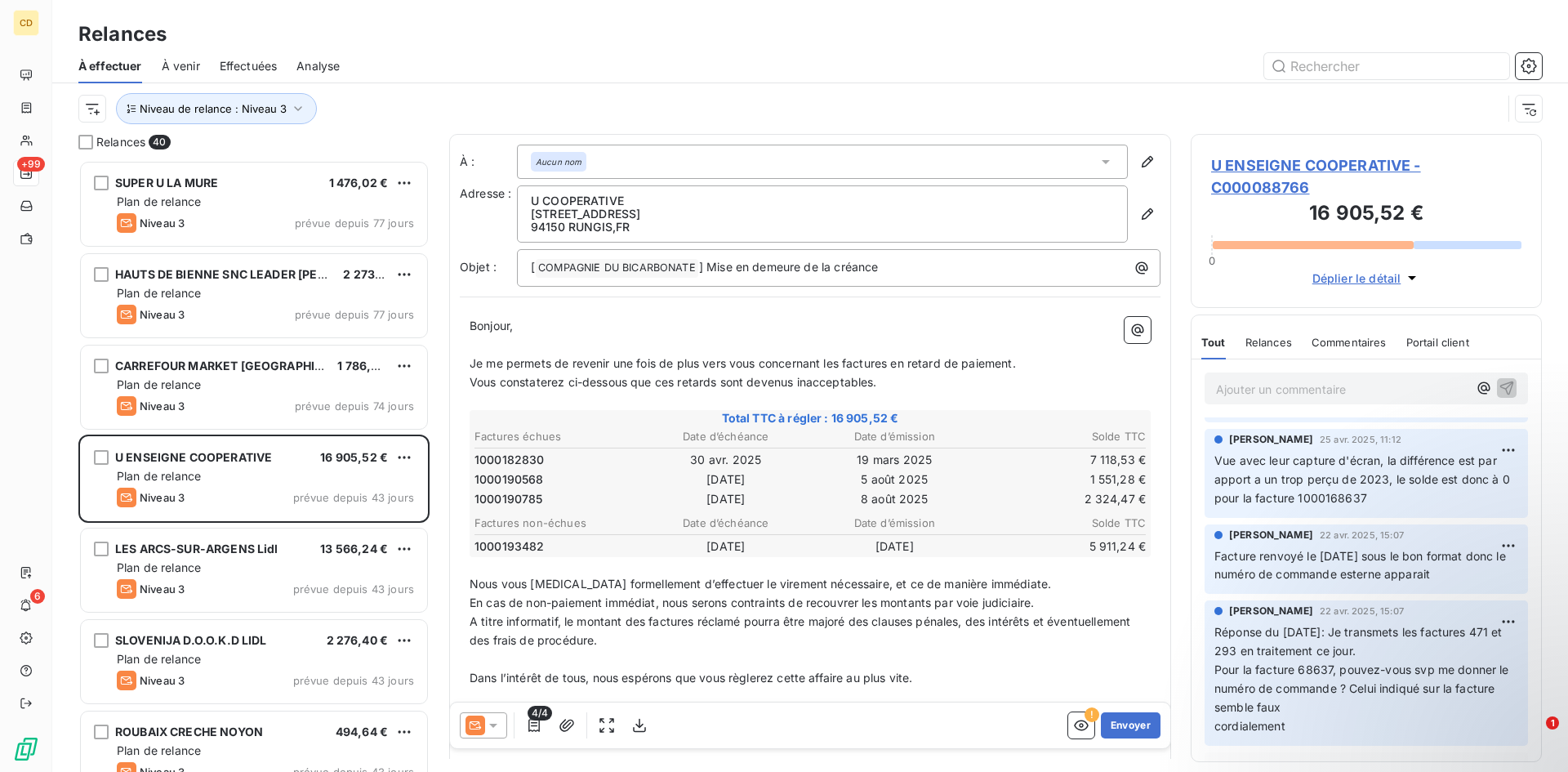
scroll to position [818, 0]
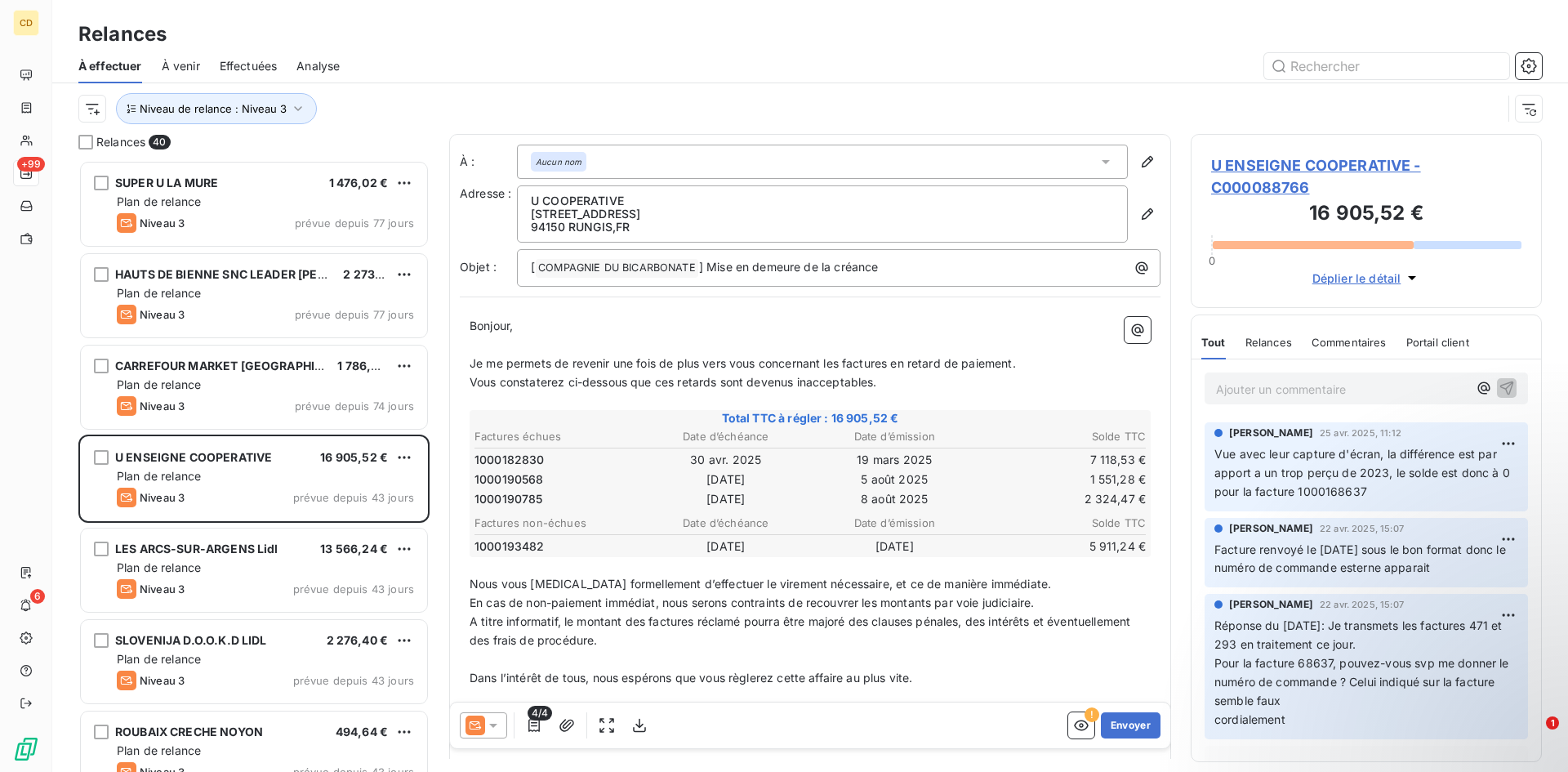
click at [1258, 169] on span "U ENSEIGNE COOPERATIVE - C000088766" at bounding box center [1366, 177] width 310 height 44
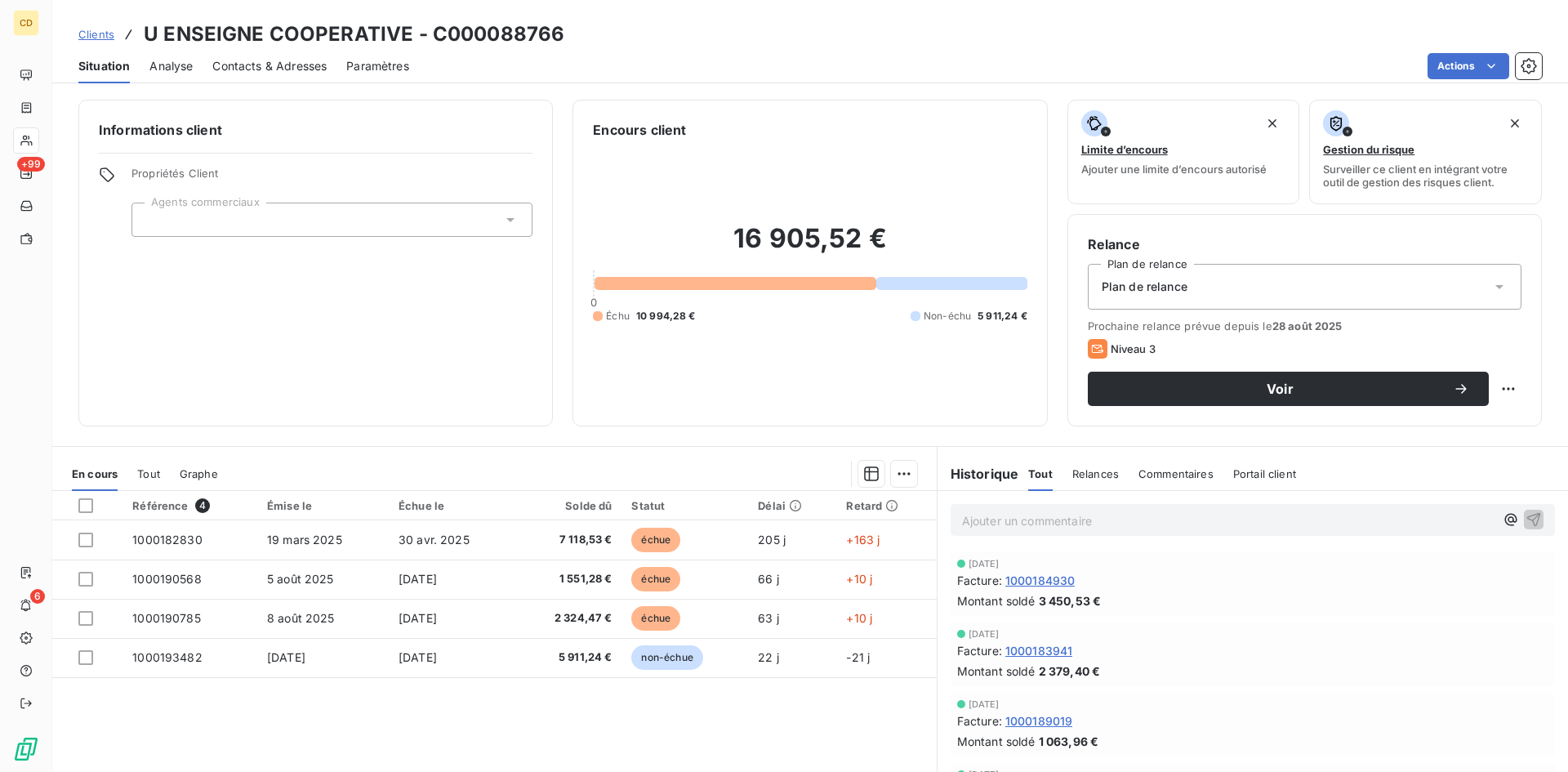
click at [267, 63] on span "Contacts & Adresses" at bounding box center [270, 66] width 114 height 16
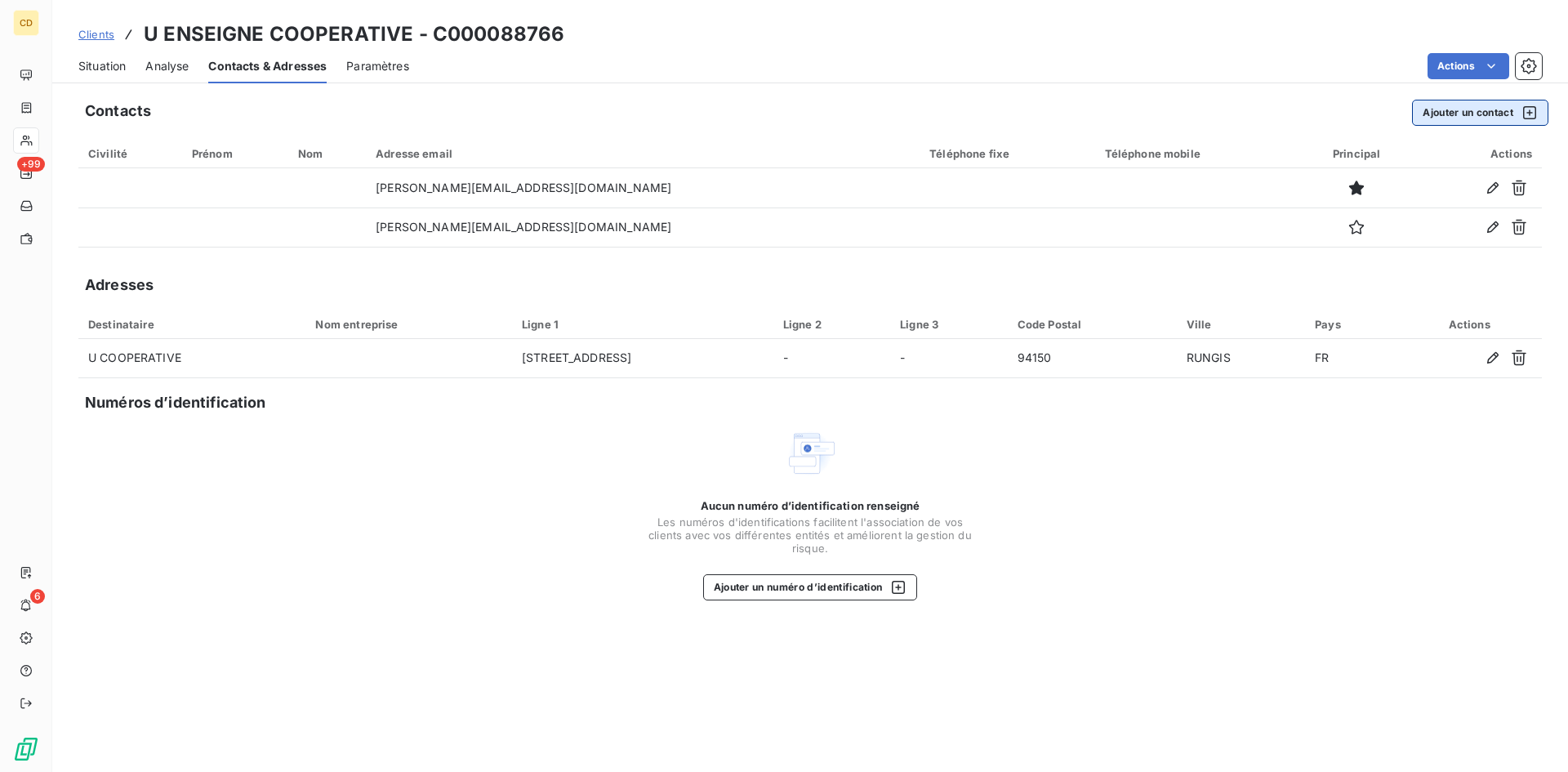
click at [1461, 109] on button "Ajouter un contact" at bounding box center [1481, 113] width 137 height 27
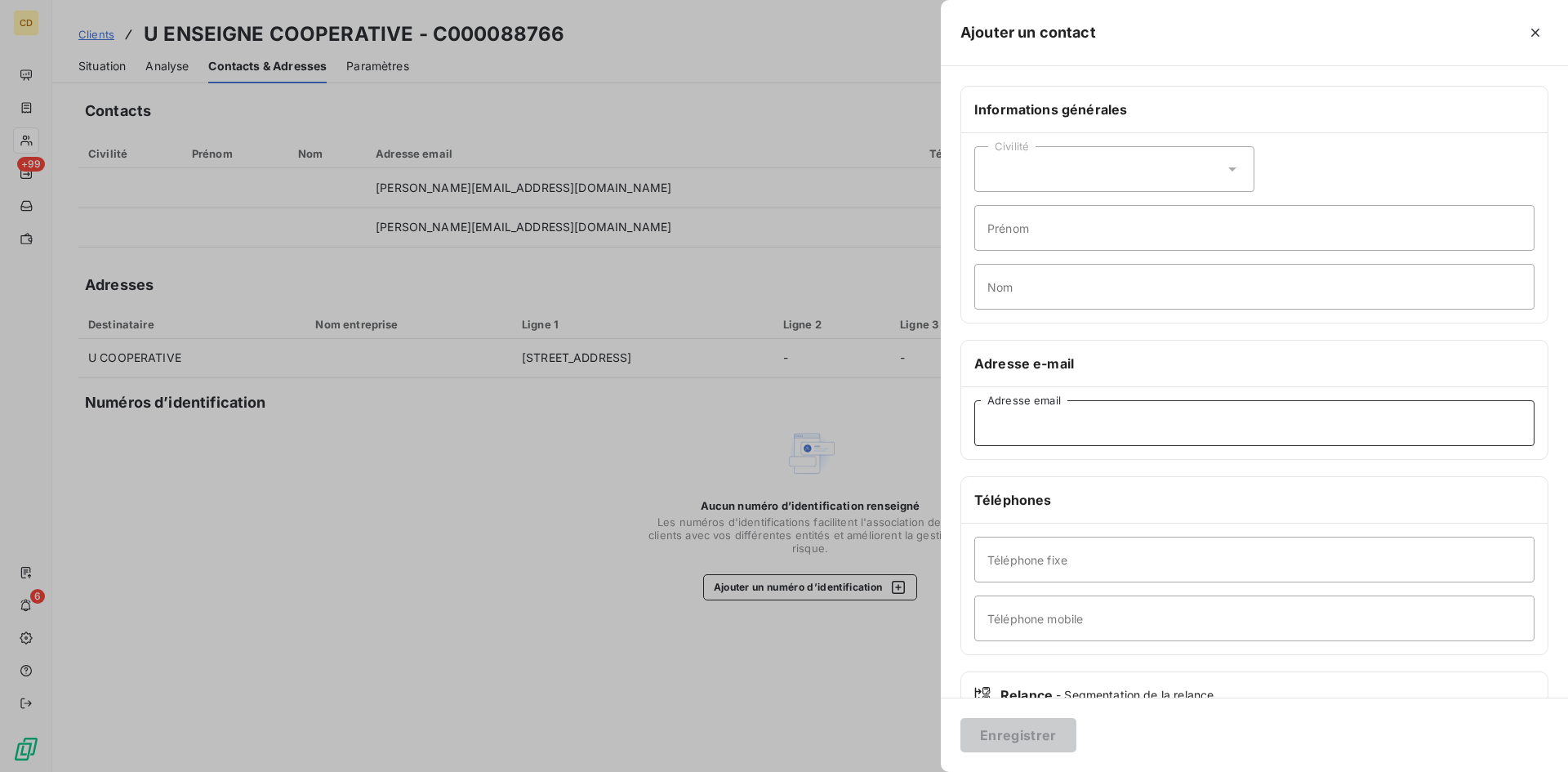
click at [1076, 431] on input "Adresse email" at bounding box center [1255, 424] width 560 height 46
paste input "uenseigne_compta_relances@cooperatives-u.fr"
type input "uenseigne_compta_relances@cooperatives-u.fr"
click at [1015, 731] on button "Enregistrer" at bounding box center [1018, 735] width 116 height 34
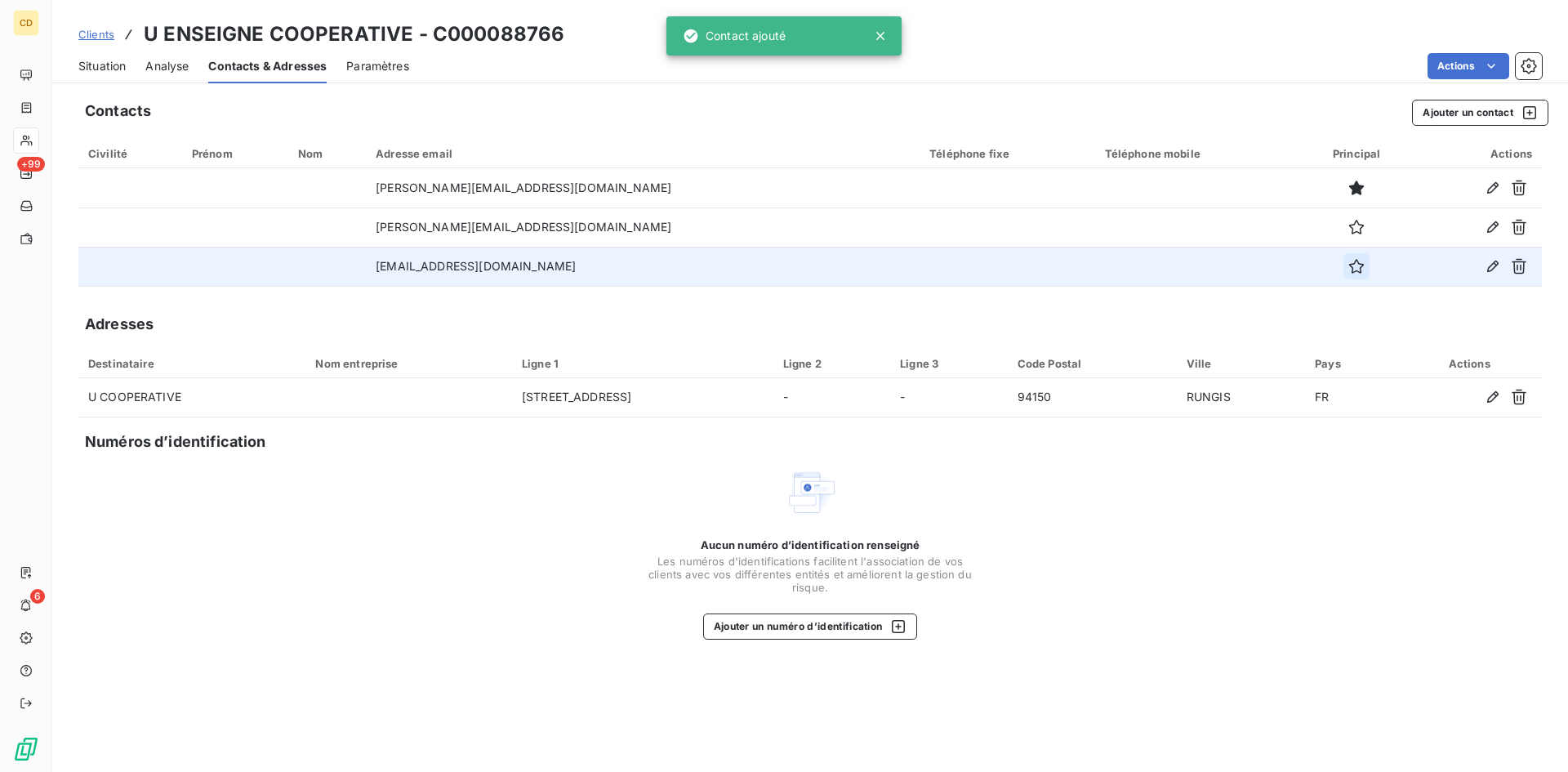
click at [1351, 263] on icon "button" at bounding box center [1356, 266] width 16 height 16
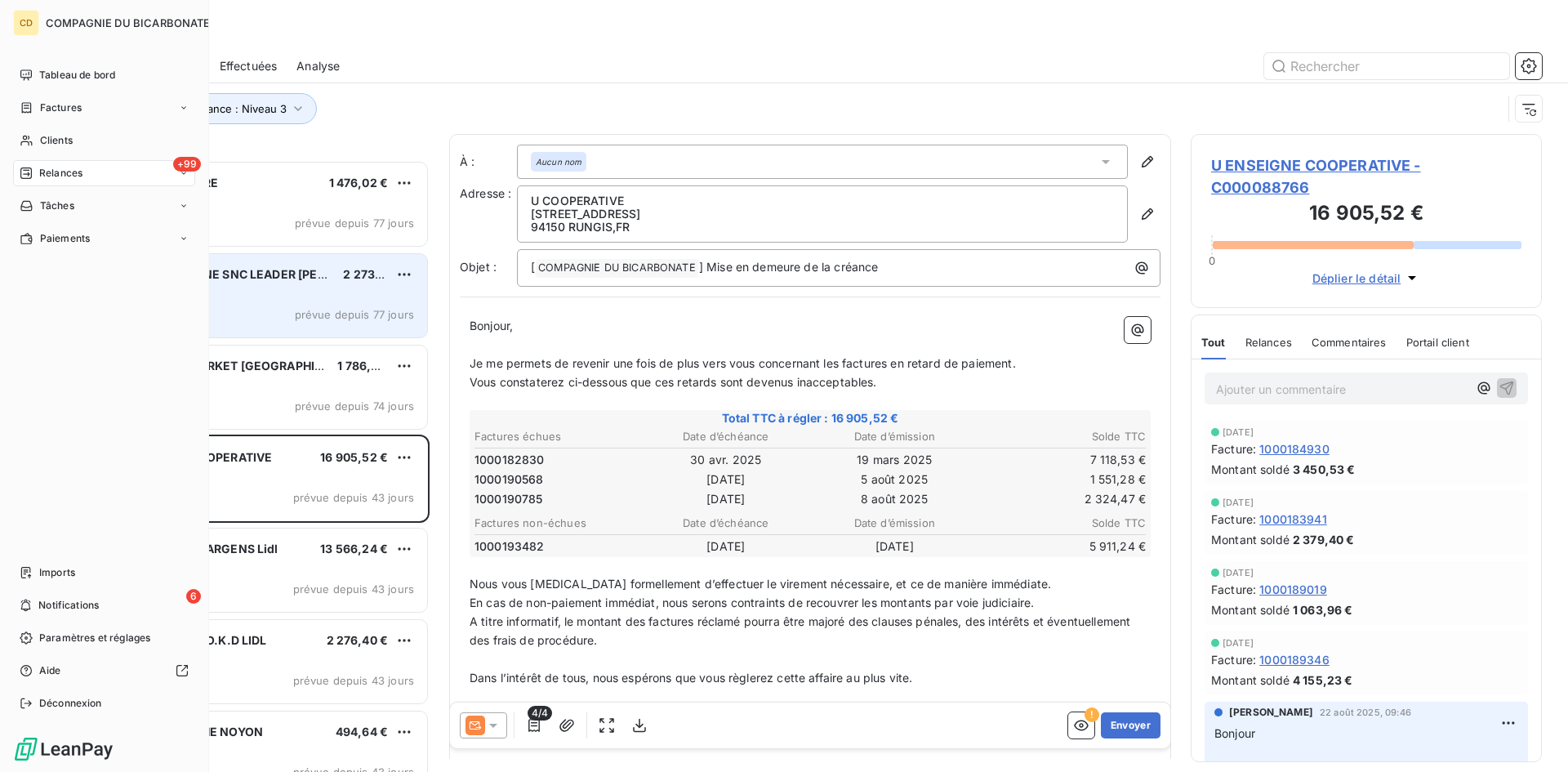
scroll to position [600, 339]
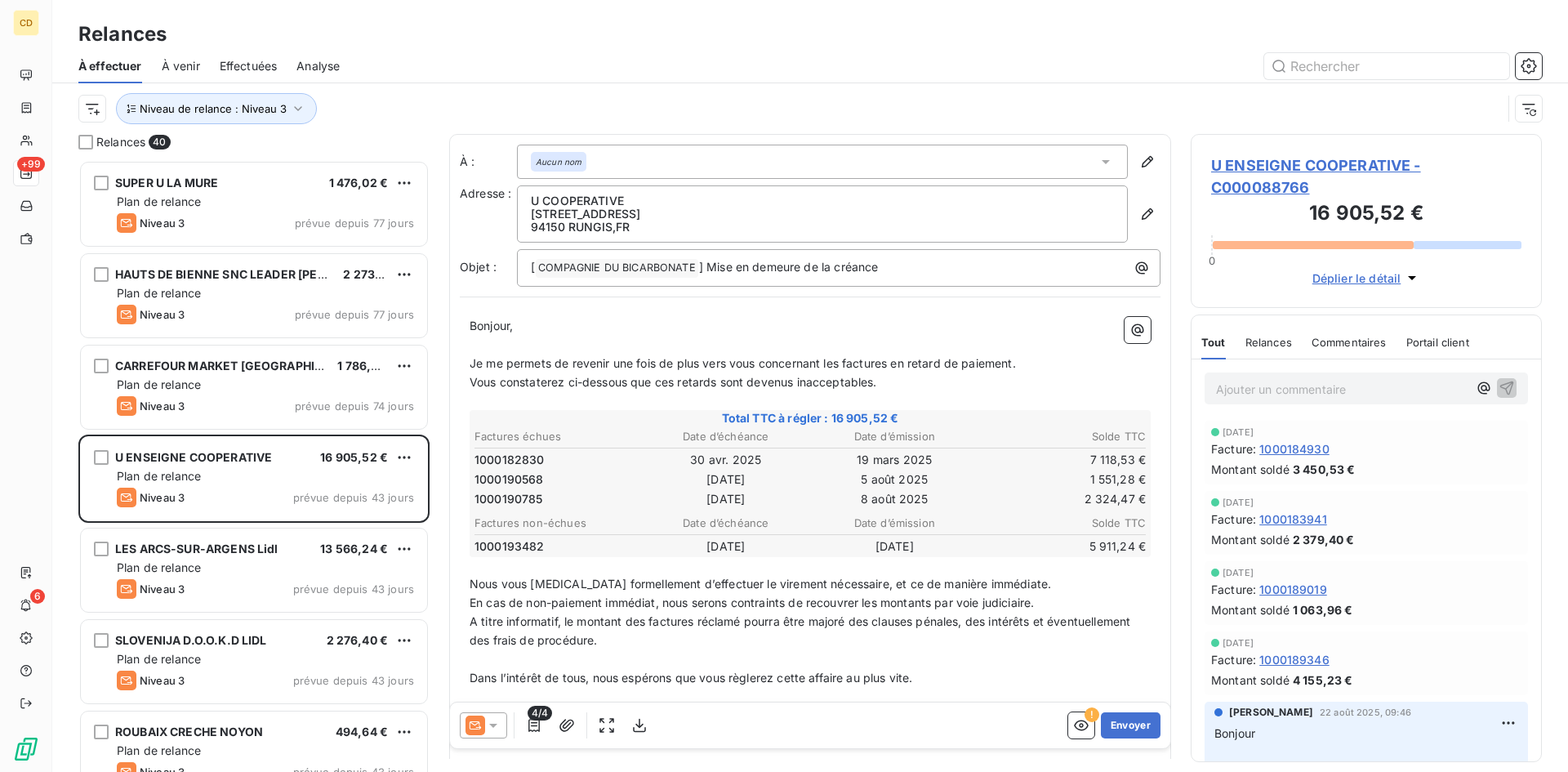
click at [493, 723] on icon at bounding box center [493, 725] width 16 height 16
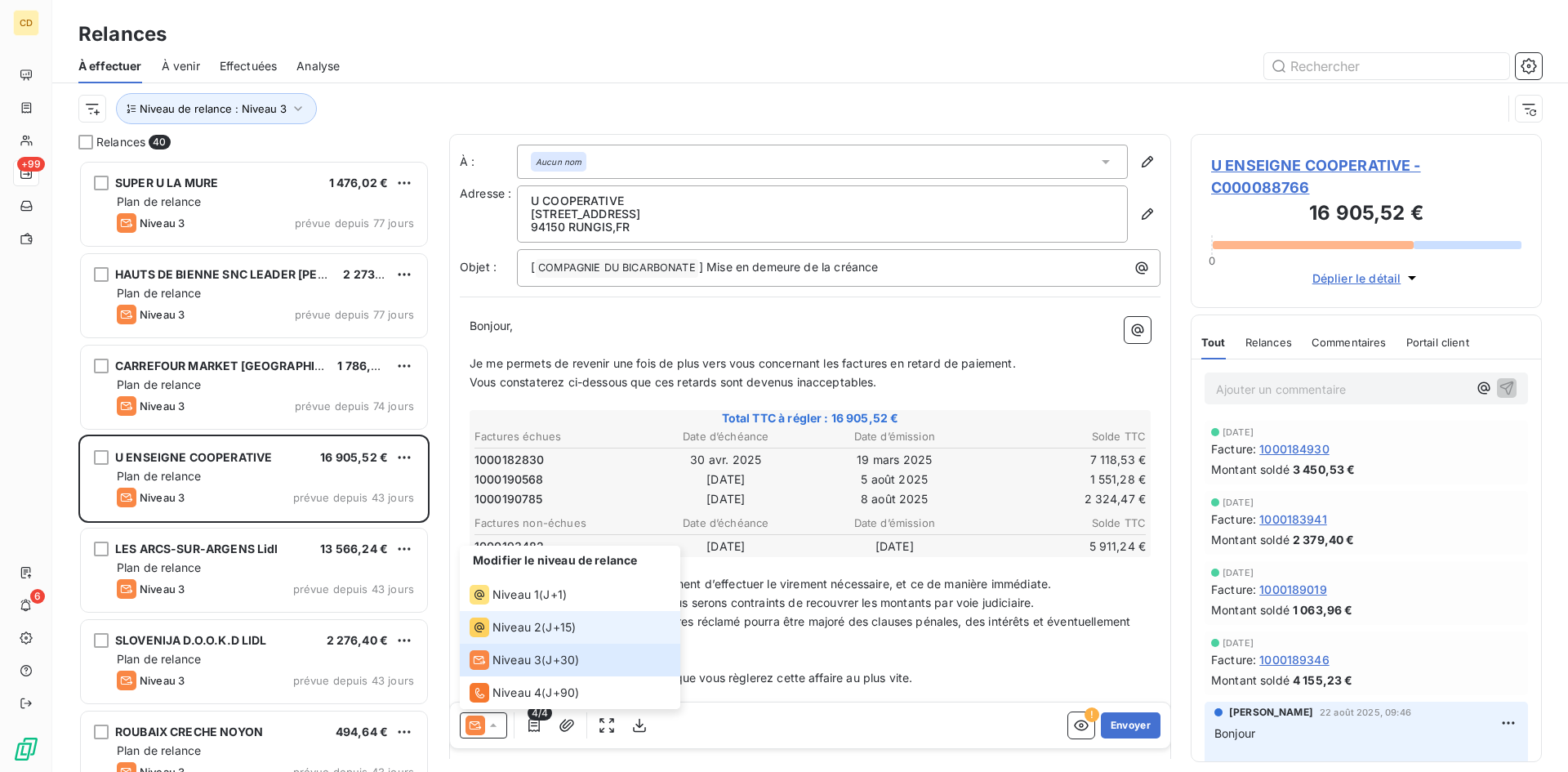
click at [513, 631] on span "Niveau 2" at bounding box center [517, 627] width 49 height 16
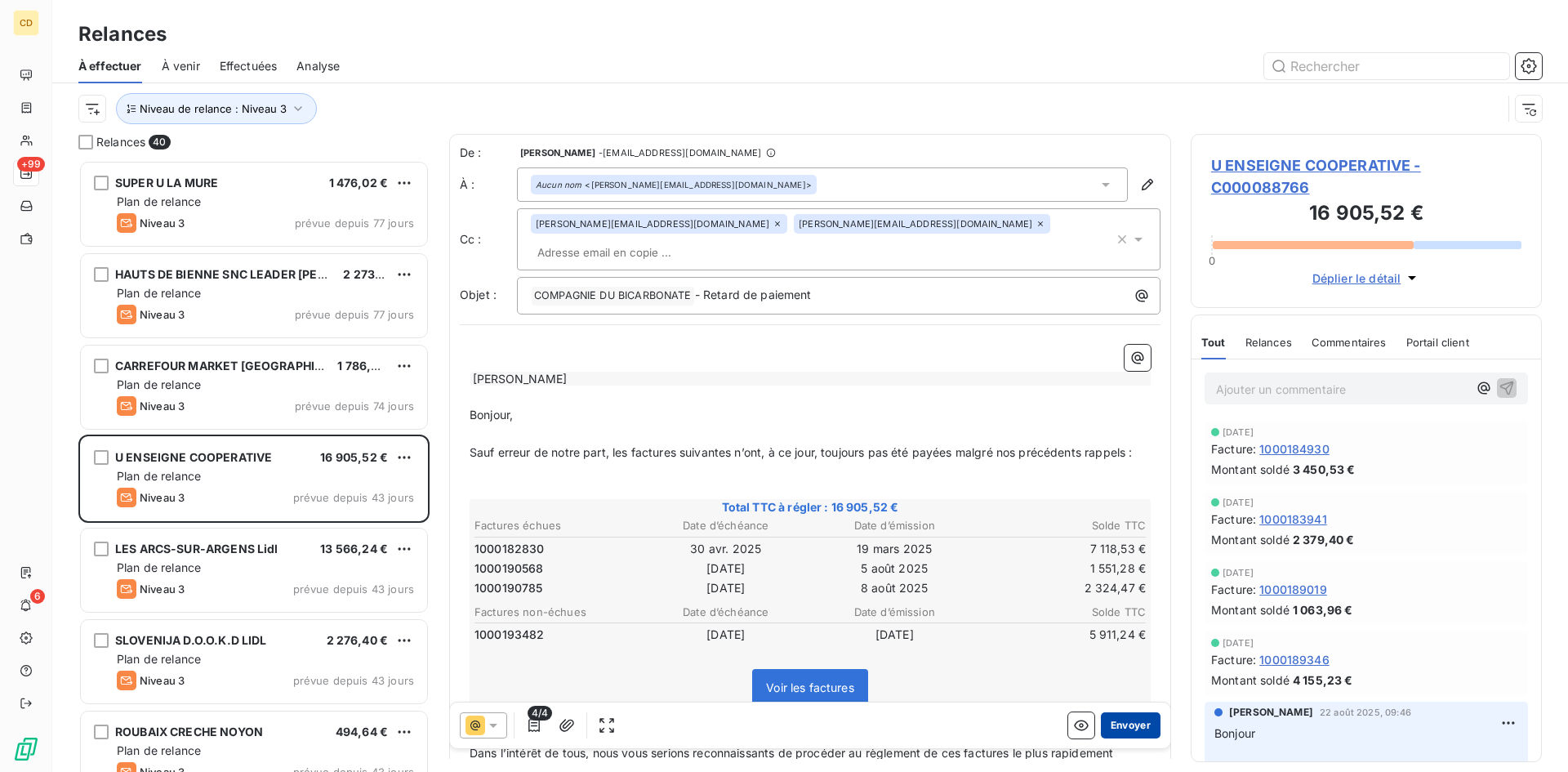
click at [1116, 721] on button "Envoyer" at bounding box center [1130, 725] width 60 height 27
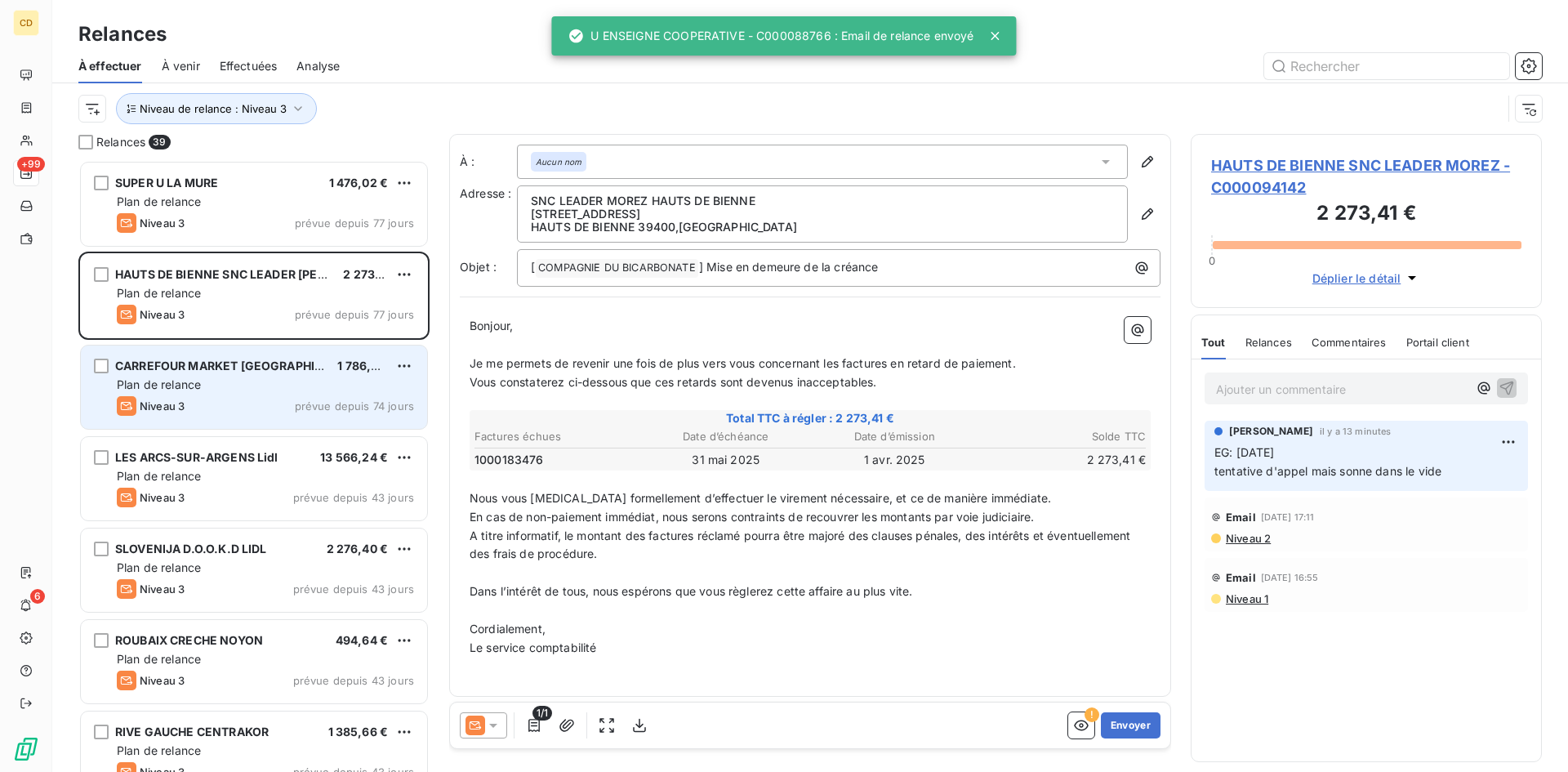
click at [202, 389] on div "Plan de relance" at bounding box center [265, 385] width 297 height 16
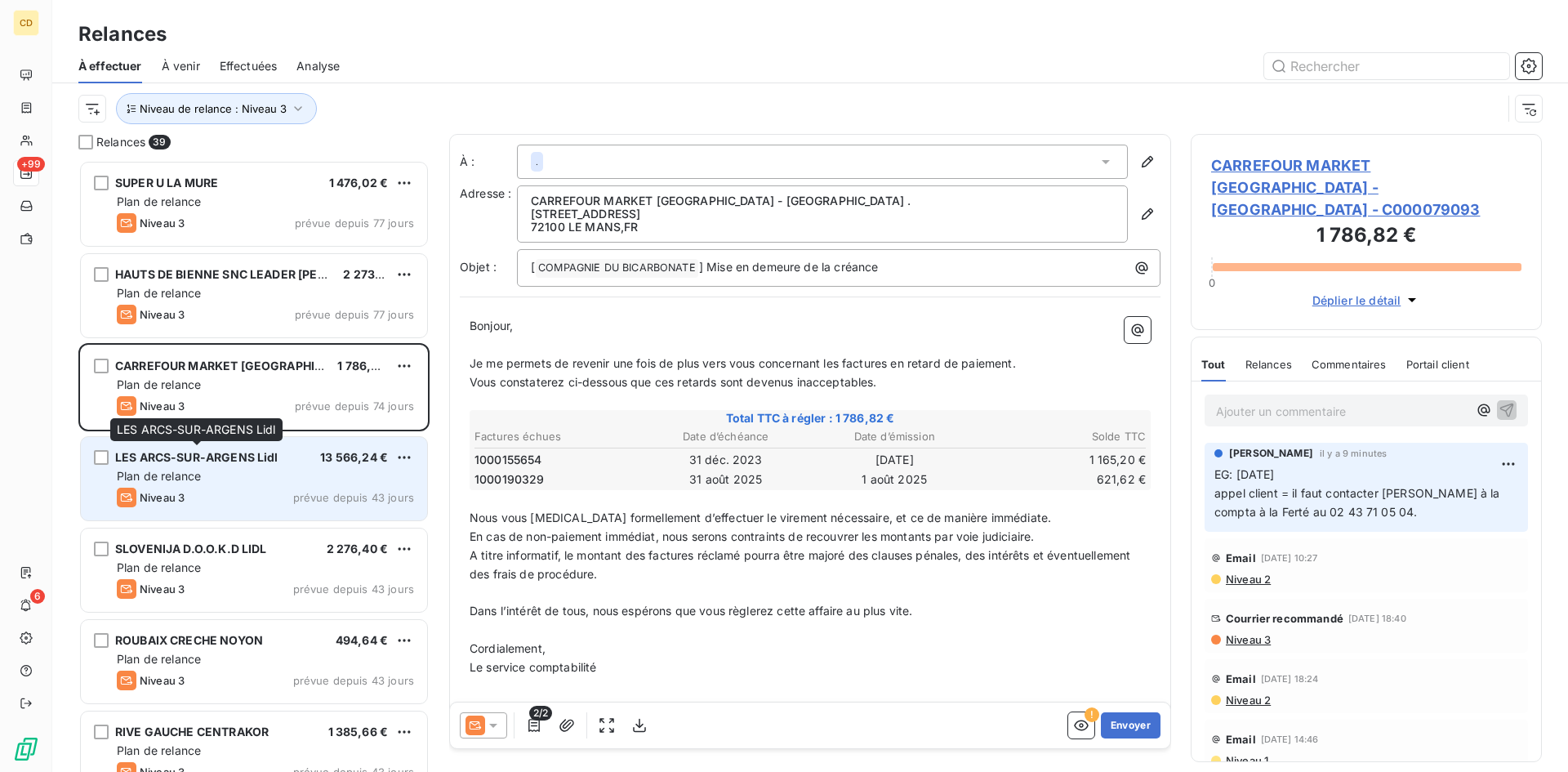
click at [206, 461] on span "LES ARCS-SUR-ARGENS Lidl" at bounding box center [196, 457] width 163 height 14
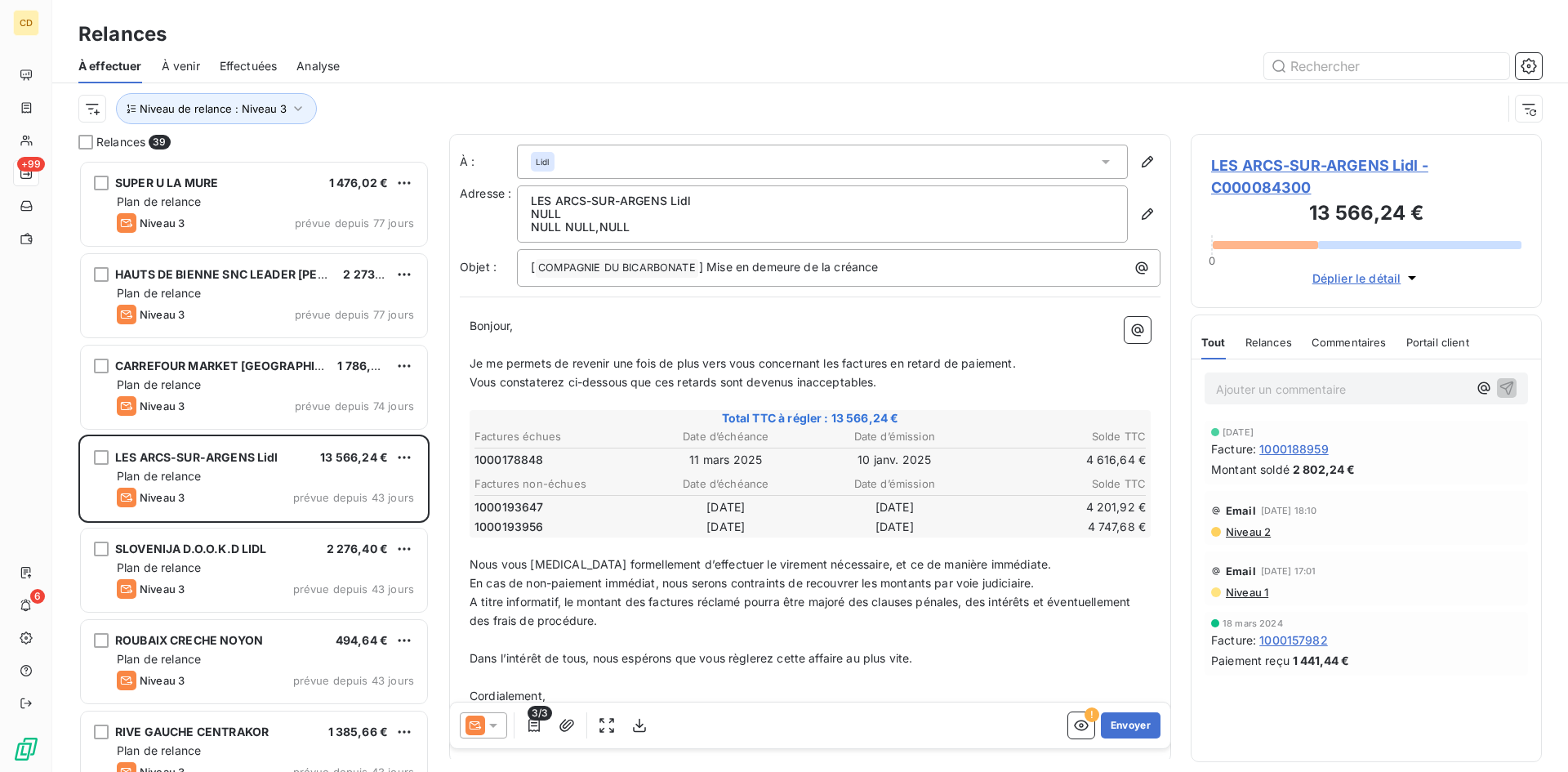
click at [237, 64] on span "Effectuées" at bounding box center [249, 66] width 58 height 16
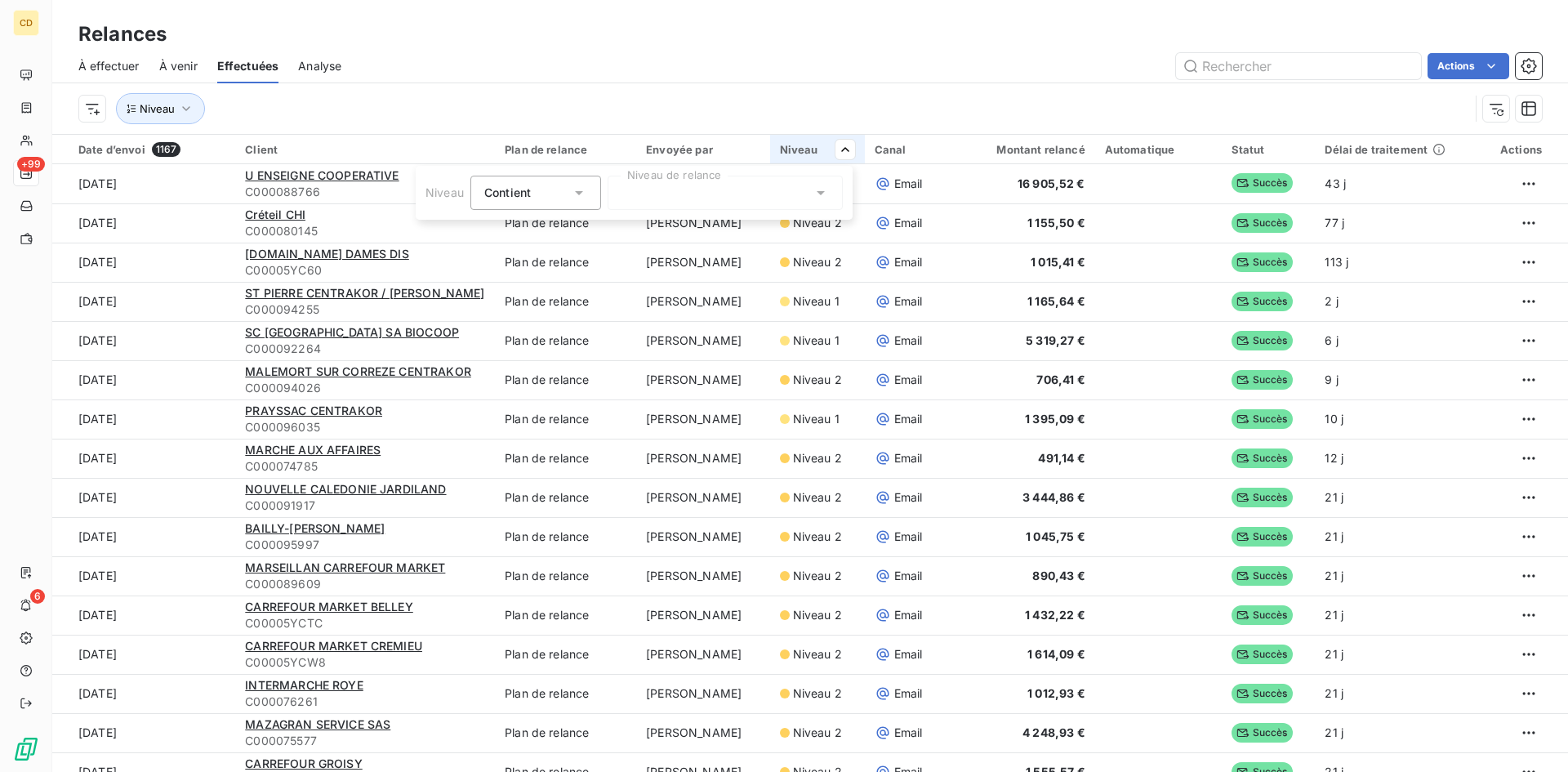
click at [819, 191] on icon at bounding box center [820, 192] width 16 height 16
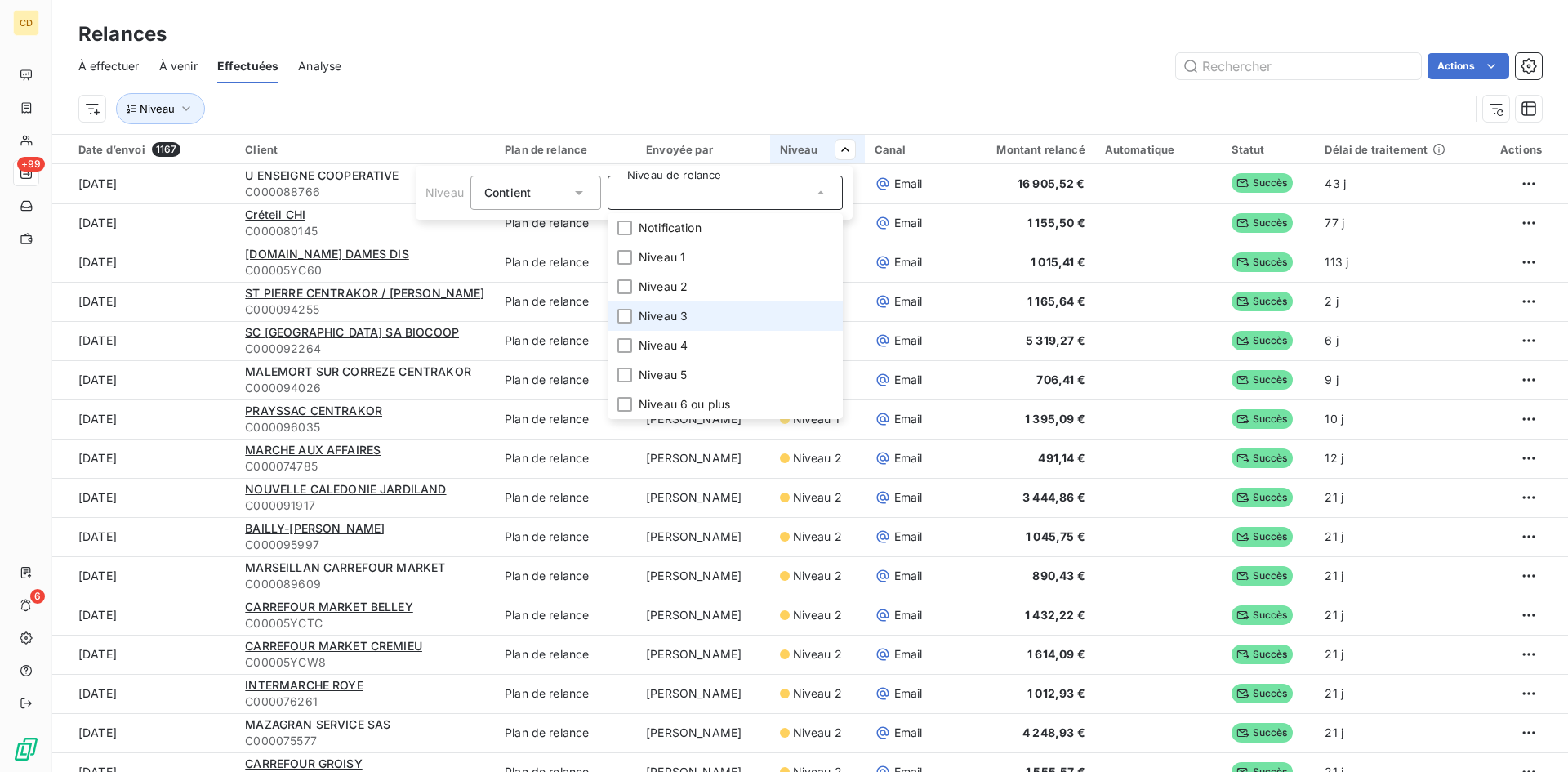
click at [665, 314] on span "Niveau 3" at bounding box center [663, 315] width 49 height 16
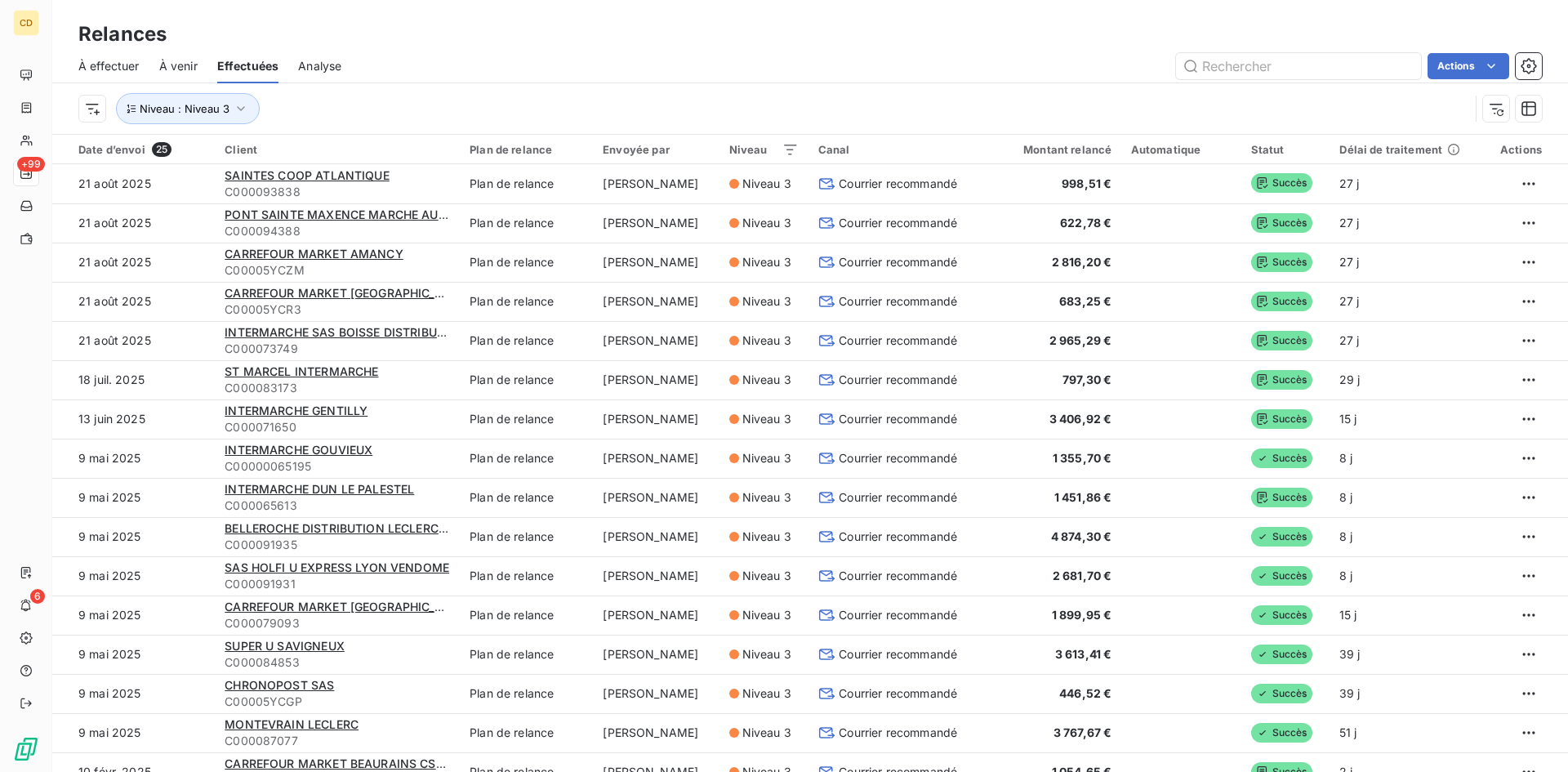
click at [900, 103] on html "CD +99 6 Relances À effectuer À venir Effectuées Analyse Actions Niveau : Nivea…" at bounding box center [784, 386] width 1568 height 772
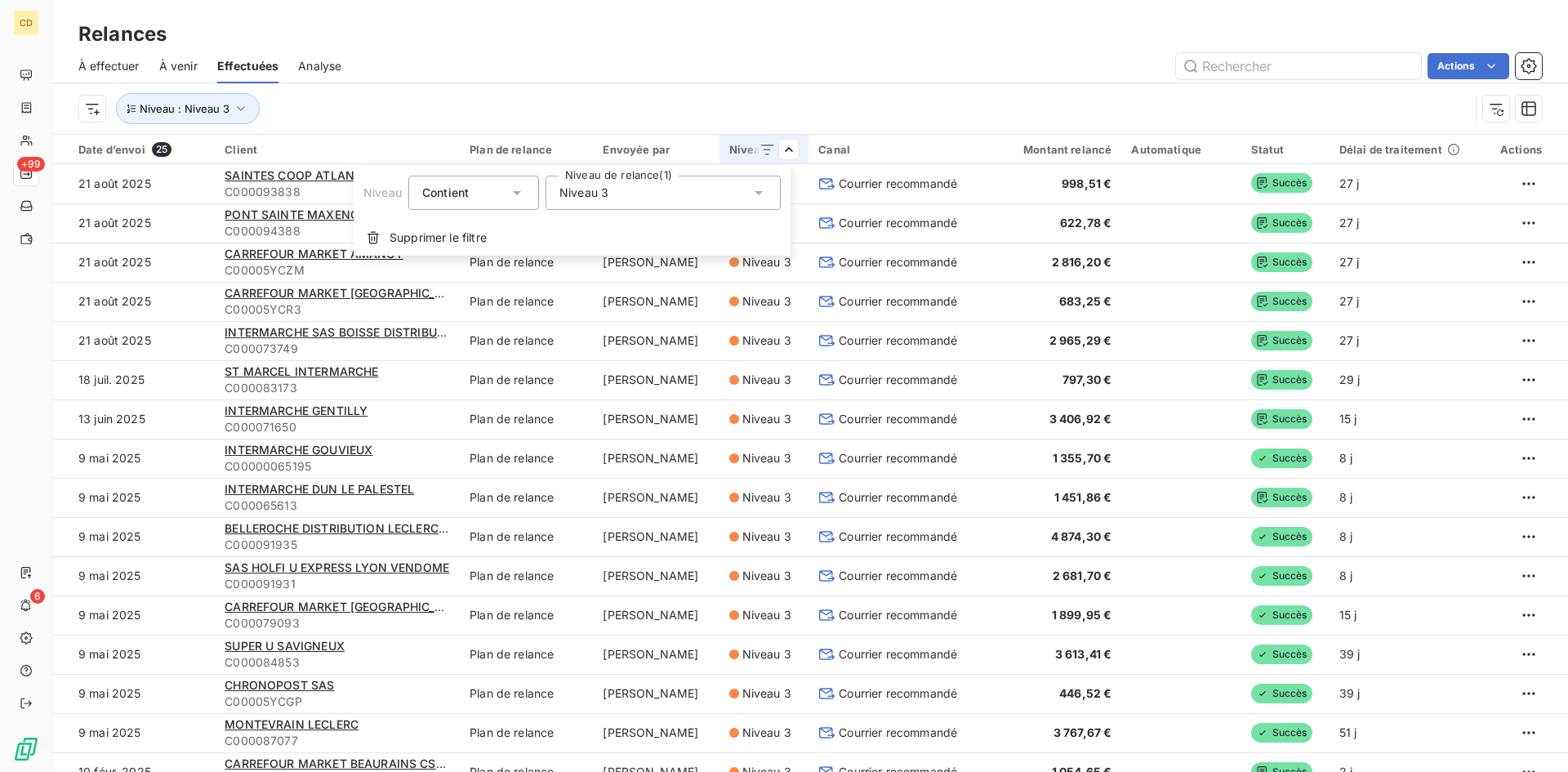
click at [757, 191] on icon at bounding box center [758, 192] width 16 height 16
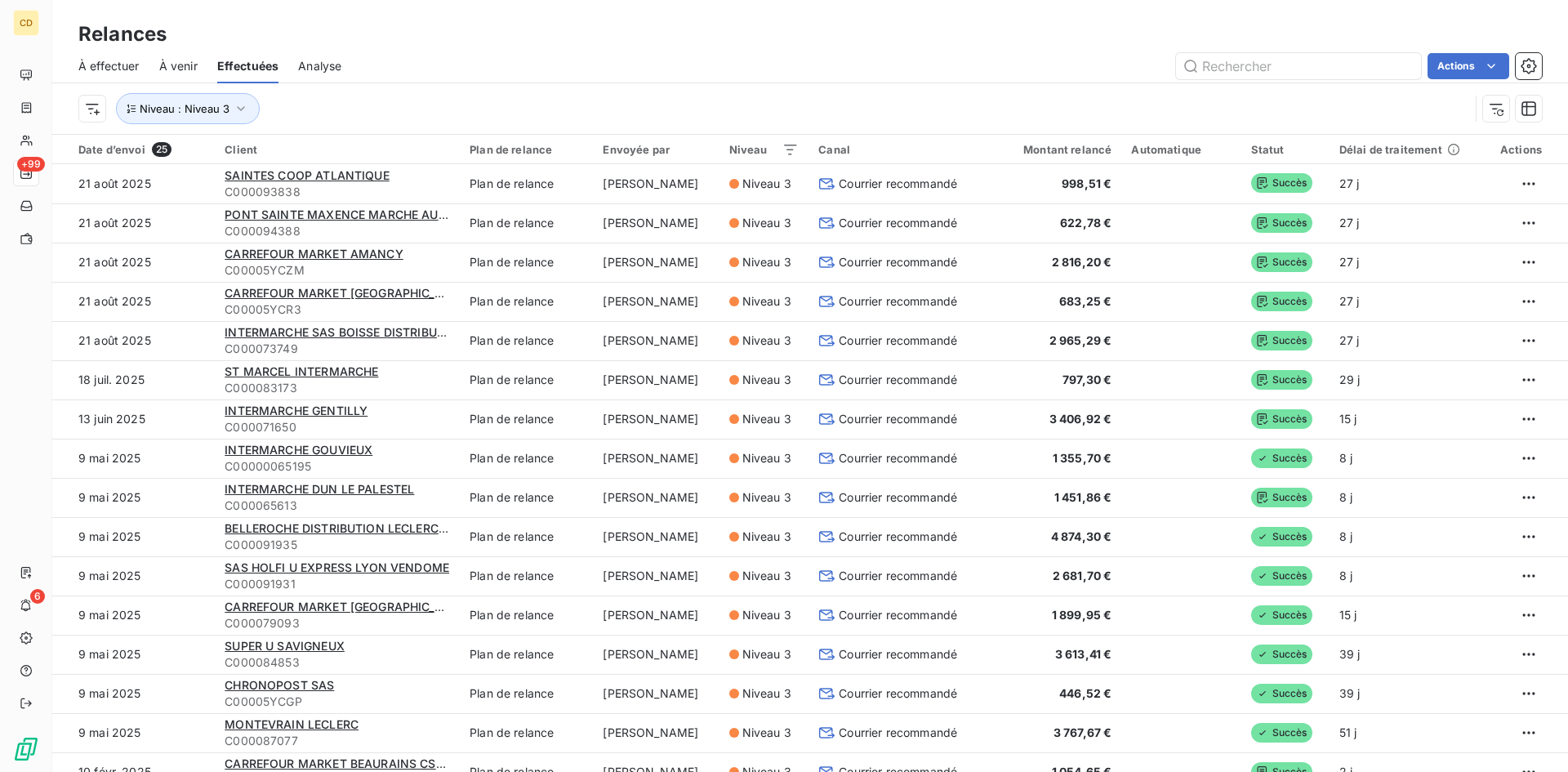
click at [661, 71] on html "CD +99 6 Relances À effectuer À venir Effectuées Analyse Actions Niveau : Nivea…" at bounding box center [784, 386] width 1568 height 772
click at [237, 107] on icon "button" at bounding box center [241, 108] width 9 height 5
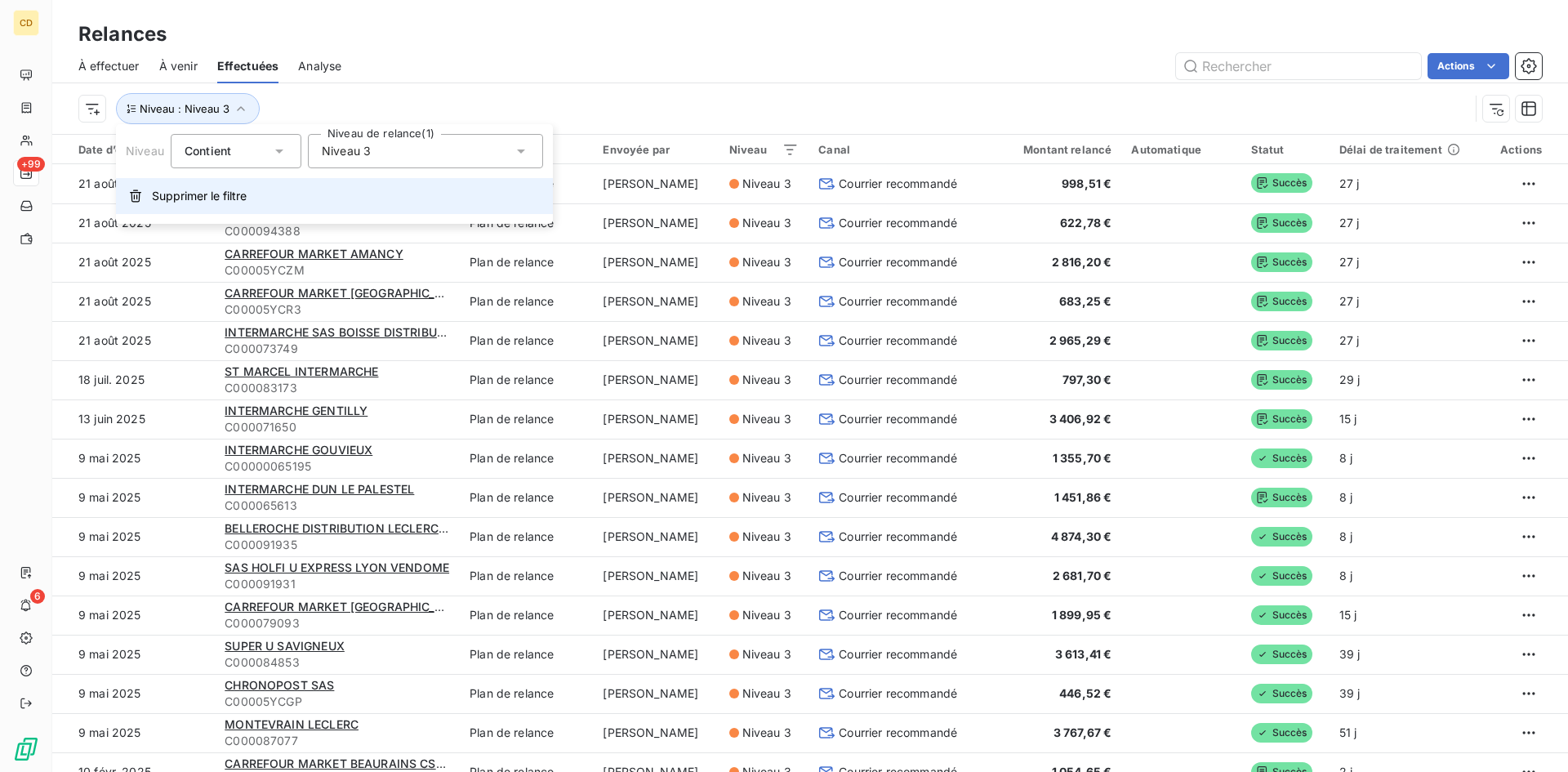
click at [183, 196] on span "Supprimer le filtre" at bounding box center [199, 196] width 95 height 16
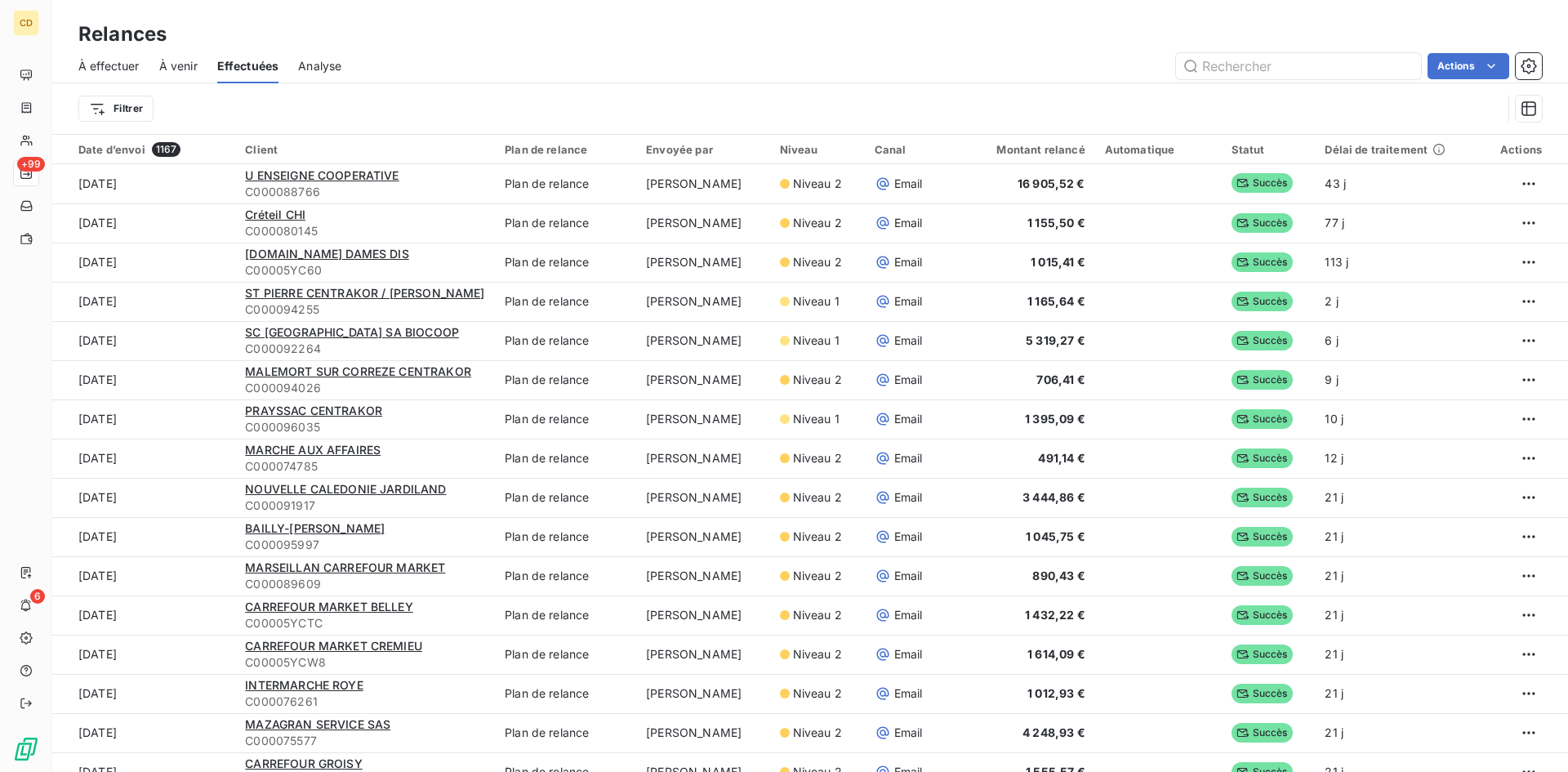
click at [107, 66] on span "À effectuer" at bounding box center [109, 66] width 62 height 16
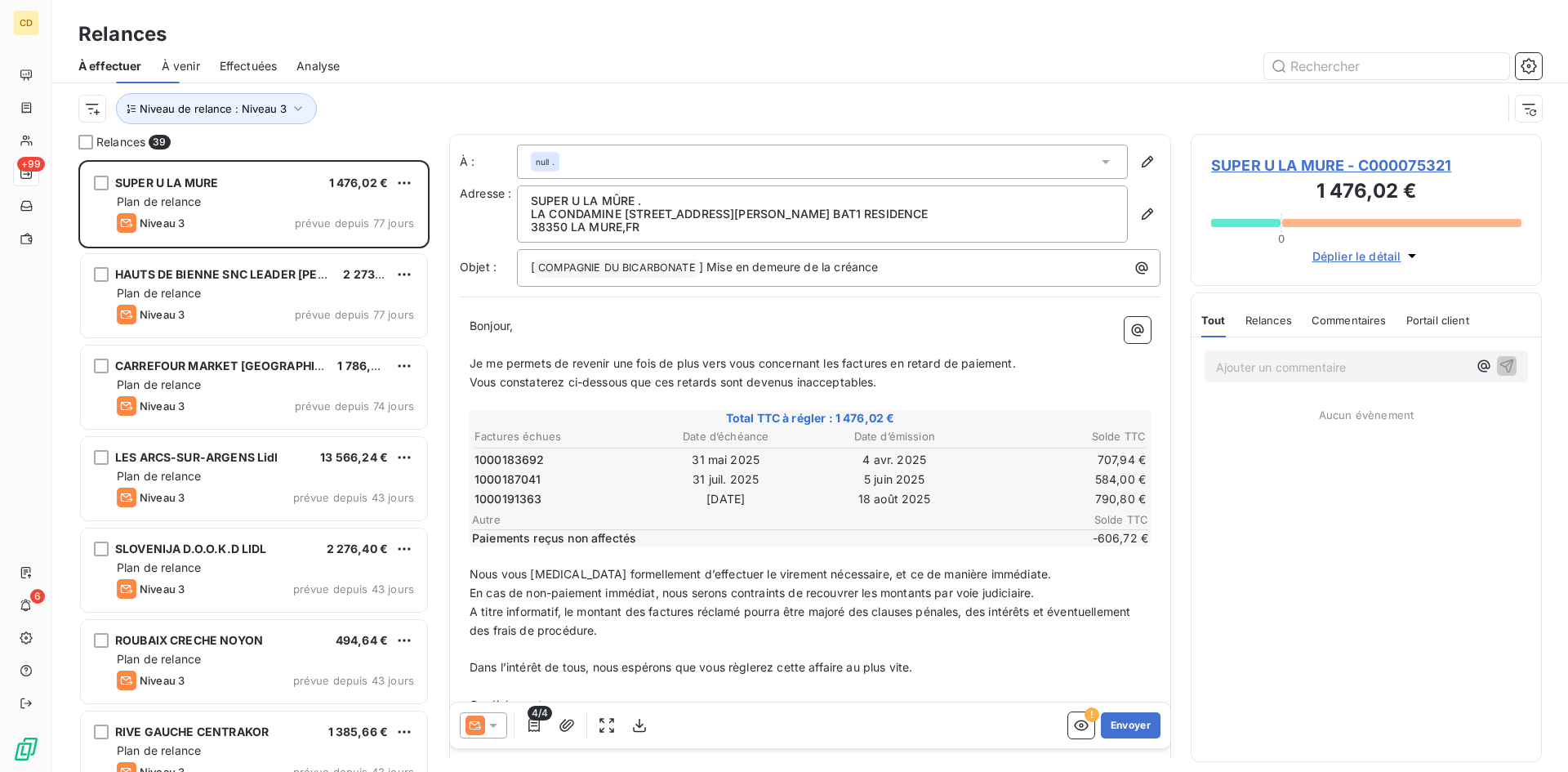
scroll to position [600, 339]
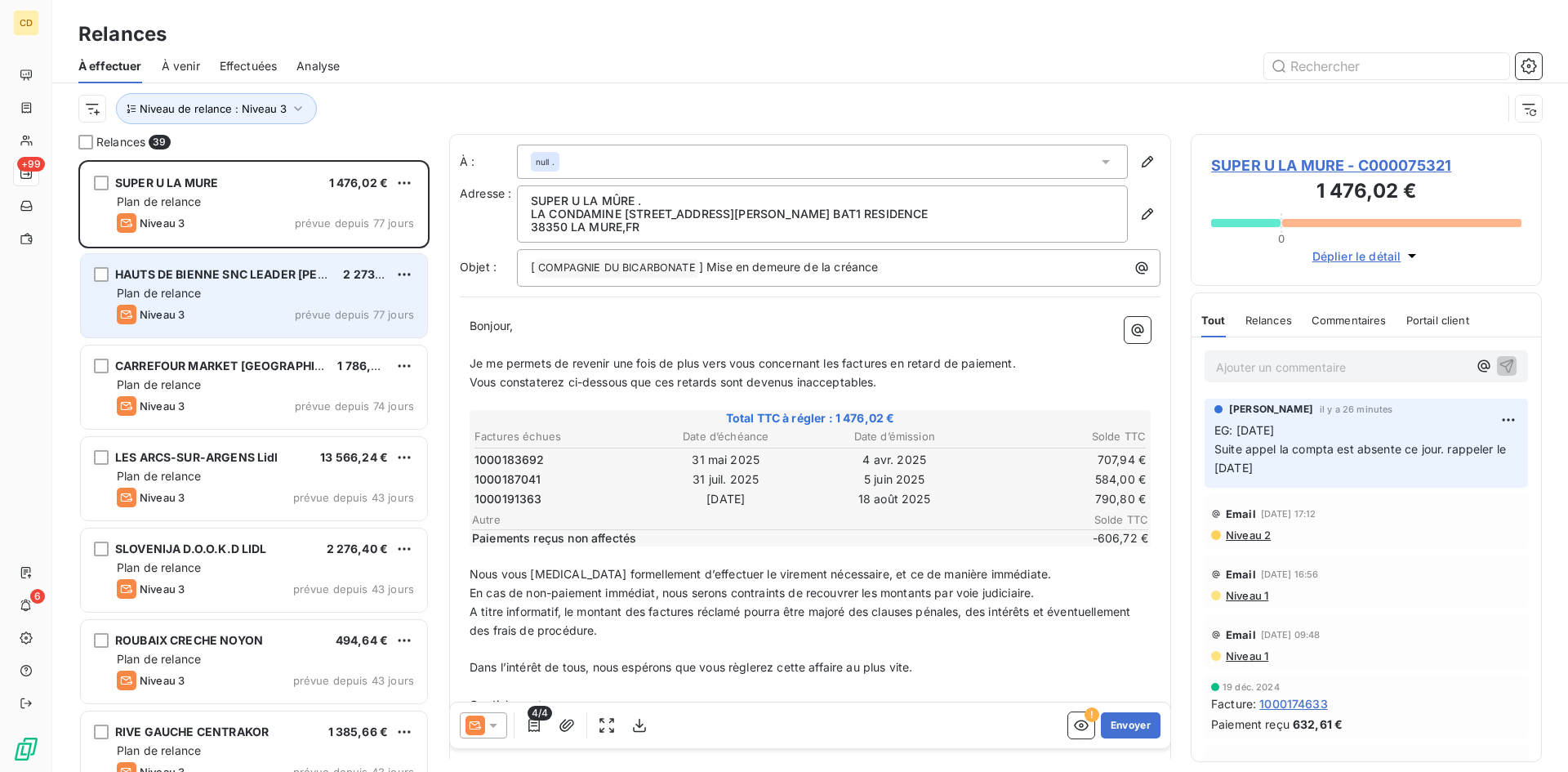
click at [200, 299] on span "Plan de relance" at bounding box center [159, 292] width 84 height 14
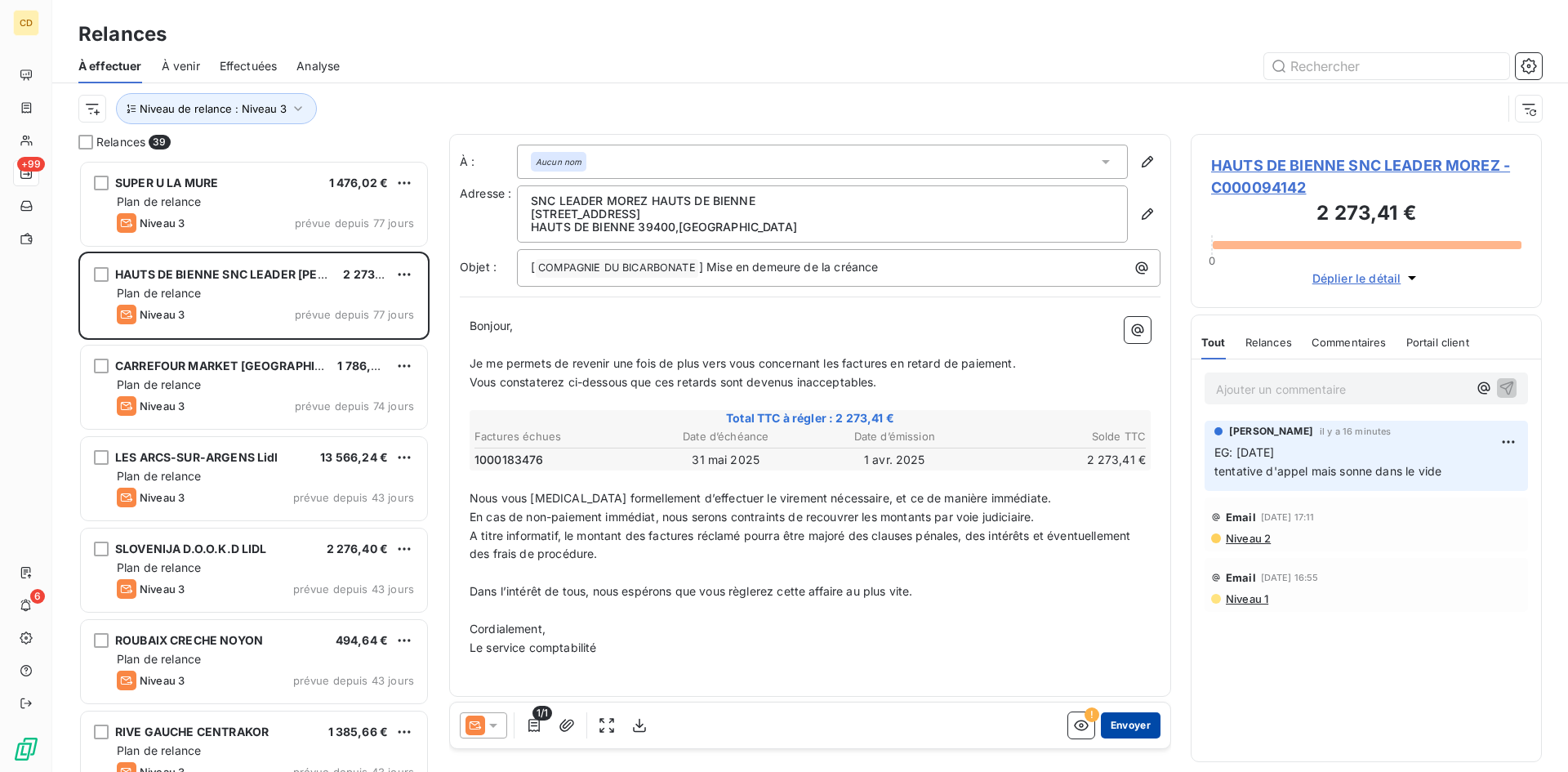
click at [1116, 724] on button "Envoyer" at bounding box center [1130, 725] width 60 height 27
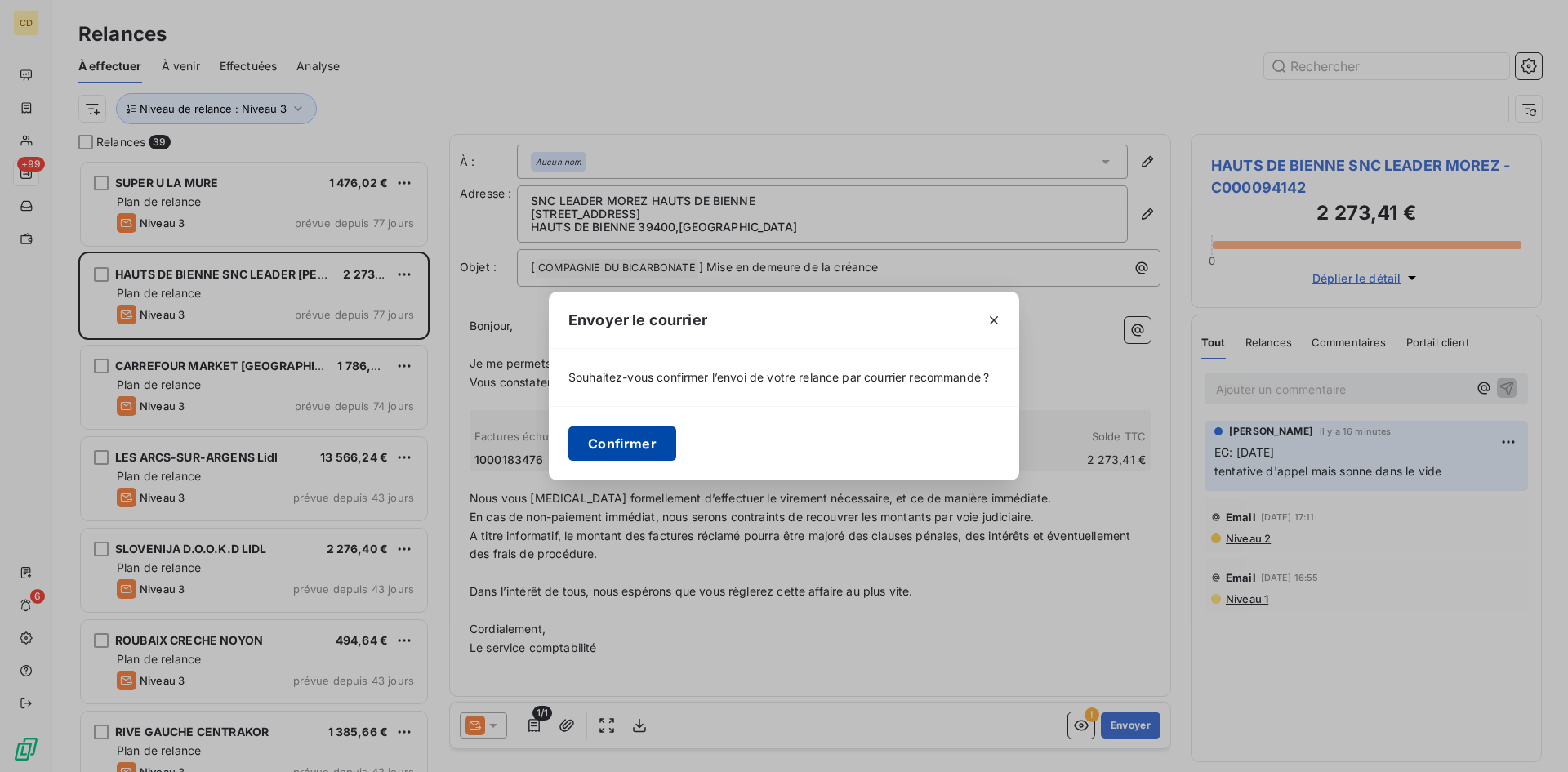
click at [600, 447] on button "Confirmer" at bounding box center [623, 443] width 108 height 34
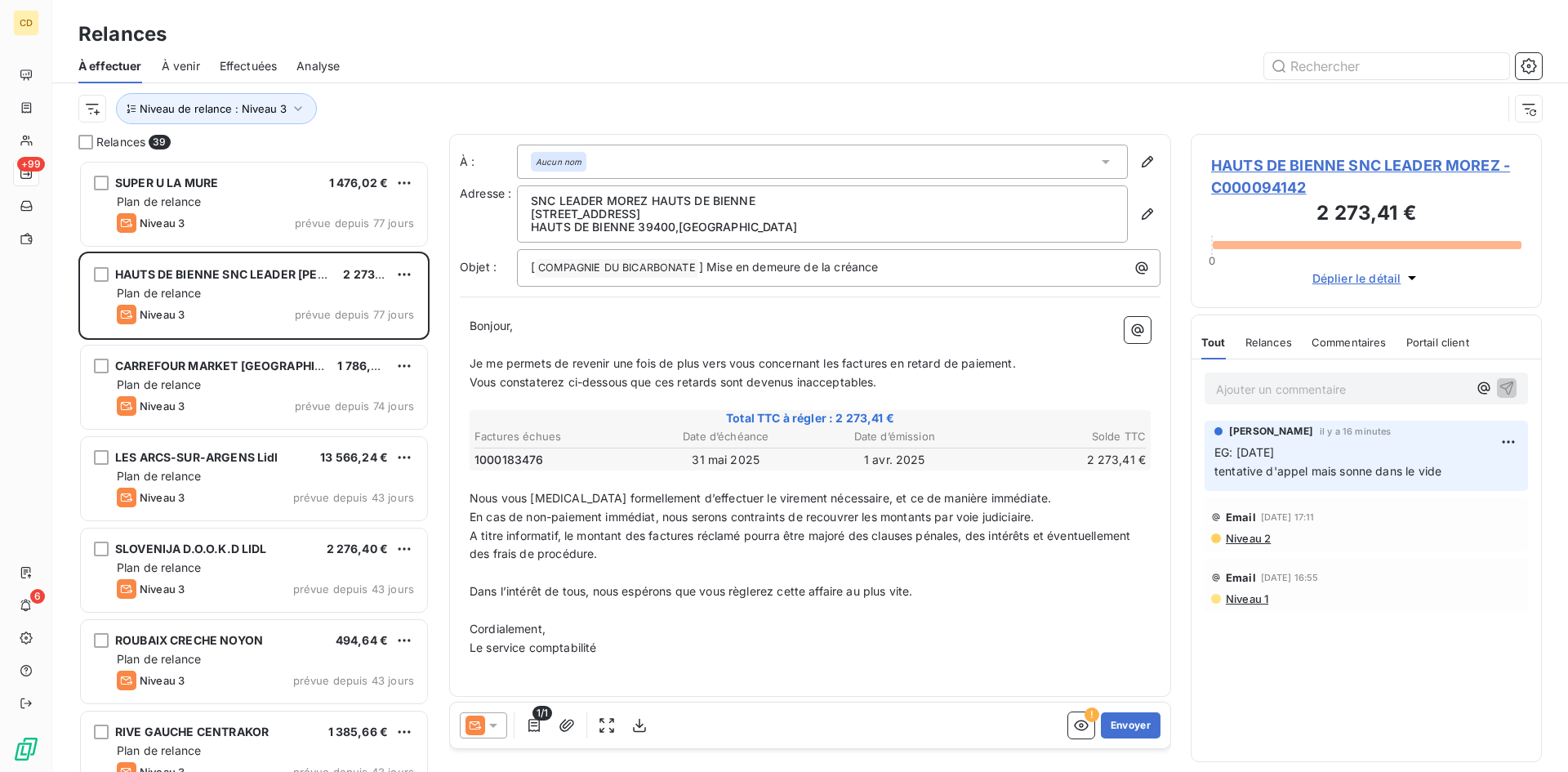
click at [237, 61] on span "Effectuées" at bounding box center [249, 66] width 58 height 16
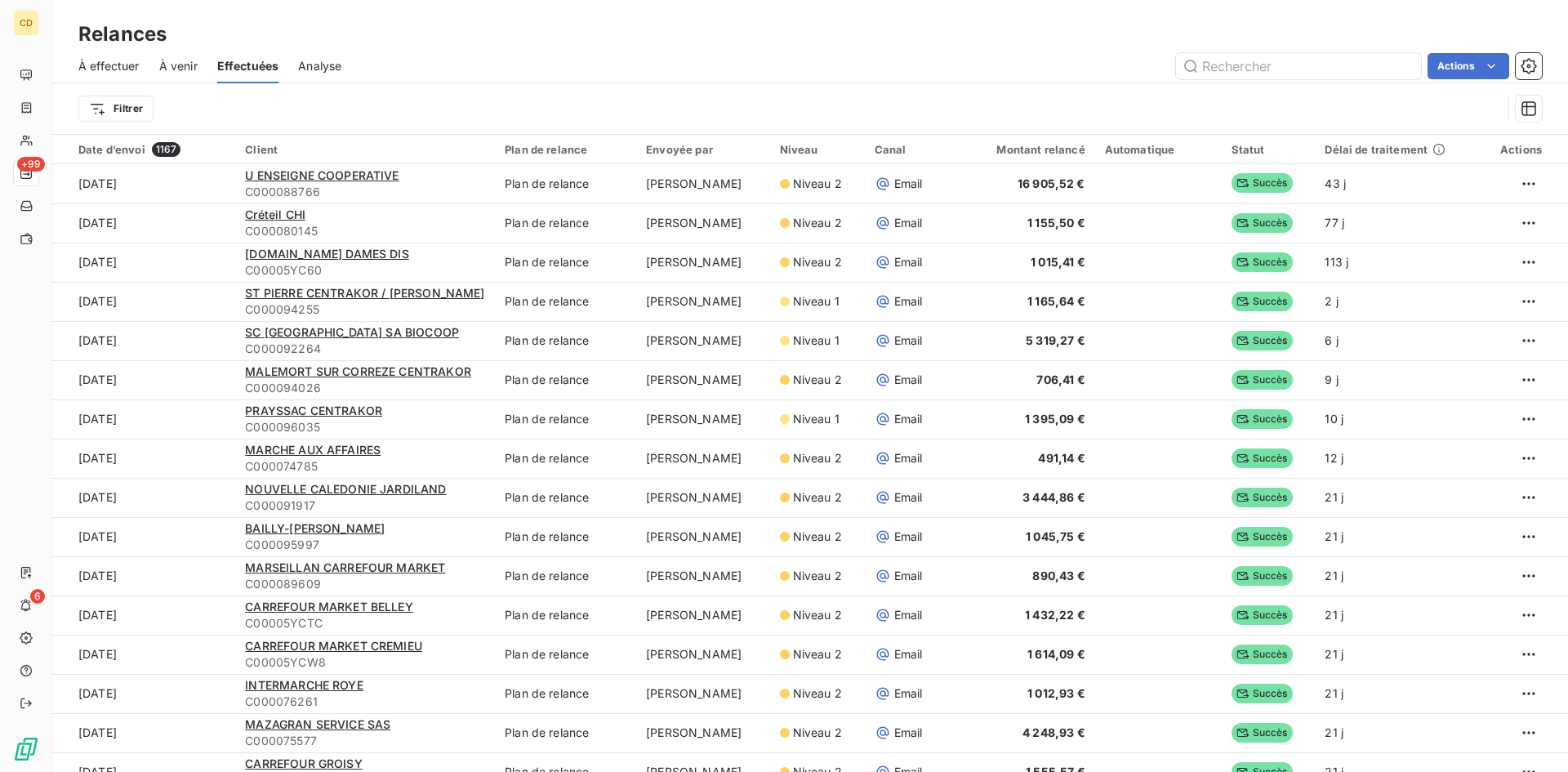
click at [124, 65] on span "À effectuer" at bounding box center [109, 66] width 62 height 16
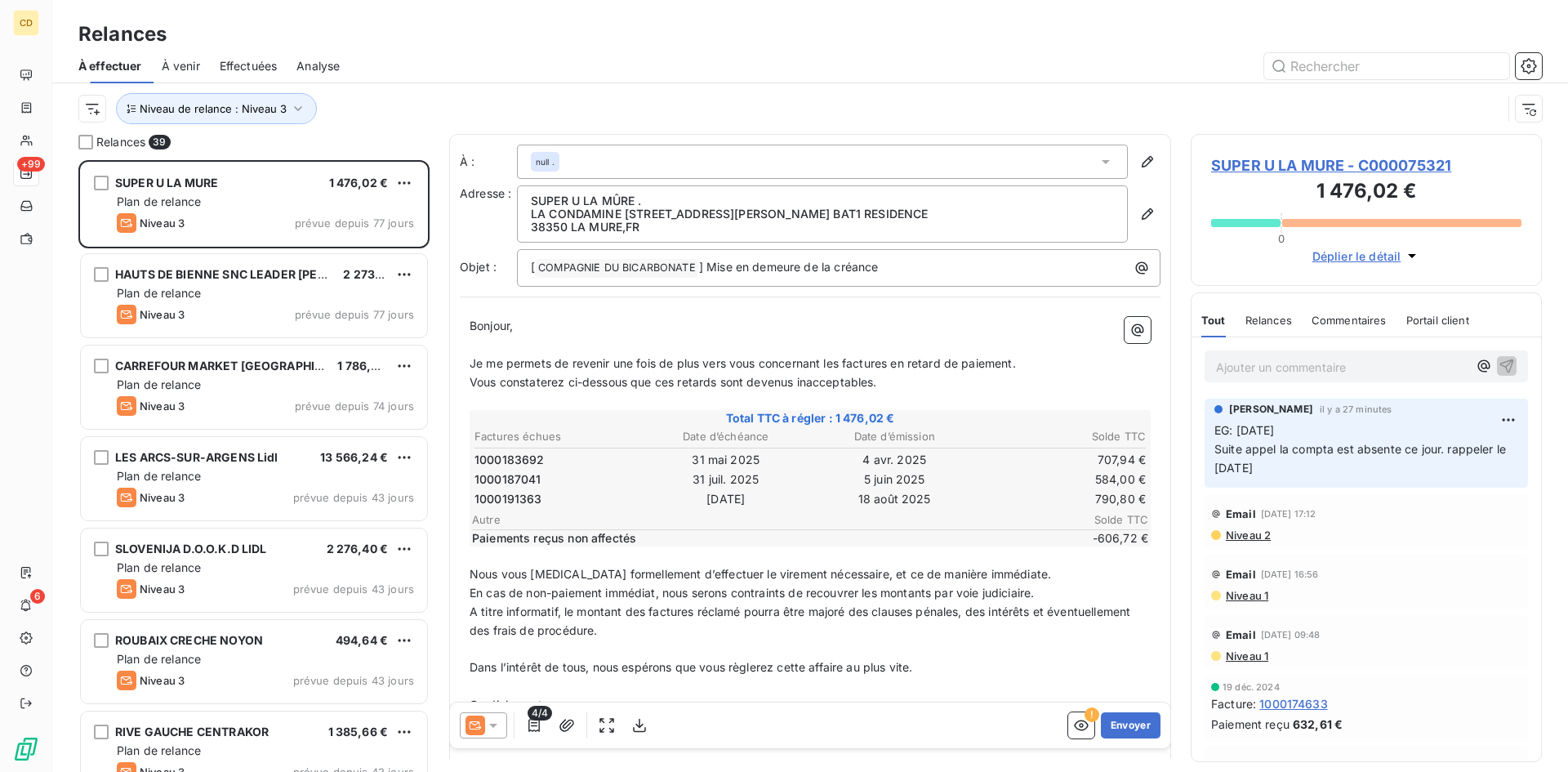
scroll to position [600, 339]
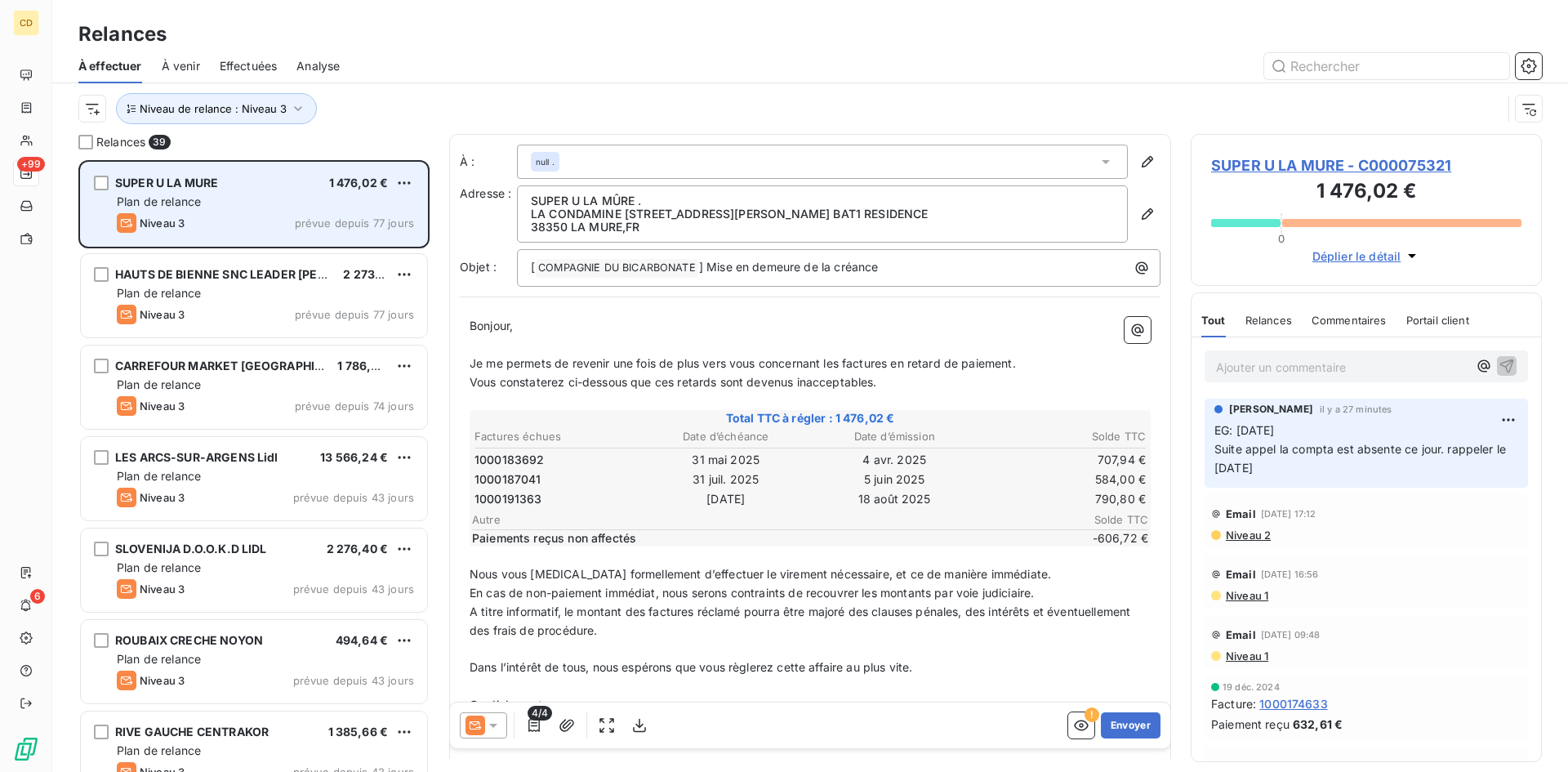
click at [181, 198] on span "Plan de relance" at bounding box center [159, 201] width 84 height 14
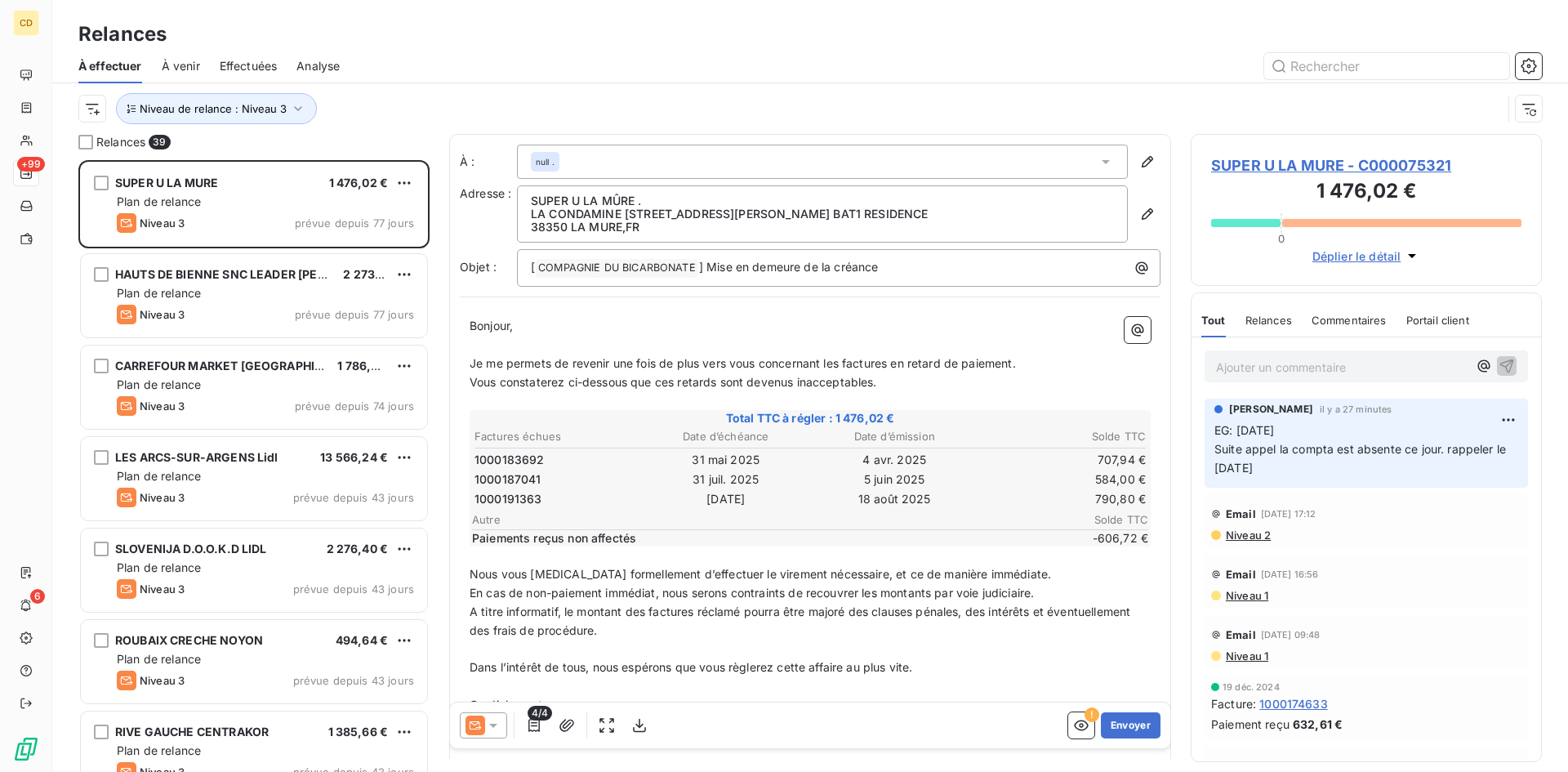
click at [235, 58] on span "Effectuées" at bounding box center [249, 66] width 58 height 16
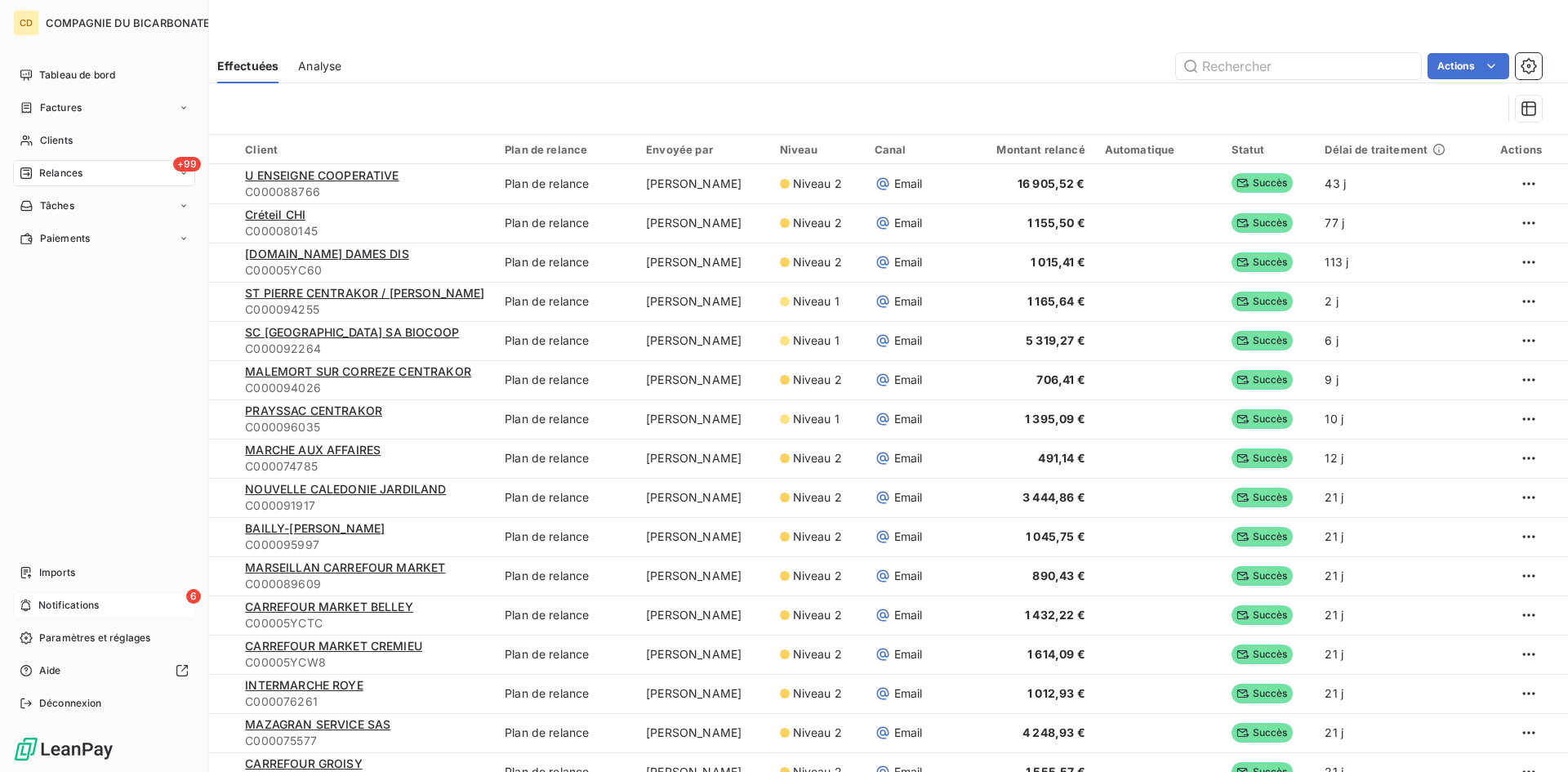
click at [66, 598] on span "Notifications" at bounding box center [68, 605] width 61 height 14
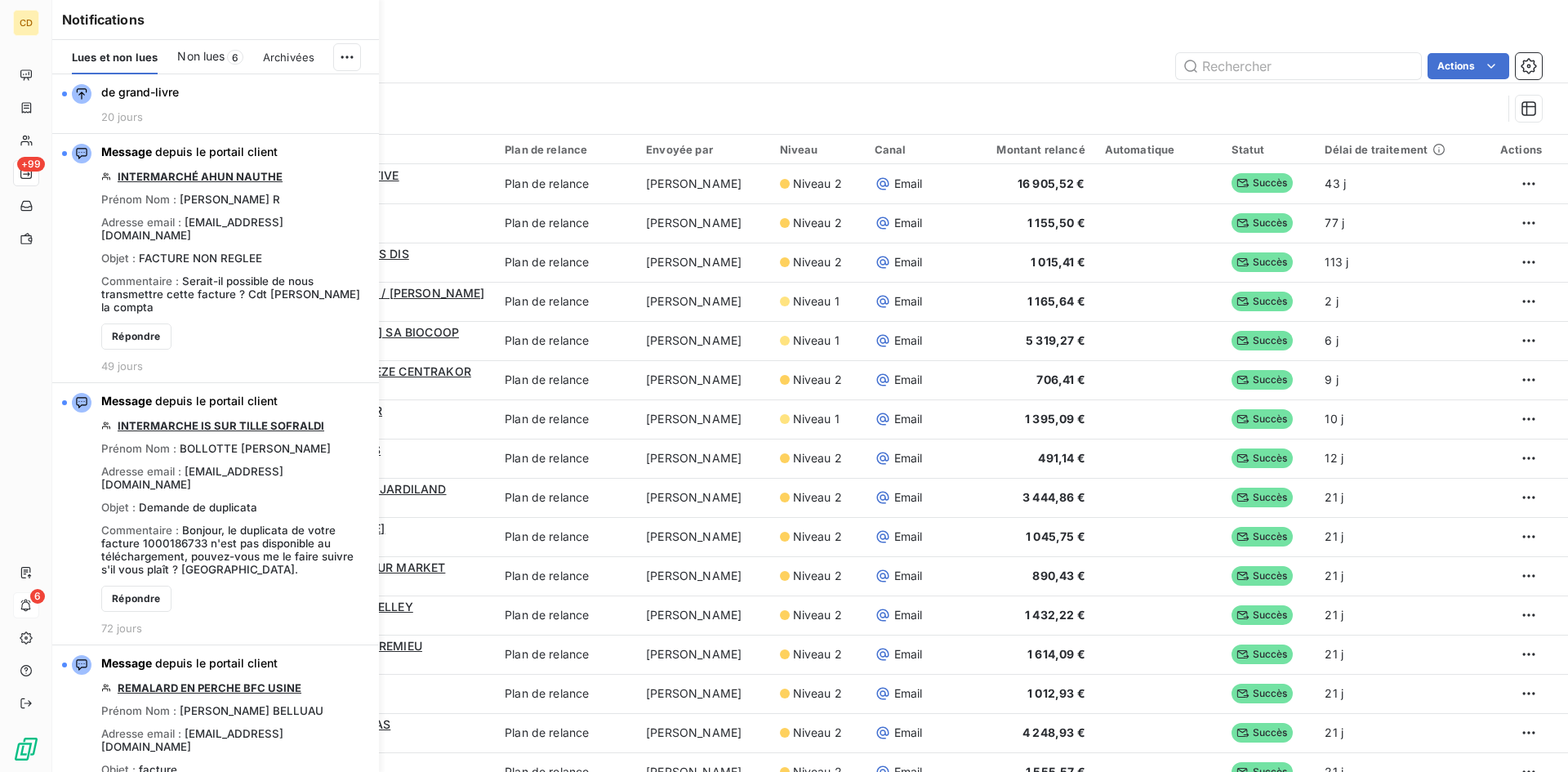
click at [202, 57] on span "Non lues" at bounding box center [201, 56] width 47 height 16
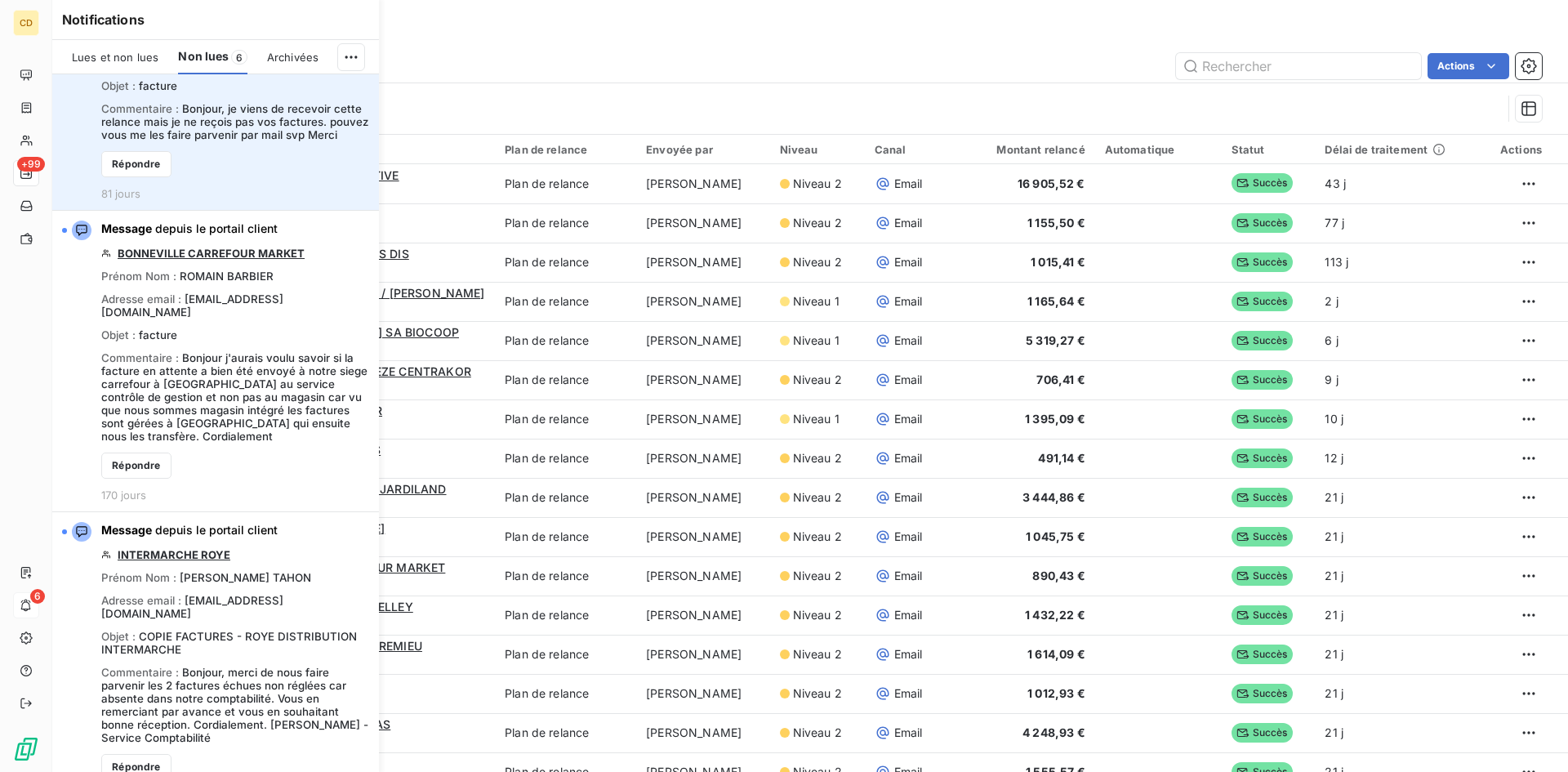
scroll to position [686, 0]
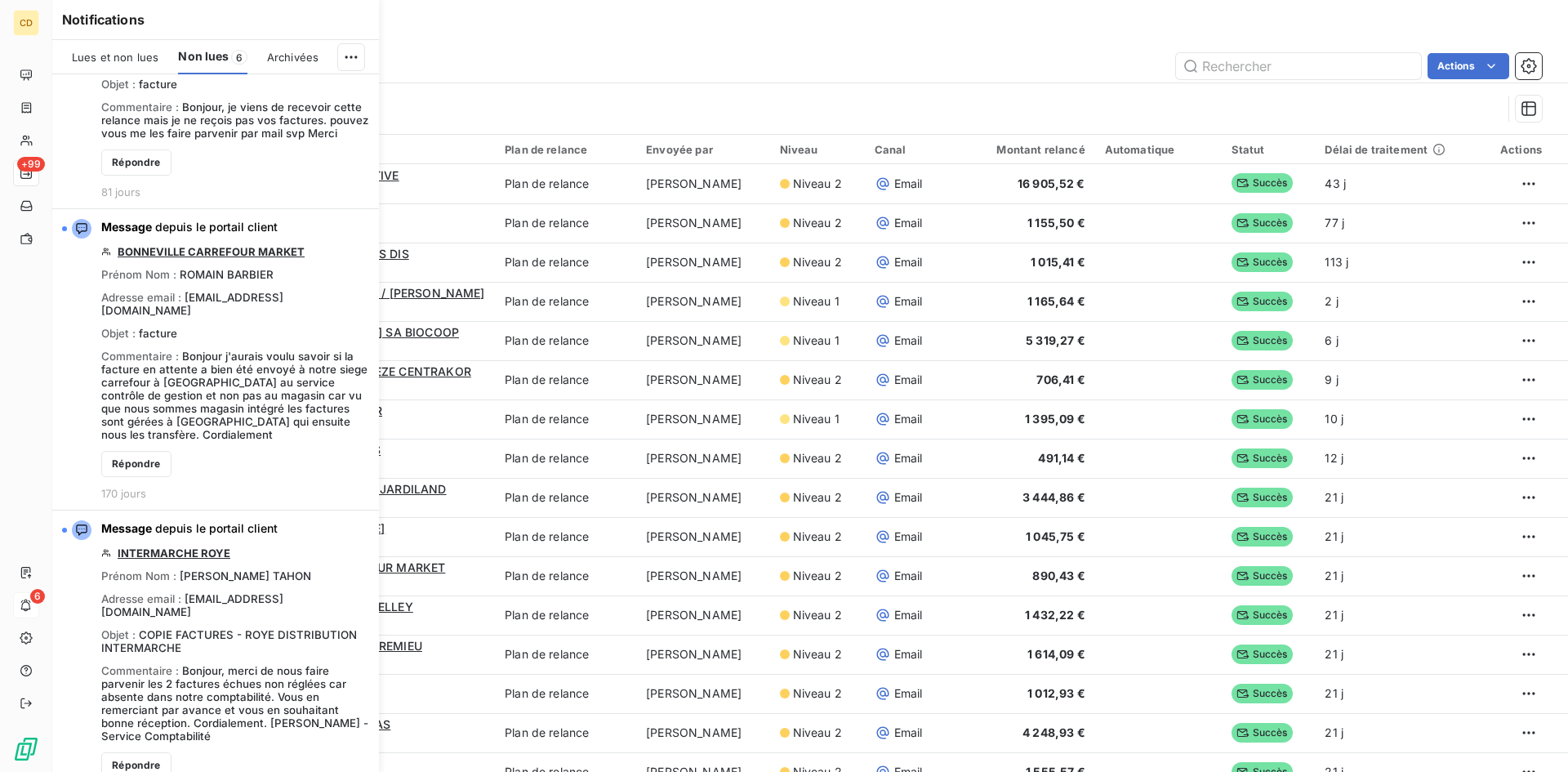
click at [513, 92] on div "Filtrer" at bounding box center [811, 108] width 1464 height 50
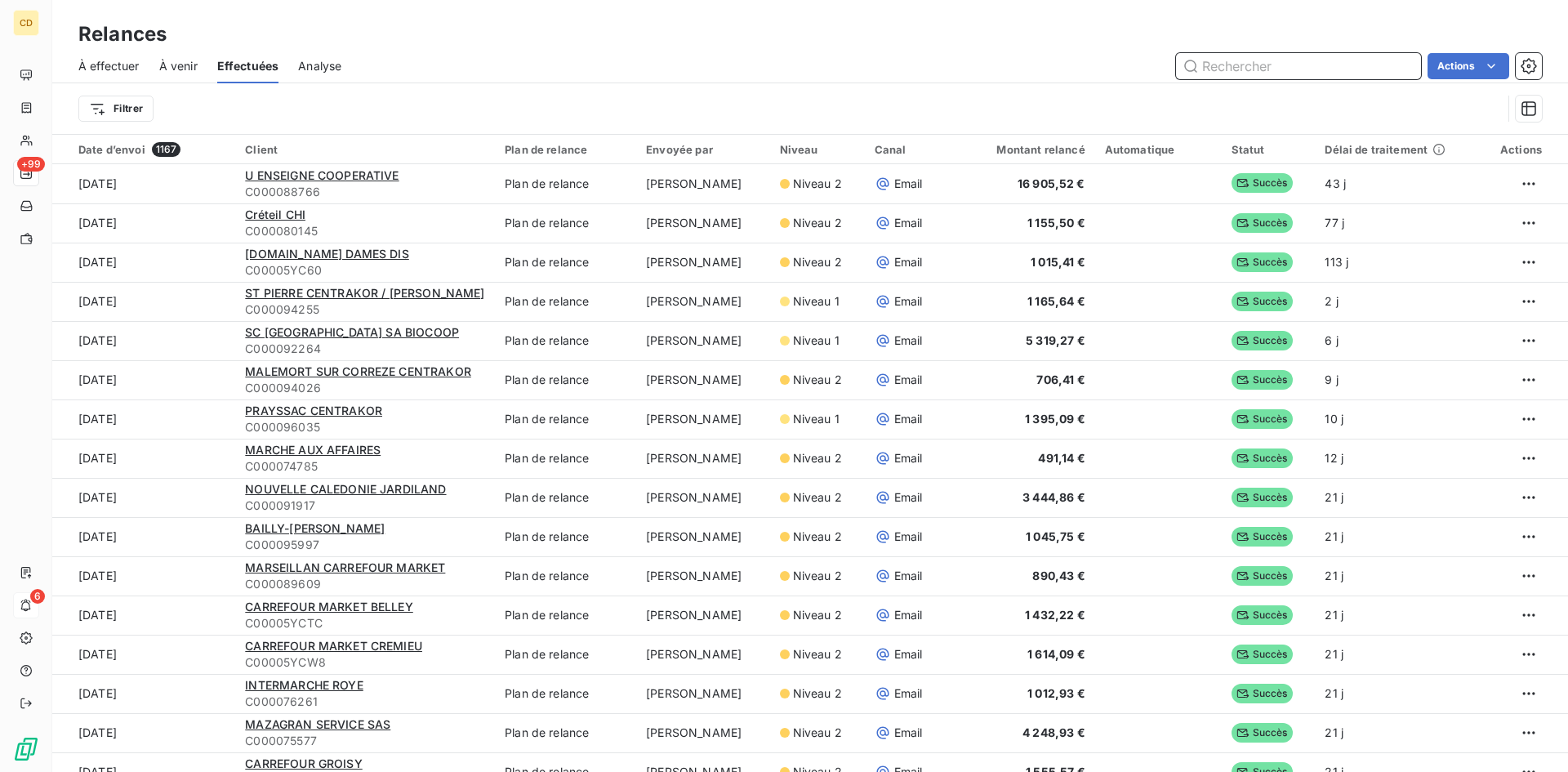
click at [1258, 59] on input "text" at bounding box center [1298, 66] width 245 height 27
click at [1282, 62] on input "text" at bounding box center [1298, 66] width 245 height 27
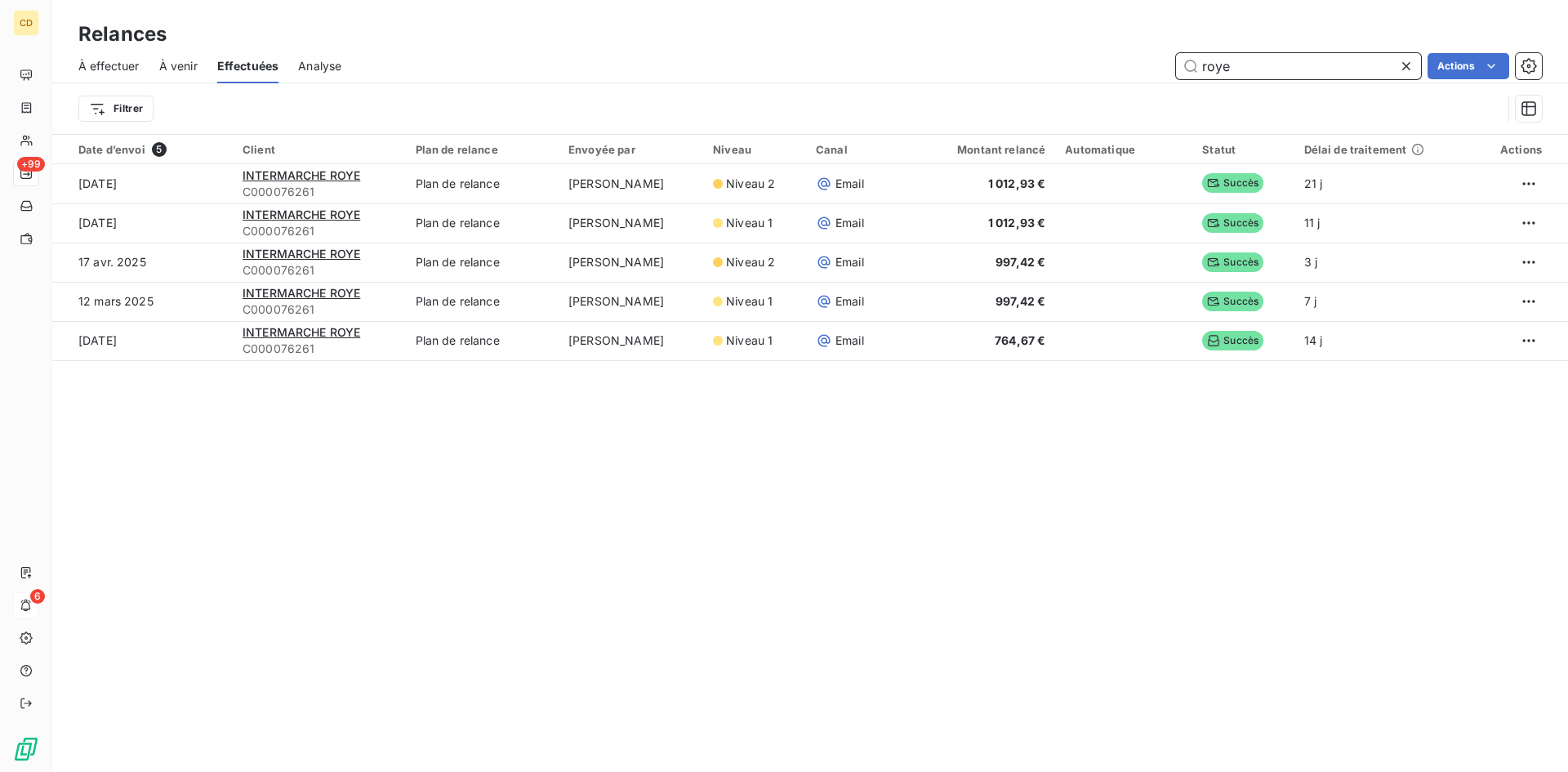
type input "roye"
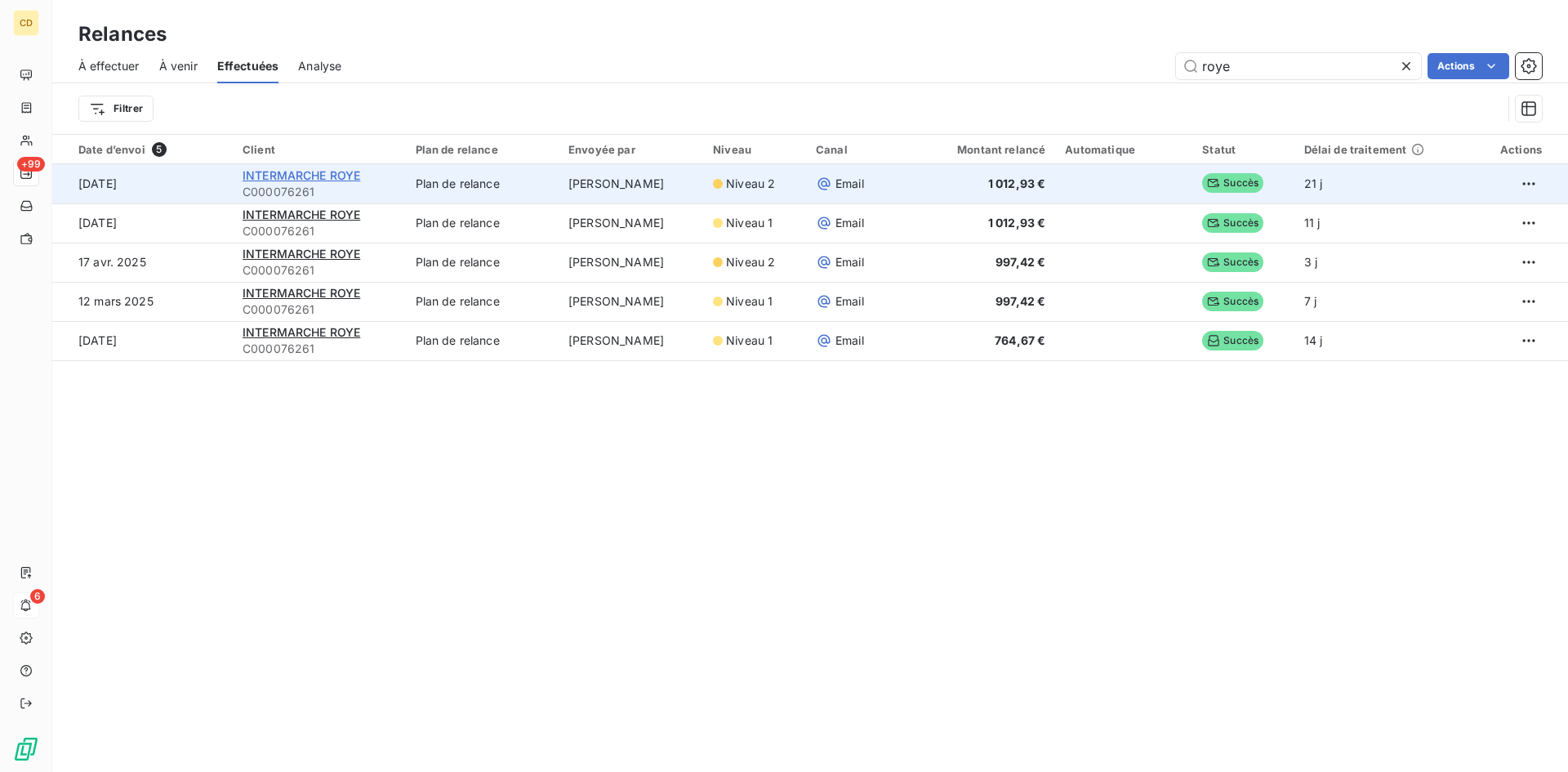
click at [274, 173] on span "INTERMARCHE ROYE" at bounding box center [302, 175] width 118 height 14
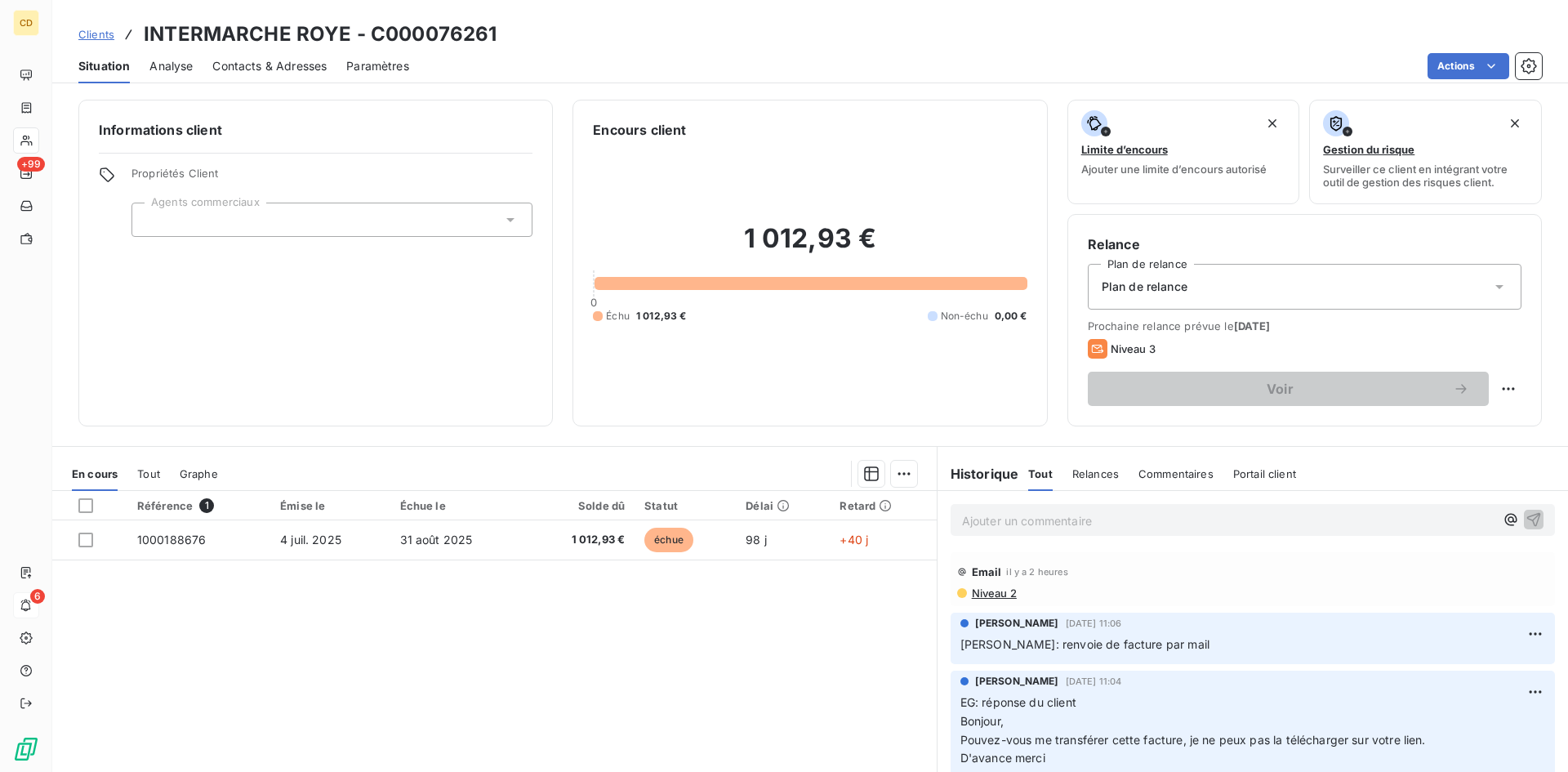
click at [993, 591] on span "Niveau 2" at bounding box center [993, 593] width 47 height 13
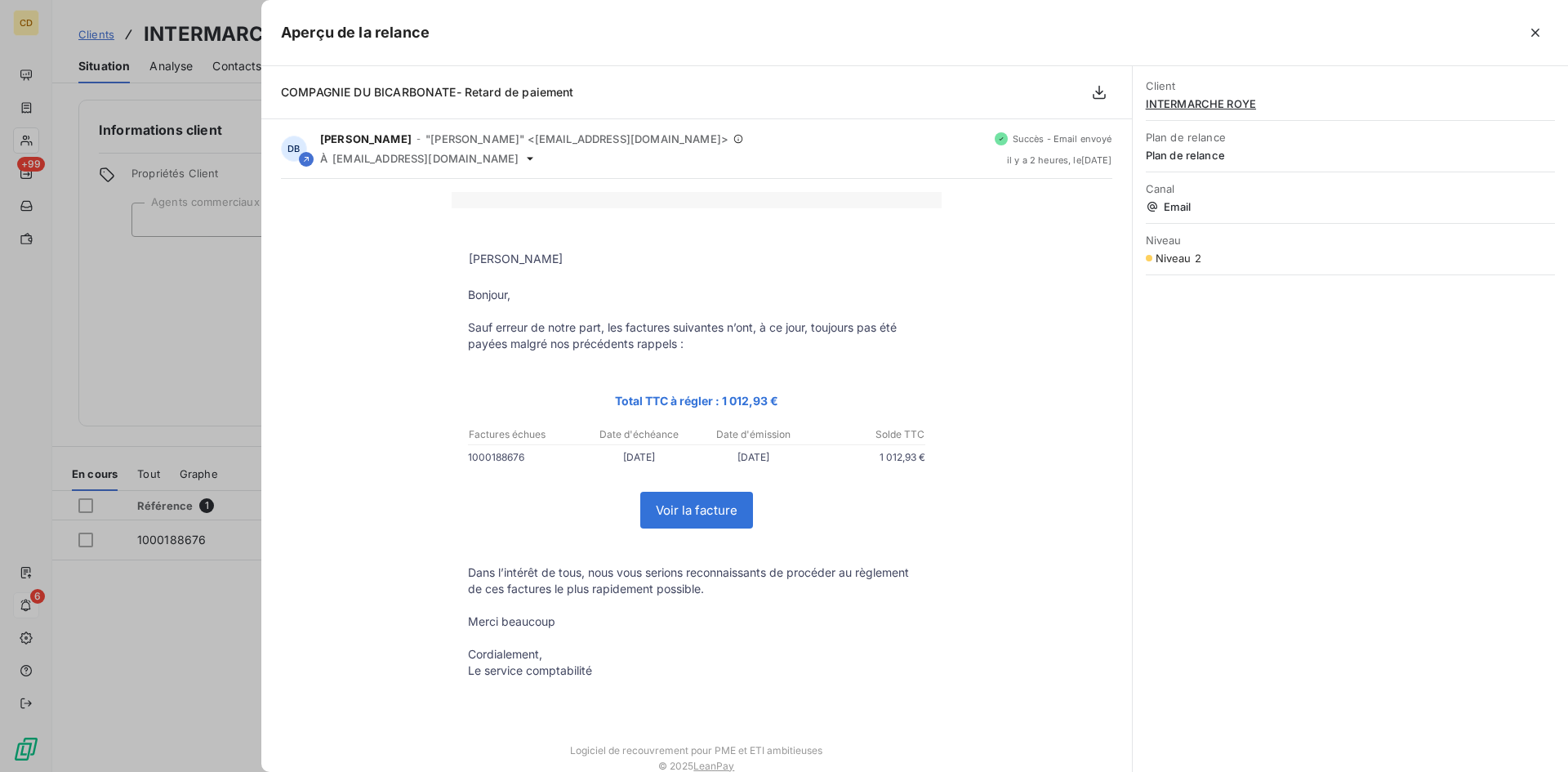
click at [24, 602] on div at bounding box center [784, 386] width 1568 height 772
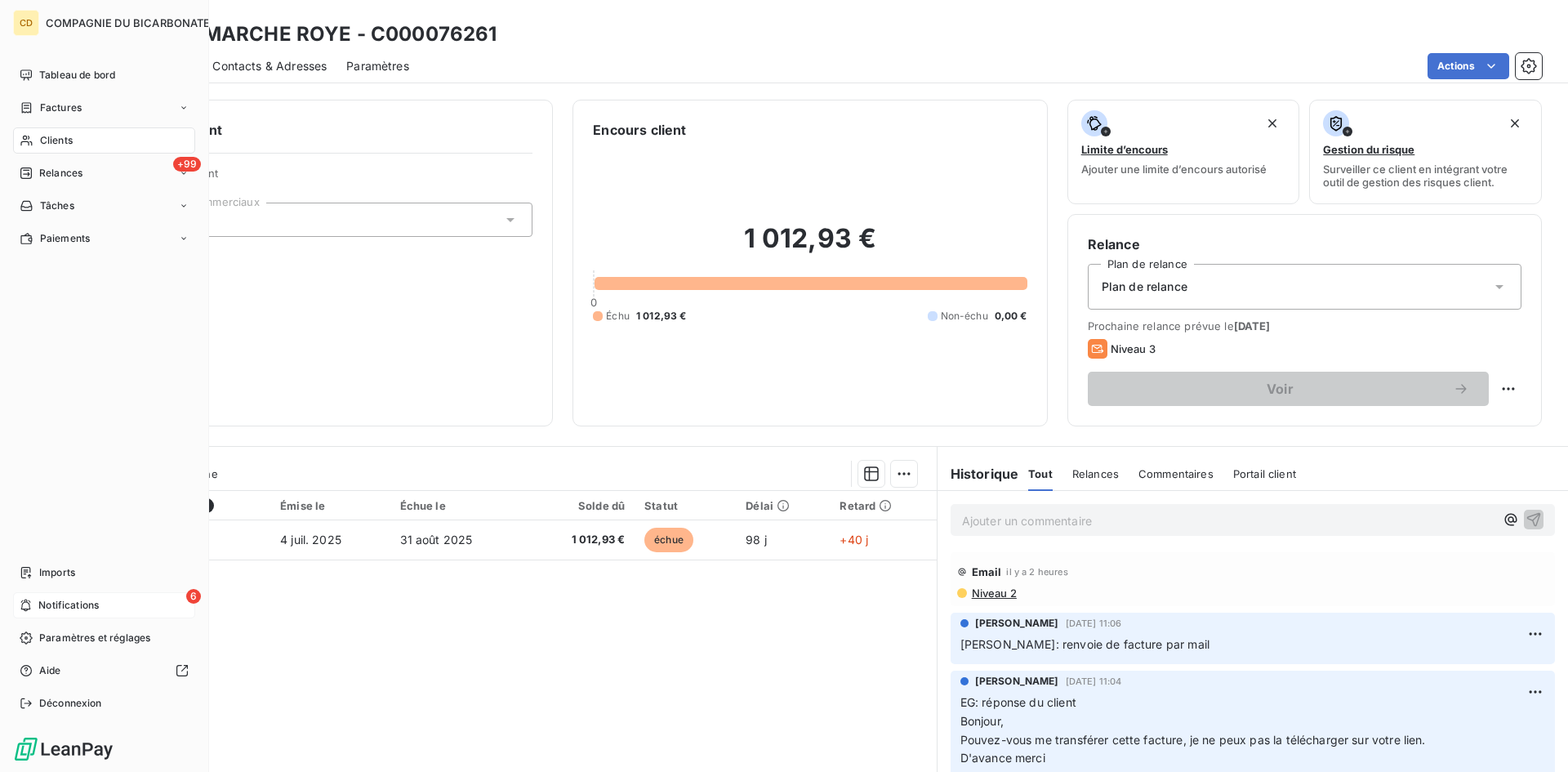
click at [73, 603] on span "Notifications" at bounding box center [68, 605] width 61 height 14
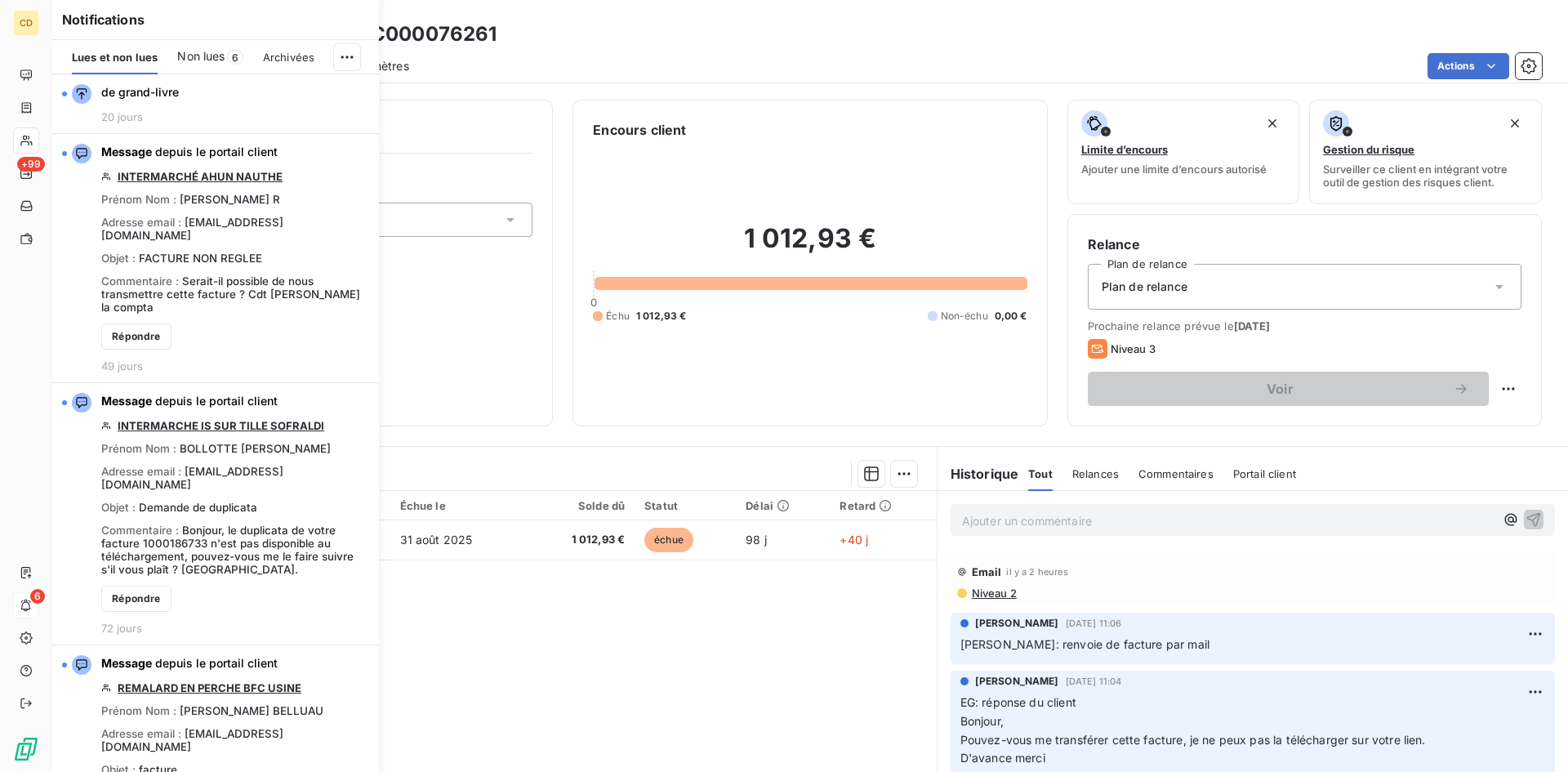
click at [203, 49] on span "Non lues" at bounding box center [201, 56] width 47 height 16
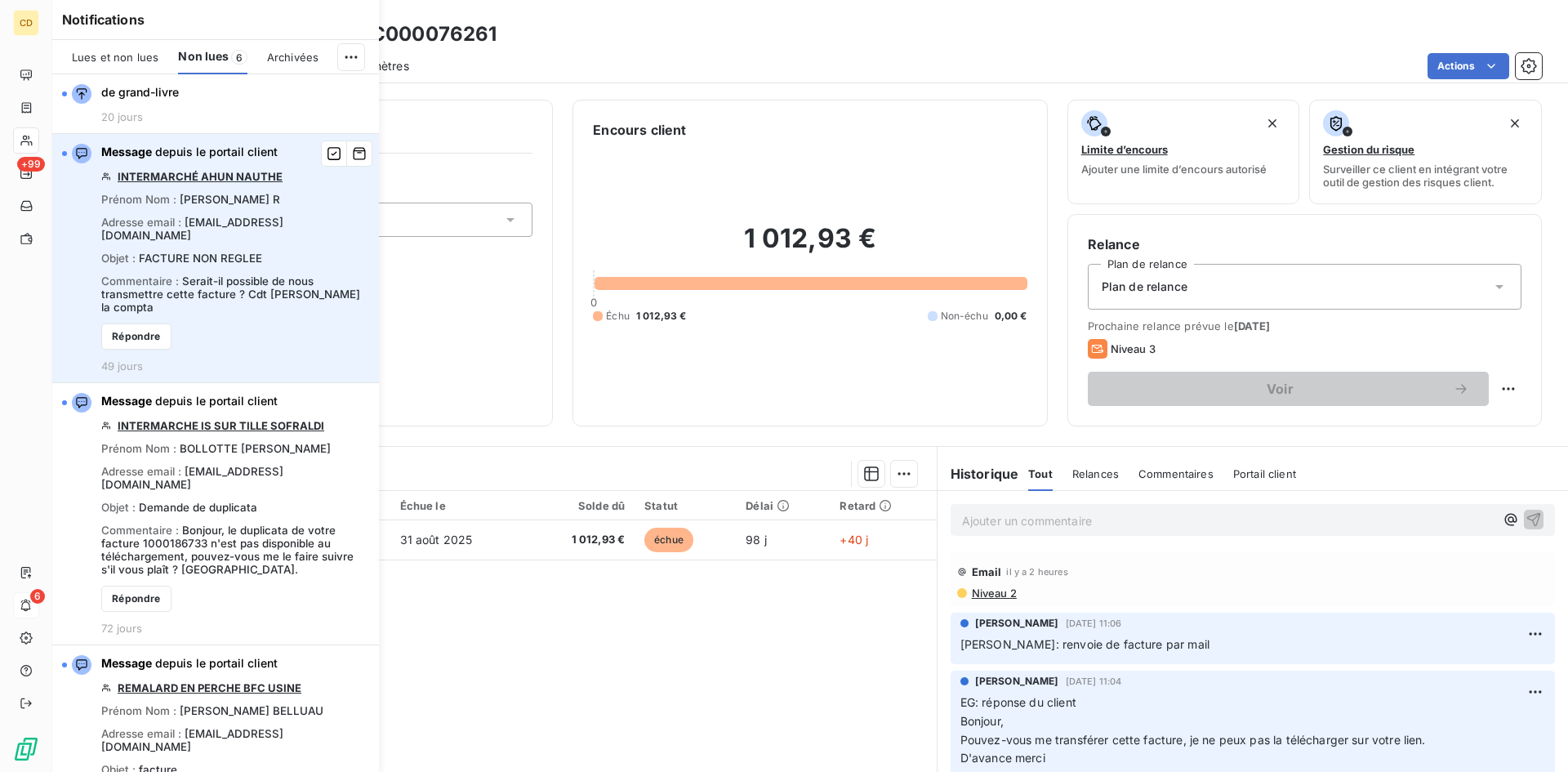
click at [252, 179] on link "INTERMARCHÉ AHUN NAUTHE" at bounding box center [200, 177] width 165 height 13
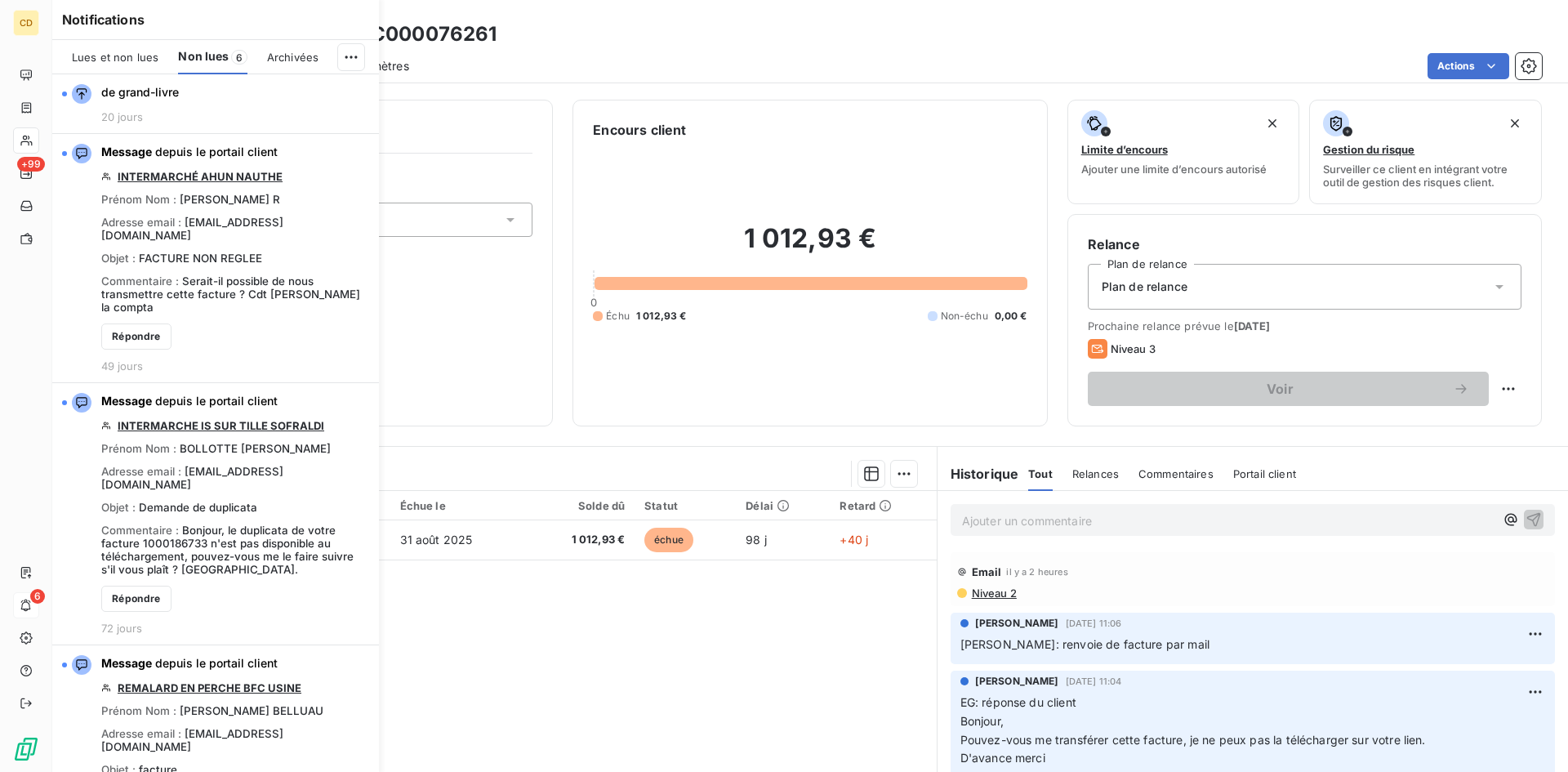
drag, startPoint x: 81, startPoint y: 52, endPoint x: 90, endPoint y: 50, distance: 9.2
click at [81, 52] on span "Lues et non lues" at bounding box center [115, 57] width 86 height 13
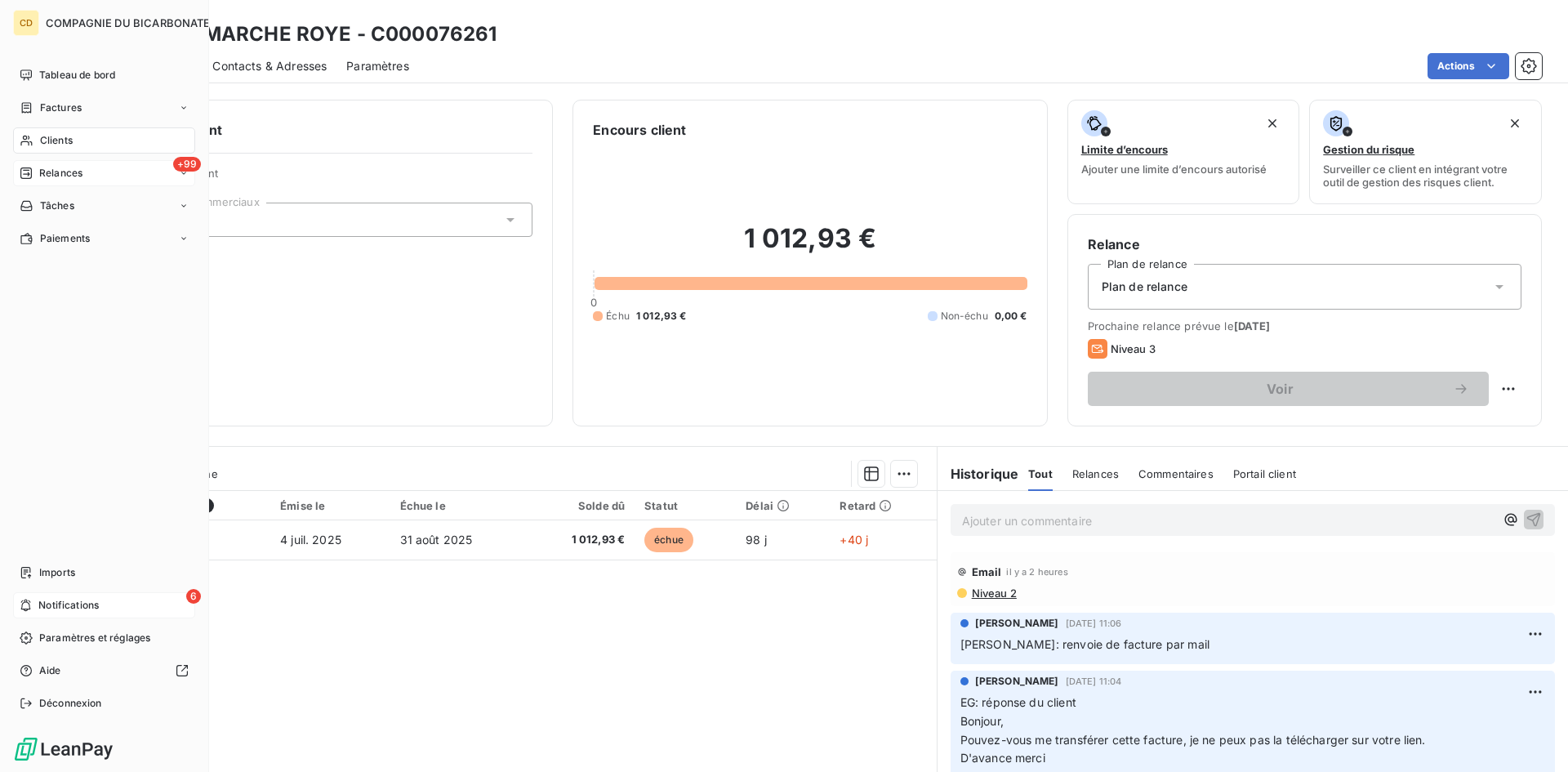
click at [49, 174] on span "Relances" at bounding box center [61, 173] width 44 height 14
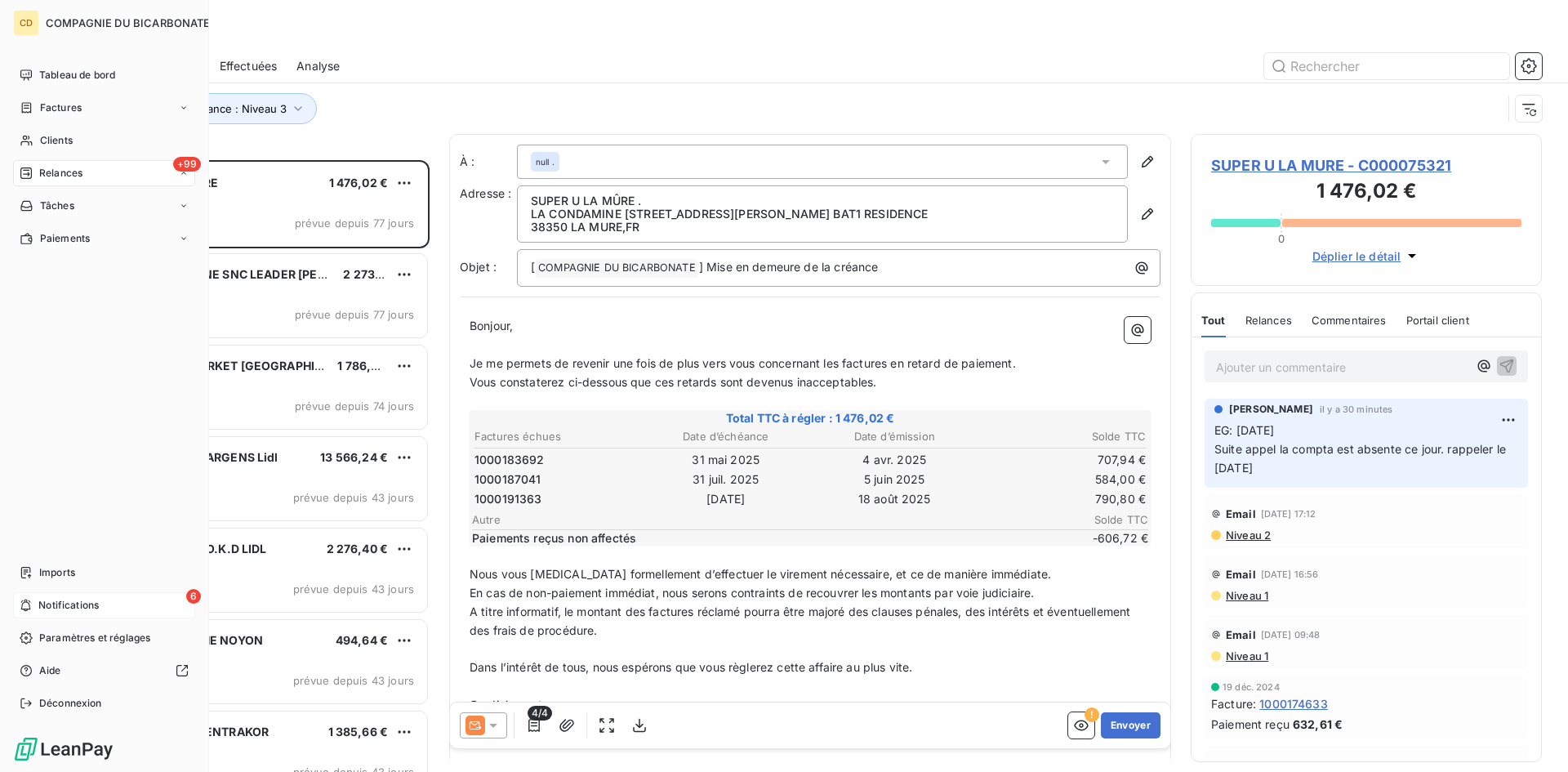
scroll to position [600, 339]
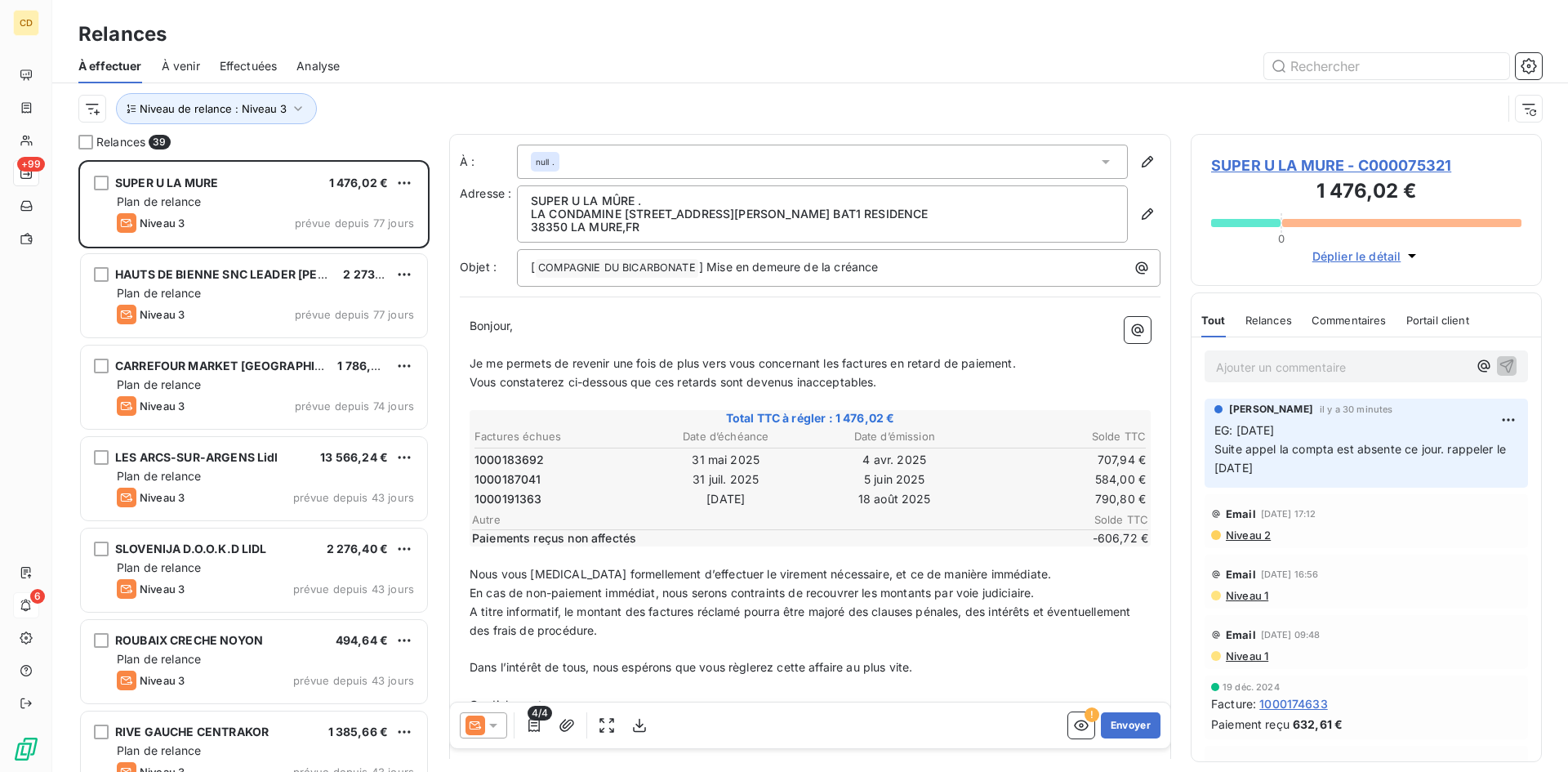
click at [255, 62] on span "Effectuées" at bounding box center [249, 66] width 58 height 16
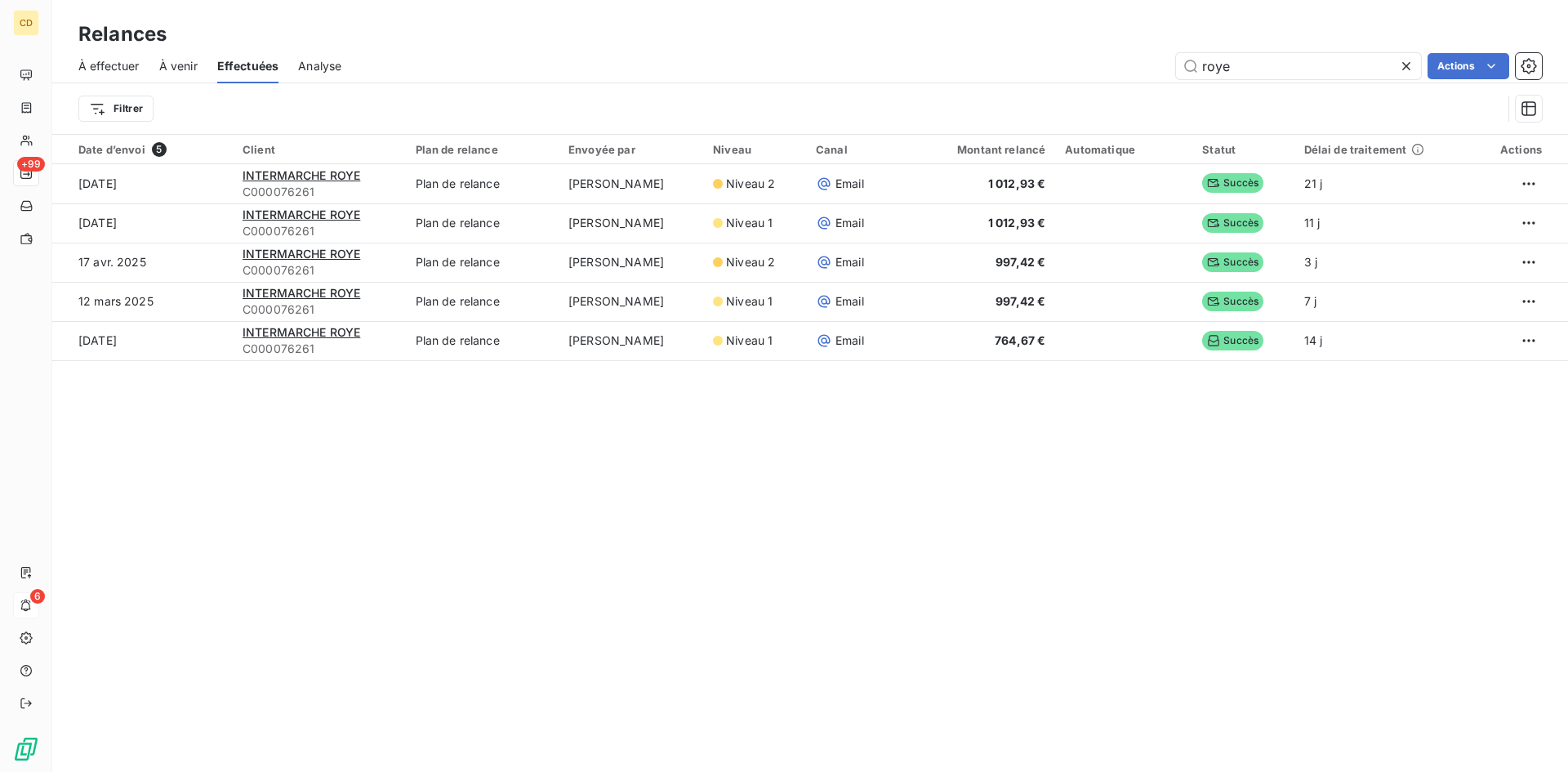
click at [1403, 66] on icon at bounding box center [1406, 66] width 16 height 16
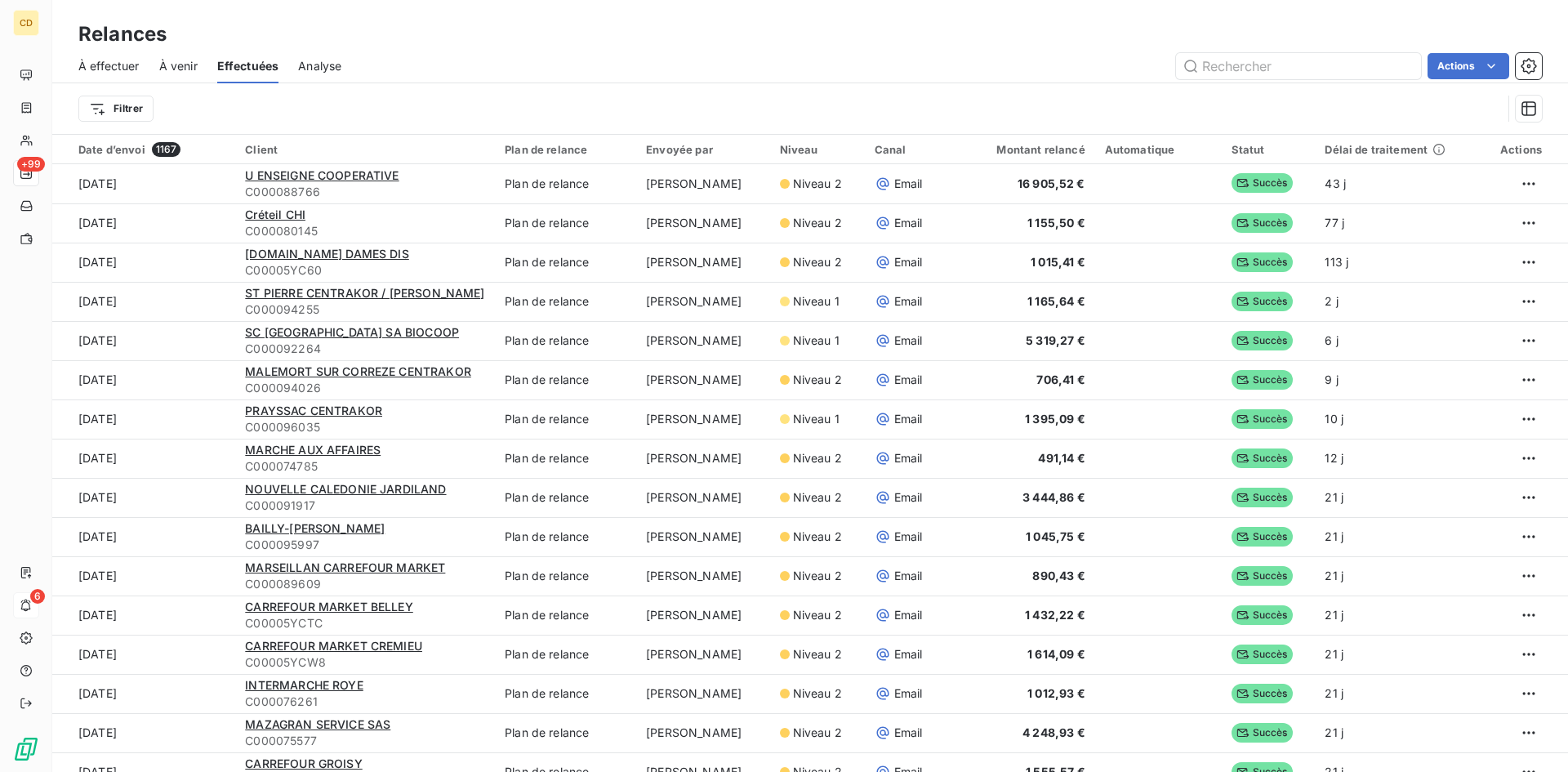
click at [100, 60] on span "À effectuer" at bounding box center [109, 66] width 62 height 16
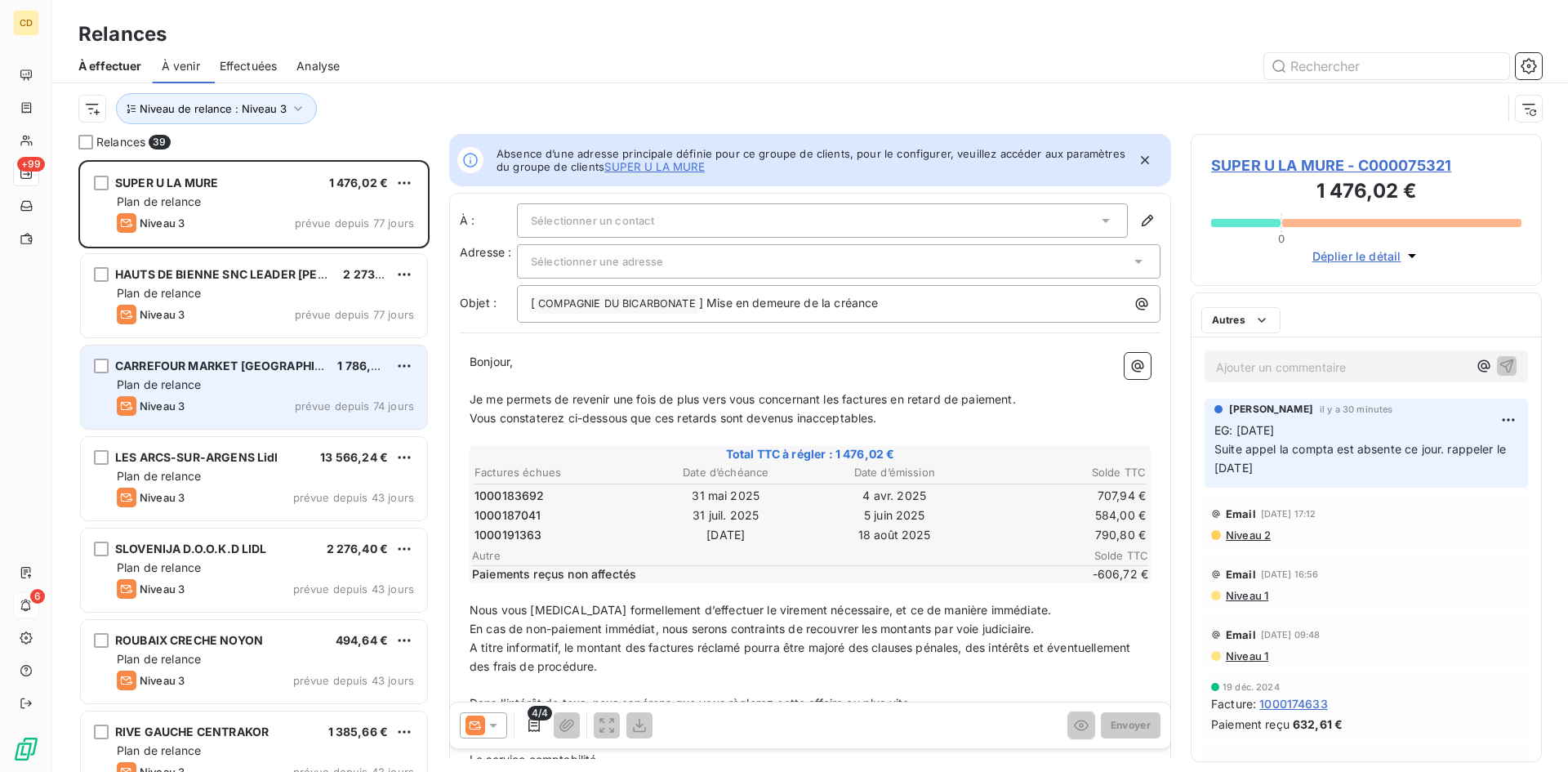
scroll to position [600, 339]
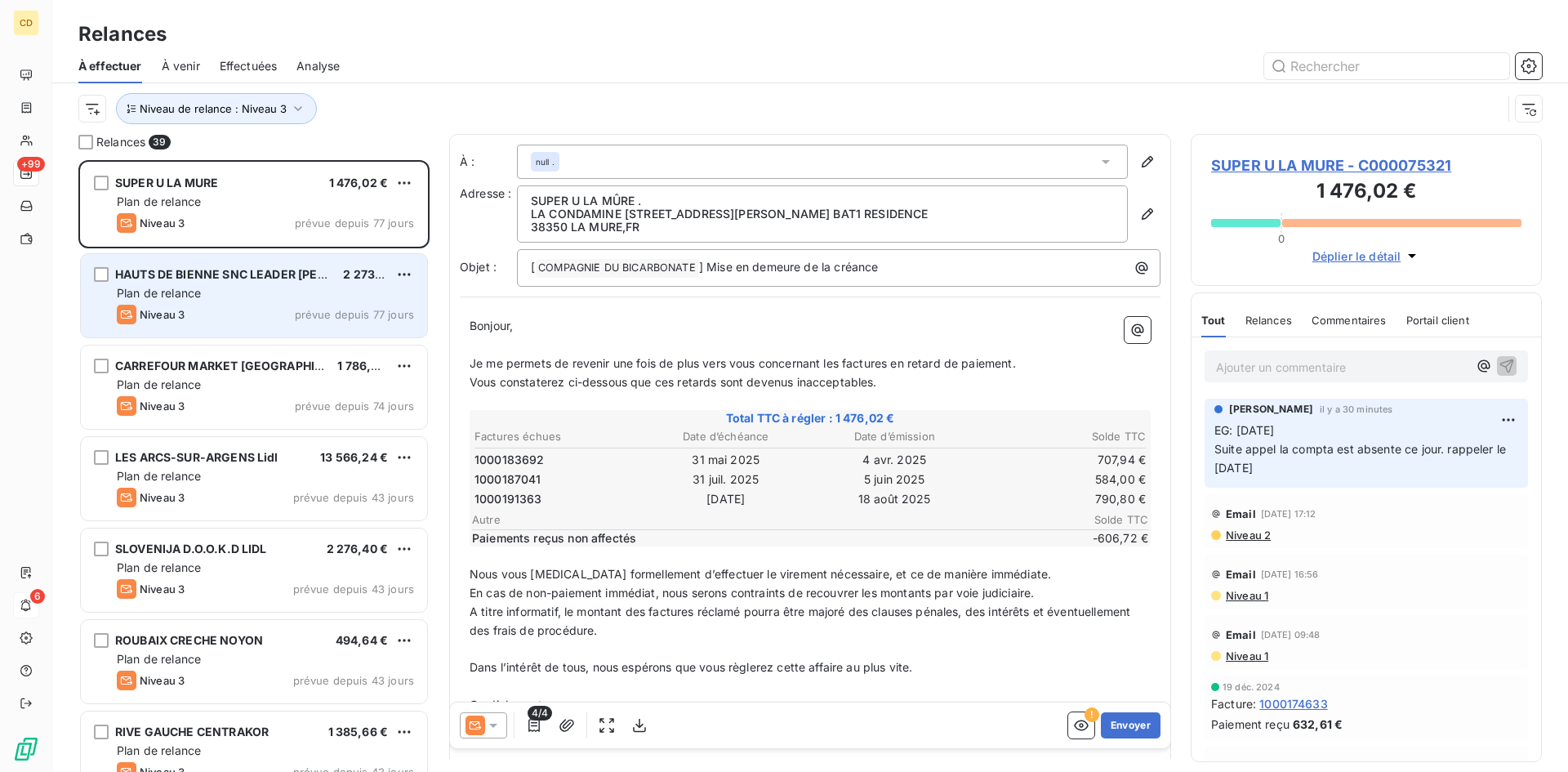
click at [197, 291] on span "Plan de relance" at bounding box center [159, 292] width 84 height 14
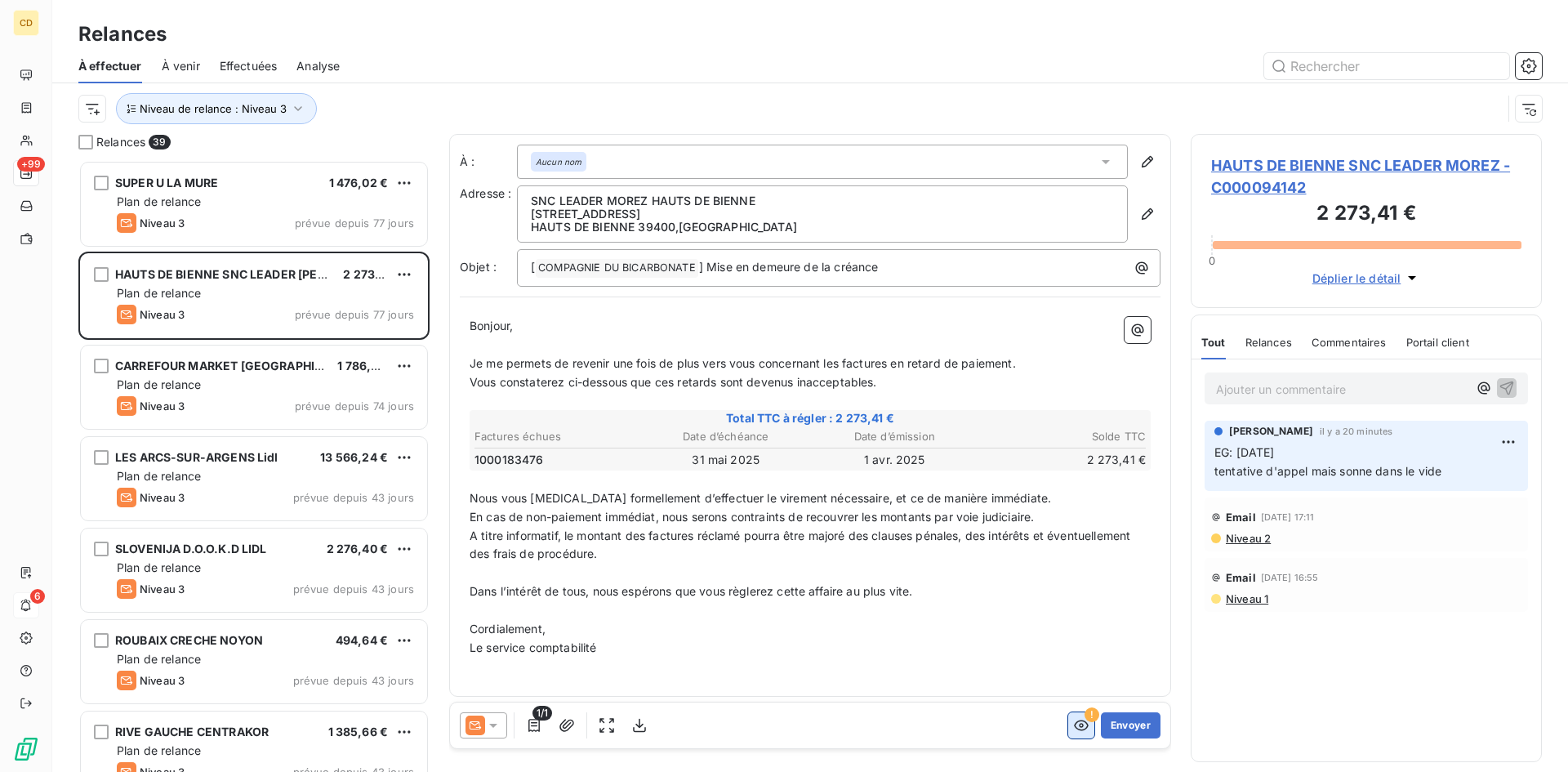
click at [1074, 726] on icon "button" at bounding box center [1081, 725] width 14 height 10
click at [1073, 724] on icon "button" at bounding box center [1081, 725] width 16 height 16
click at [1113, 725] on button "Envoyer" at bounding box center [1130, 725] width 60 height 27
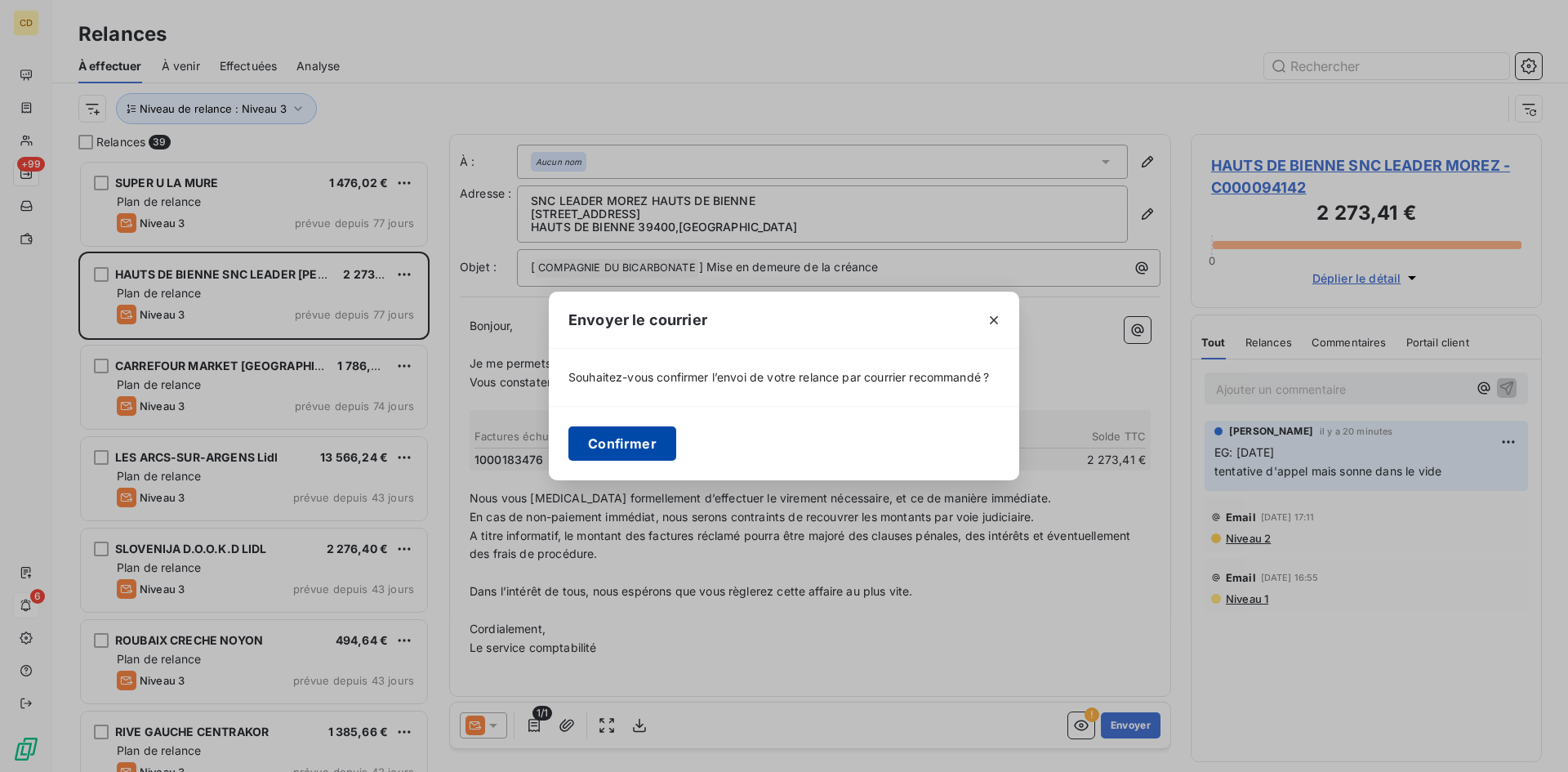
click at [638, 447] on button "Confirmer" at bounding box center [623, 443] width 108 height 34
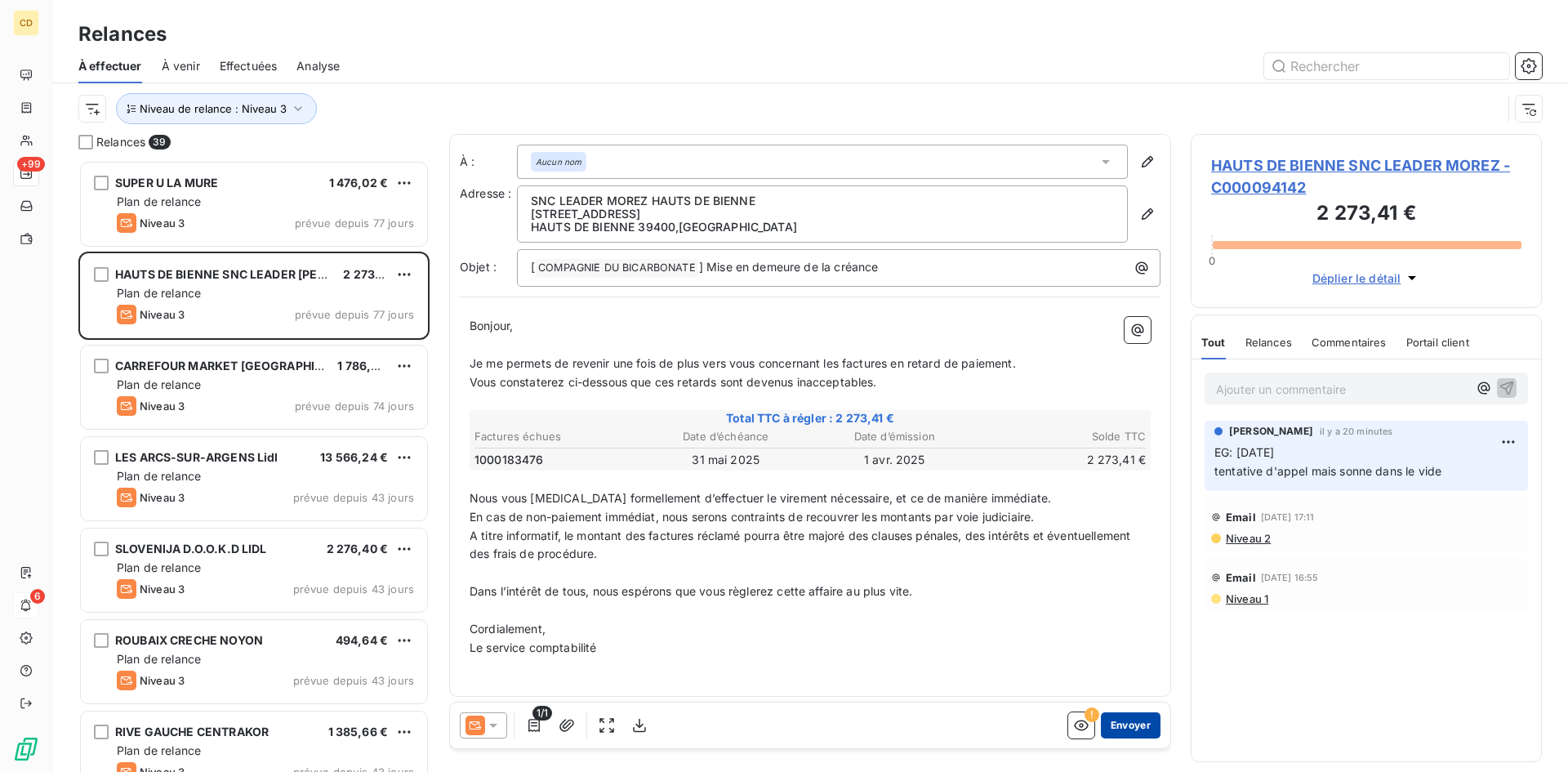
click at [1119, 720] on button "Envoyer" at bounding box center [1130, 725] width 60 height 27
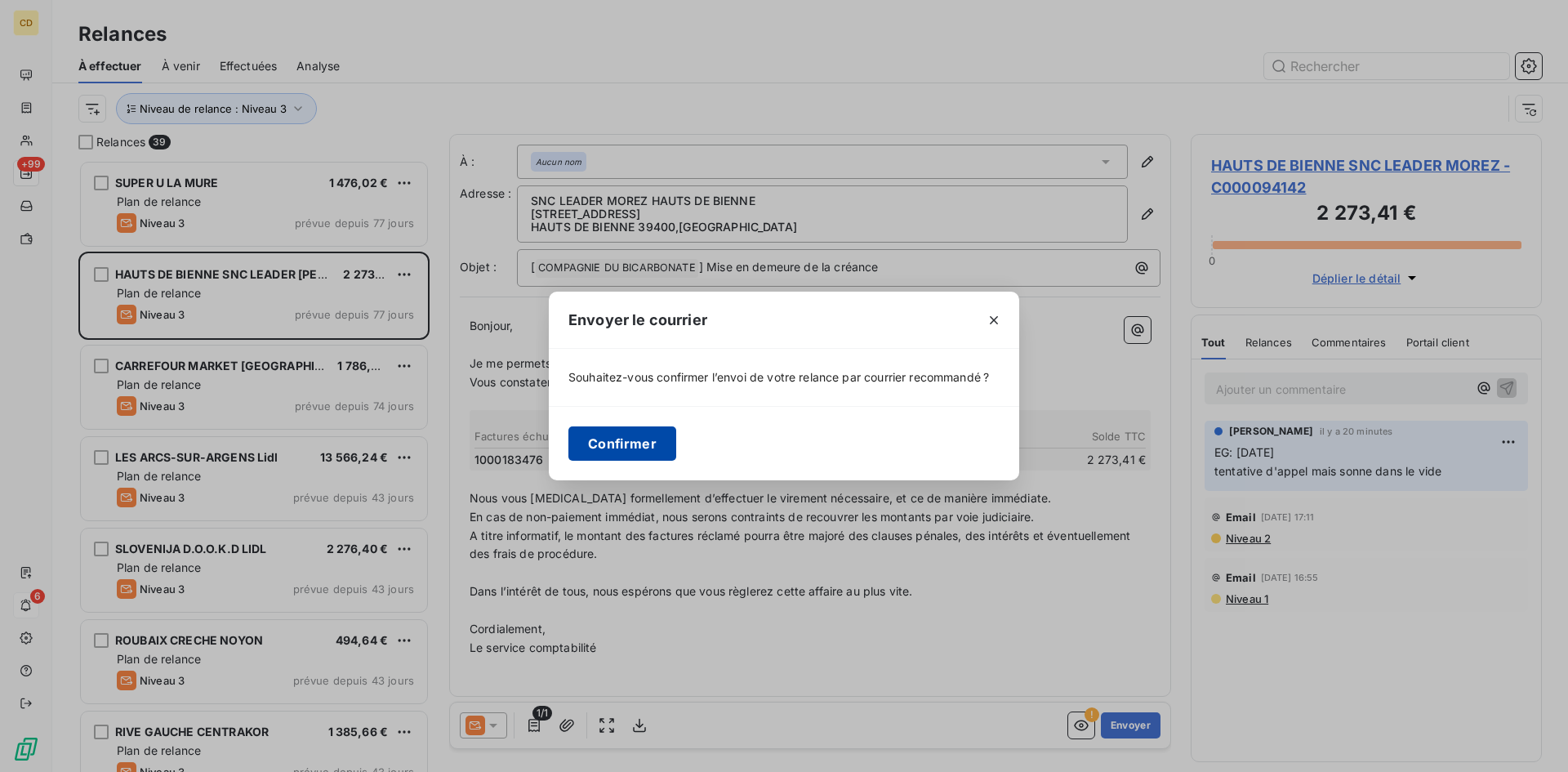
click at [629, 437] on button "Confirmer" at bounding box center [623, 443] width 108 height 34
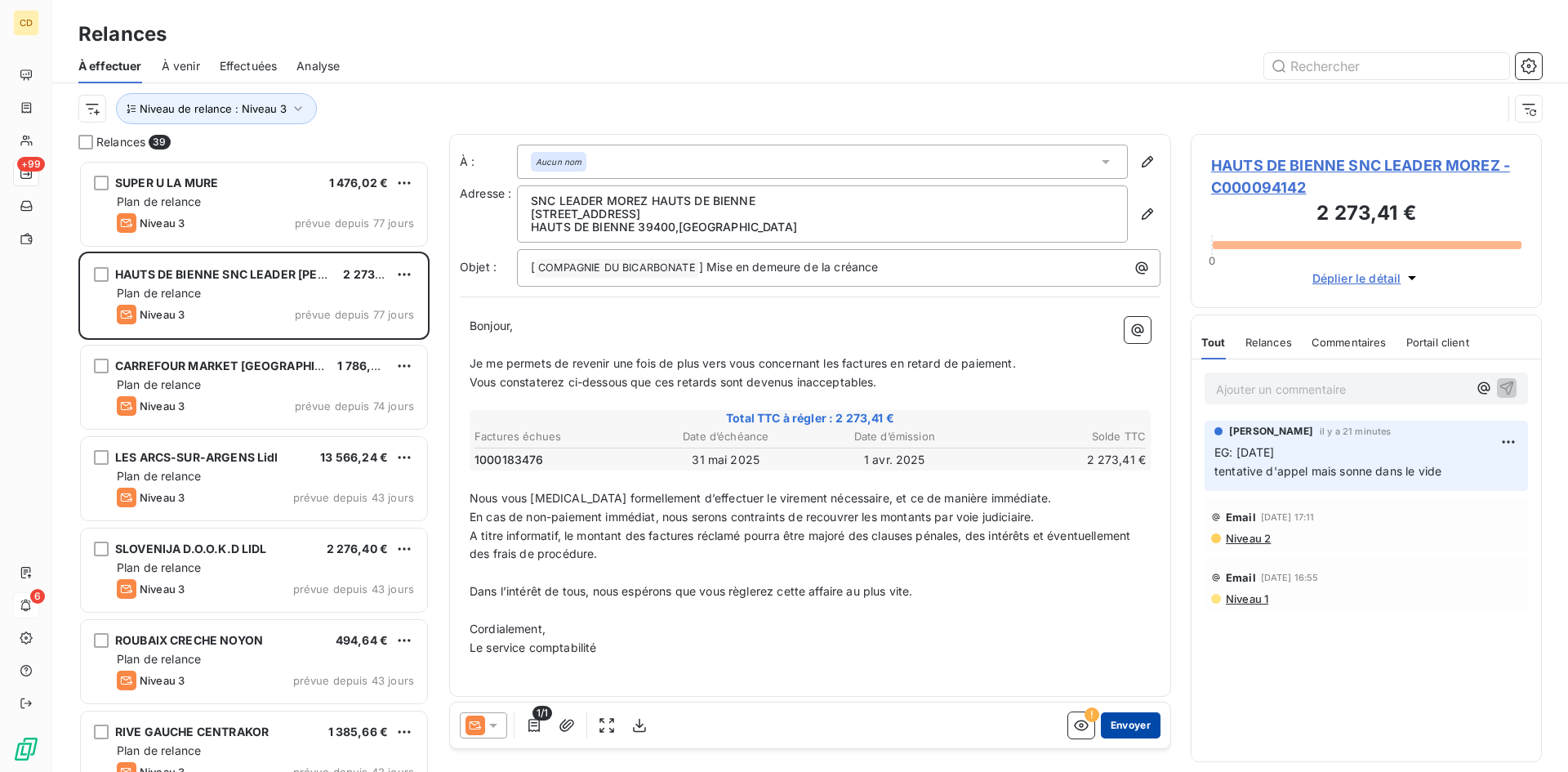
click at [1112, 718] on button "Envoyer" at bounding box center [1130, 725] width 60 height 27
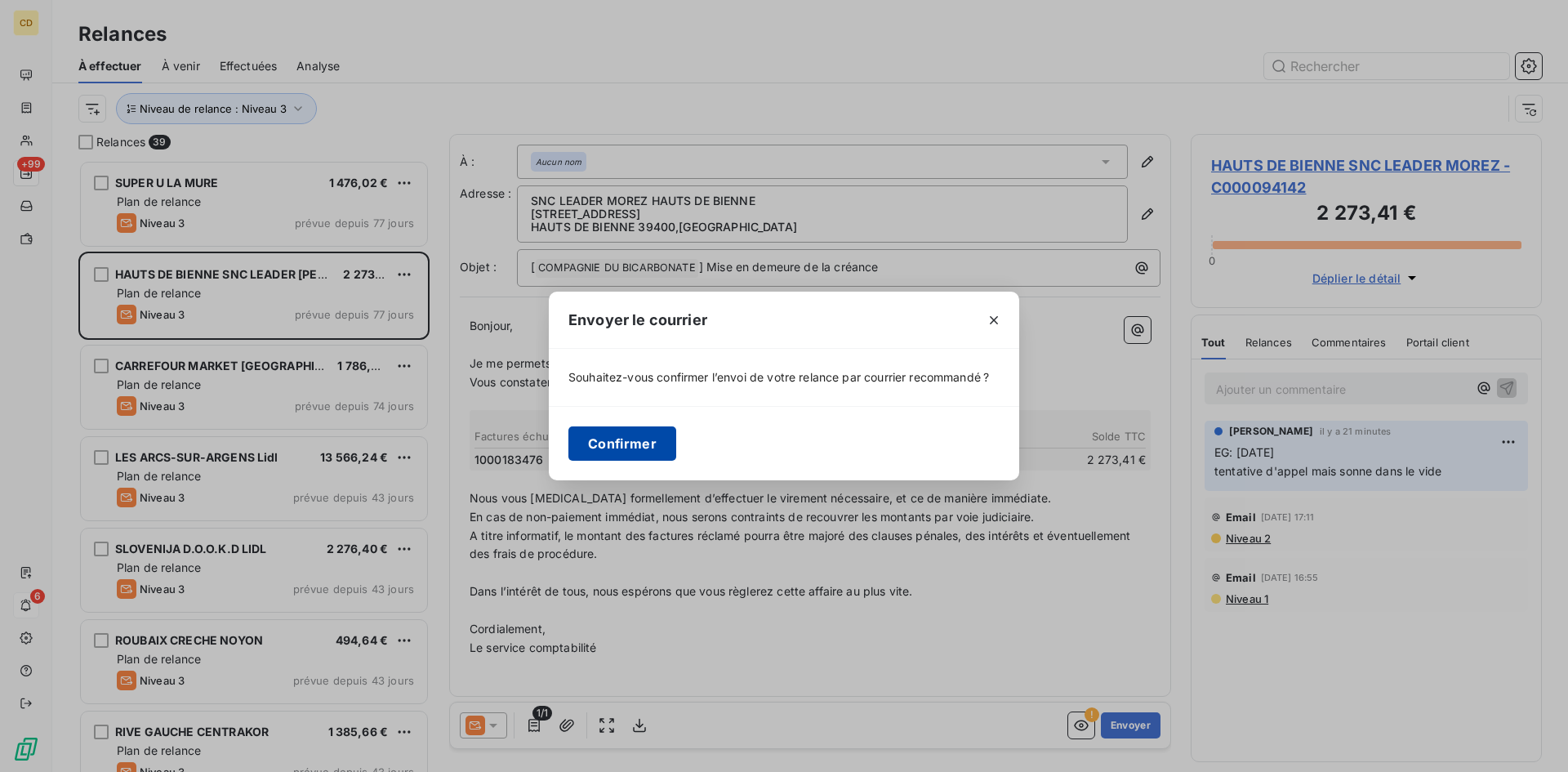
click at [601, 431] on button "Confirmer" at bounding box center [623, 443] width 108 height 34
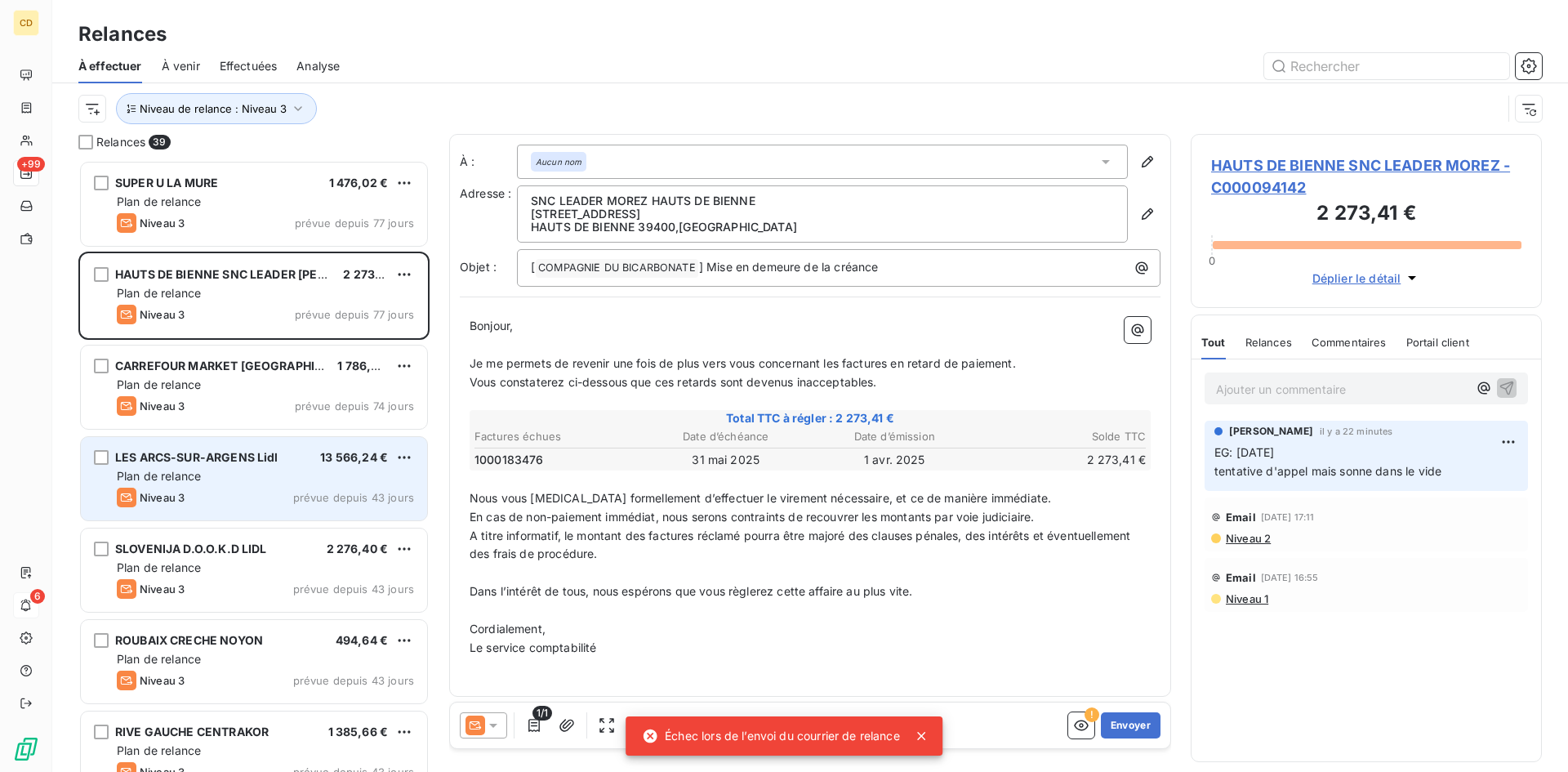
click at [237, 469] on div "Plan de relance" at bounding box center [265, 476] width 297 height 16
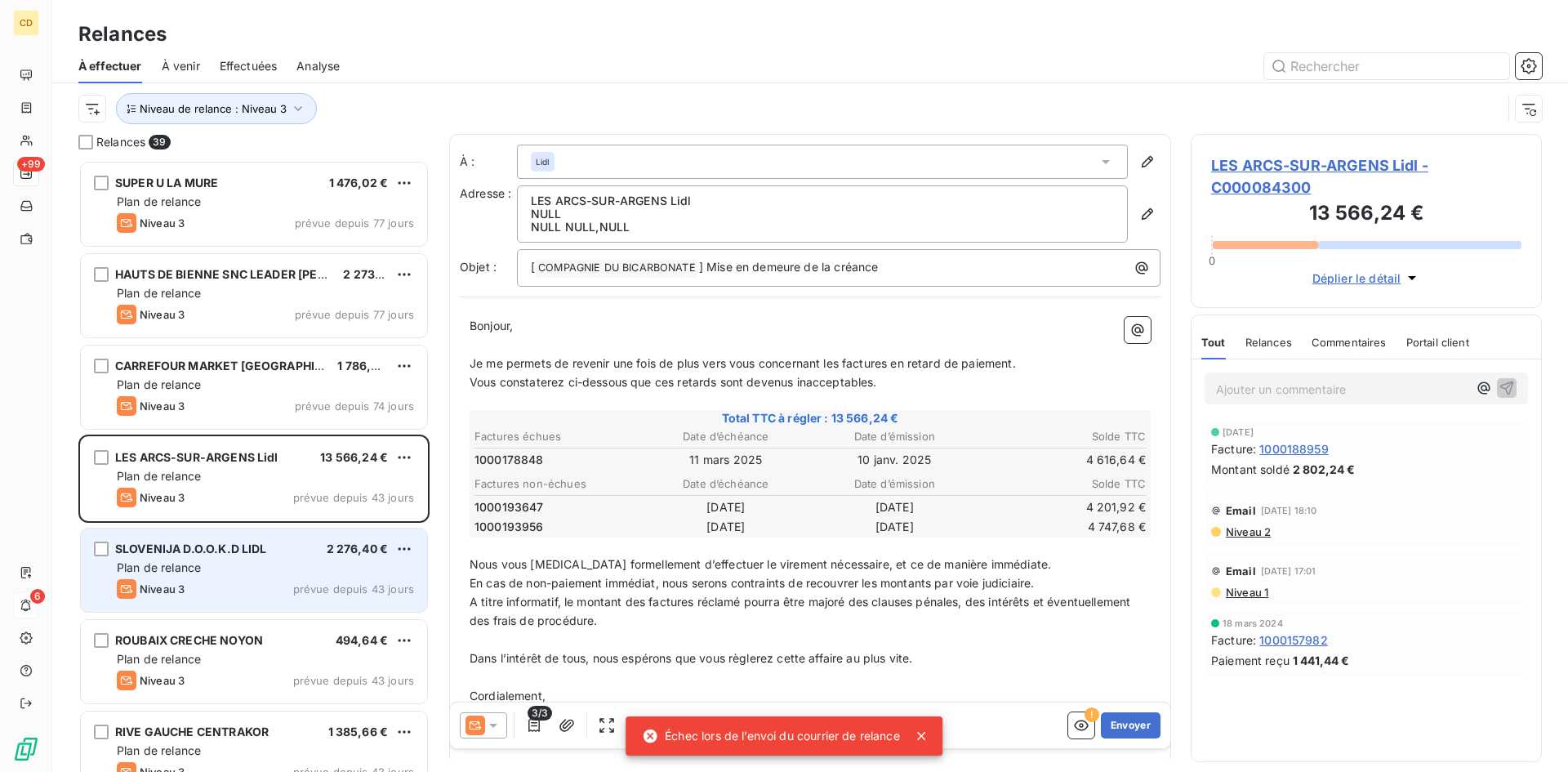
click at [194, 571] on span "Plan de relance" at bounding box center [159, 567] width 84 height 14
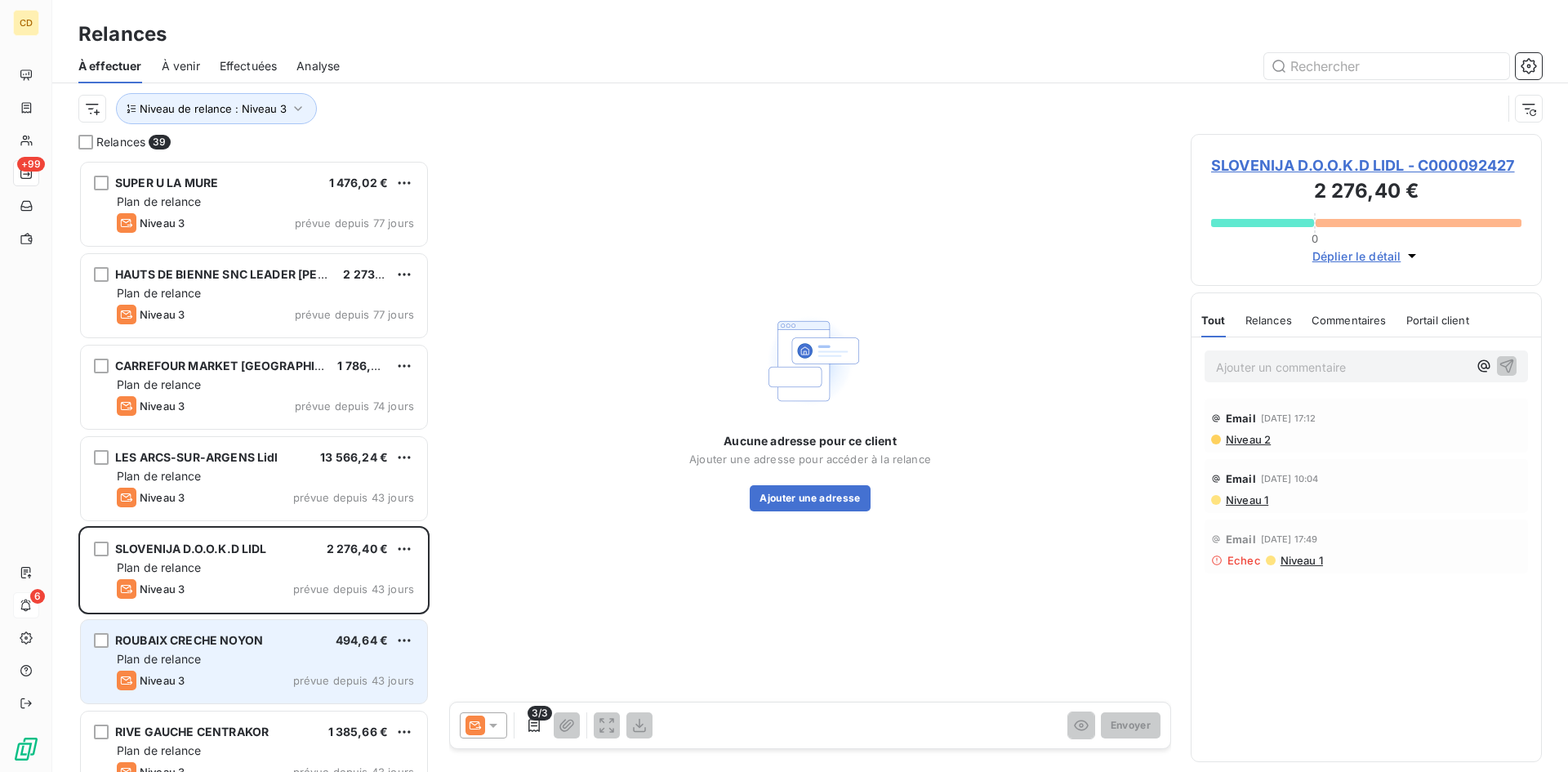
click at [186, 655] on span "Plan de relance" at bounding box center [159, 659] width 84 height 14
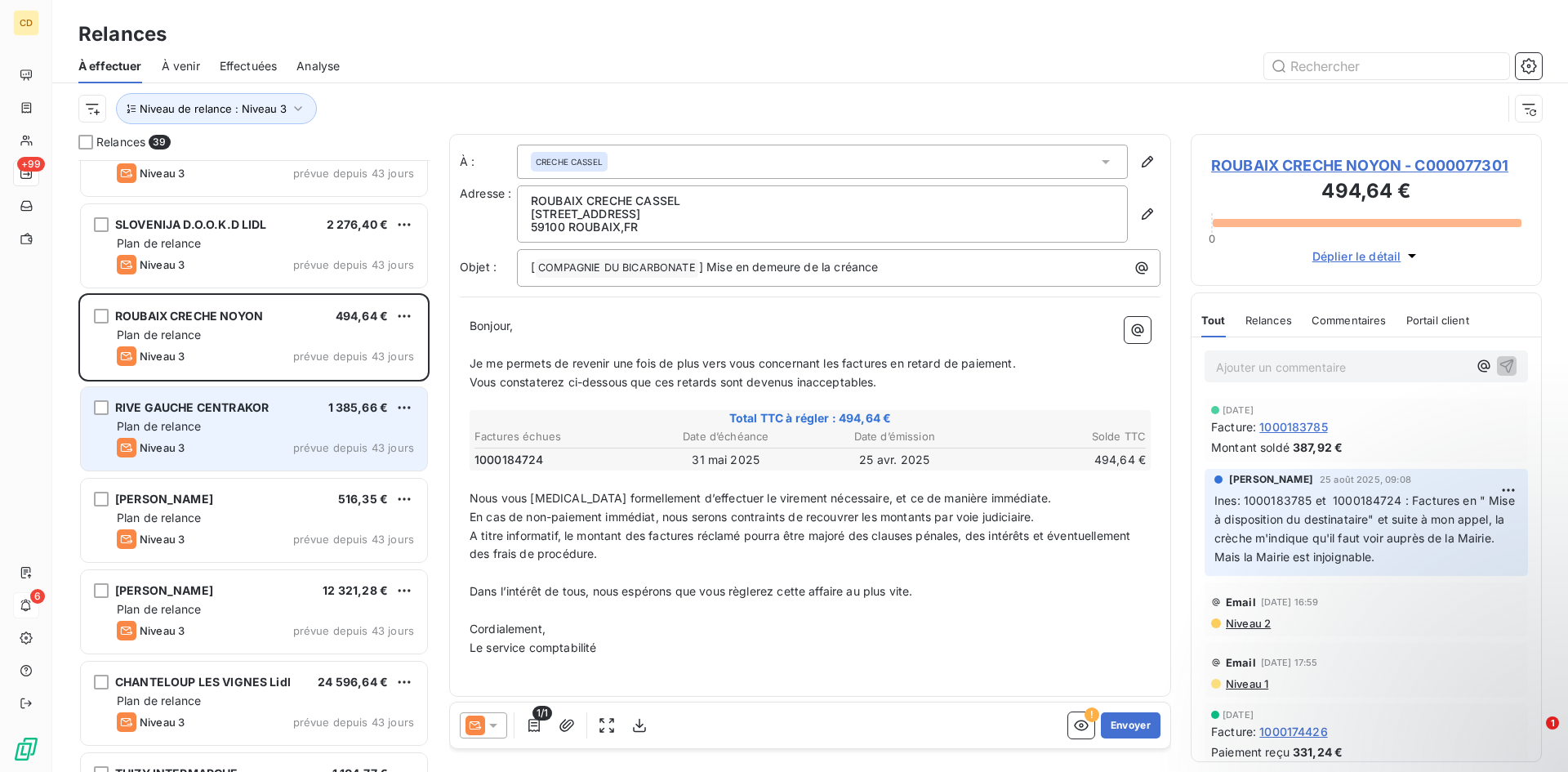
scroll to position [328, 0]
click at [196, 411] on span "RIVE GAUCHE CENTRAKOR" at bounding box center [192, 405] width 154 height 14
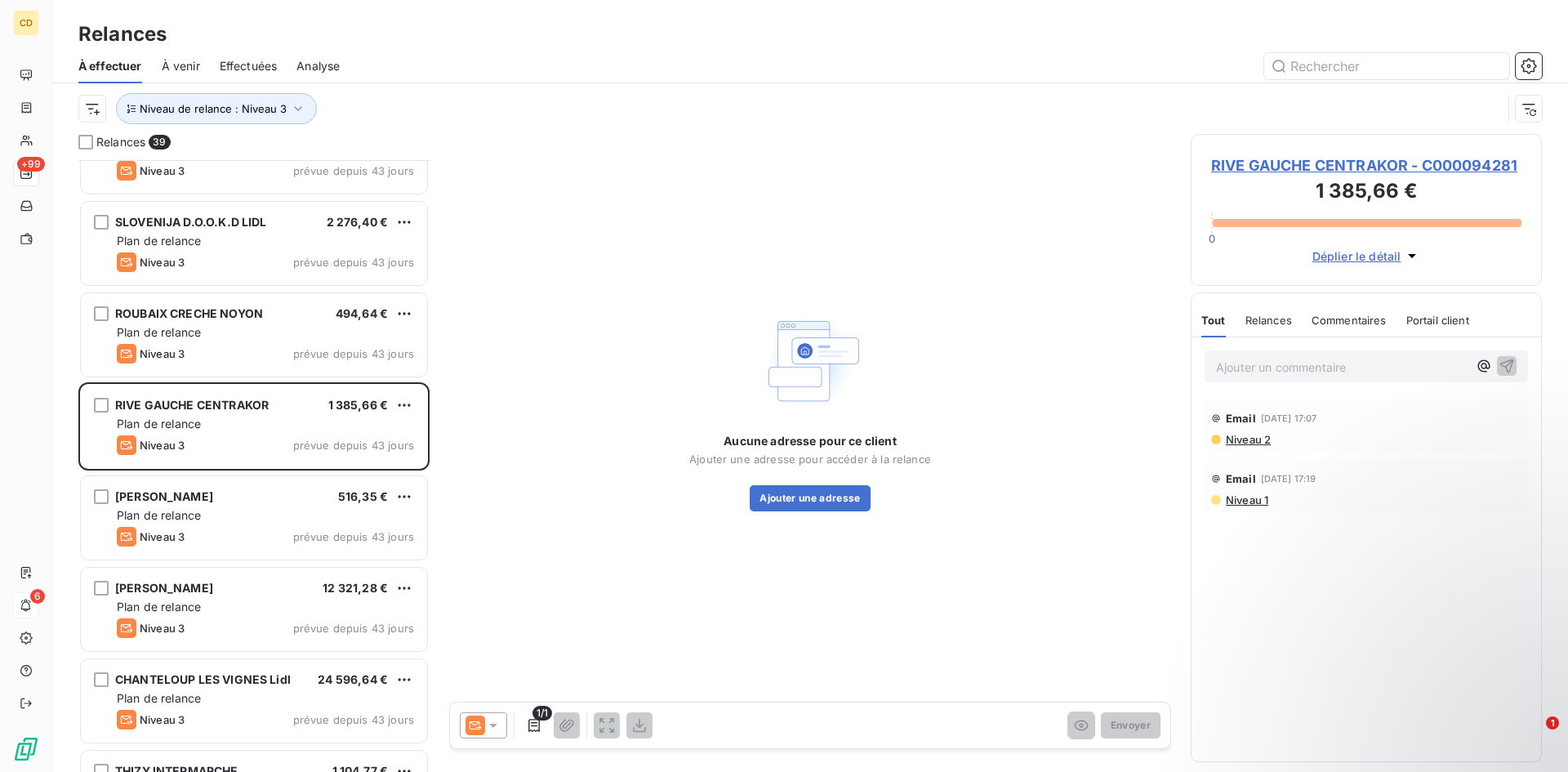
click at [1245, 442] on span "Niveau 2" at bounding box center [1247, 440] width 47 height 13
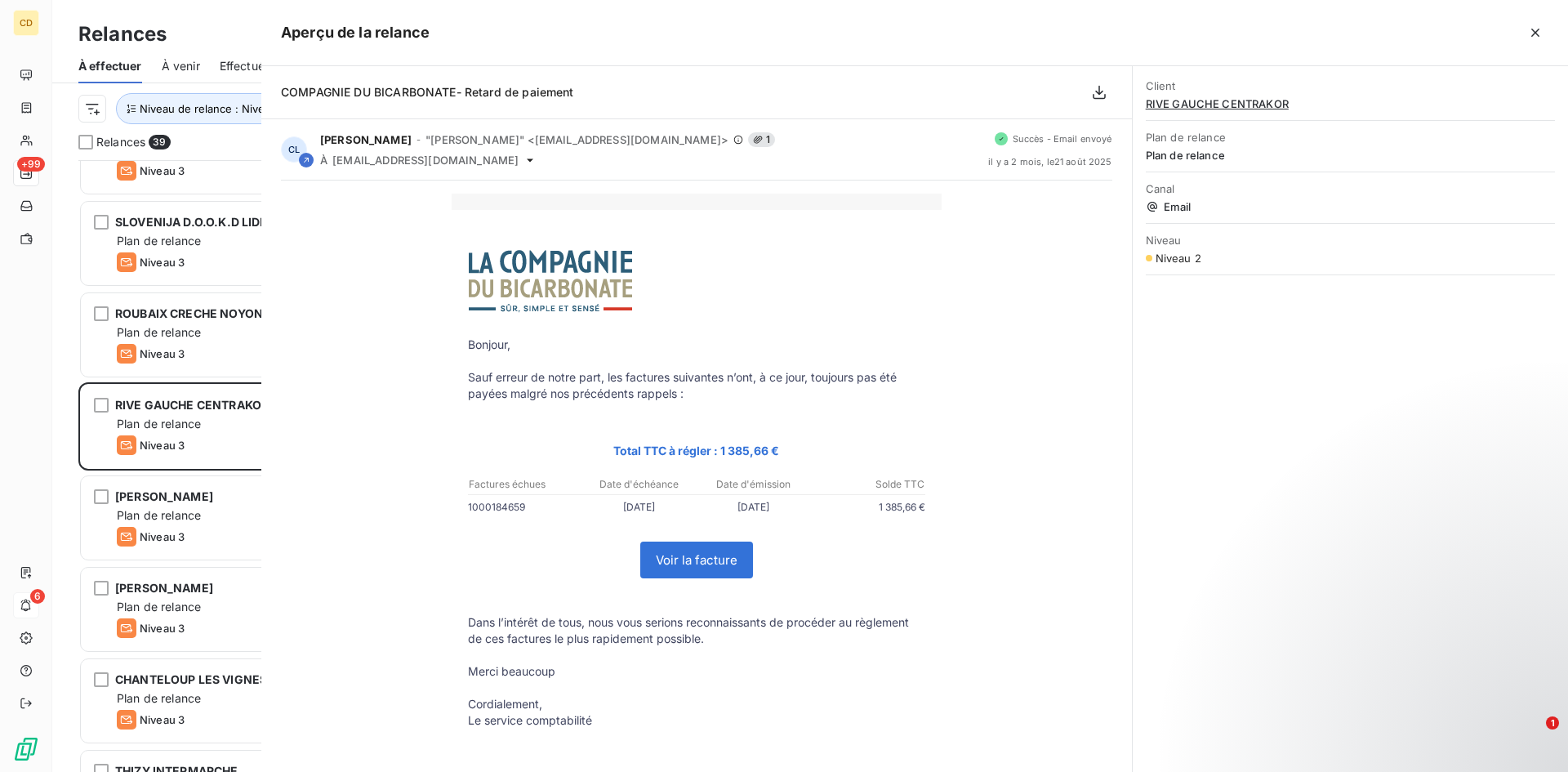
scroll to position [600, 339]
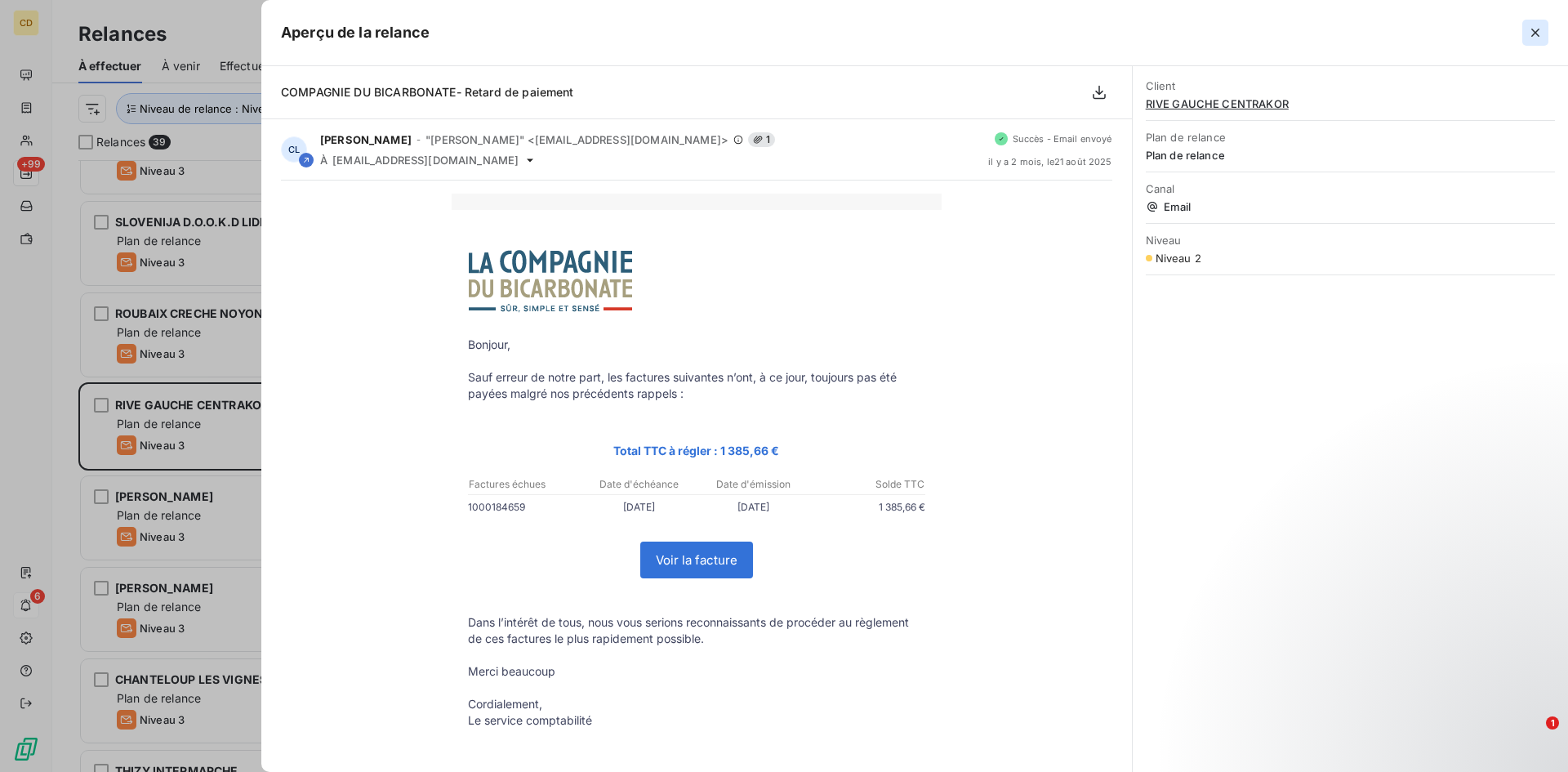
click at [1539, 28] on icon "button" at bounding box center [1535, 32] width 16 height 16
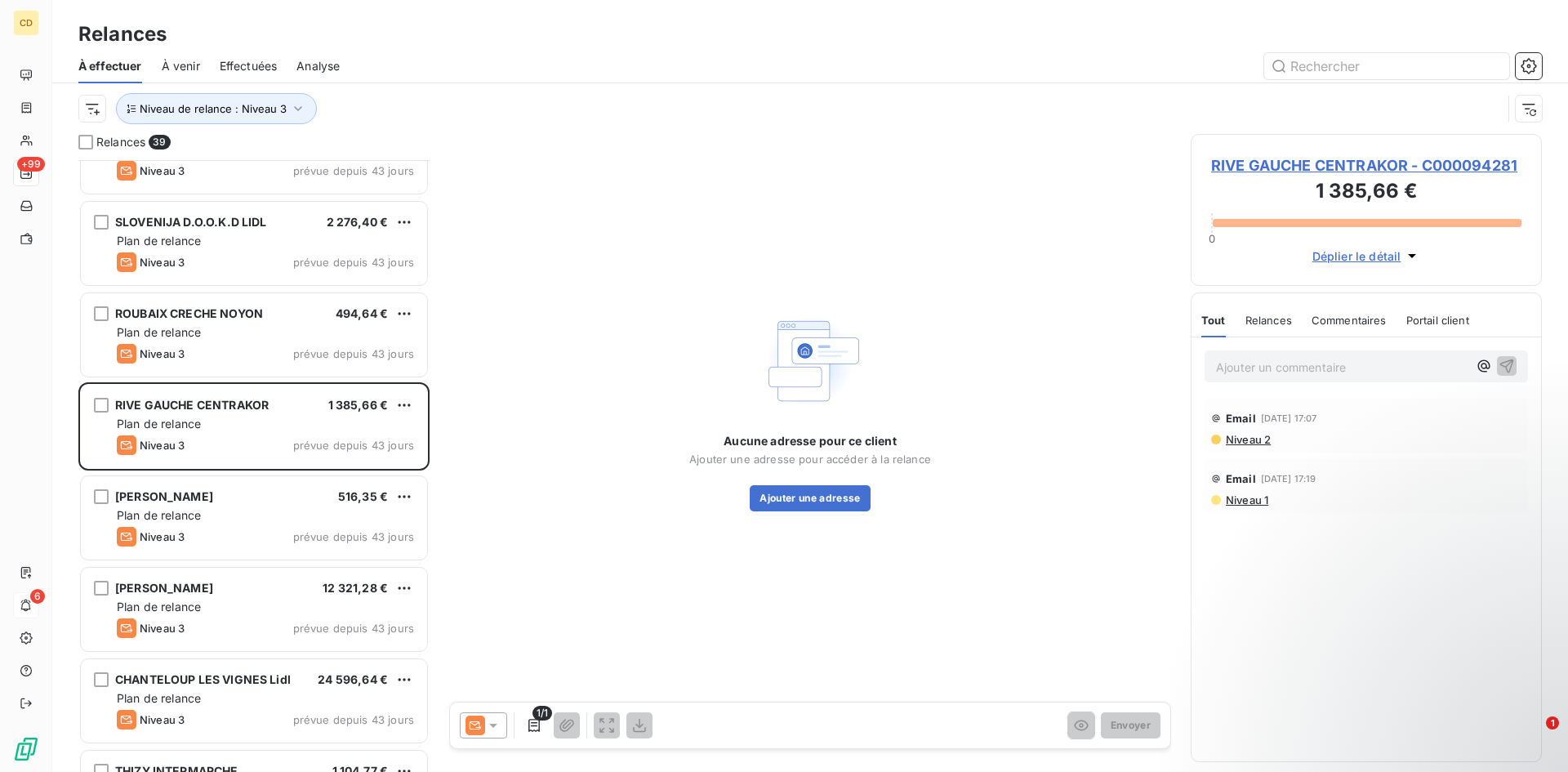
click at [1251, 437] on span "Niveau 2" at bounding box center [1247, 440] width 47 height 13
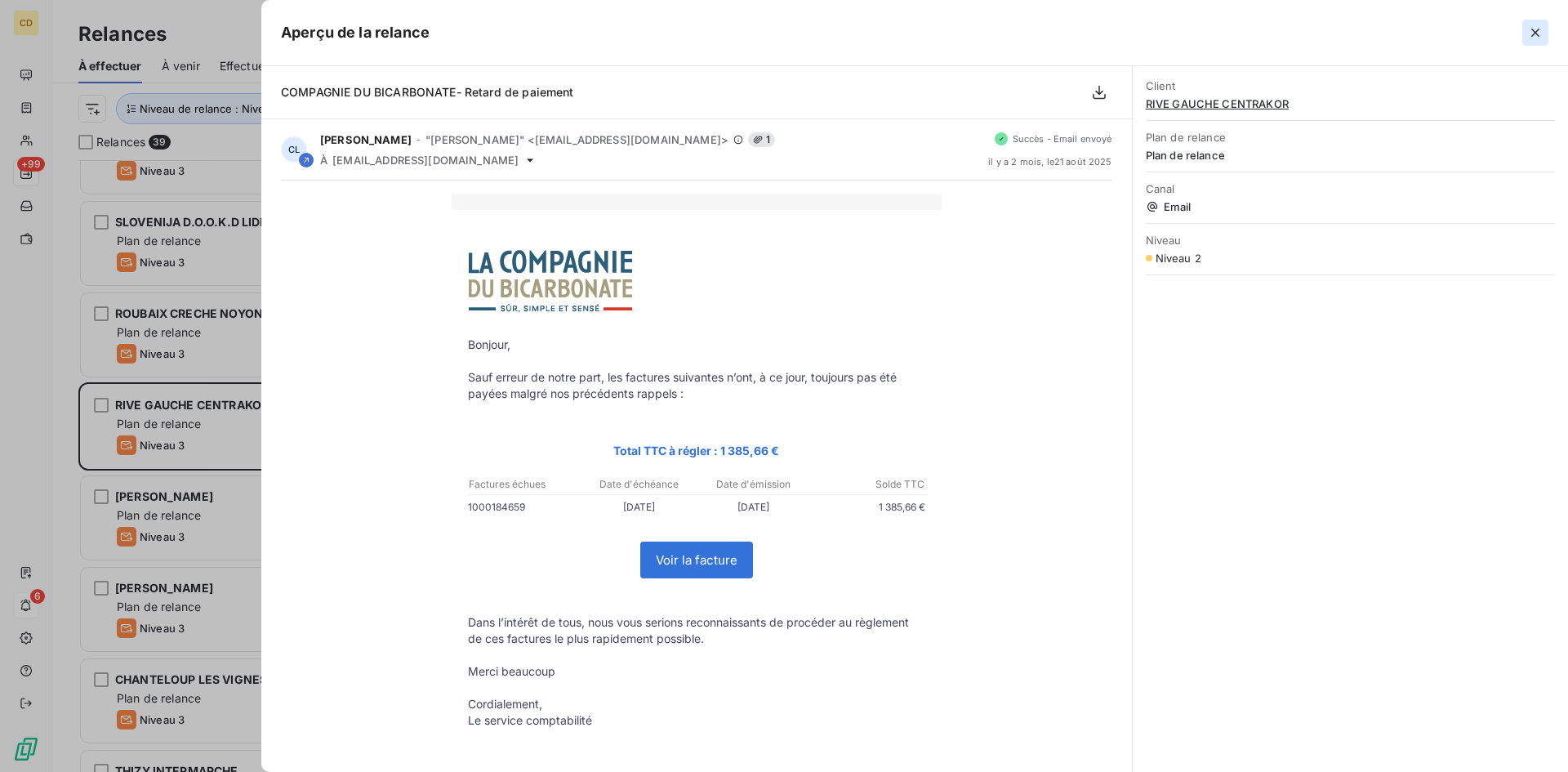
click at [1528, 28] on icon "button" at bounding box center [1535, 32] width 16 height 16
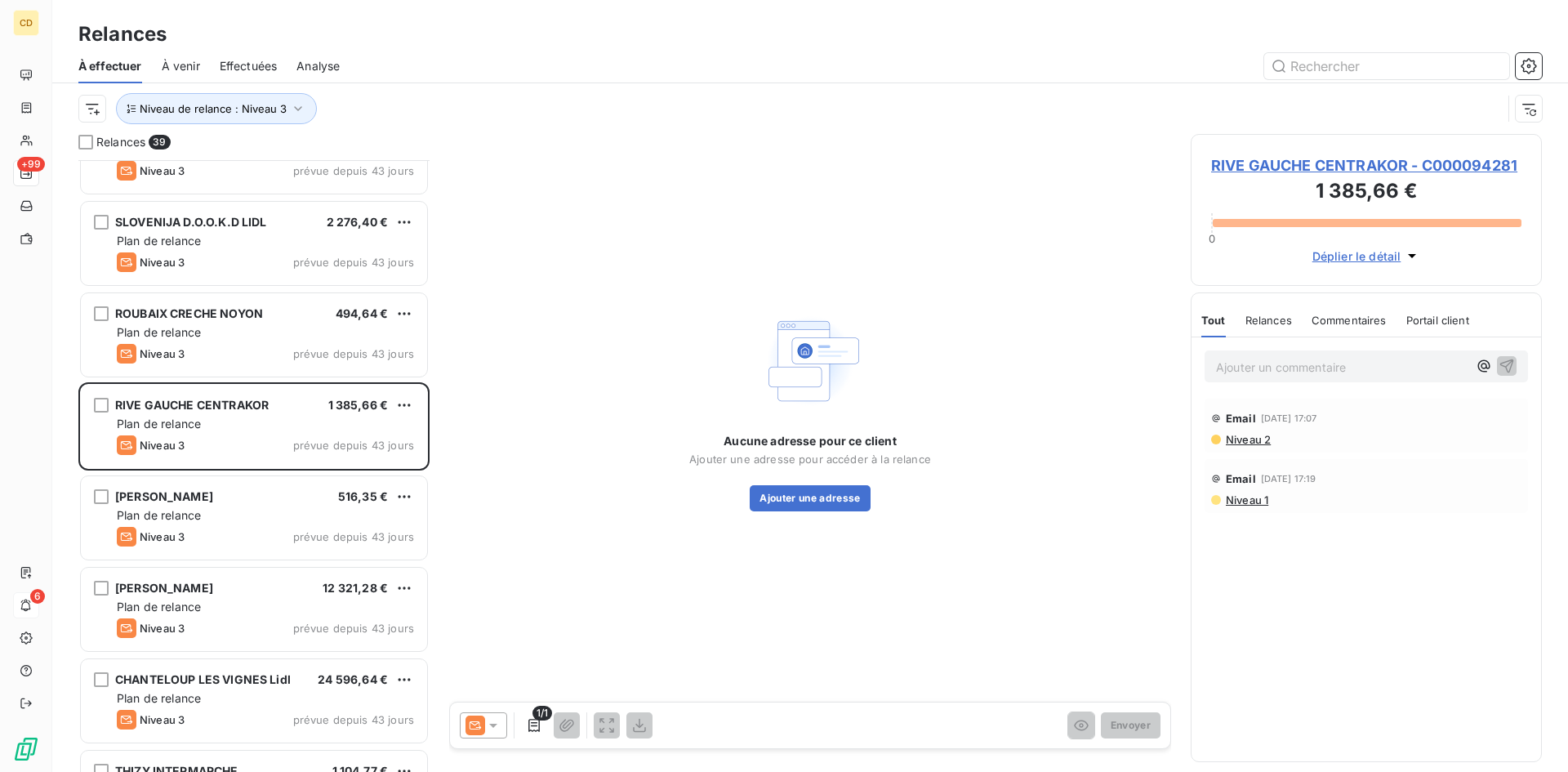
click at [1271, 370] on p "Ajouter un commentaire ﻿" at bounding box center [1341, 367] width 252 height 21
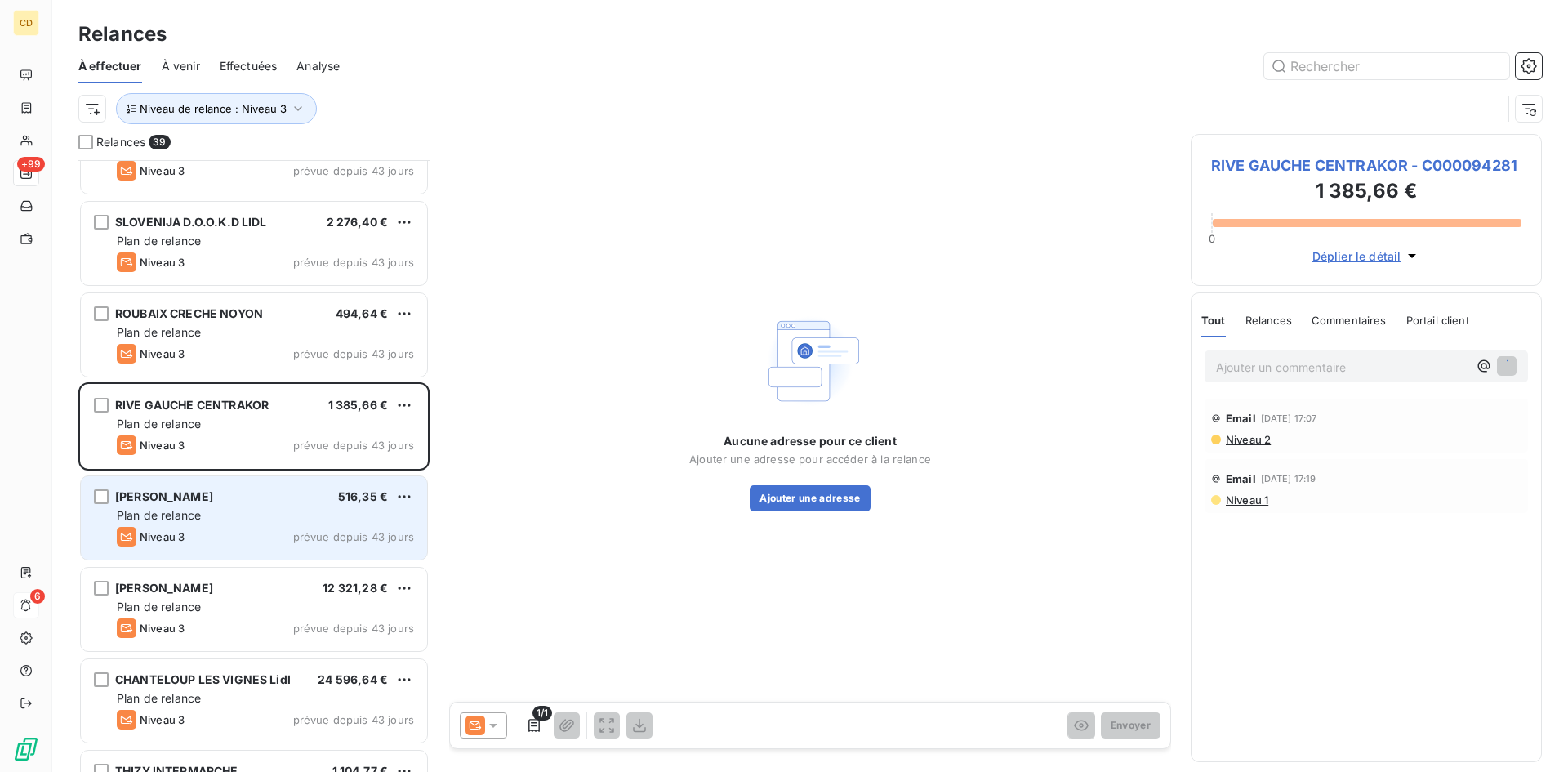
click at [250, 507] on div "Plan de relance" at bounding box center [265, 515] width 297 height 16
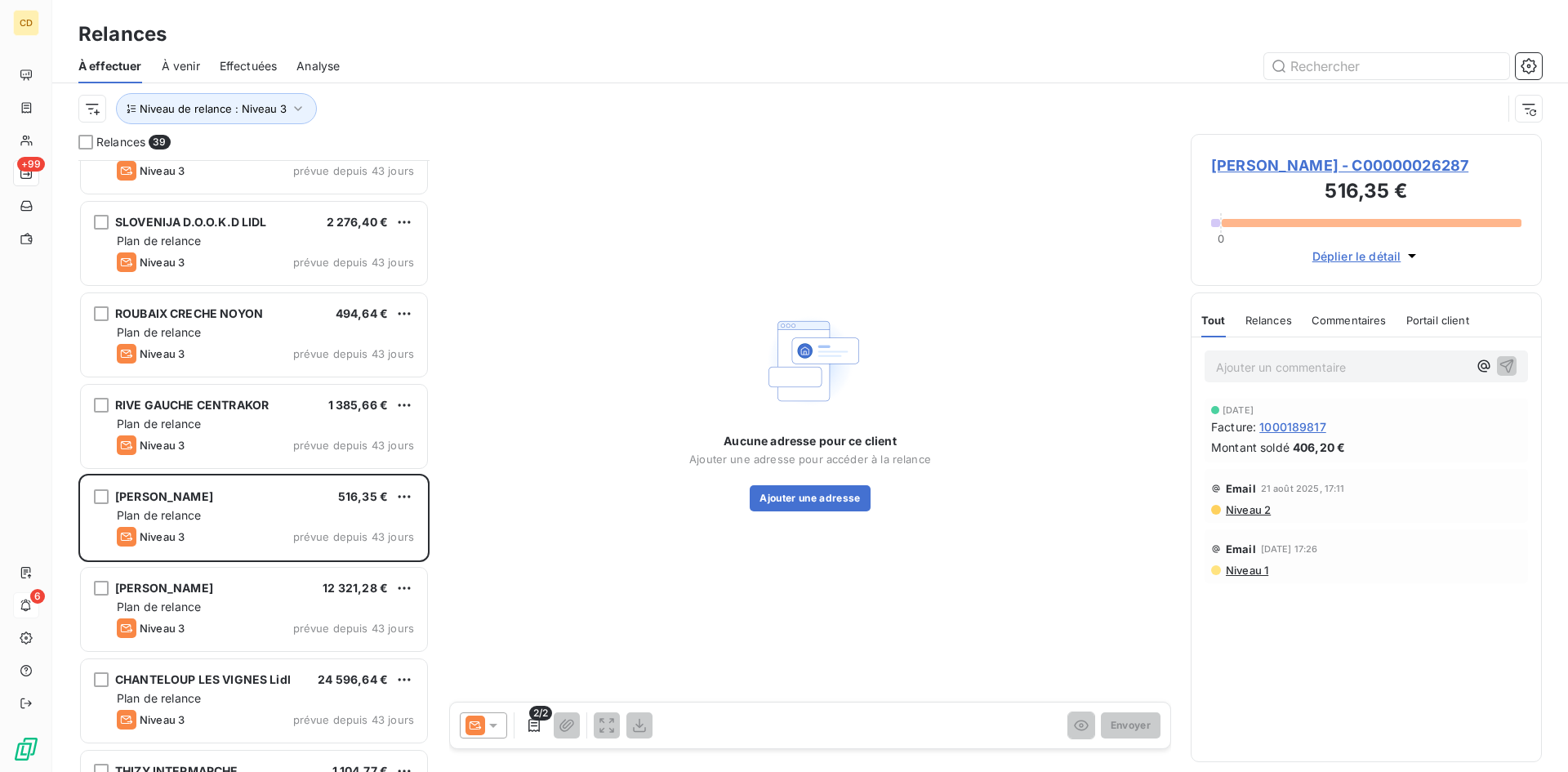
click at [1235, 517] on span "Niveau 2" at bounding box center [1247, 510] width 47 height 13
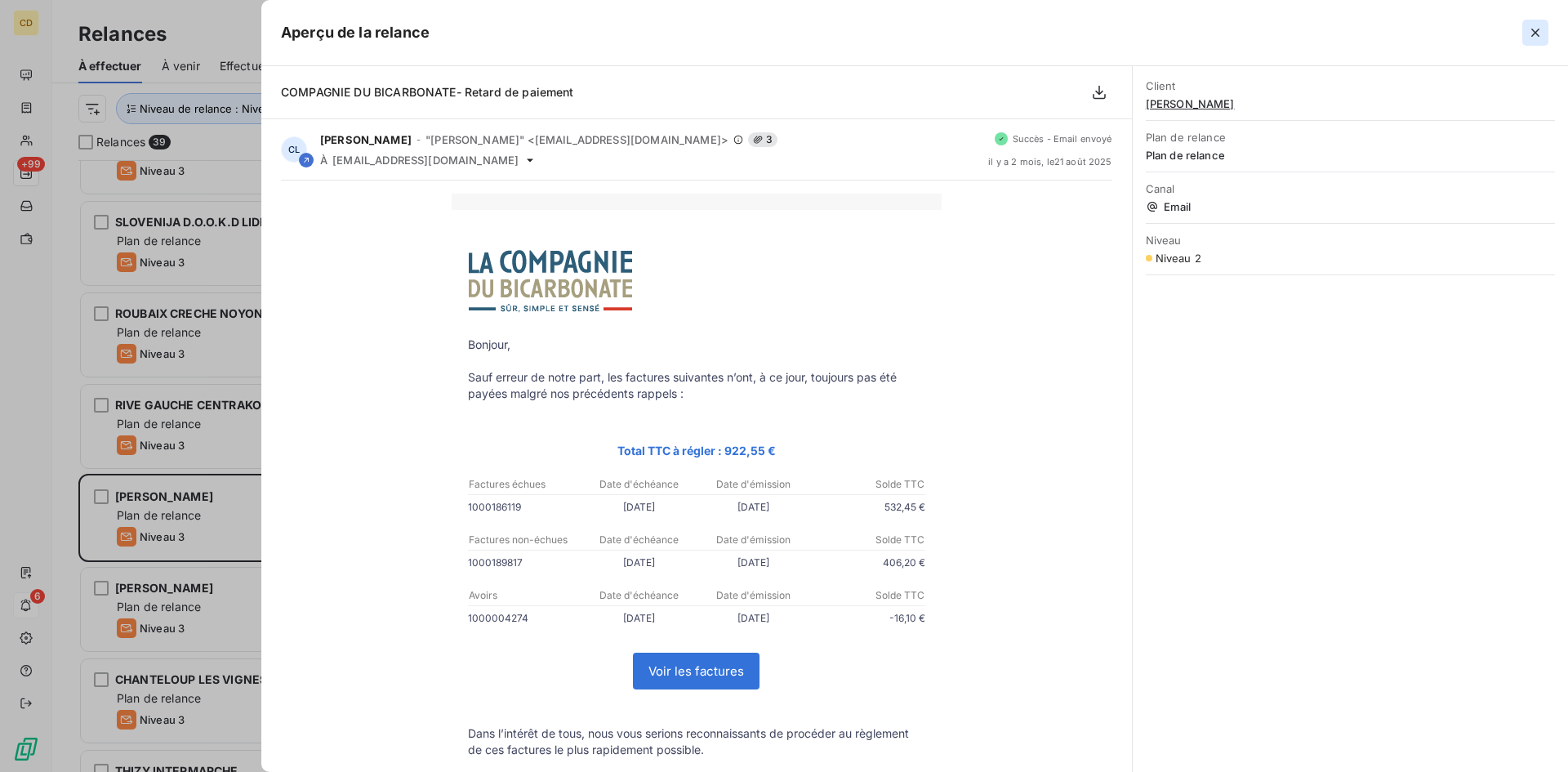
click at [1537, 28] on icon "button" at bounding box center [1535, 32] width 16 height 16
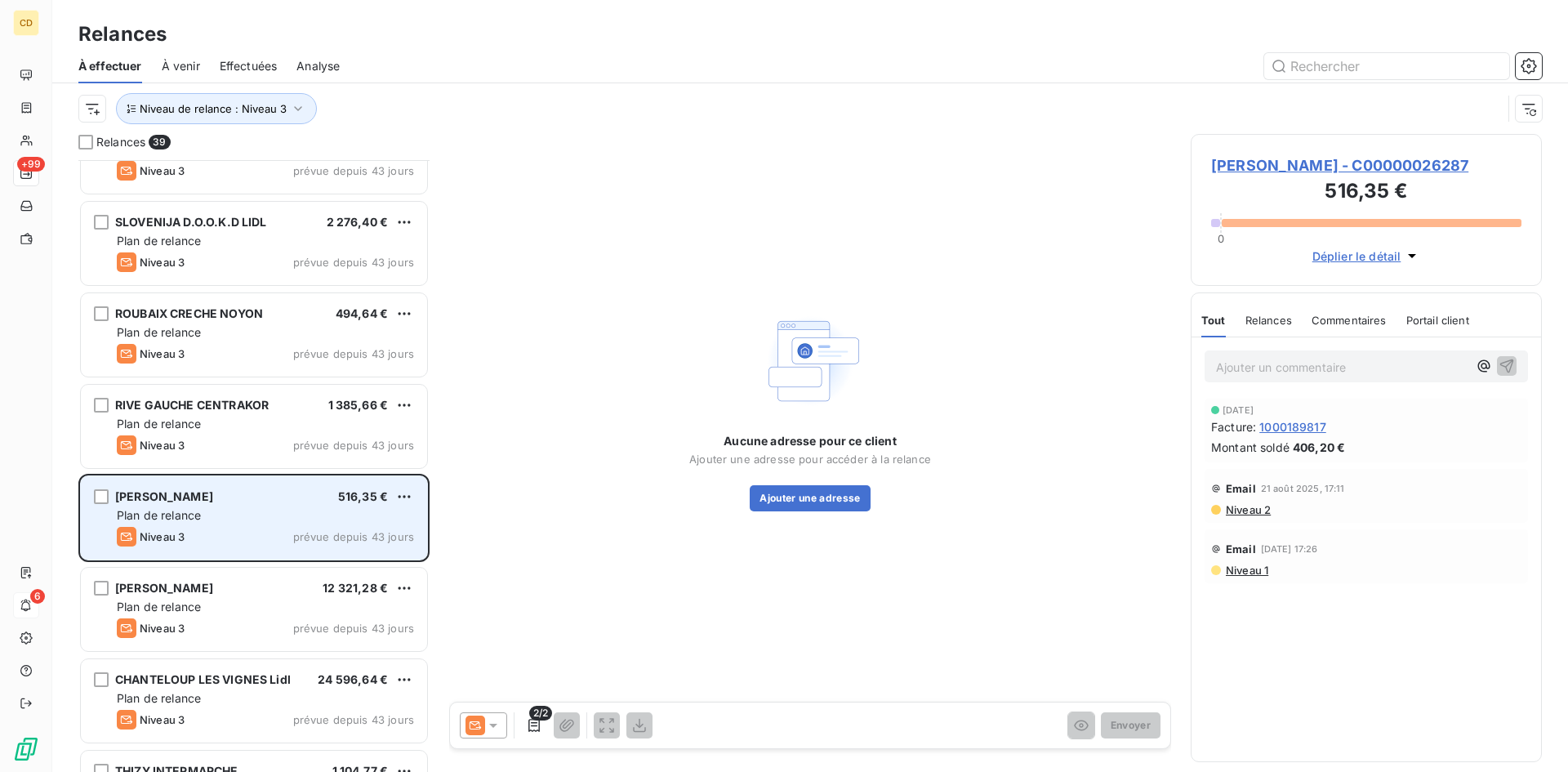
click at [177, 495] on span "Philippe Martena - JARDILAND" at bounding box center [163, 496] width 98 height 14
click at [163, 539] on span "Niveau 3" at bounding box center [161, 537] width 45 height 13
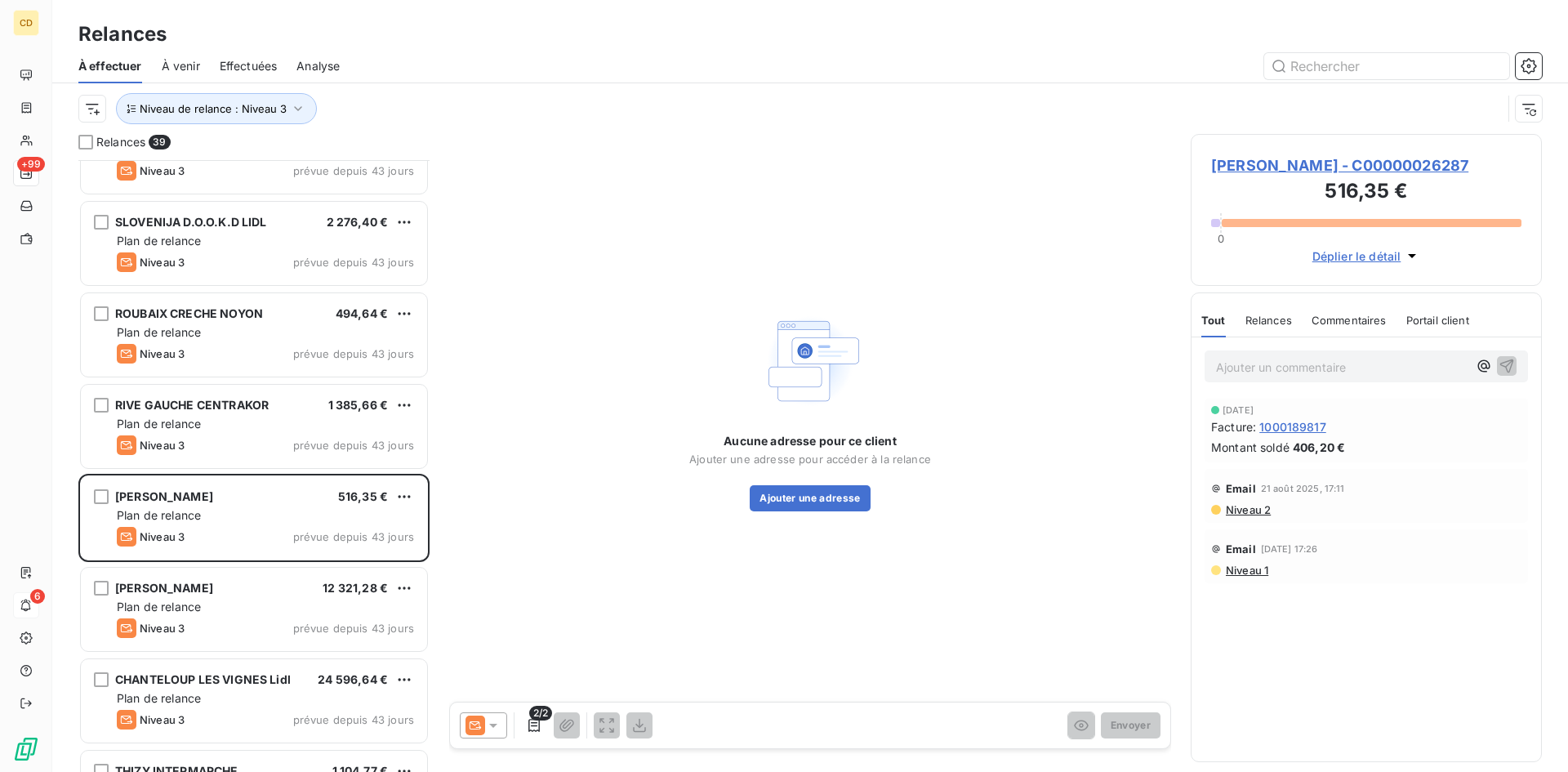
click at [1337, 265] on span "Déplier le détail" at bounding box center [1357, 256] width 89 height 17
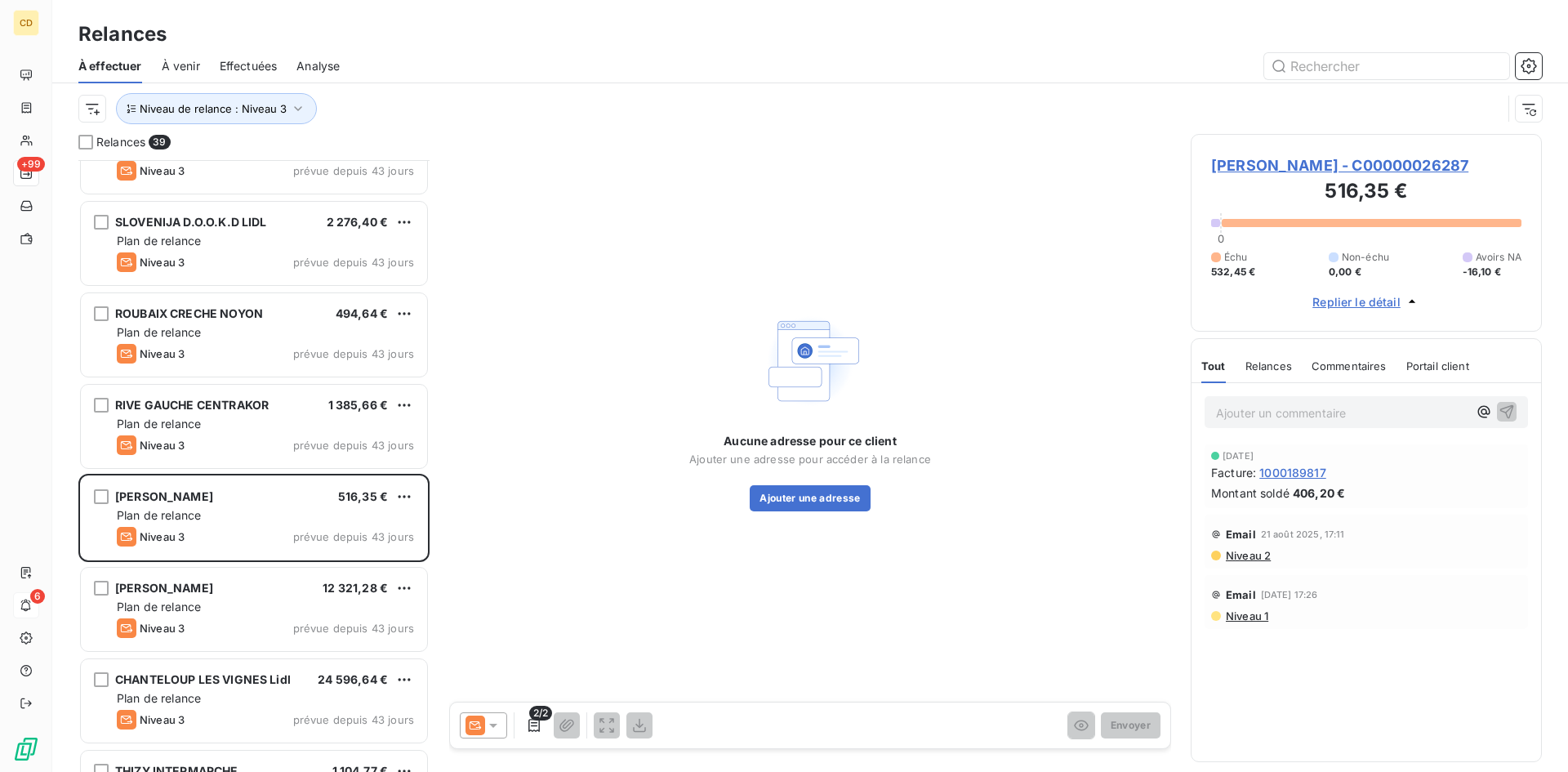
click at [1247, 562] on span "Niveau 2" at bounding box center [1247, 555] width 47 height 13
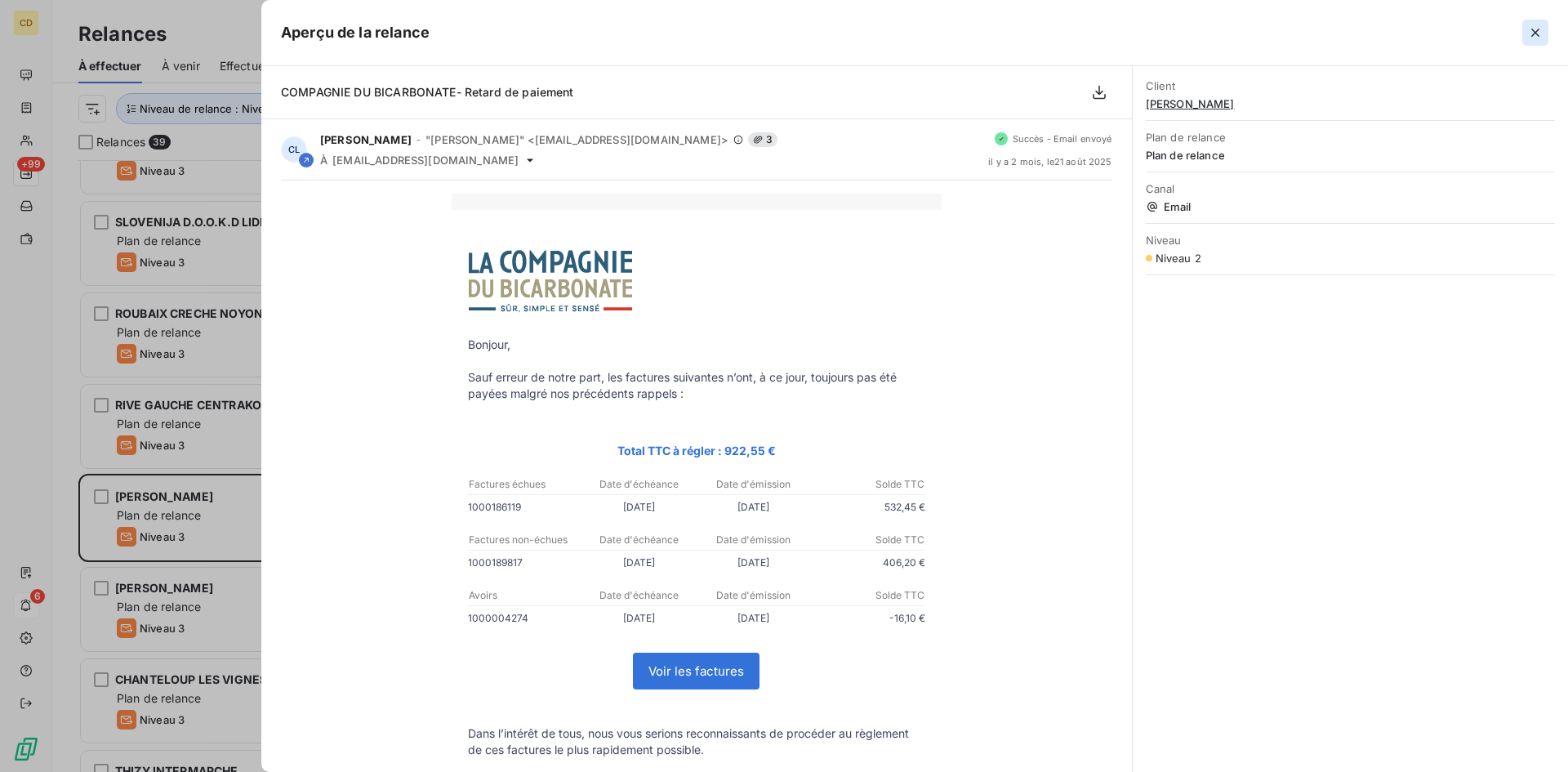
click at [1543, 24] on button "button" at bounding box center [1536, 33] width 27 height 27
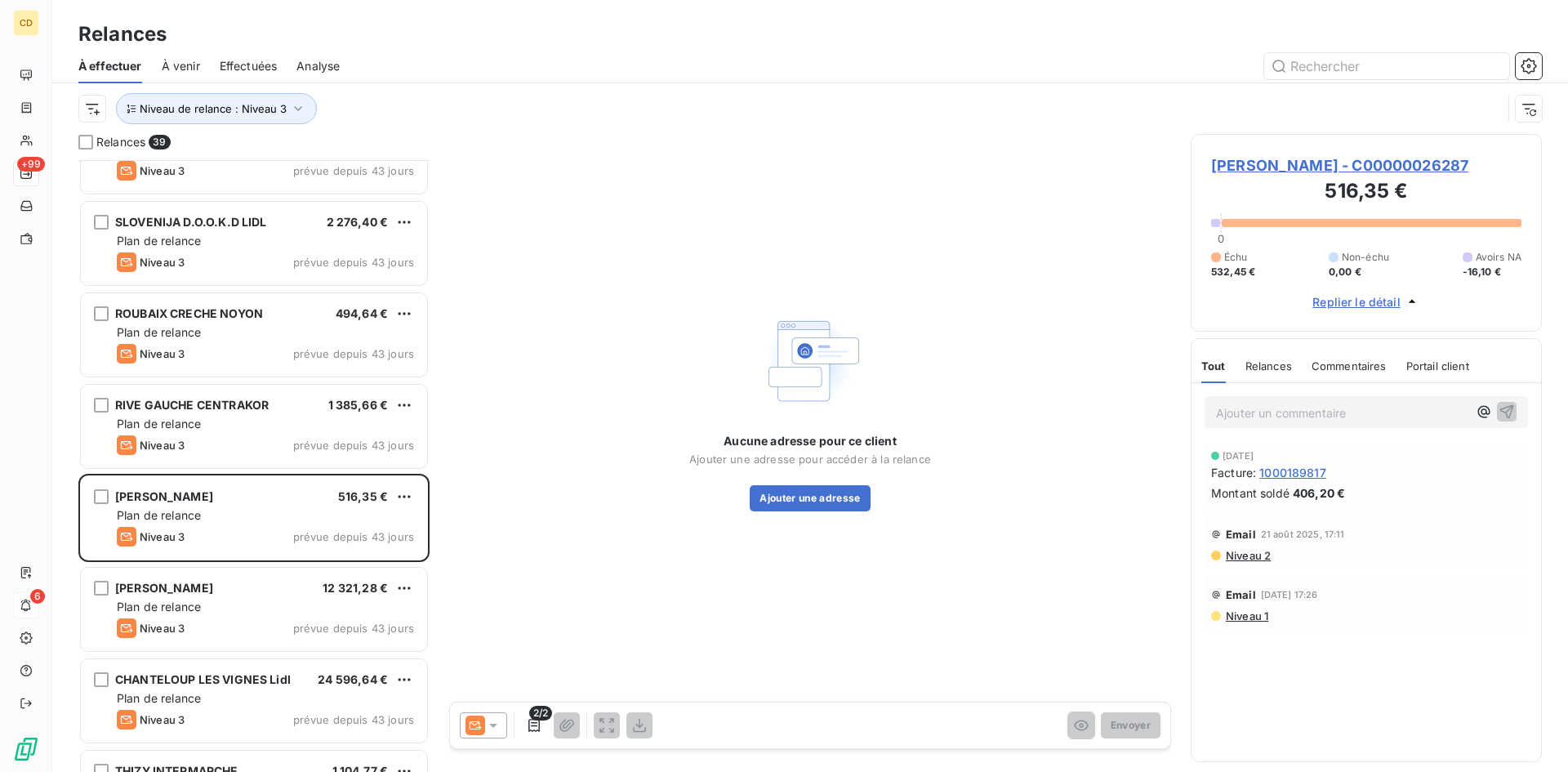
click at [1251, 562] on span "Niveau 2" at bounding box center [1247, 555] width 47 height 13
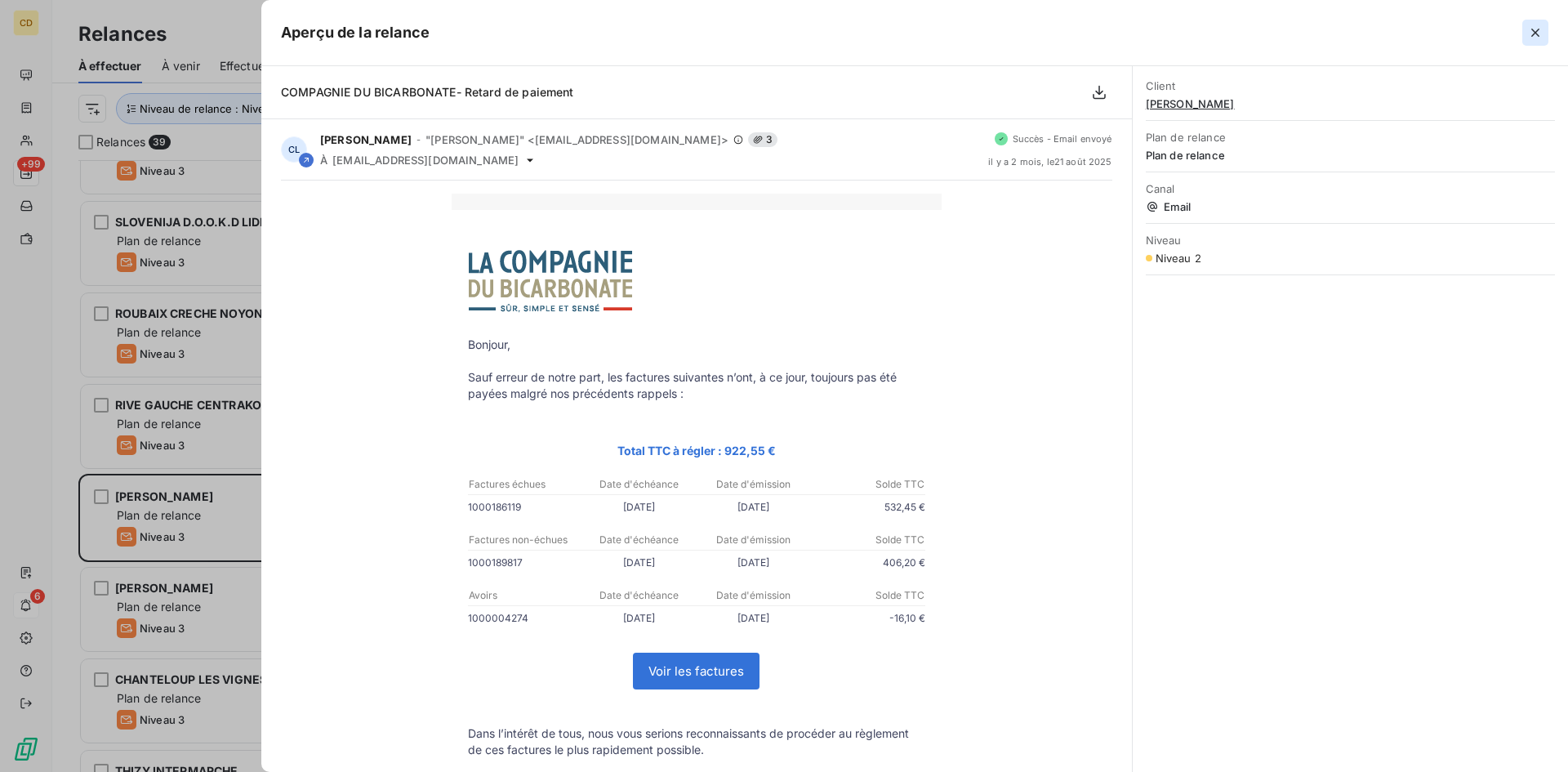
click at [1542, 33] on icon "button" at bounding box center [1535, 32] width 16 height 16
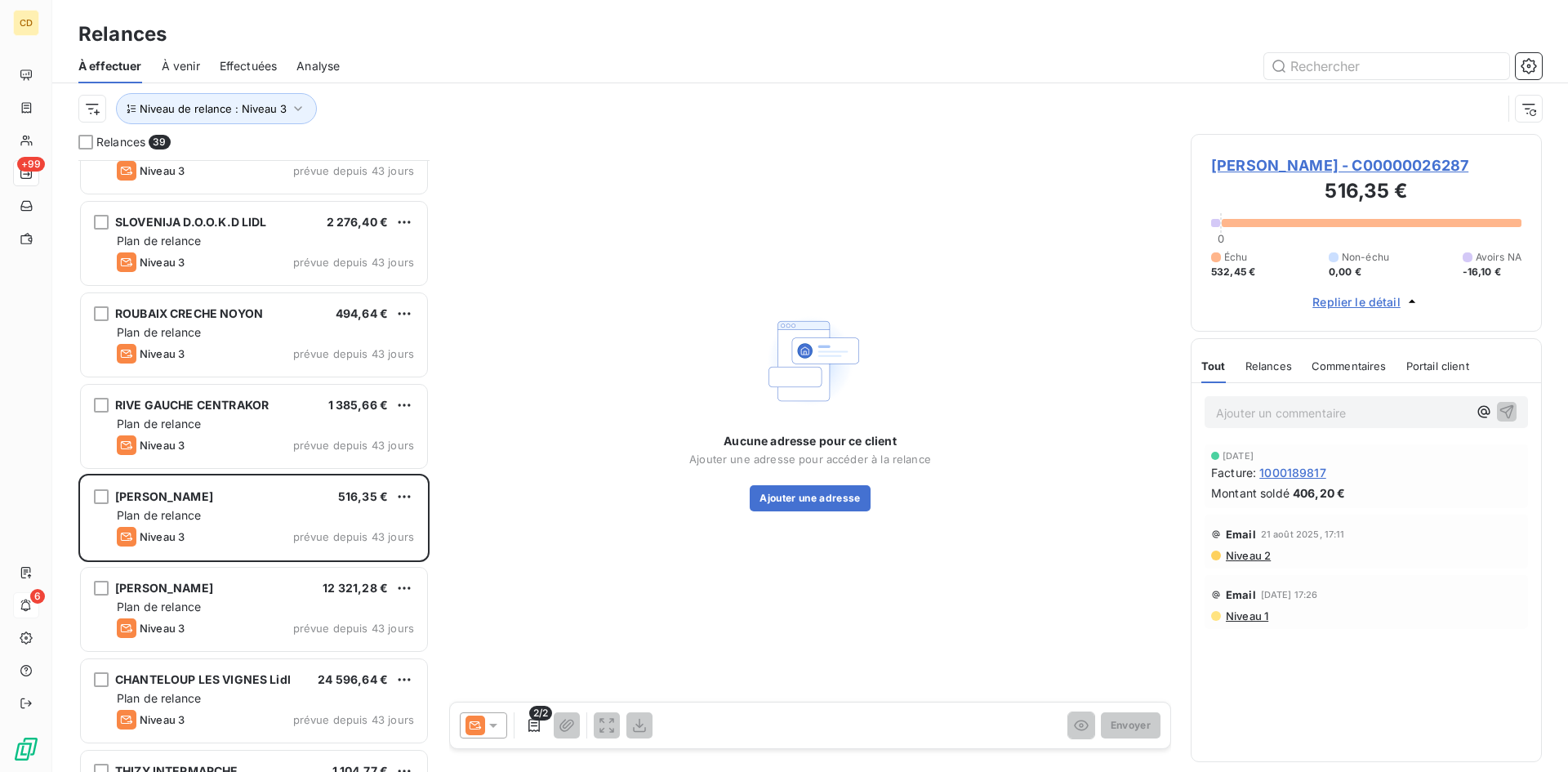
click at [1294, 162] on span "Philippe Martena - JARDILAND - C00000026287" at bounding box center [1366, 165] width 310 height 22
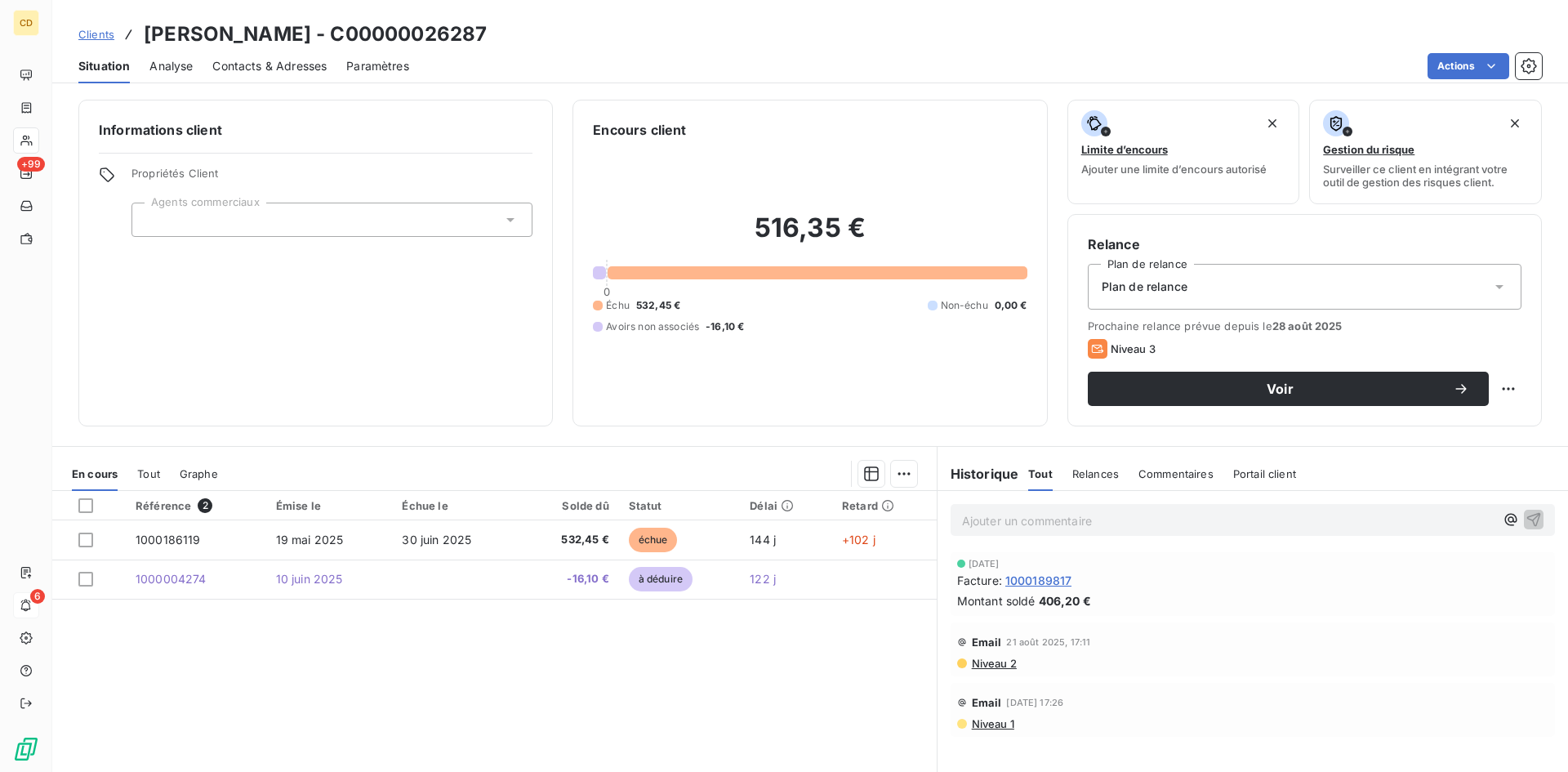
click at [983, 665] on span "Niveau 2" at bounding box center [993, 664] width 47 height 13
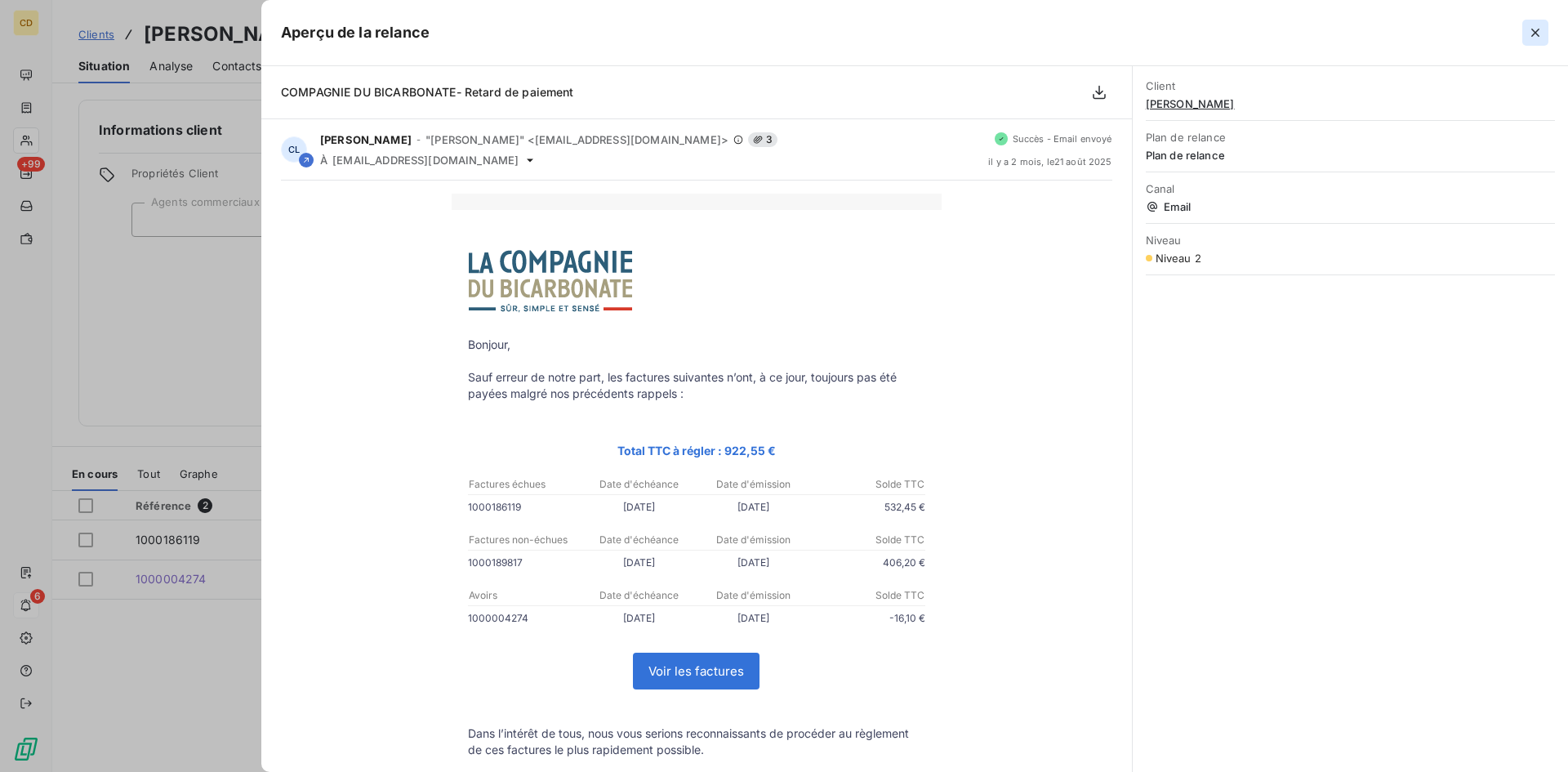
click at [1530, 33] on icon "button" at bounding box center [1535, 32] width 16 height 16
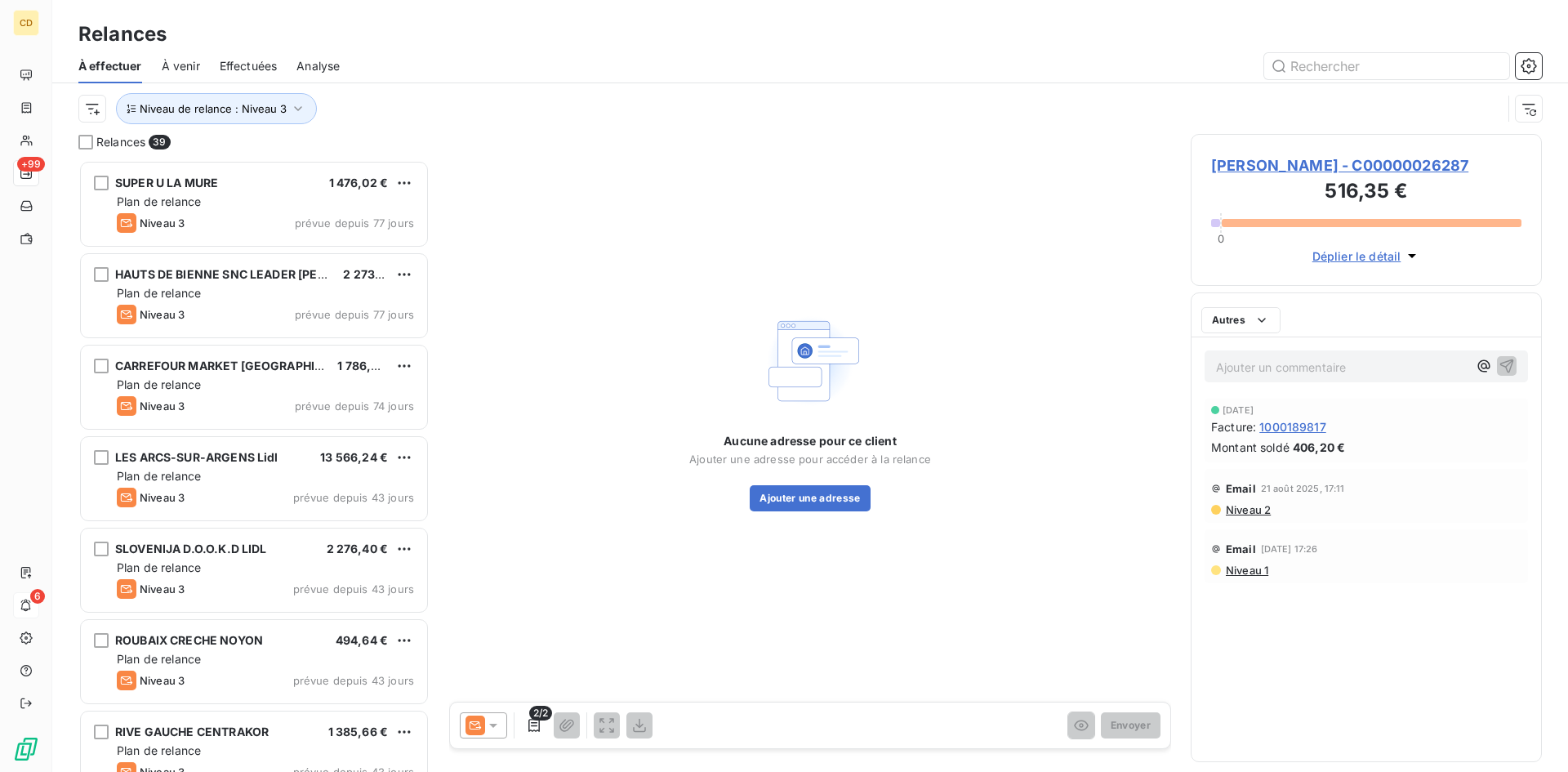
scroll to position [600, 339]
click at [787, 499] on button "Ajouter une adresse" at bounding box center [810, 499] width 121 height 27
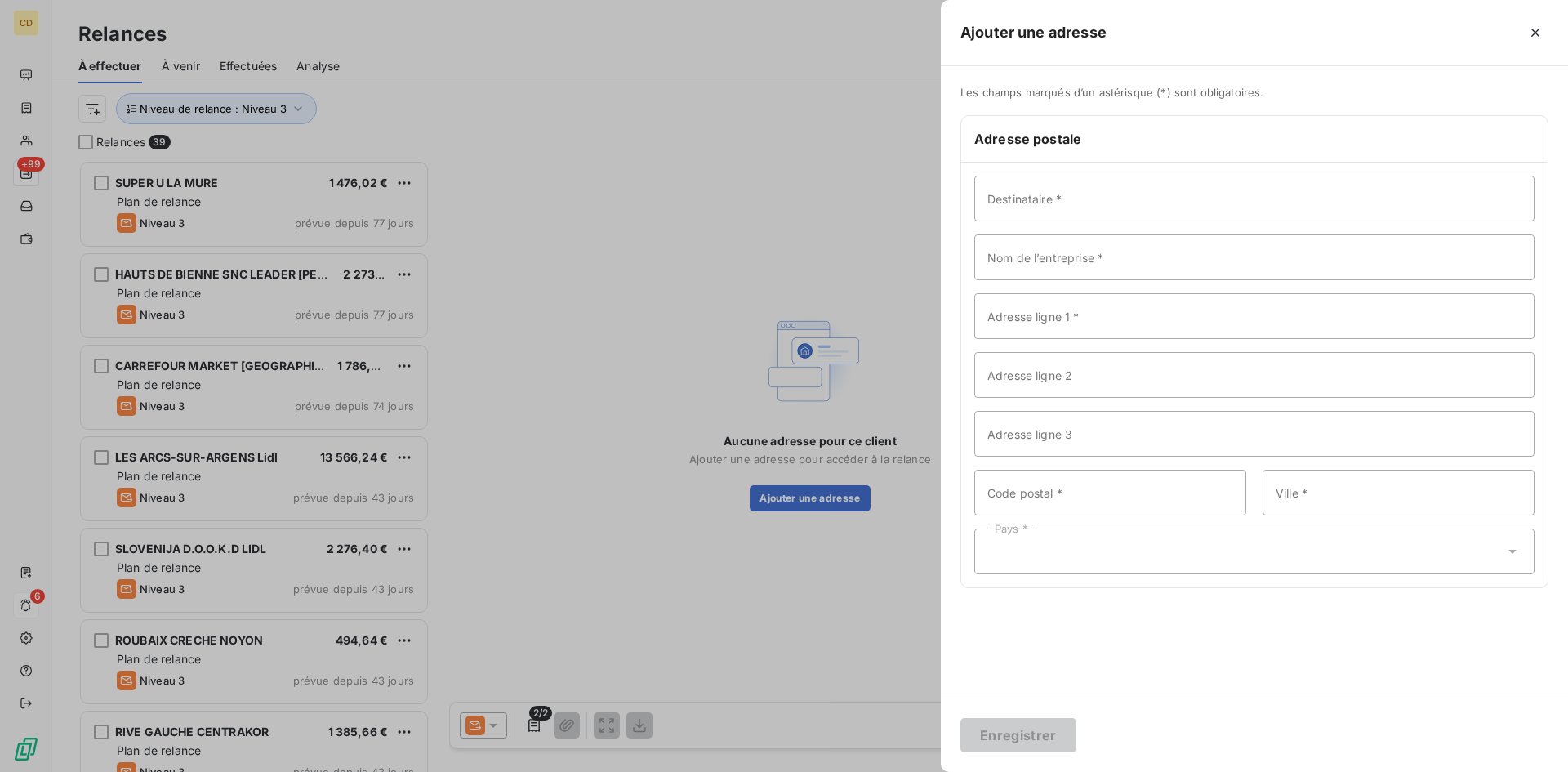
click at [1536, 28] on icon "button" at bounding box center [1535, 32] width 16 height 16
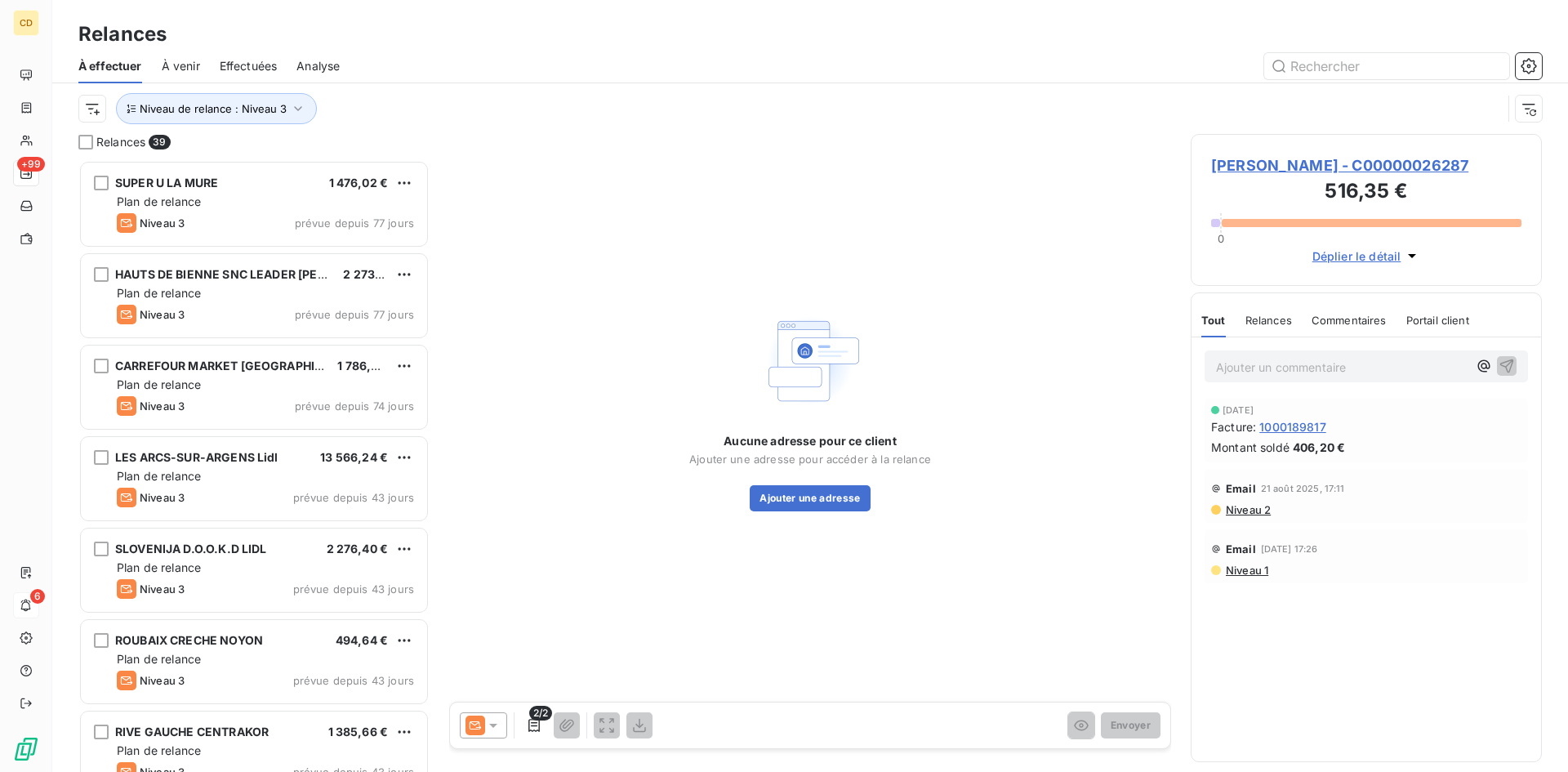
click at [1294, 166] on span "Philippe Martena - JARDILAND - C00000026287" at bounding box center [1366, 165] width 310 height 22
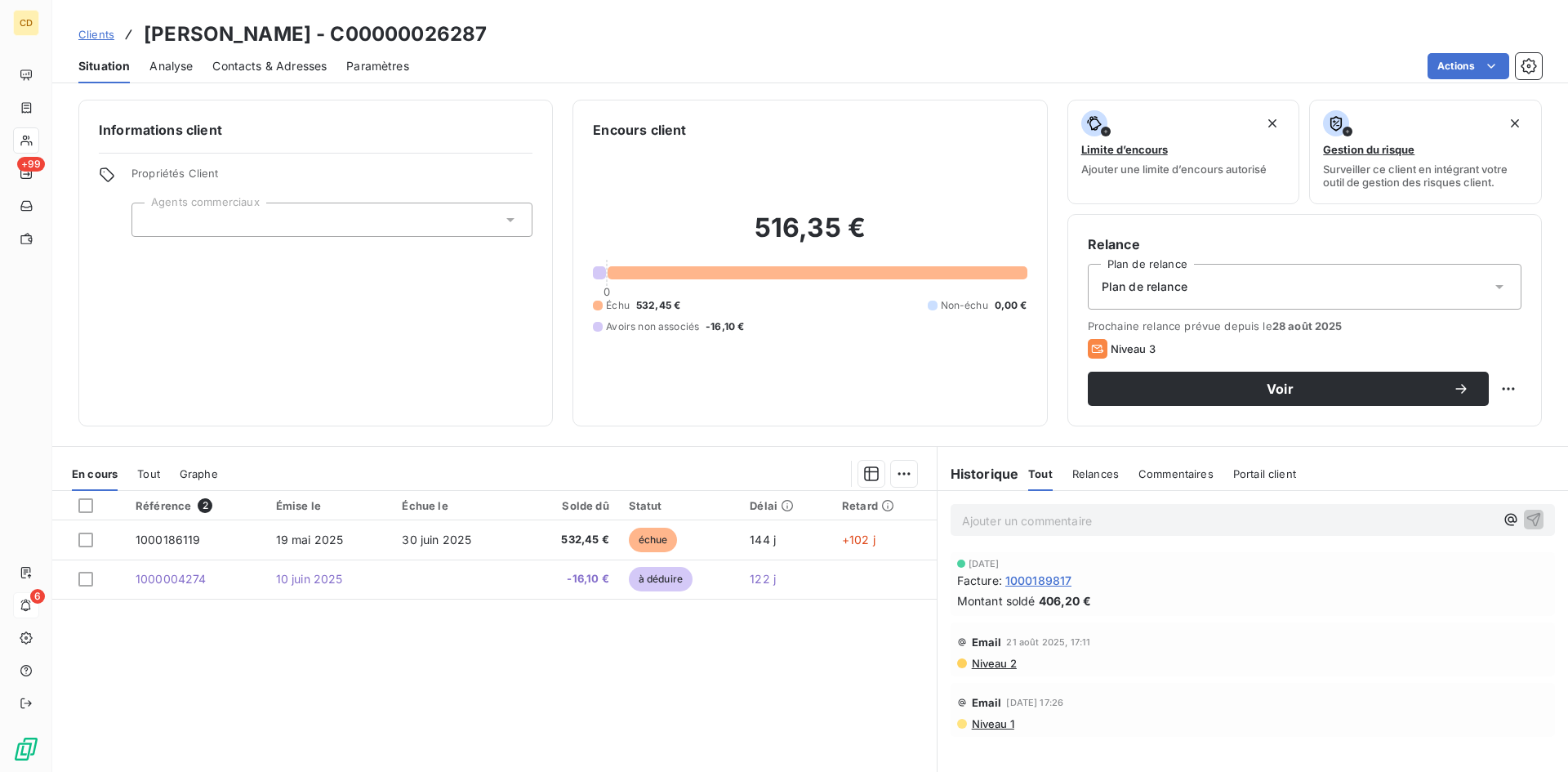
click at [255, 66] on span "Contacts & Adresses" at bounding box center [270, 66] width 114 height 16
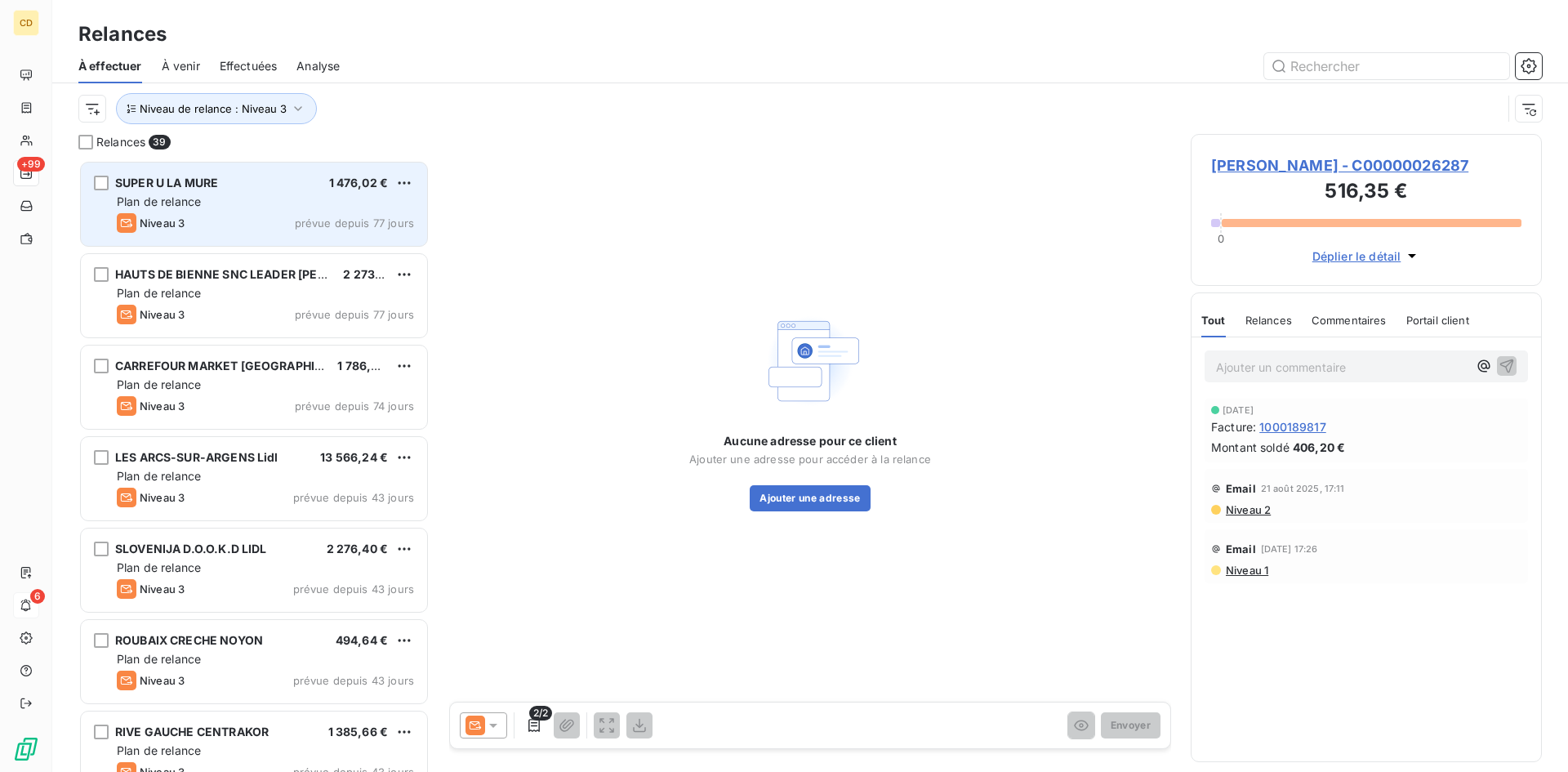
scroll to position [600, 339]
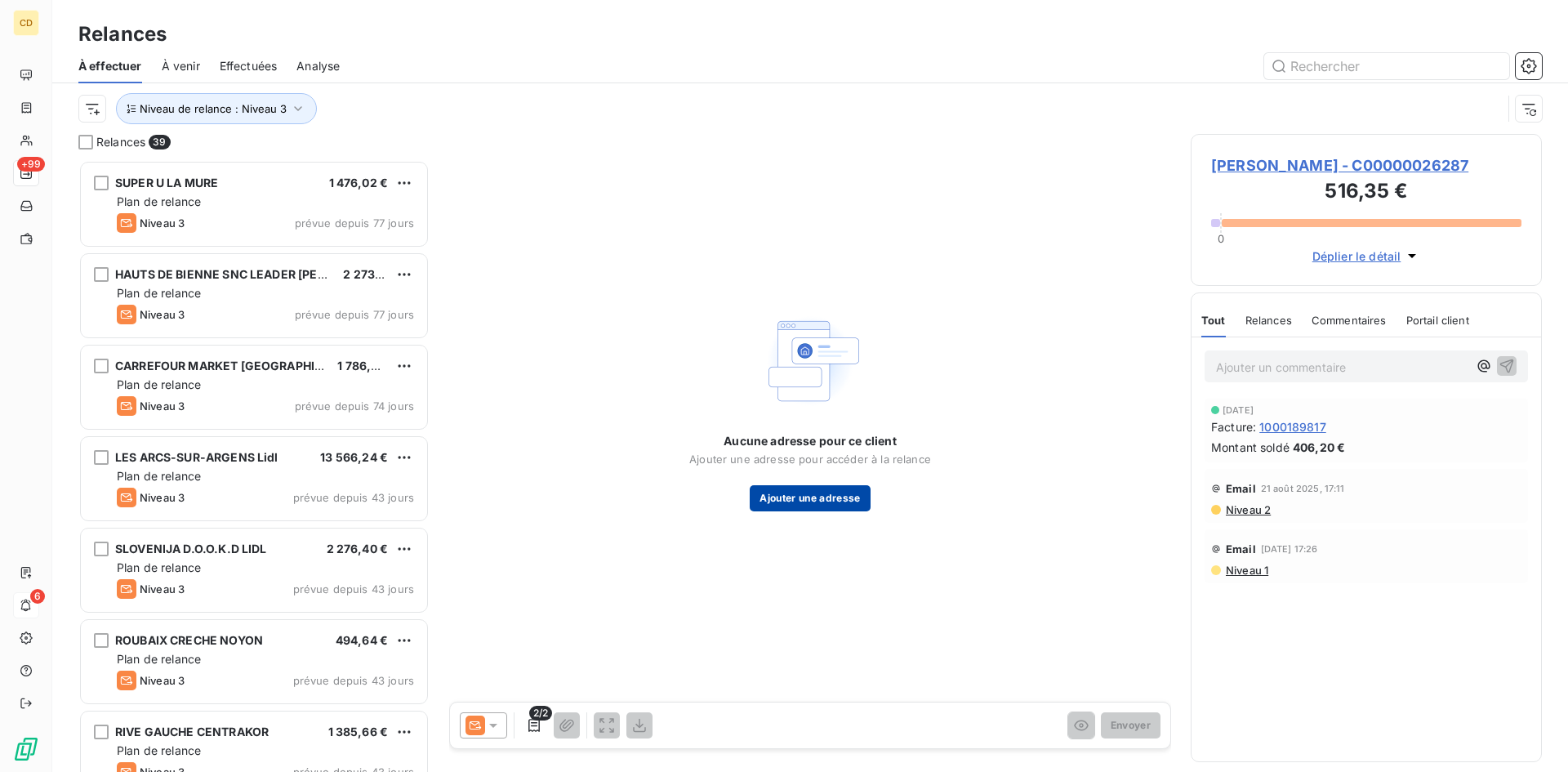
click at [823, 497] on button "Ajouter une adresse" at bounding box center [810, 499] width 121 height 27
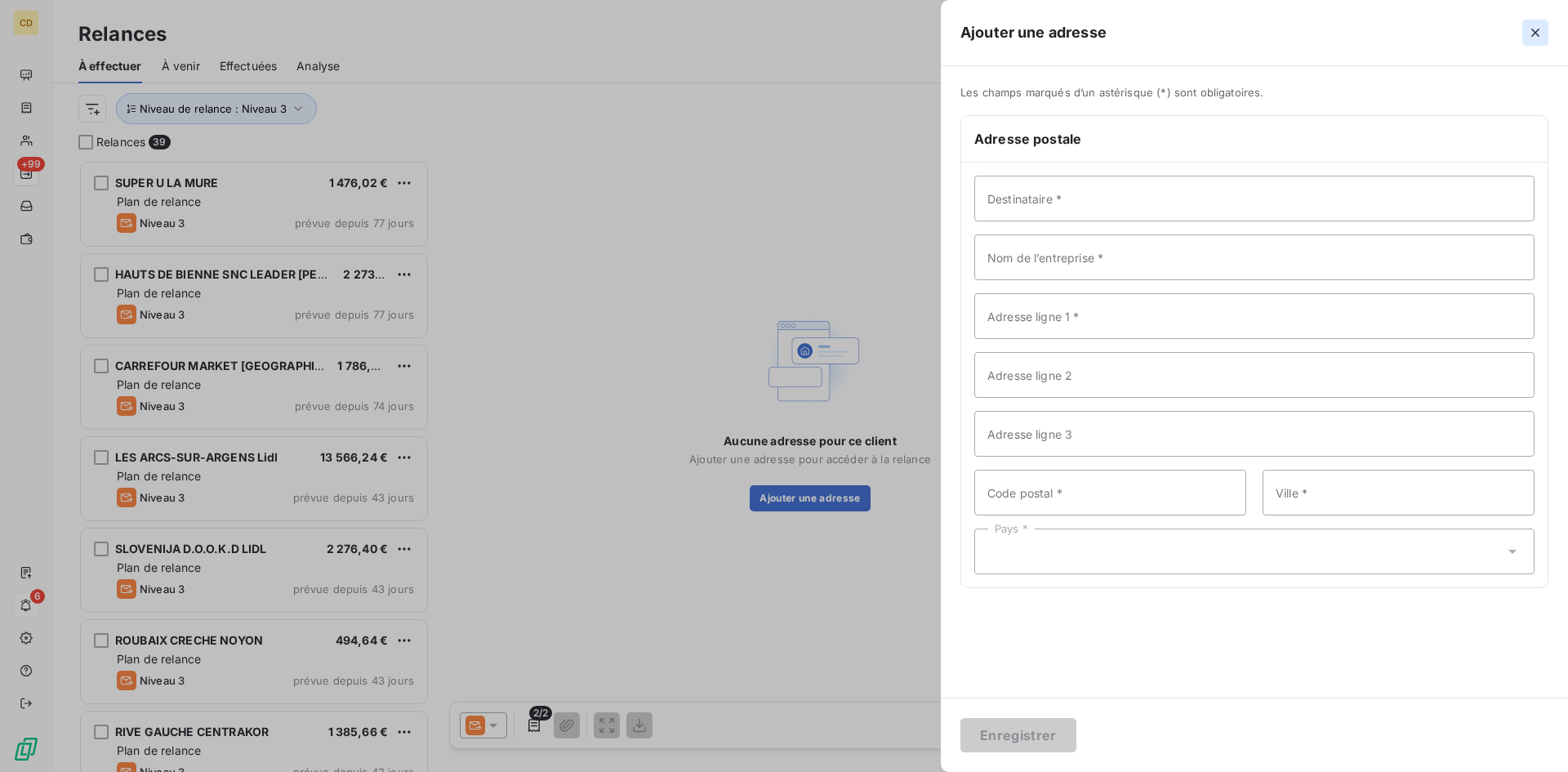
click at [1536, 27] on icon "button" at bounding box center [1535, 32] width 16 height 16
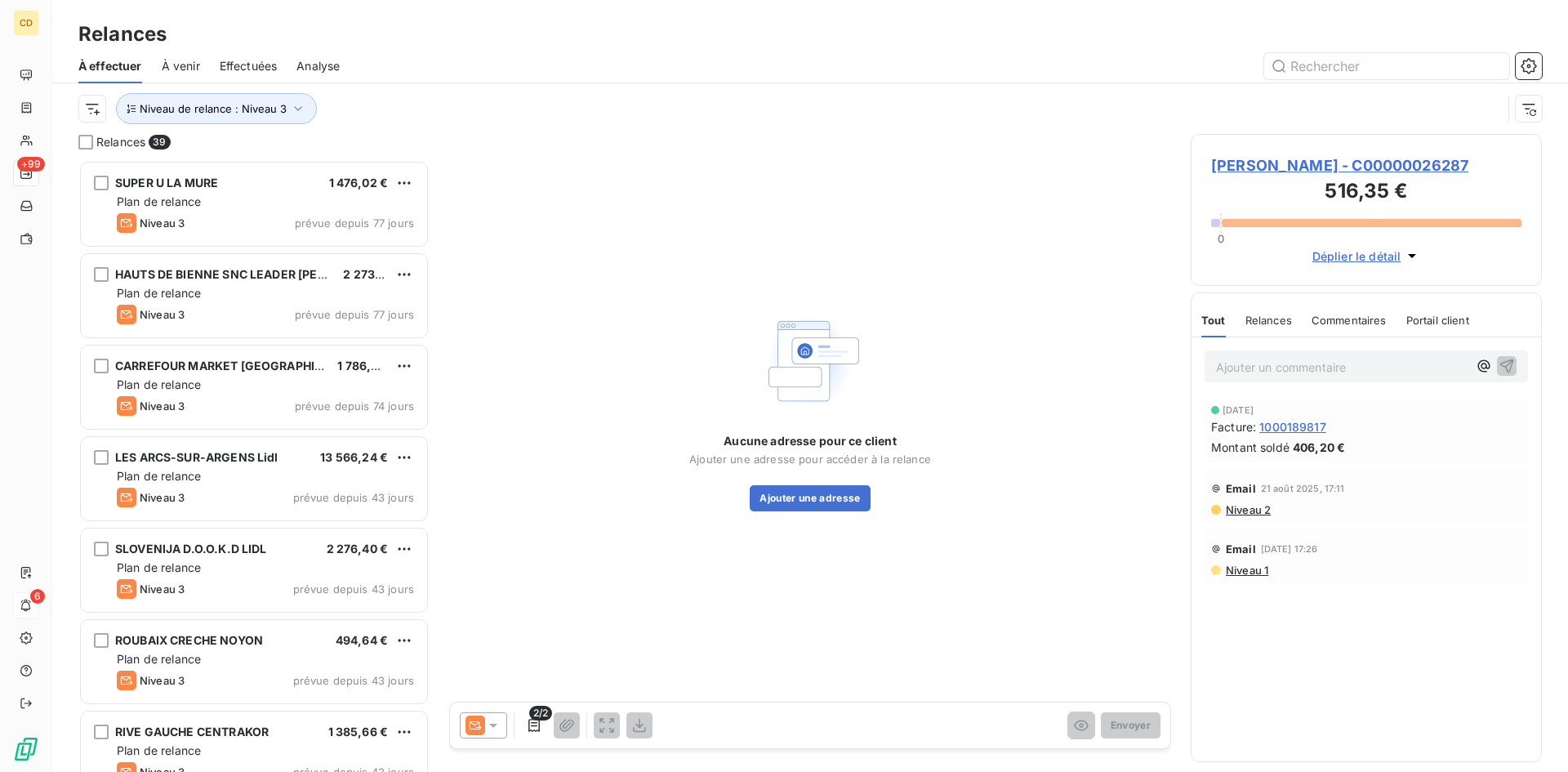
click at [1245, 161] on span "Philippe Martena - JARDILAND - C00000026287" at bounding box center [1366, 165] width 310 height 22
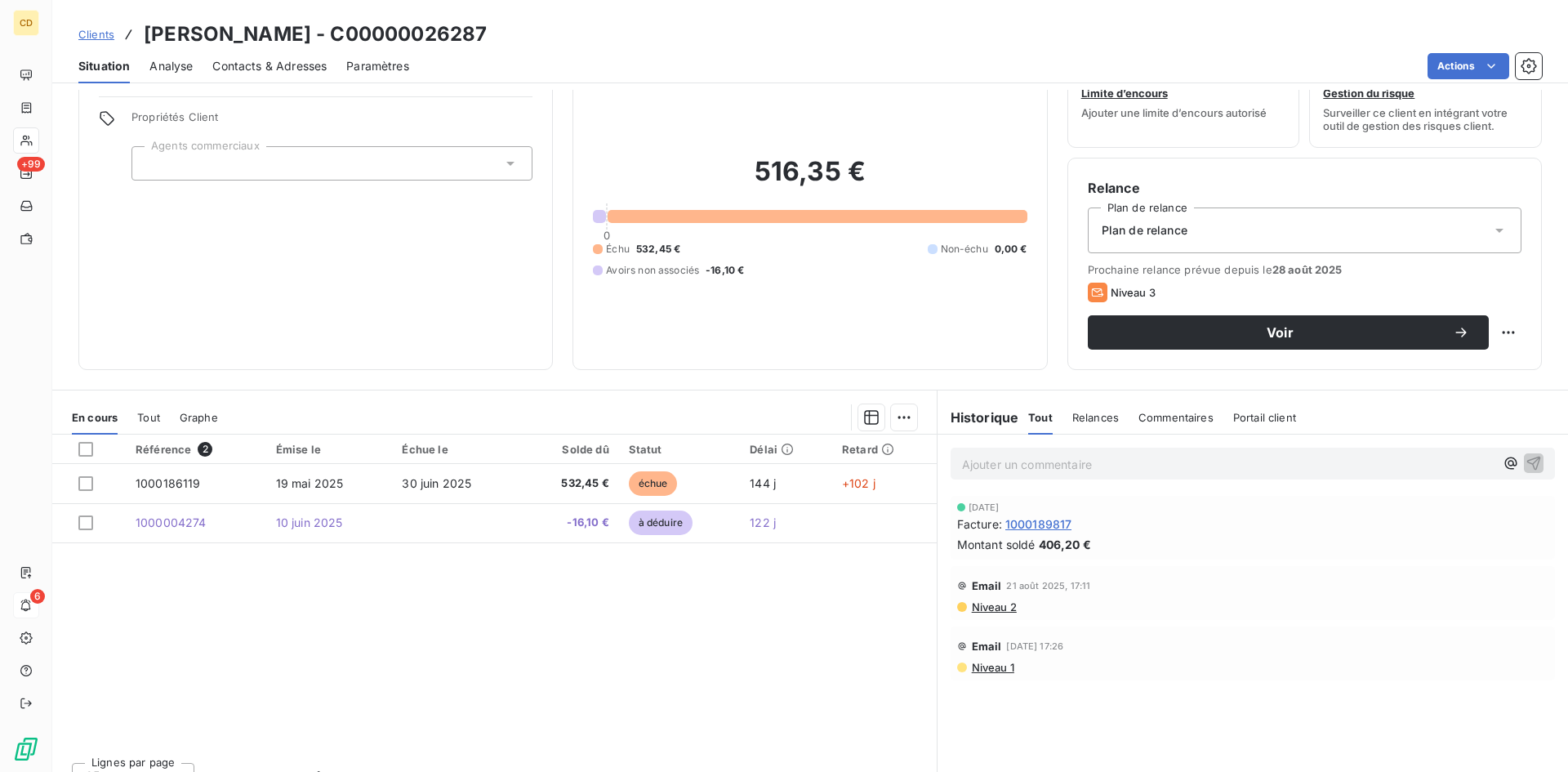
scroll to position [82, 0]
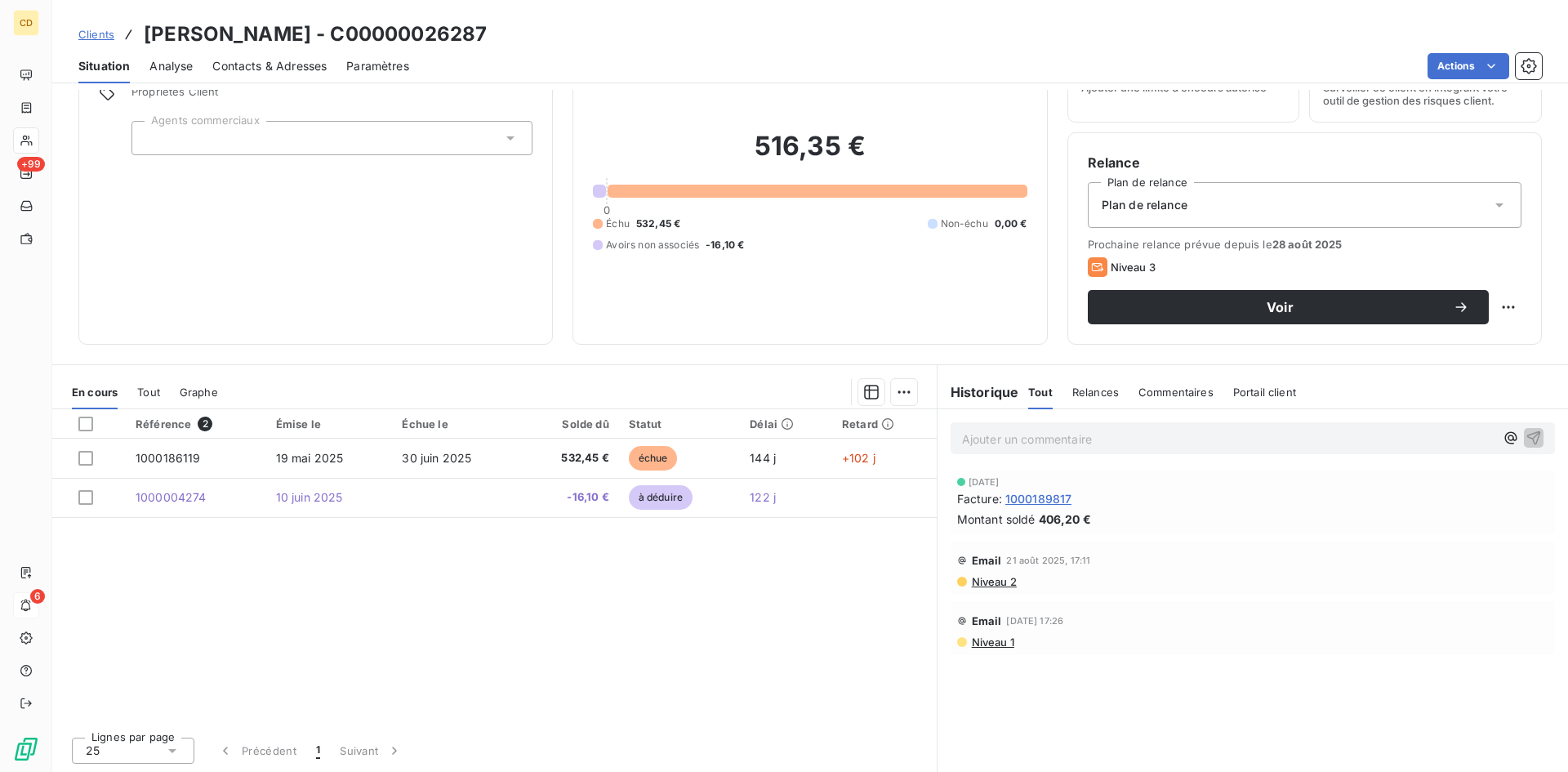
drag, startPoint x: 276, startPoint y: 62, endPoint x: 283, endPoint y: 79, distance: 18.4
click at [276, 63] on span "Contacts & Adresses" at bounding box center [270, 66] width 114 height 16
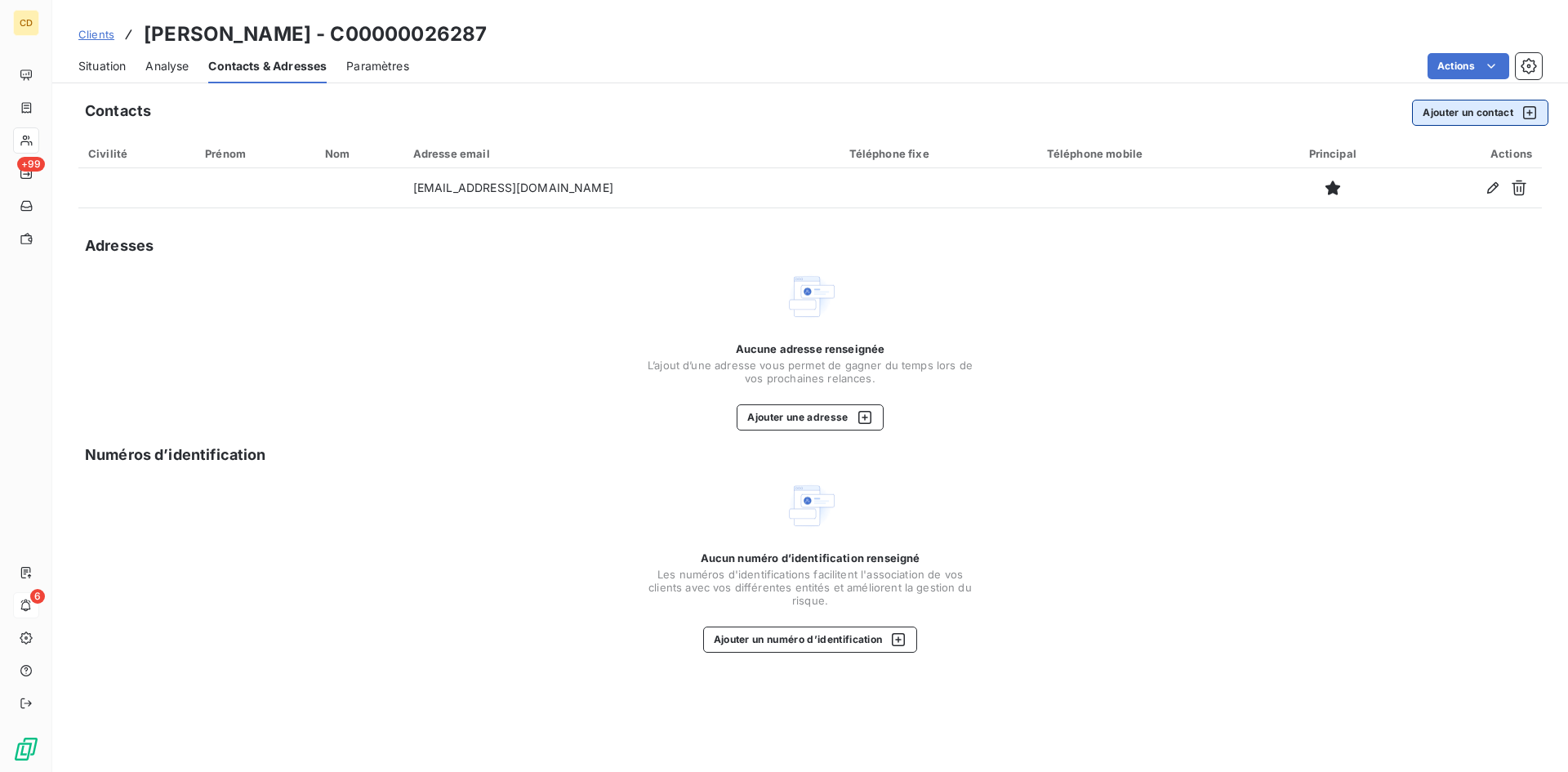
click at [1493, 110] on button "Ajouter un contact" at bounding box center [1481, 113] width 137 height 27
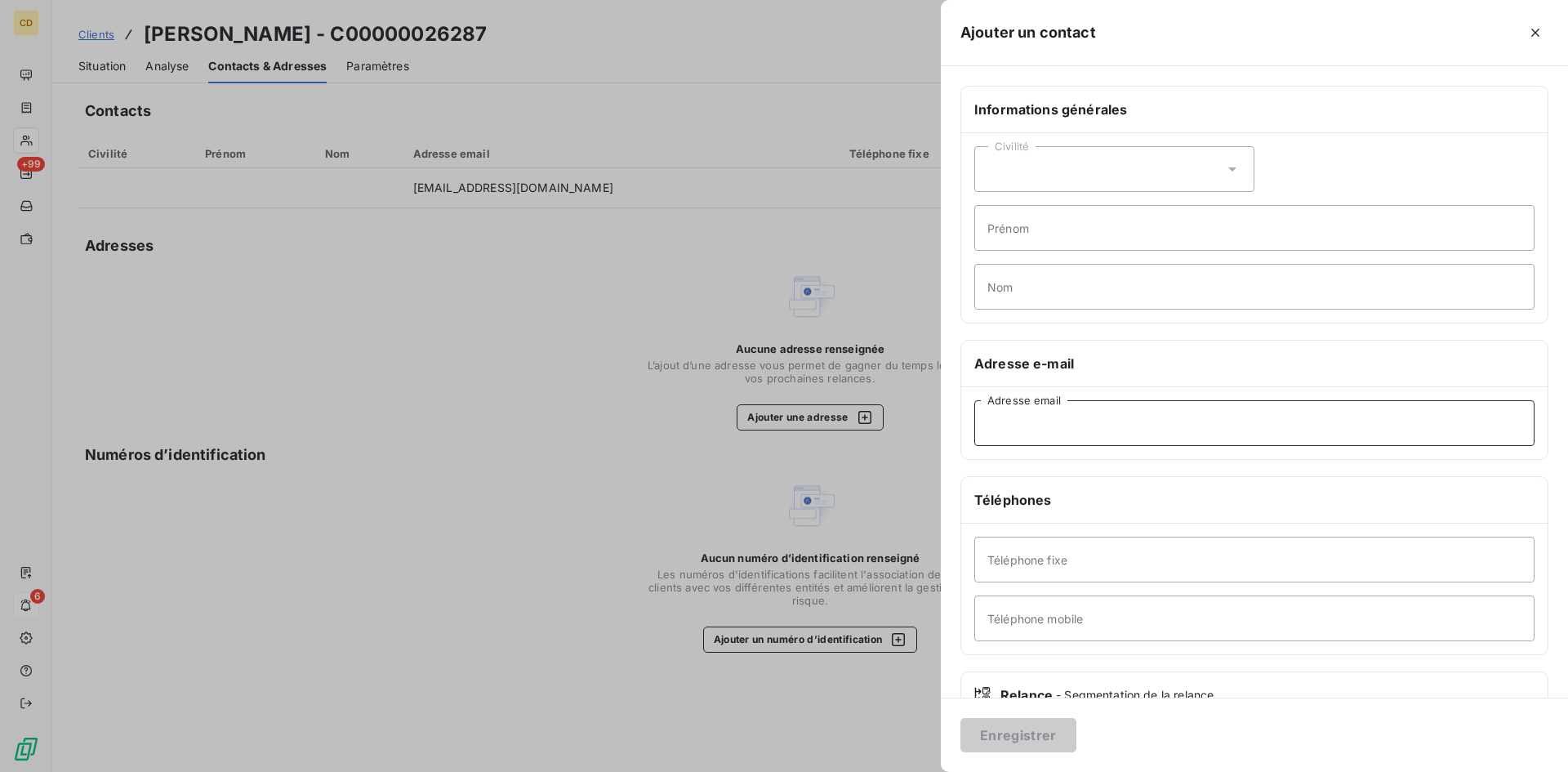
click at [1076, 423] on input "Adresse email" at bounding box center [1255, 424] width 560 height 46
type input "relations.fournisseurs@jardiland.com"
click at [1047, 738] on button "Enregistrer" at bounding box center [1018, 735] width 116 height 34
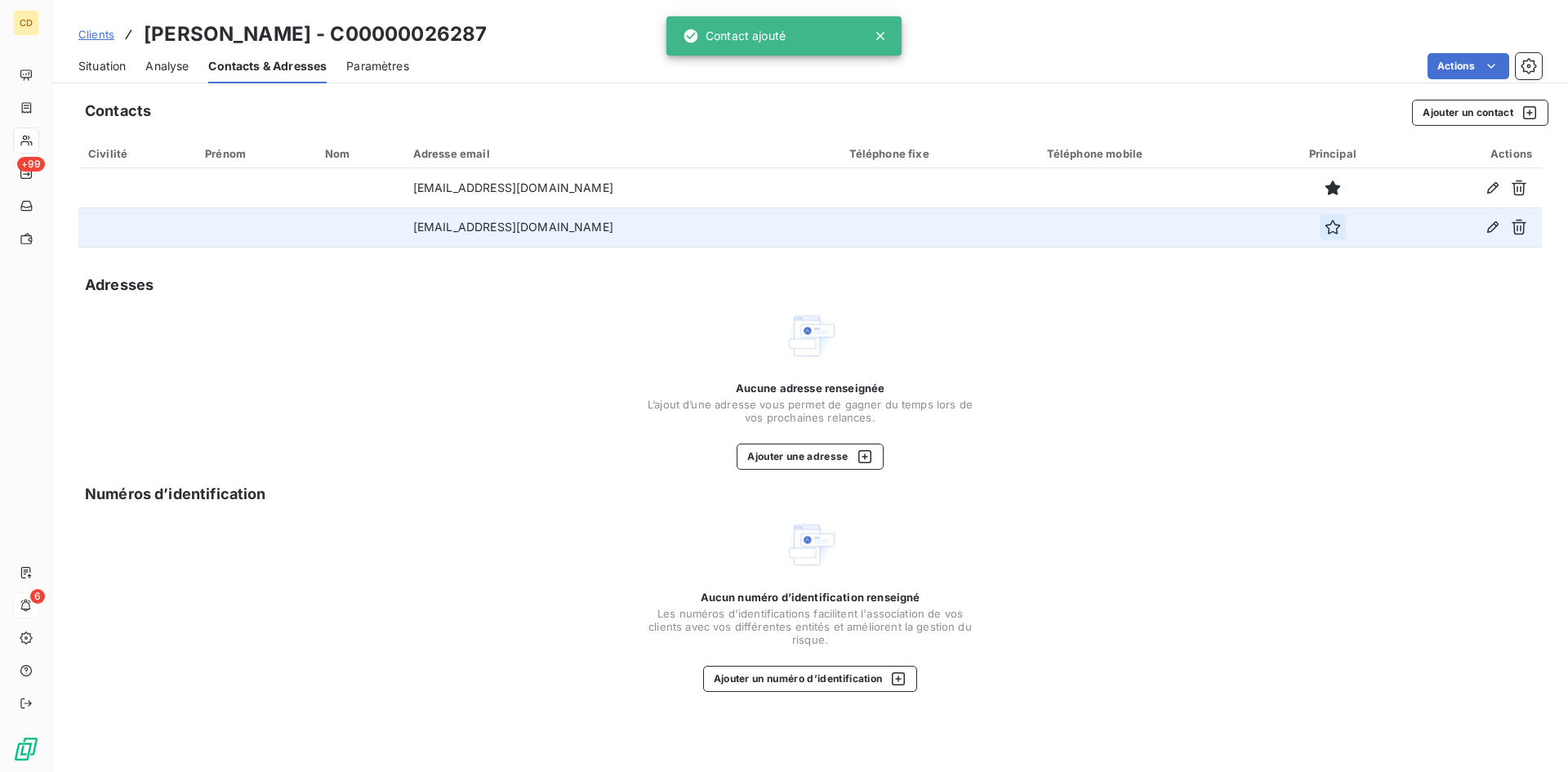
click at [1336, 232] on icon "button" at bounding box center [1333, 227] width 16 height 16
click at [103, 63] on span "Situation" at bounding box center [103, 66] width 47 height 16
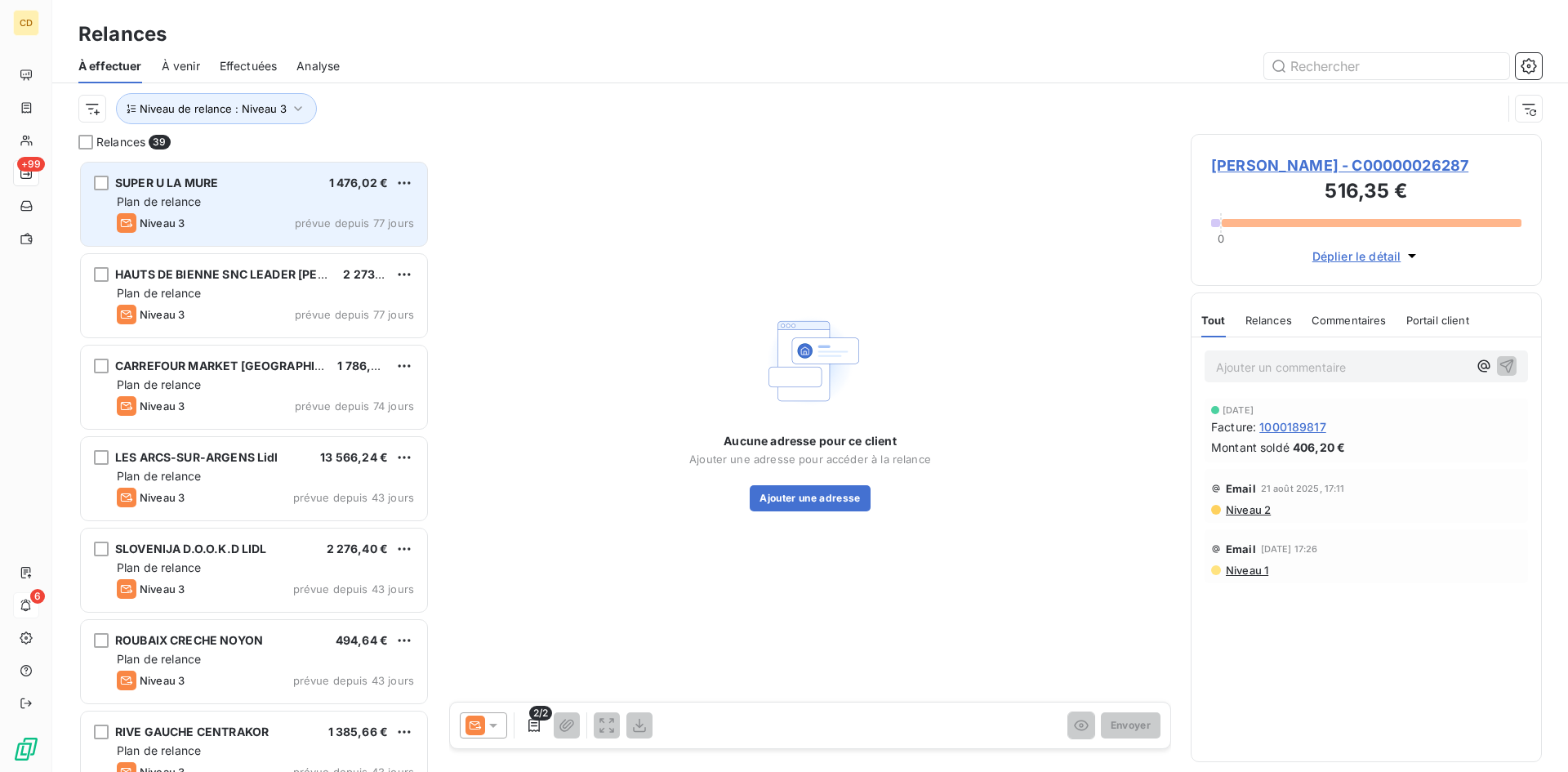
scroll to position [600, 339]
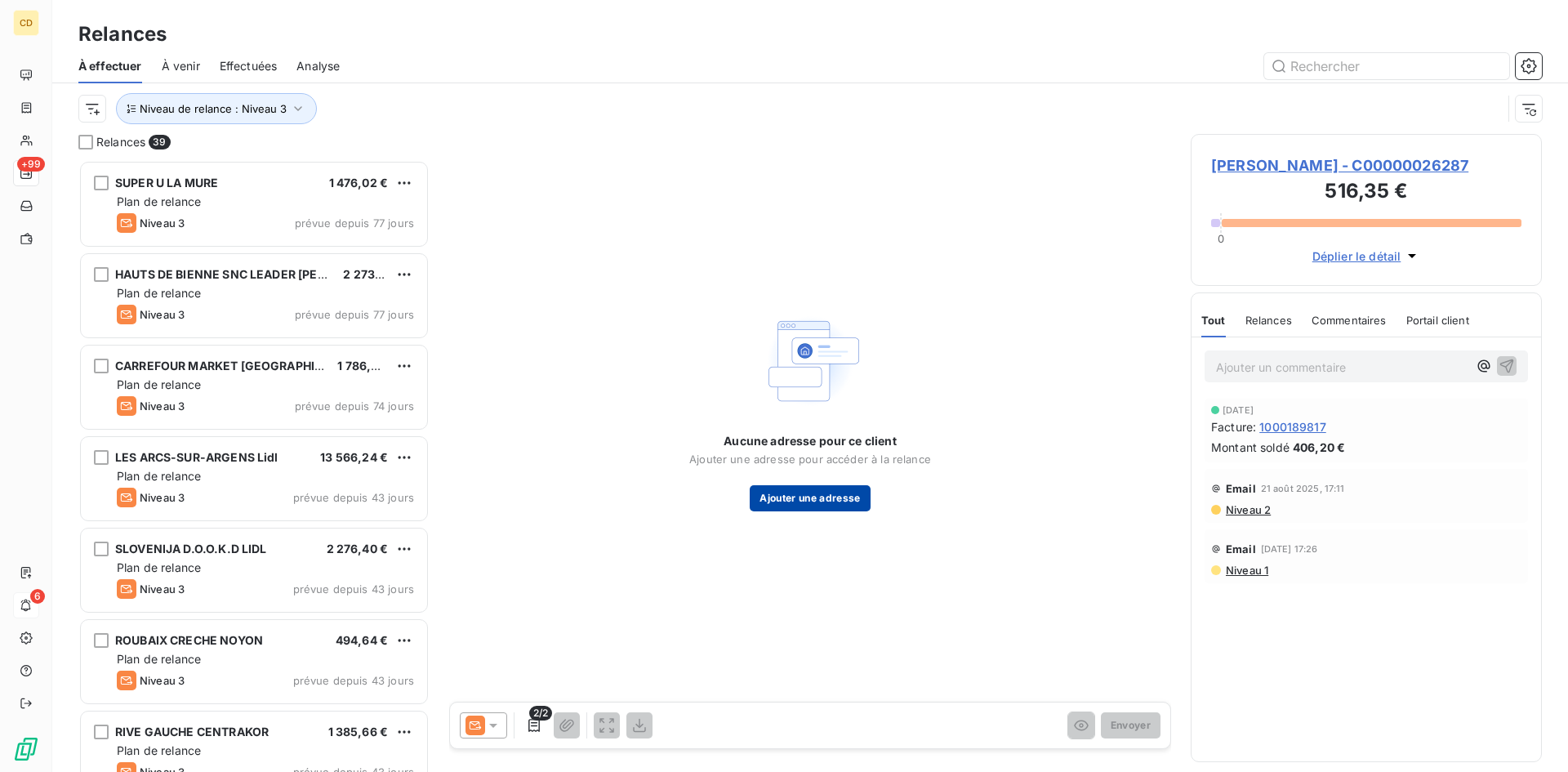
click at [837, 501] on button "Ajouter une adresse" at bounding box center [810, 499] width 121 height 27
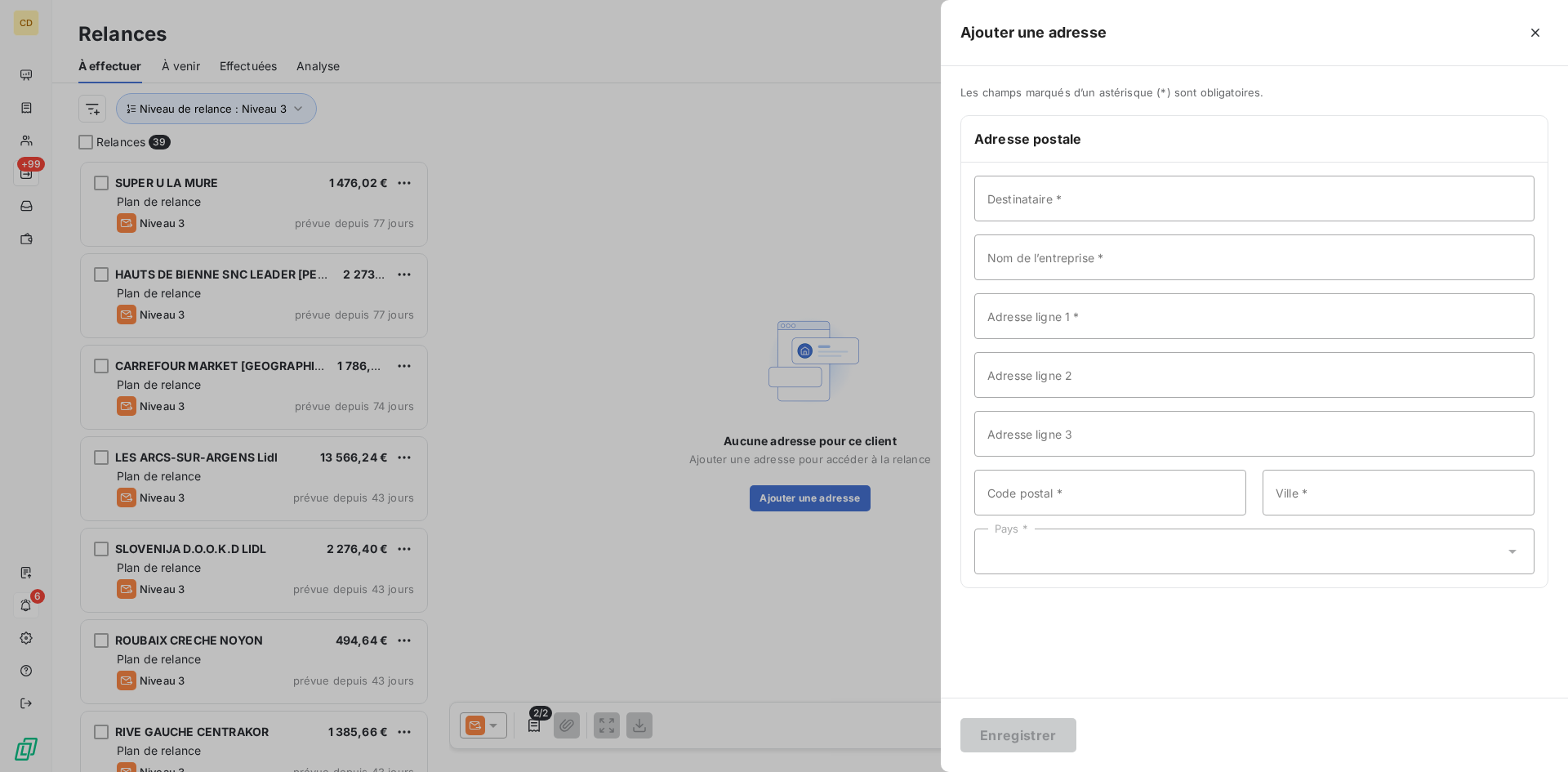
click at [653, 353] on div at bounding box center [784, 386] width 1568 height 772
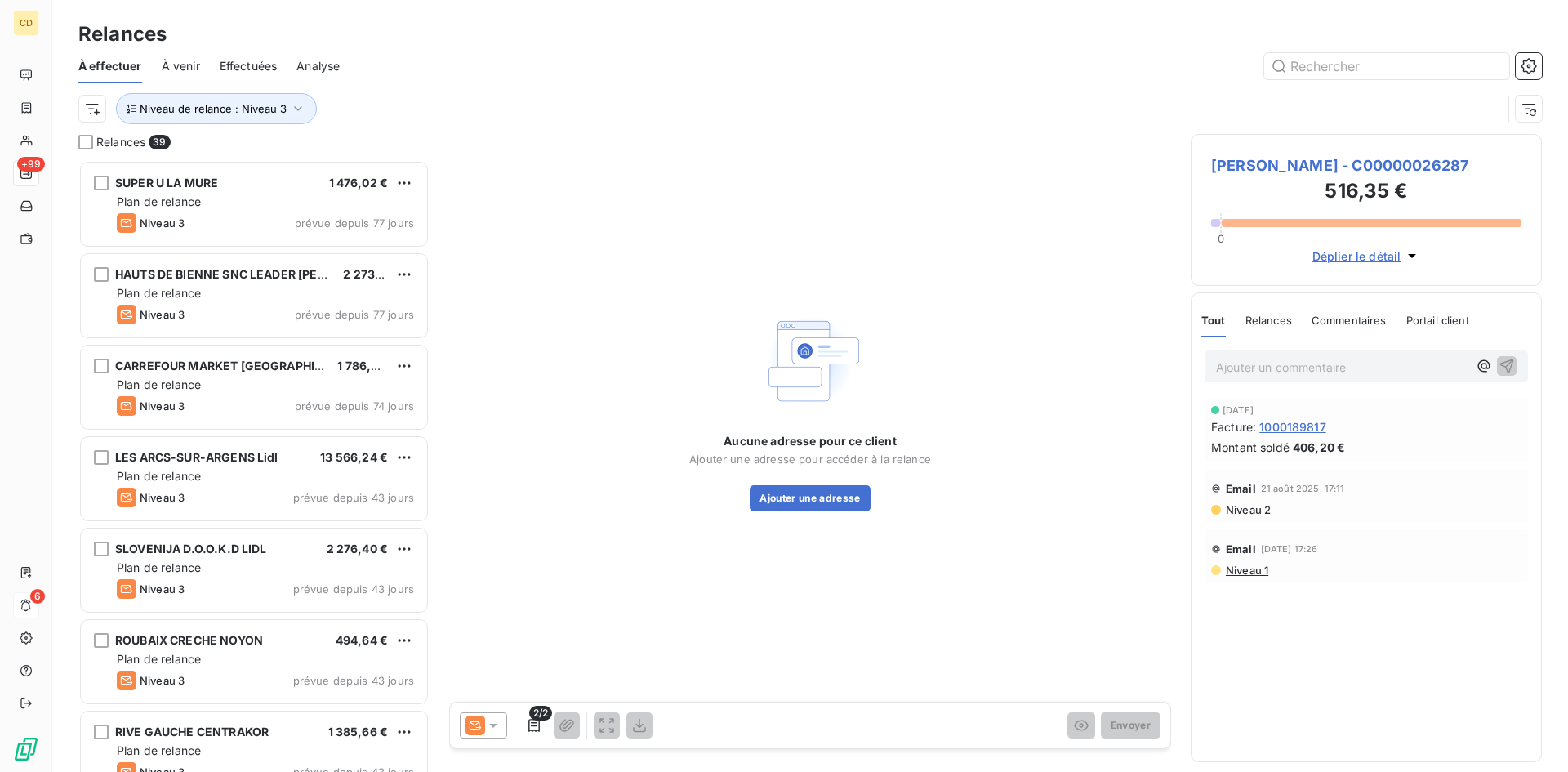
click at [495, 724] on icon at bounding box center [493, 725] width 9 height 4
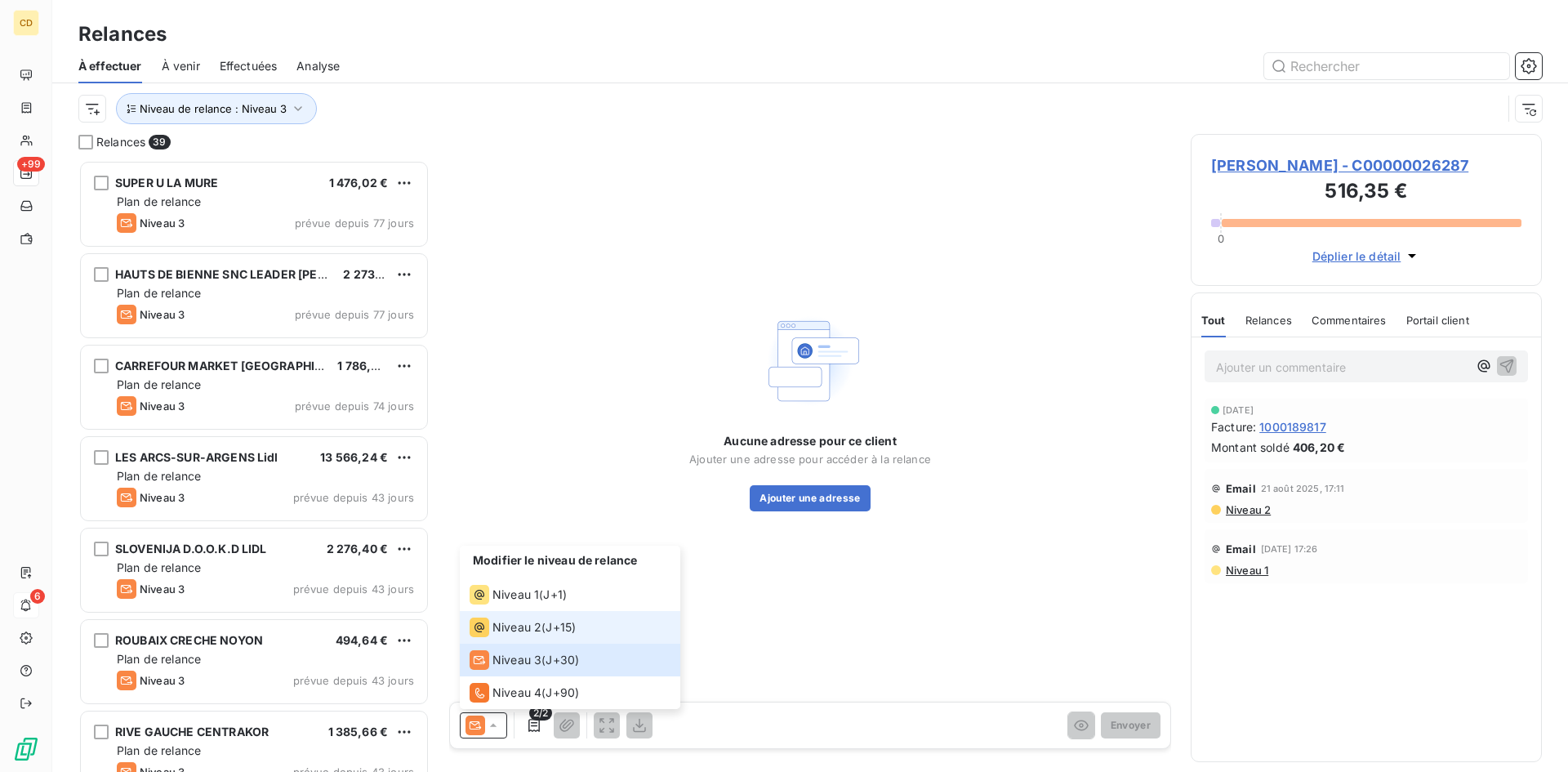
click at [514, 629] on span "Niveau 2" at bounding box center [517, 627] width 49 height 16
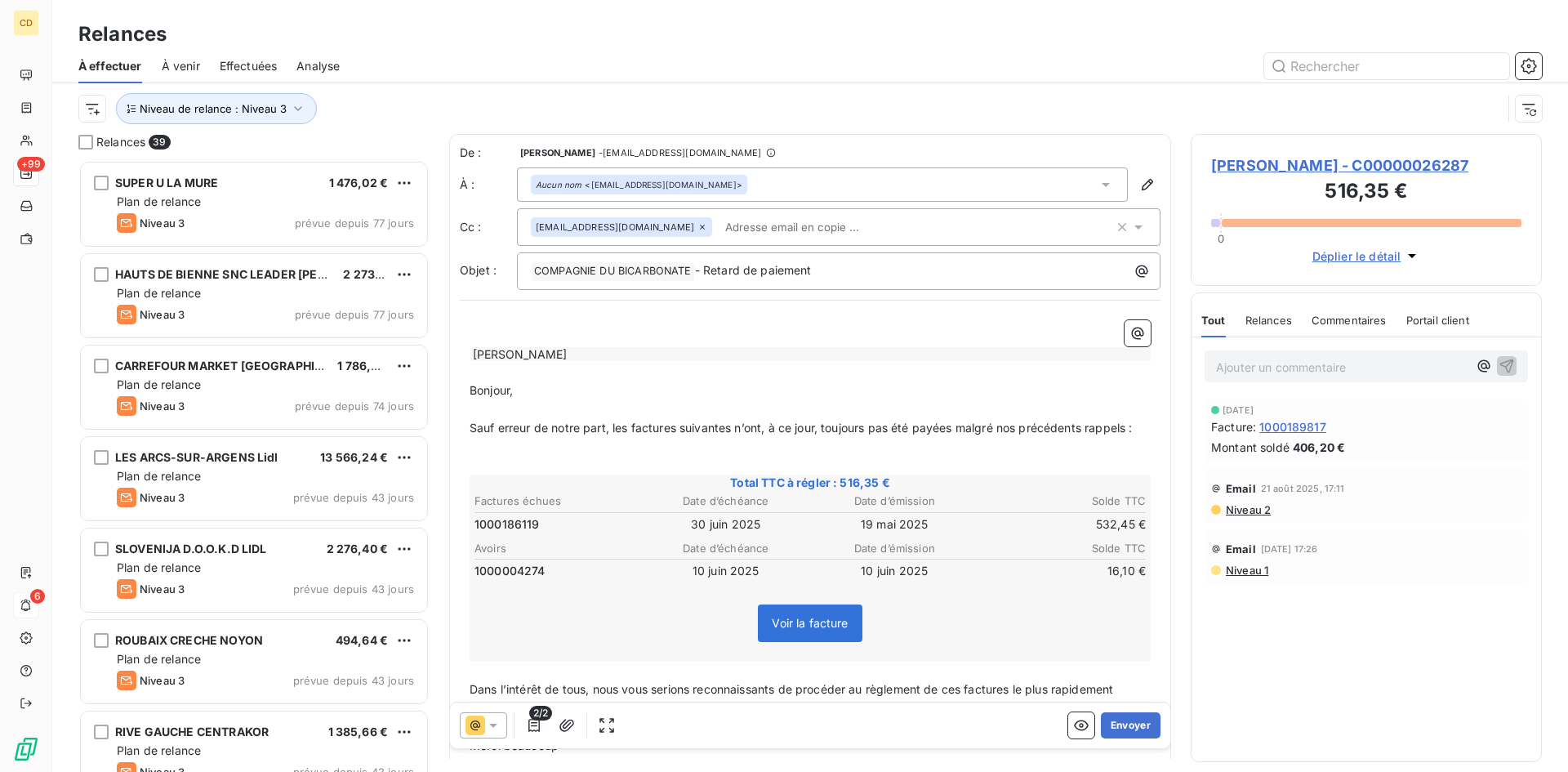
click at [796, 182] on div "Aucun nom <dintcormeilles@jardiland.com>" at bounding box center [823, 184] width 611 height 34
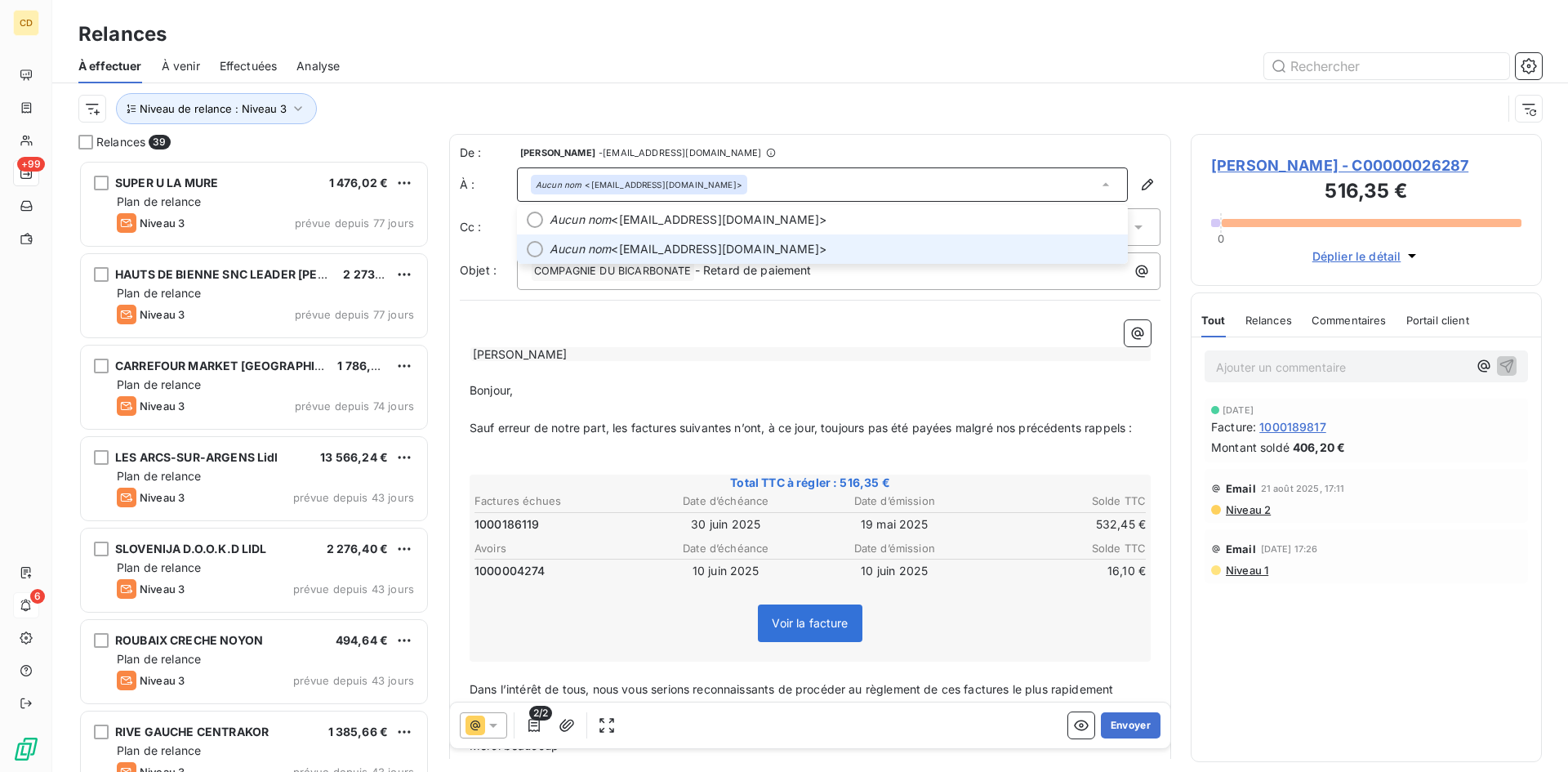
click at [720, 248] on span "Aucun nom <relations.fournisseurs@jardiland.com>" at bounding box center [833, 249] width 569 height 16
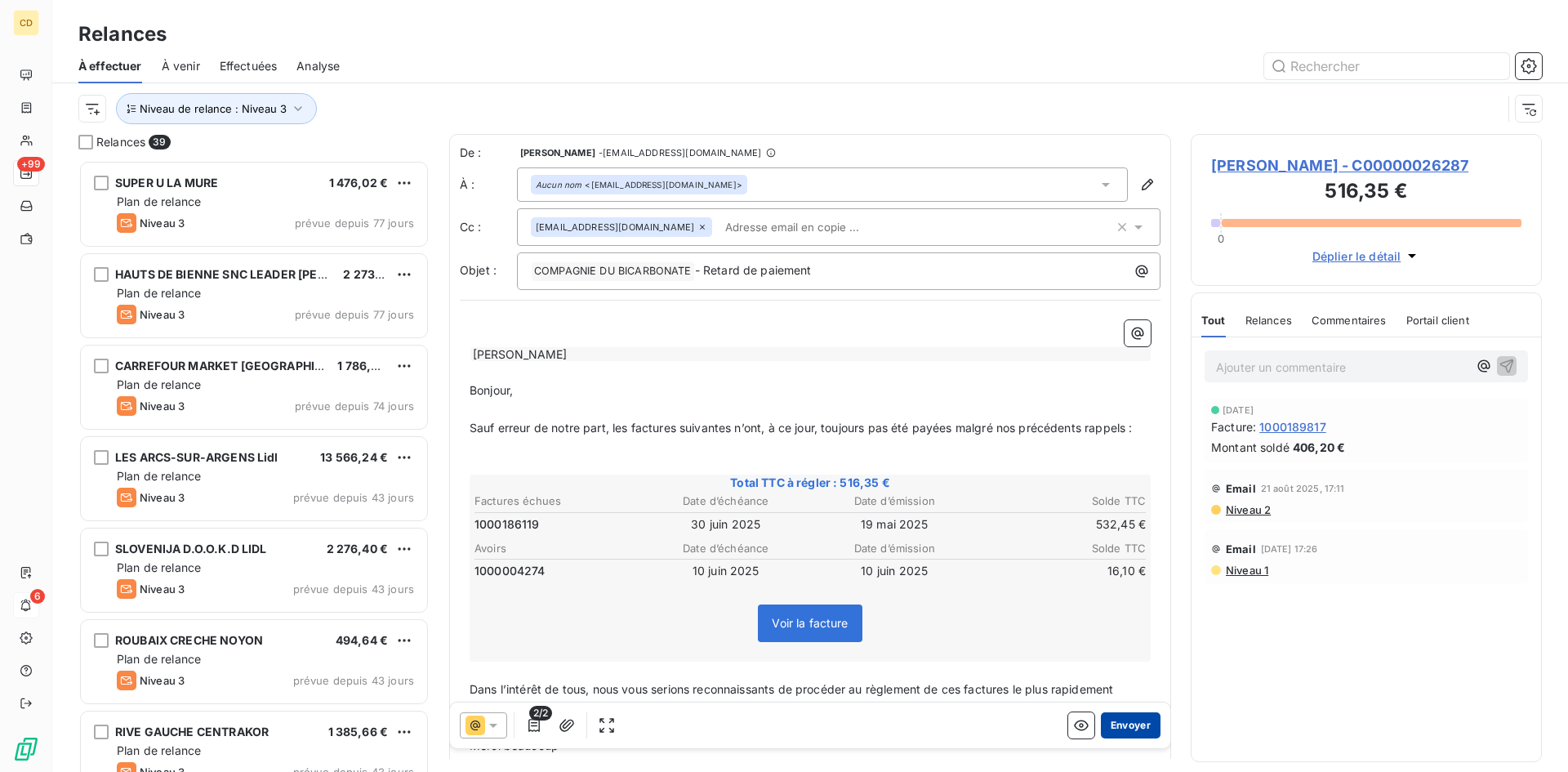
click at [1111, 725] on button "Envoyer" at bounding box center [1130, 725] width 60 height 27
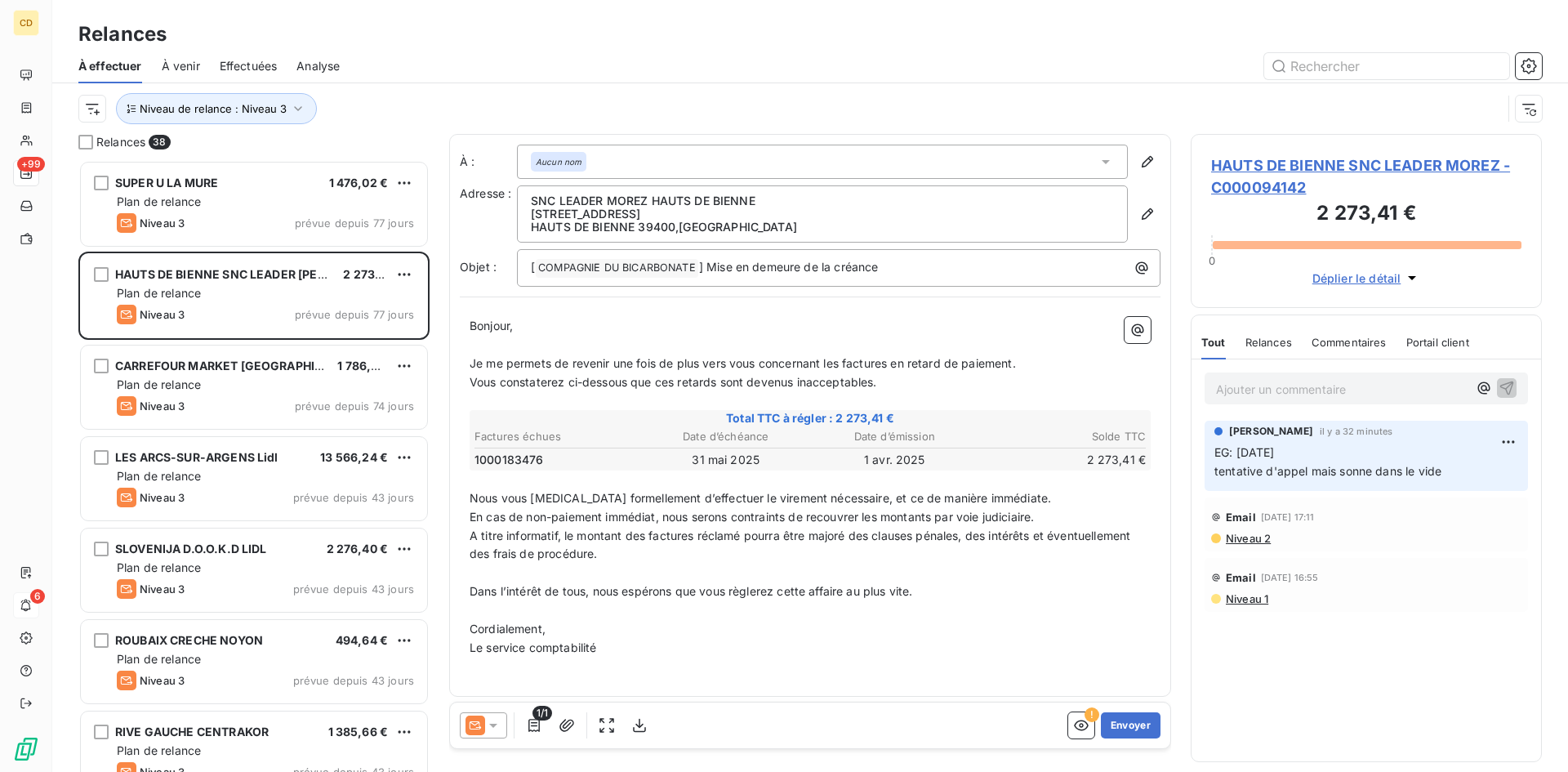
click at [253, 63] on span "Effectuées" at bounding box center [249, 66] width 58 height 16
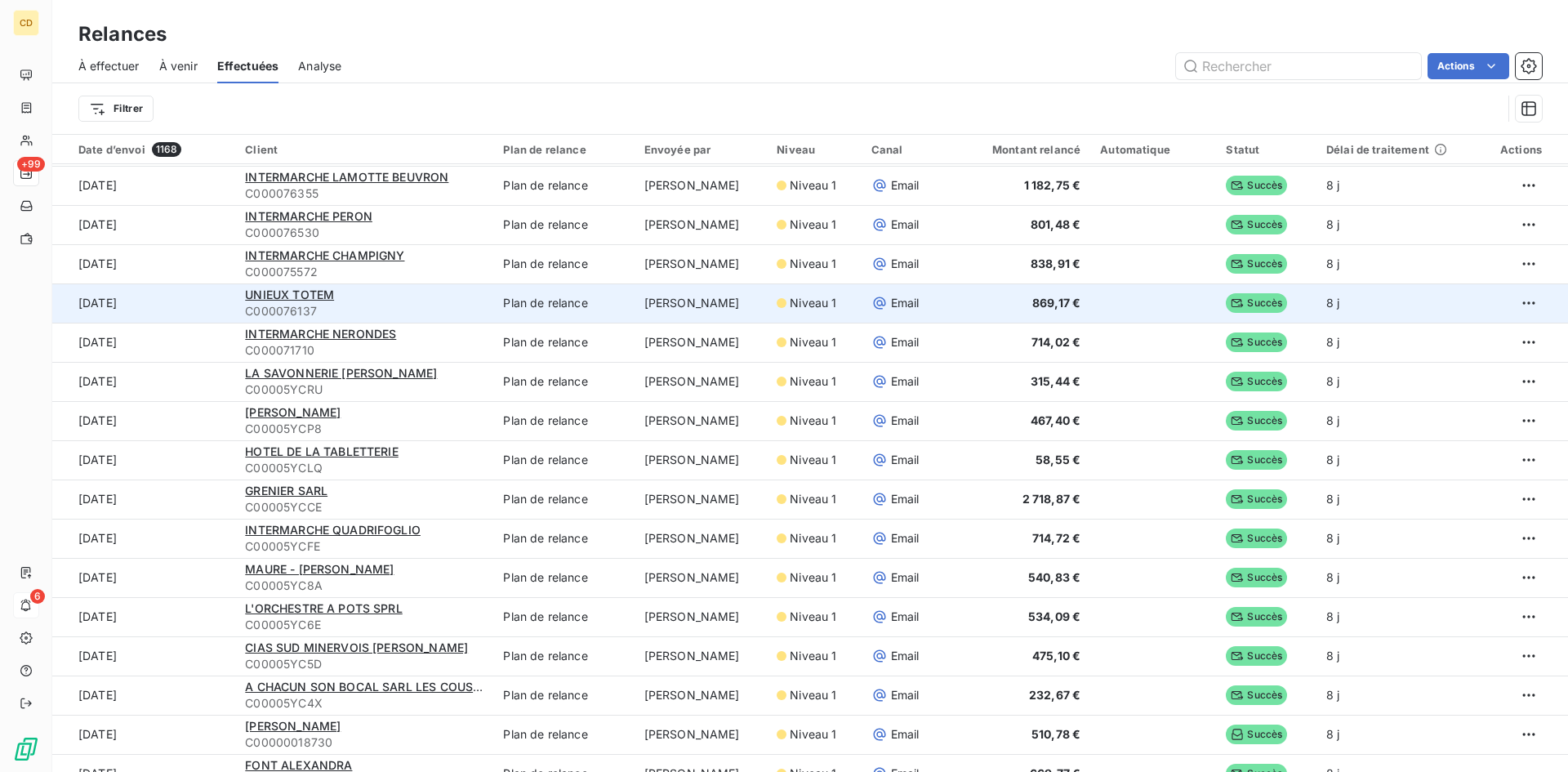
scroll to position [2533, 0]
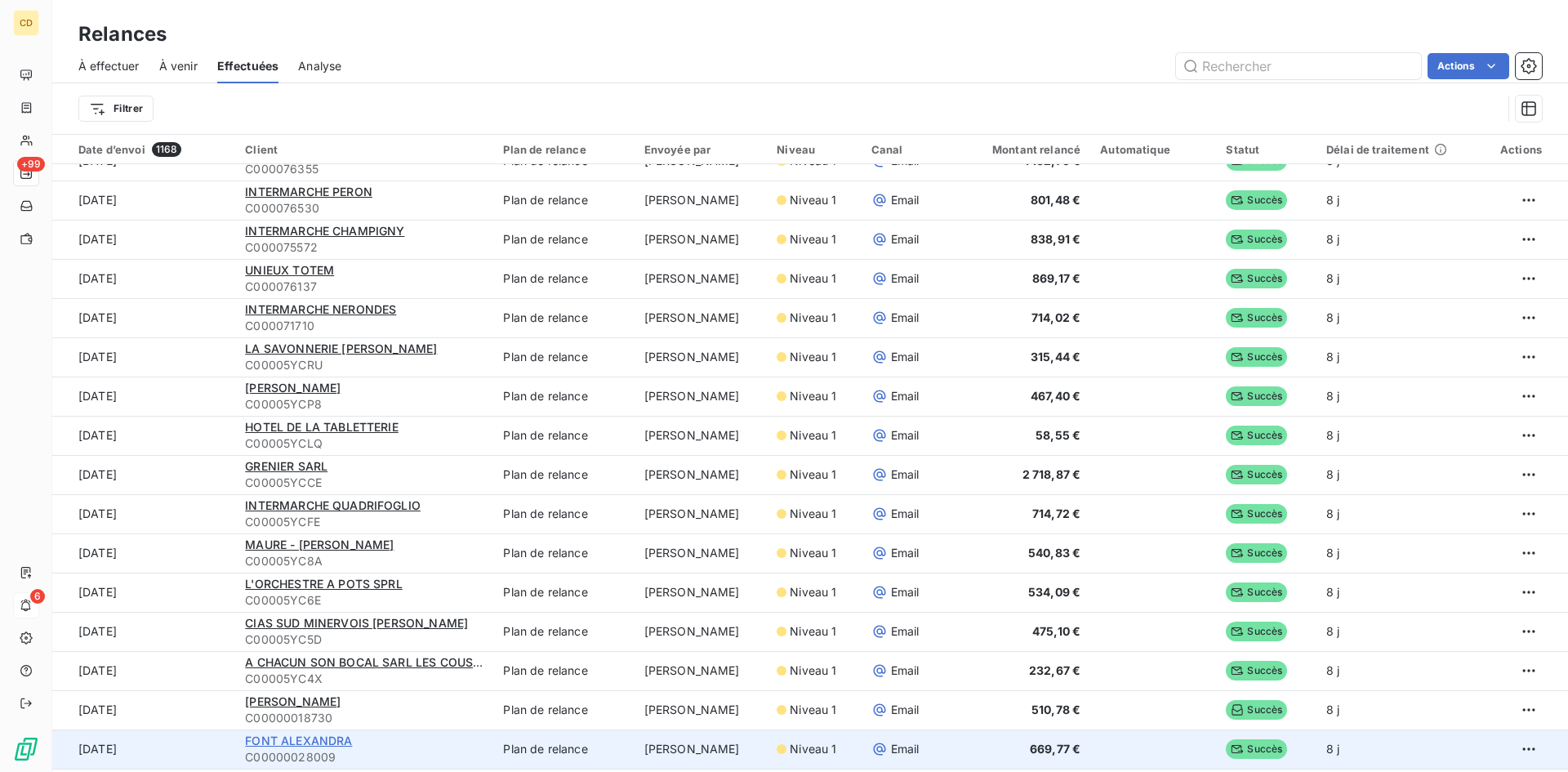
click at [301, 744] on span "FONT ALEXANDRA" at bounding box center [298, 741] width 107 height 14
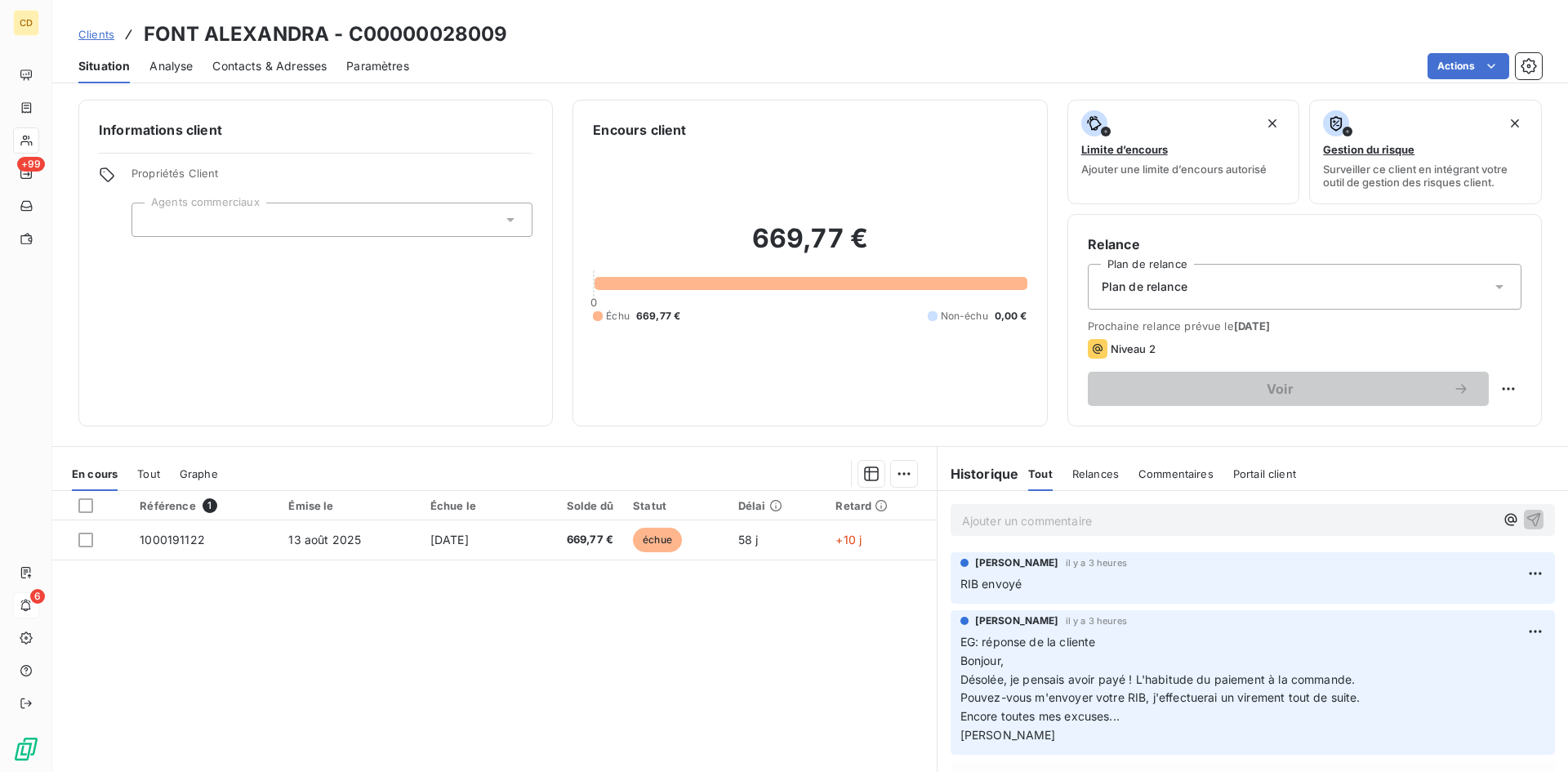
click at [1081, 516] on p "Ajouter un commentaire ﻿" at bounding box center [1228, 521] width 532 height 21
click at [1092, 530] on p "EG: retour client du 10/10/25" at bounding box center [1228, 520] width 532 height 19
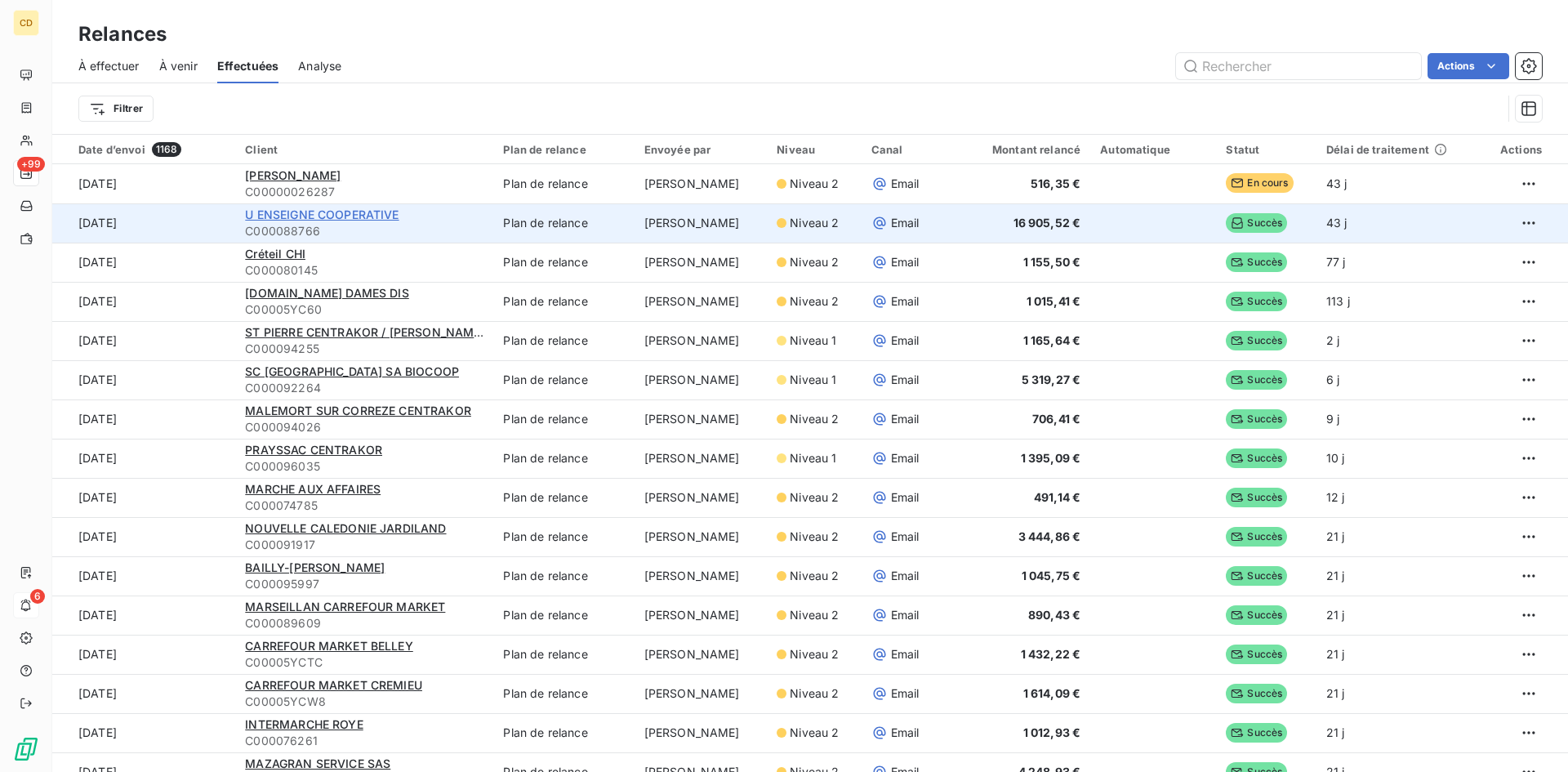
click at [320, 214] on span "U ENSEIGNE COOPERATIVE" at bounding box center [322, 215] width 154 height 14
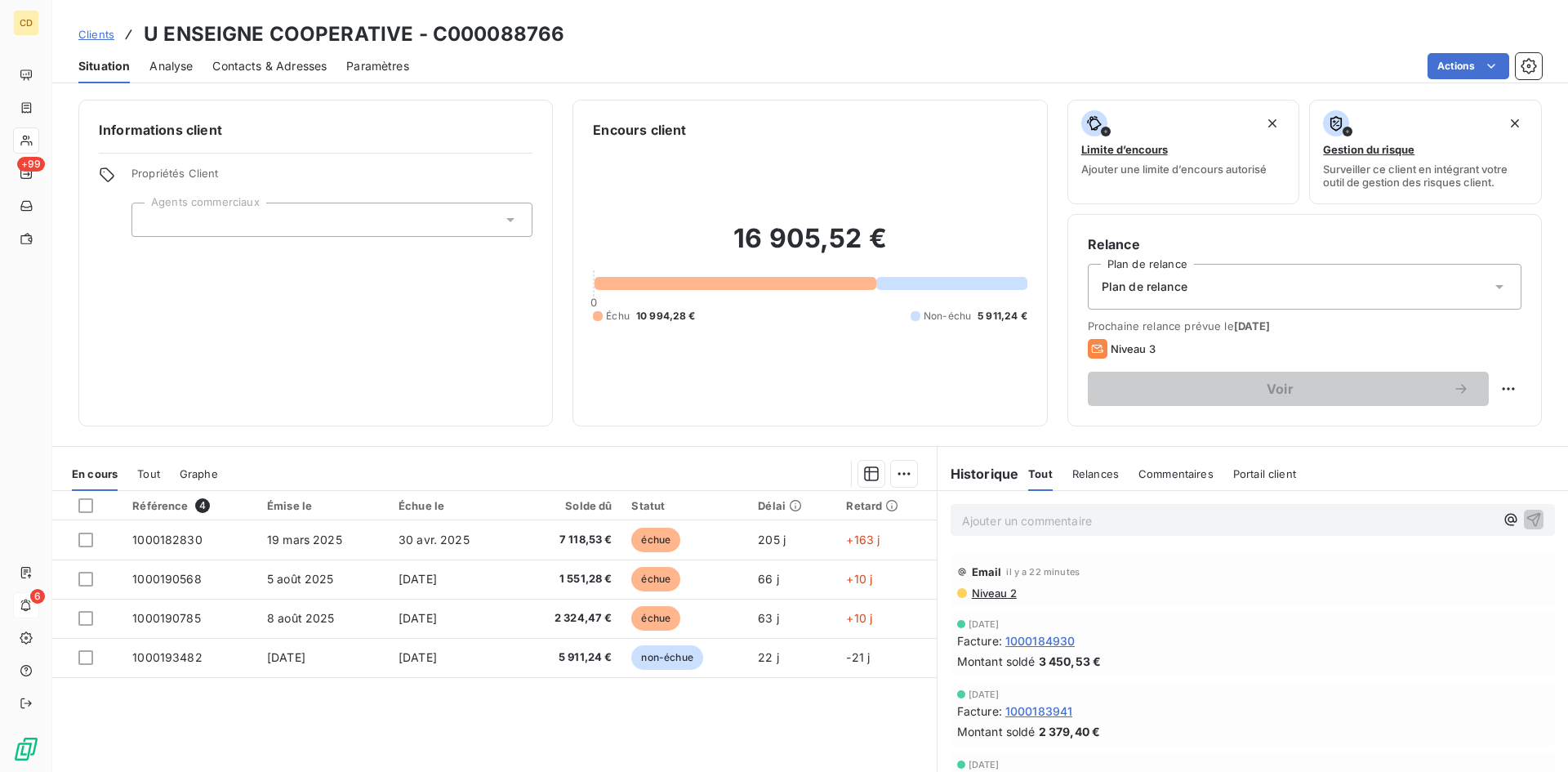
click at [972, 594] on span "Niveau 2" at bounding box center [993, 593] width 47 height 13
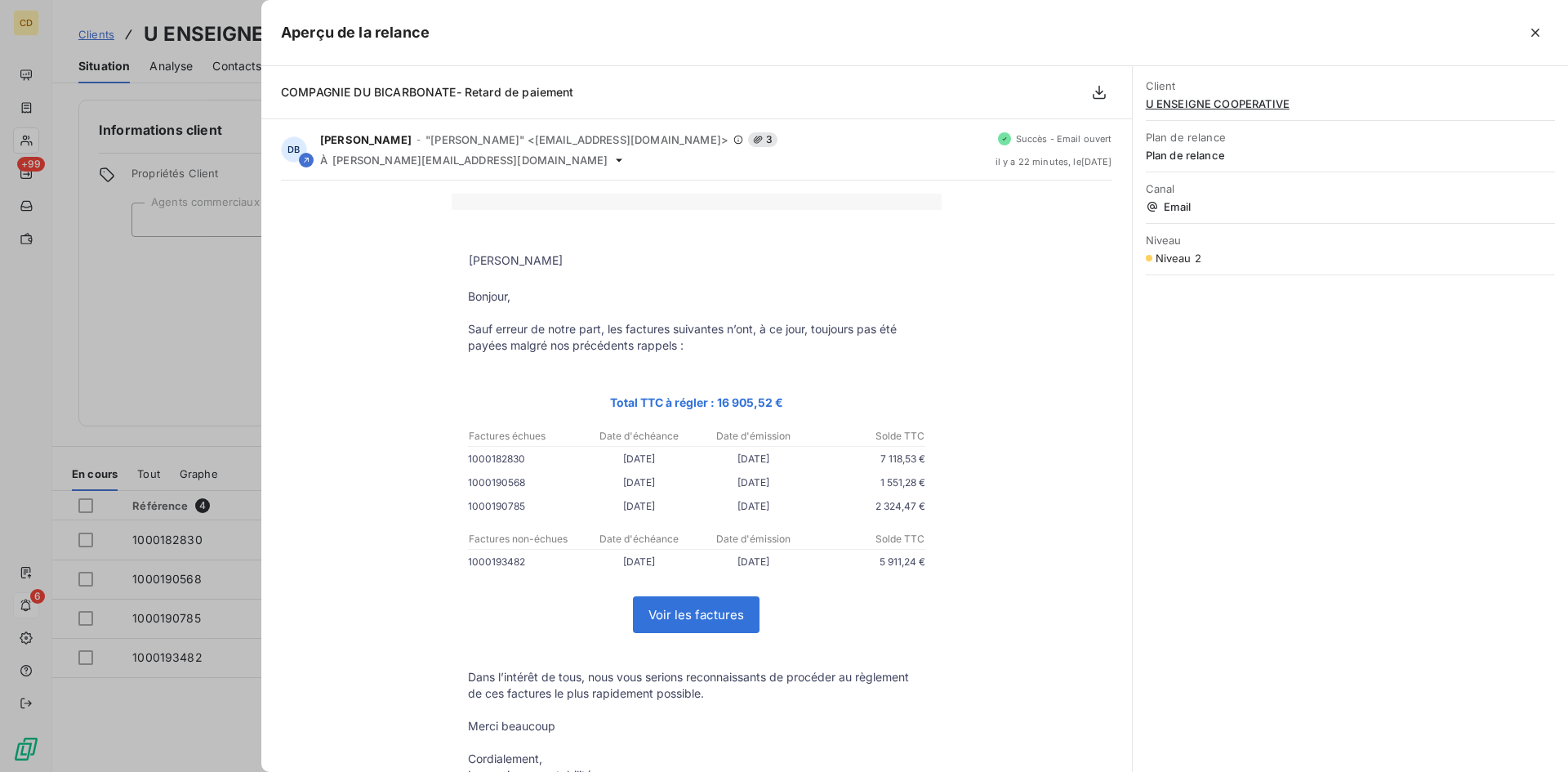
click at [947, 268] on div "DORINE BOUCHEZ Bonjour, Sauf erreur de notre part, les factures suivantes n’ont…" at bounding box center [697, 543] width 831 height 700
click at [1532, 32] on icon "button" at bounding box center [1535, 32] width 16 height 16
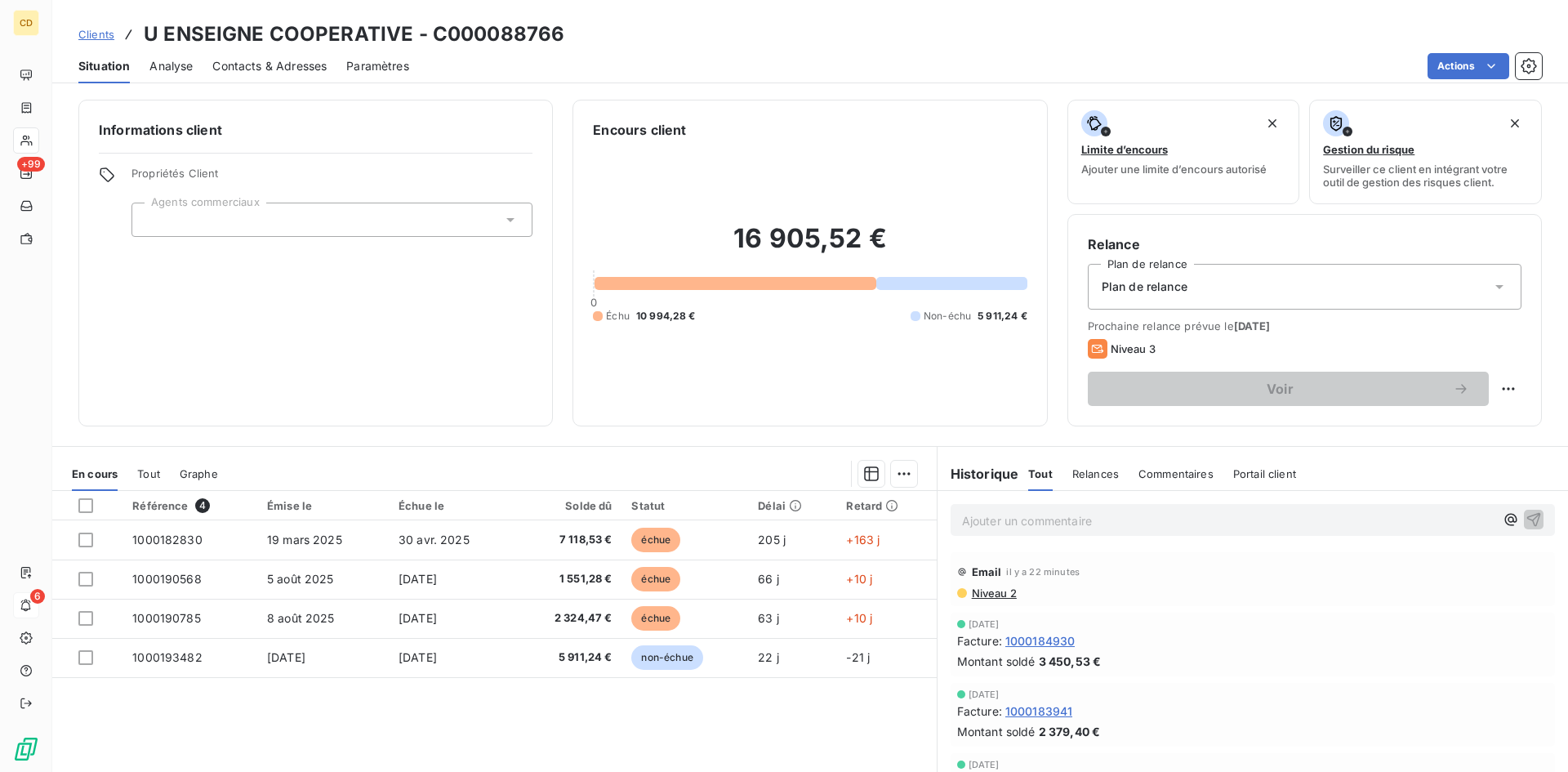
click at [272, 66] on span "Contacts & Adresses" at bounding box center [270, 66] width 114 height 16
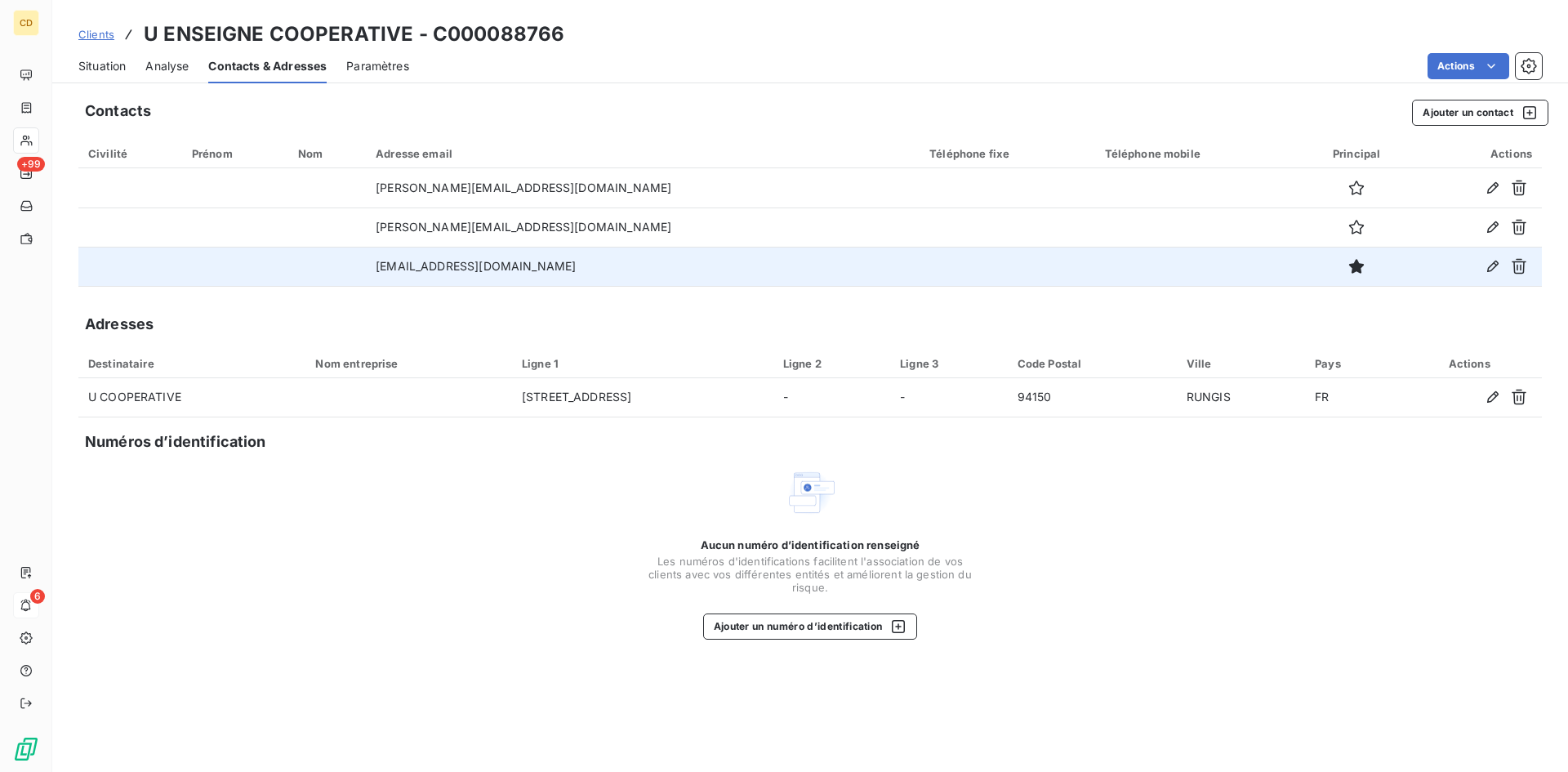
drag, startPoint x: 686, startPoint y: 271, endPoint x: 378, endPoint y: 282, distance: 308.2
click at [378, 282] on td "uenseigne_compta_relances@cooperatives-u.fr" at bounding box center [643, 266] width 553 height 39
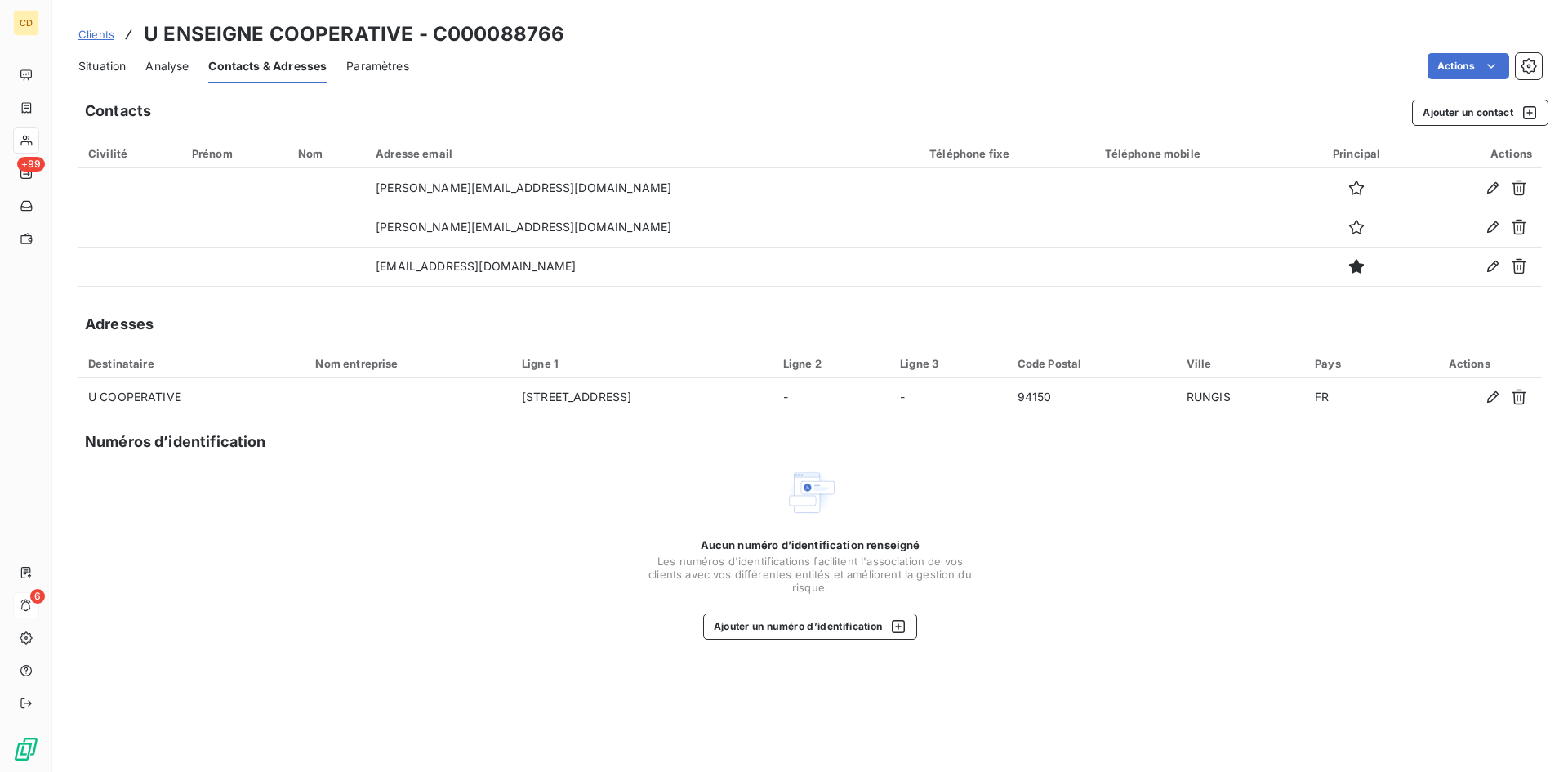
copy td "uenseigne_compta_relances@cooperatives-u.fr"
